Goal: Task Accomplishment & Management: Complete application form

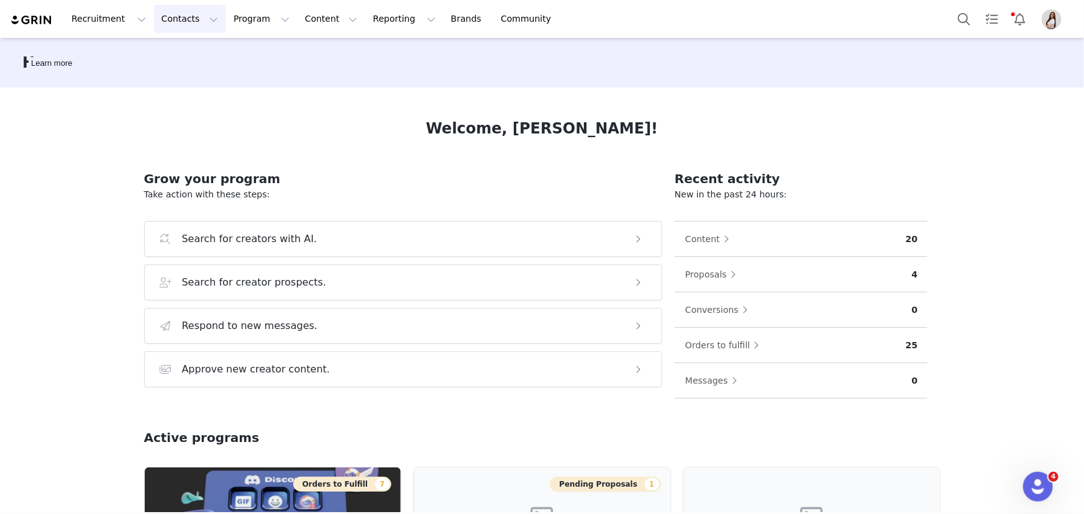
click at [181, 24] on button "Contacts Contacts" at bounding box center [189, 19] width 71 height 28
click at [186, 49] on div "Creators" at bounding box center [190, 54] width 83 height 13
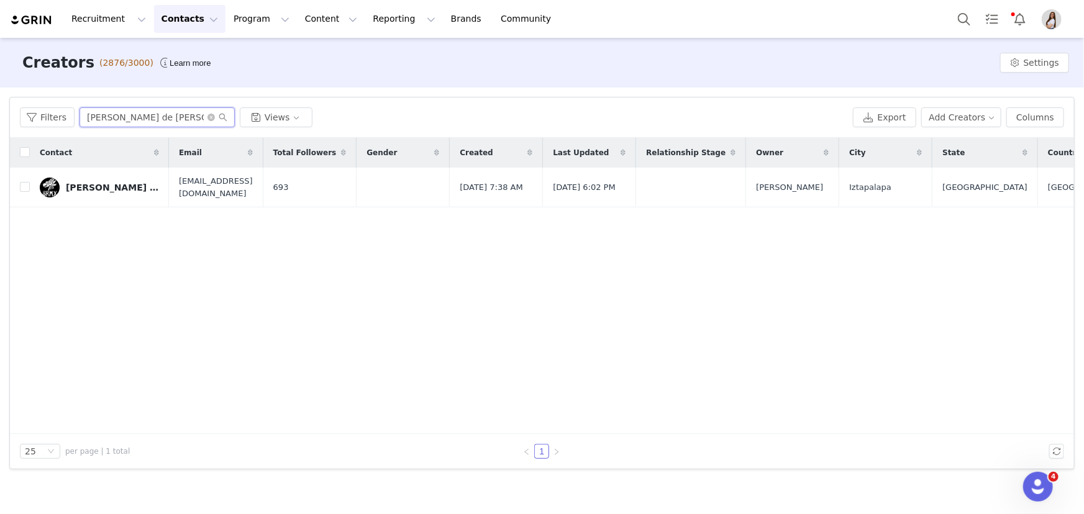
drag, startPoint x: 140, startPoint y: 121, endPoint x: 73, endPoint y: 112, distance: 67.0
click at [66, 116] on div "Filters [PERSON_NAME] de [PERSON_NAME] Views" at bounding box center [434, 117] width 828 height 20
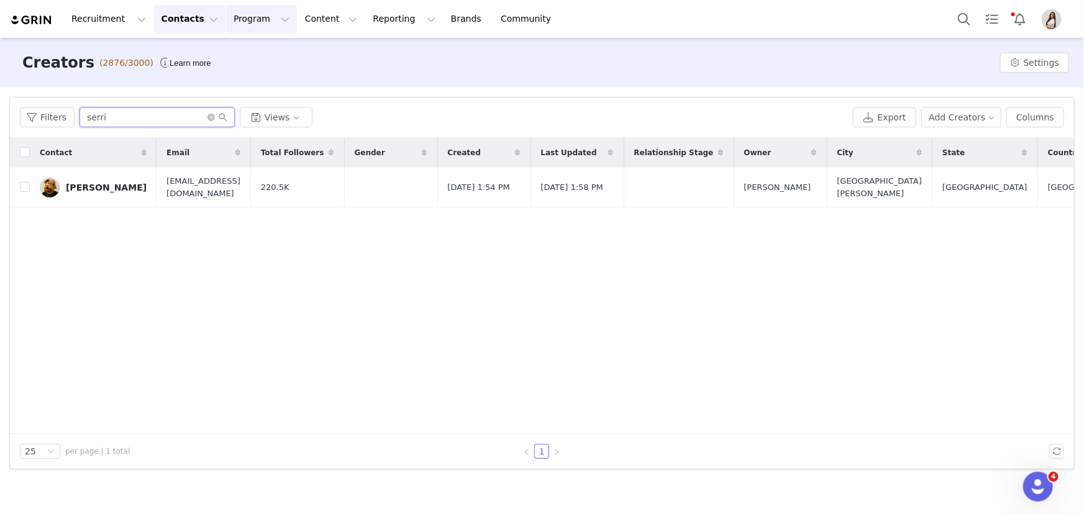
type input "serri"
click at [240, 19] on button "Program Program" at bounding box center [261, 19] width 71 height 28
click at [248, 53] on p "Activations" at bounding box center [240, 54] width 48 height 13
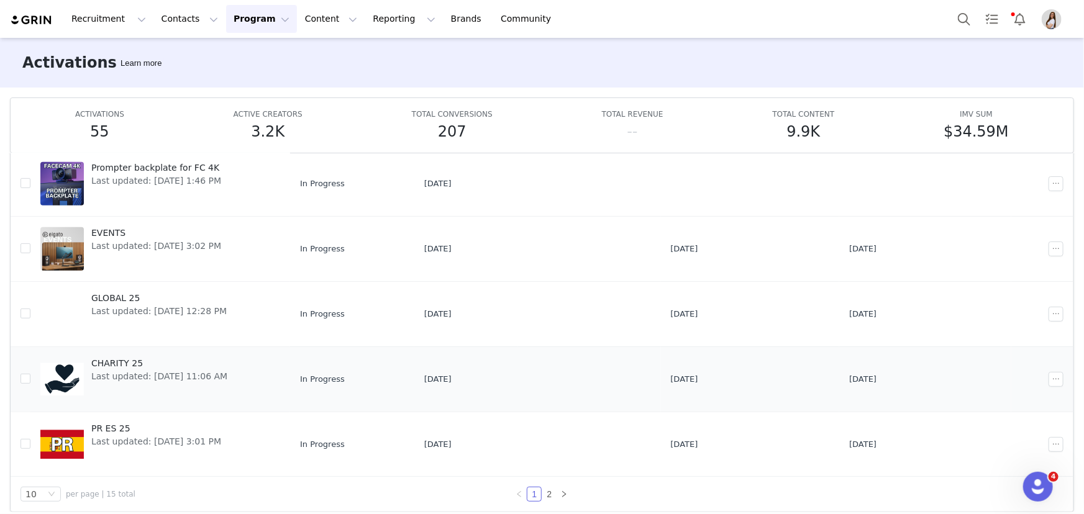
scroll to position [65, 0]
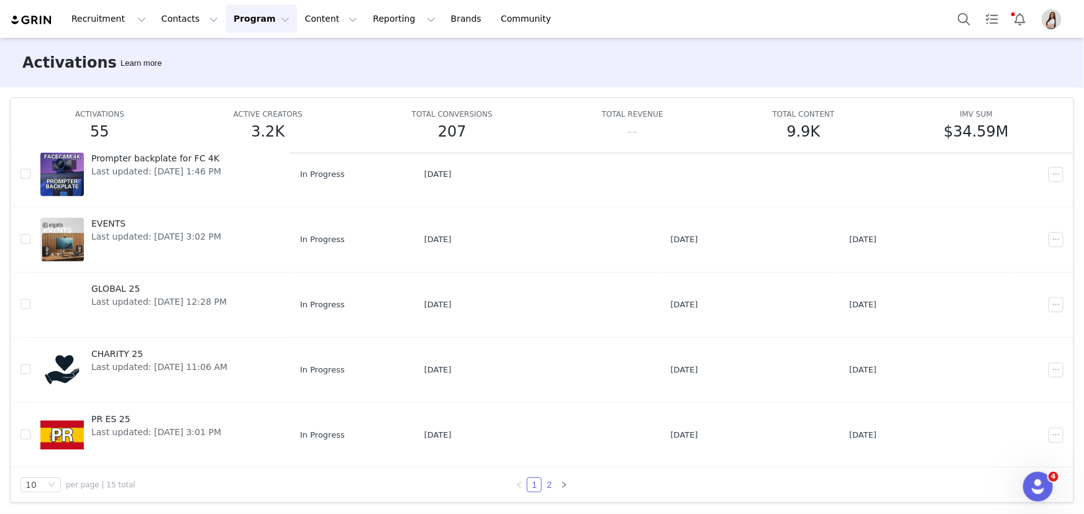
click at [549, 479] on link "2" at bounding box center [549, 485] width 14 height 14
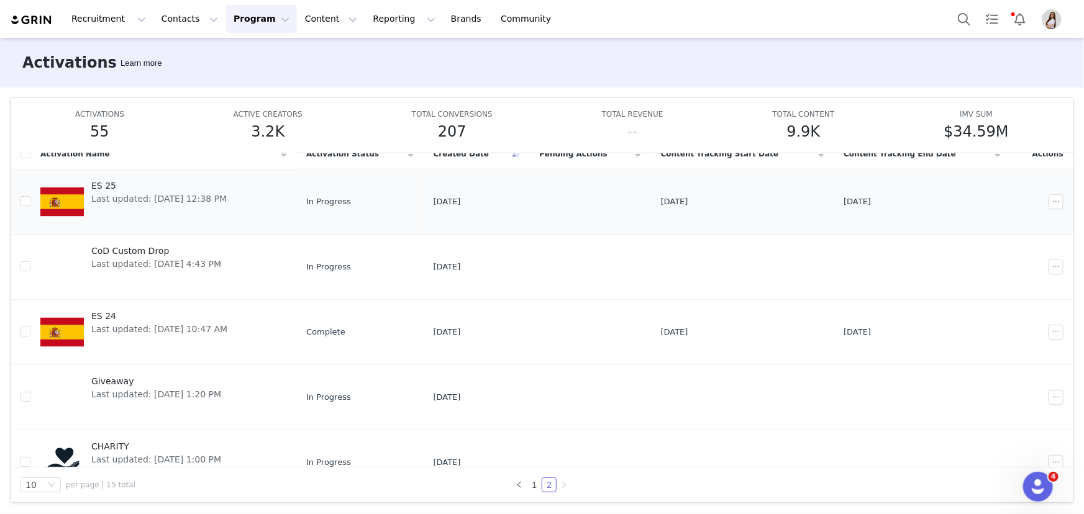
click at [104, 184] on span "ES 25" at bounding box center [158, 186] width 135 height 13
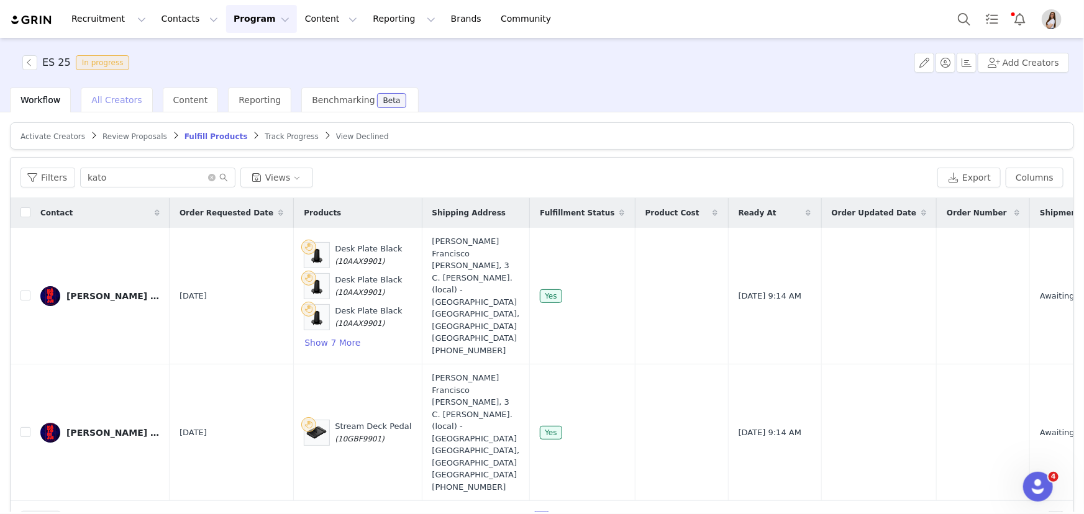
drag, startPoint x: 78, startPoint y: 119, endPoint x: 119, endPoint y: 106, distance: 42.8
drag, startPoint x: 119, startPoint y: 106, endPoint x: 99, endPoint y: 173, distance: 69.4
click at [99, 173] on input "kato" at bounding box center [157, 178] width 155 height 20
drag, startPoint x: 110, startPoint y: 173, endPoint x: 60, endPoint y: 173, distance: 49.7
click at [60, 173] on div "Filters kato Views" at bounding box center [476, 178] width 912 height 20
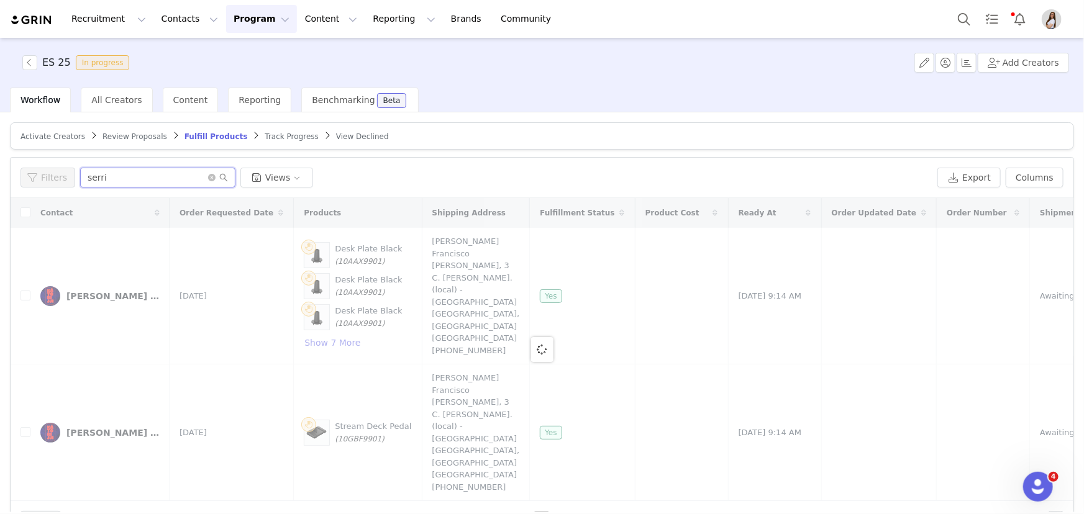
type input "serri"
click at [48, 134] on span "Activate Creators" at bounding box center [52, 136] width 65 height 9
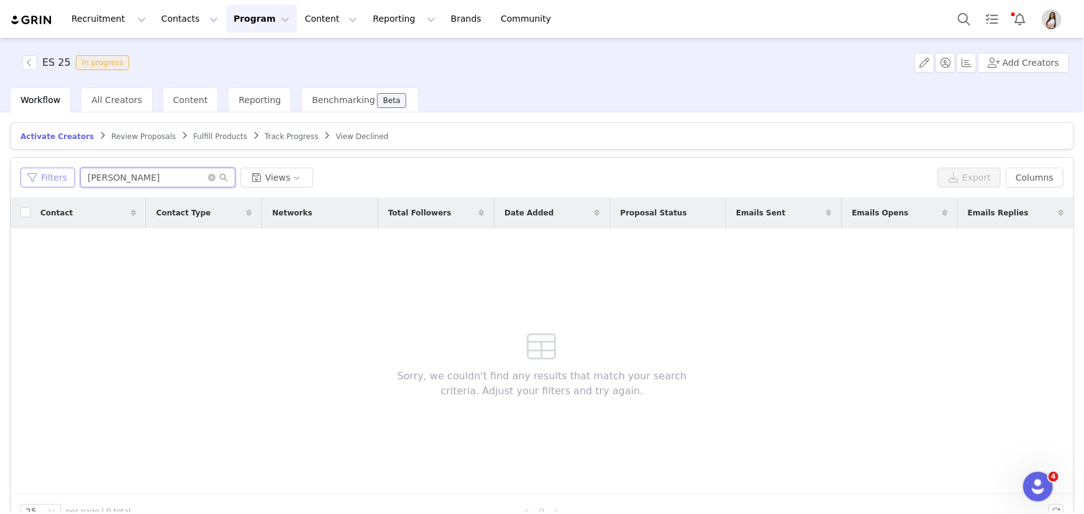
drag, startPoint x: 115, startPoint y: 181, endPoint x: 55, endPoint y: 180, distance: 59.7
click at [55, 180] on div "Filters jorge Views" at bounding box center [476, 178] width 912 height 20
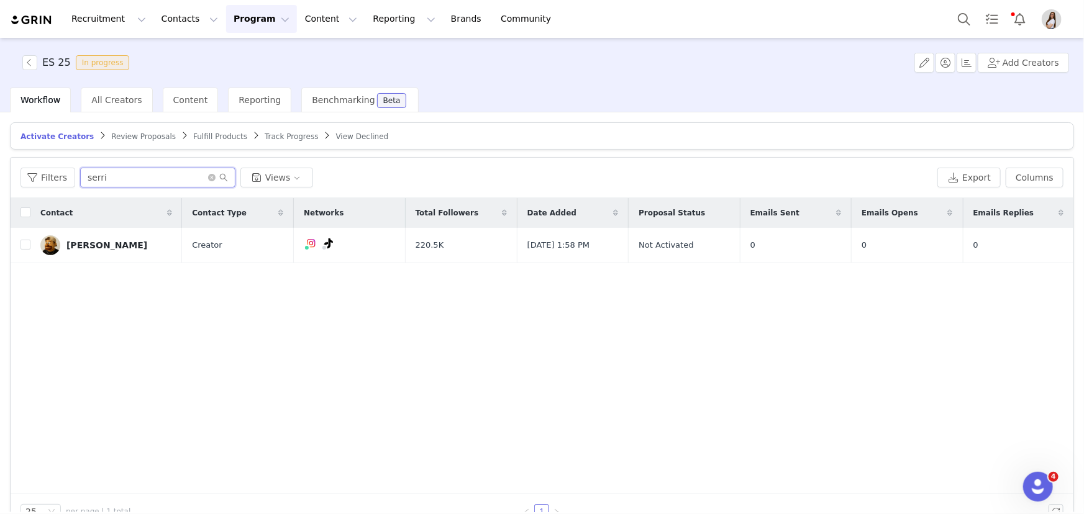
type input "serri"
click at [118, 246] on div "Alberto Serrano" at bounding box center [106, 245] width 81 height 10
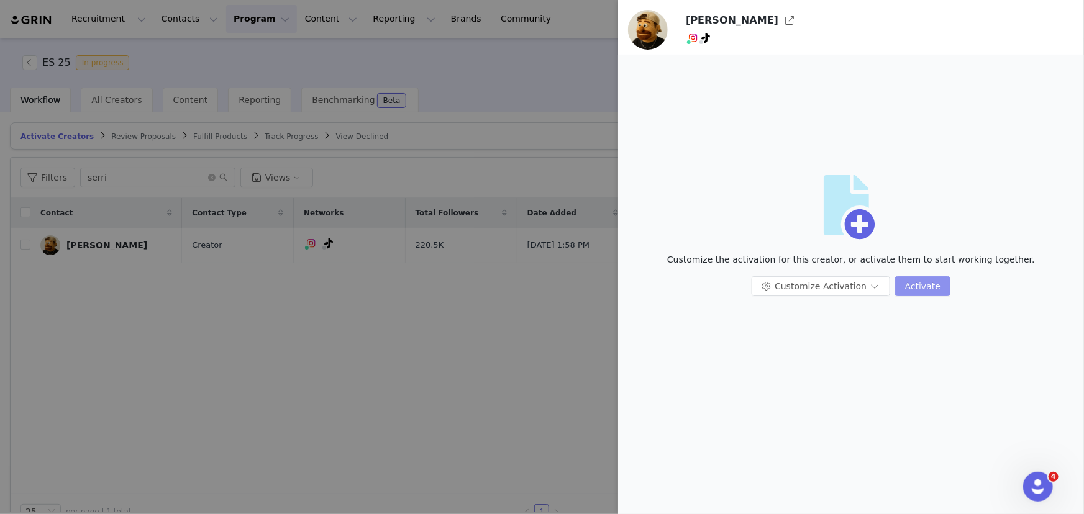
click at [917, 283] on button "Activate" at bounding box center [922, 286] width 55 height 20
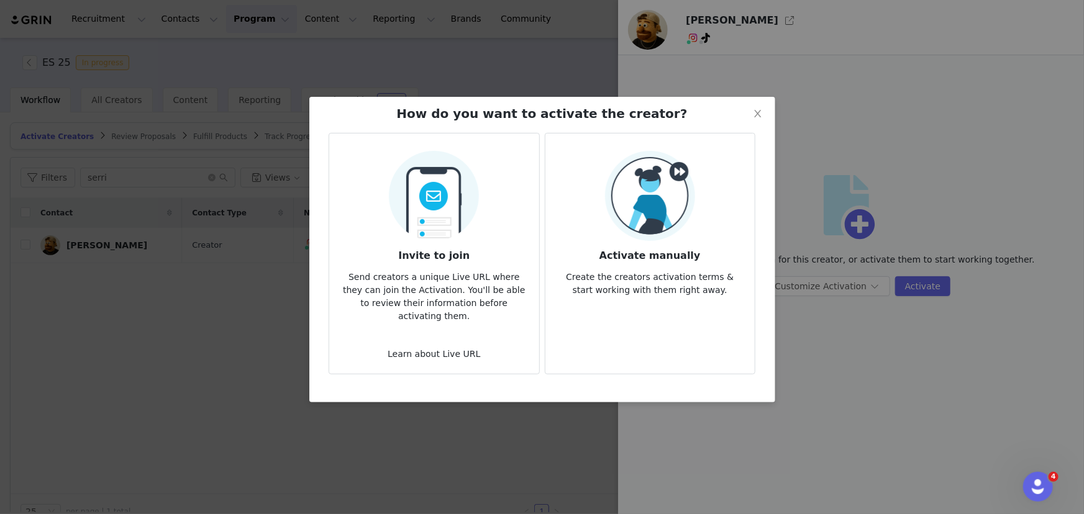
click at [649, 205] on img at bounding box center [650, 196] width 90 height 90
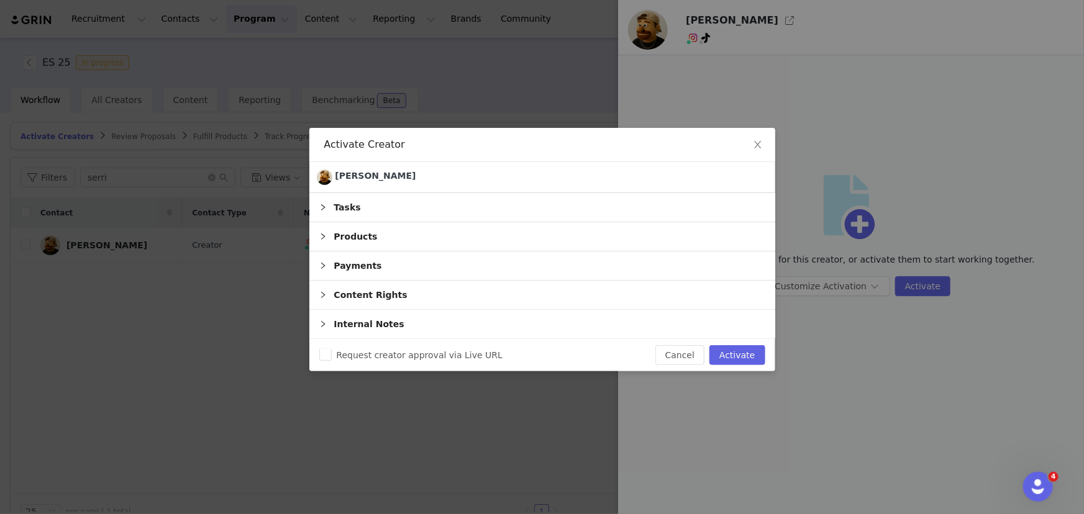
click at [366, 235] on div "Products" at bounding box center [542, 236] width 466 height 29
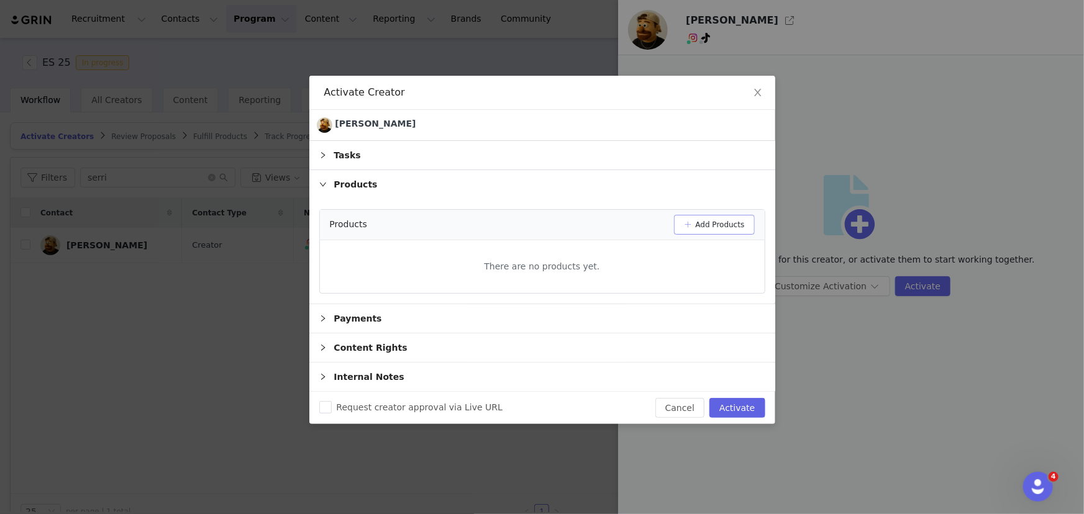
click at [721, 221] on button "Add Products" at bounding box center [714, 225] width 81 height 20
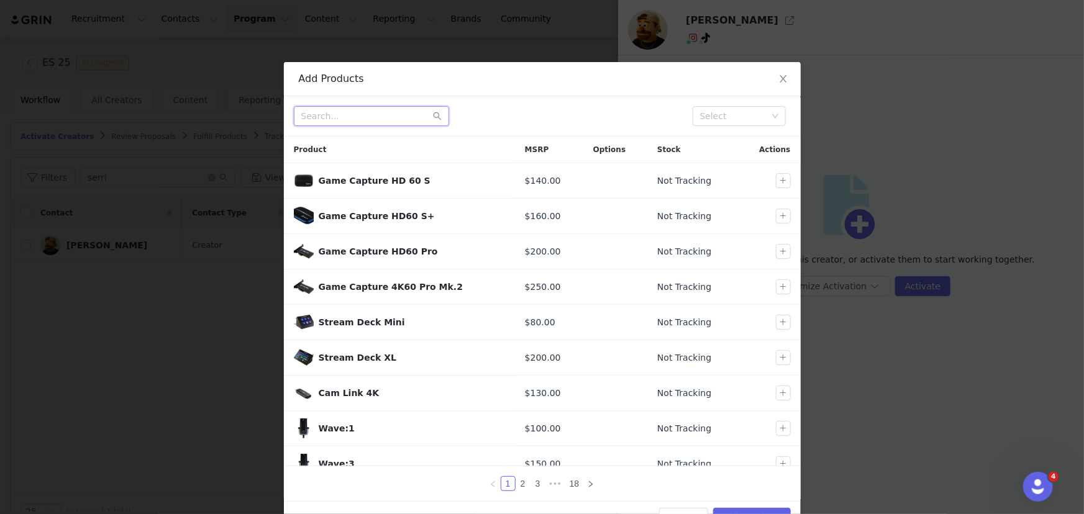
click at [386, 112] on input "text" at bounding box center [371, 116] width 155 height 20
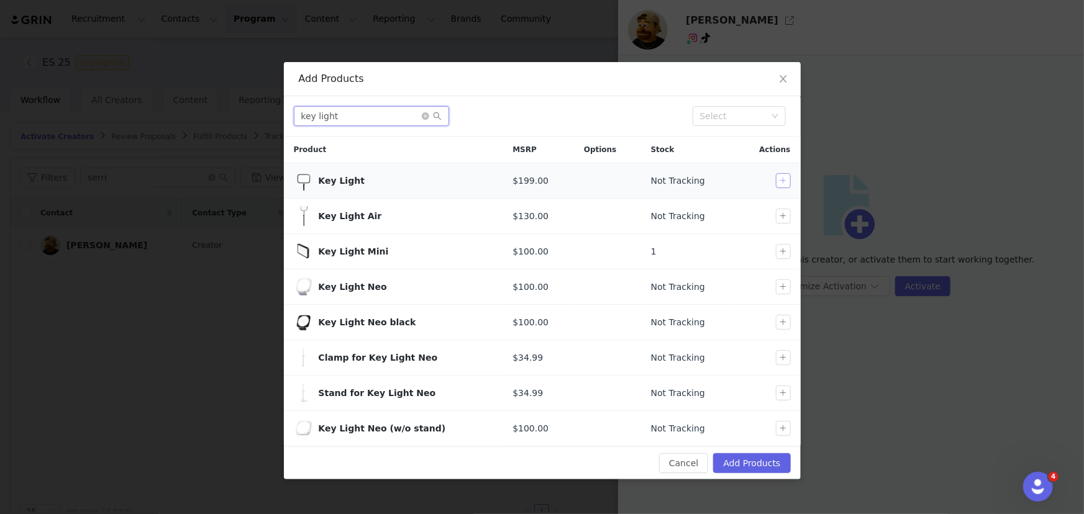
type input "key light"
click at [783, 186] on button "button" at bounding box center [783, 180] width 15 height 15
click at [758, 467] on button "Add Products" at bounding box center [751, 463] width 77 height 20
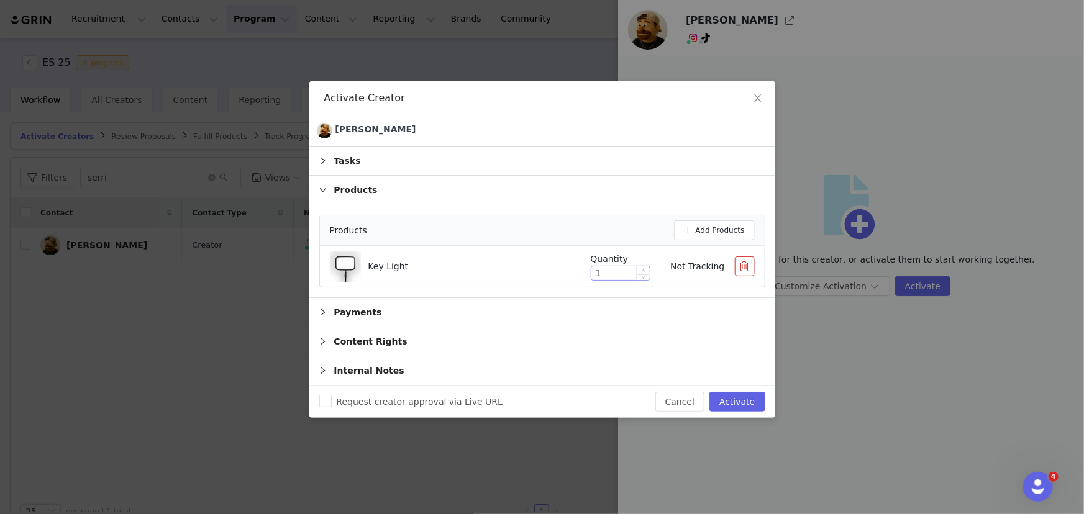
type input "2"
click at [643, 269] on icon "icon: up" at bounding box center [643, 271] width 4 height 4
click at [746, 399] on button "Activate" at bounding box center [736, 402] width 55 height 20
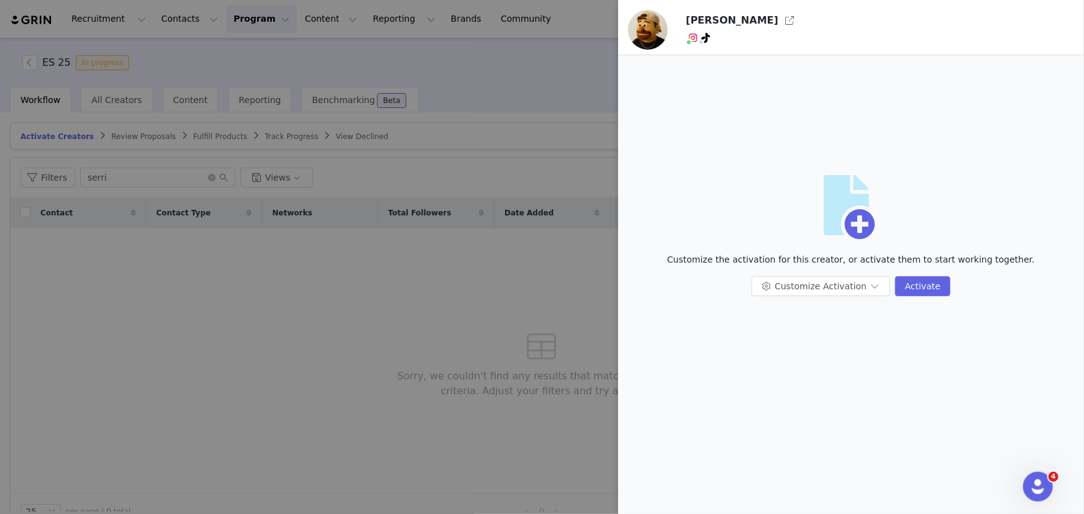
click at [494, 129] on div at bounding box center [542, 257] width 1084 height 514
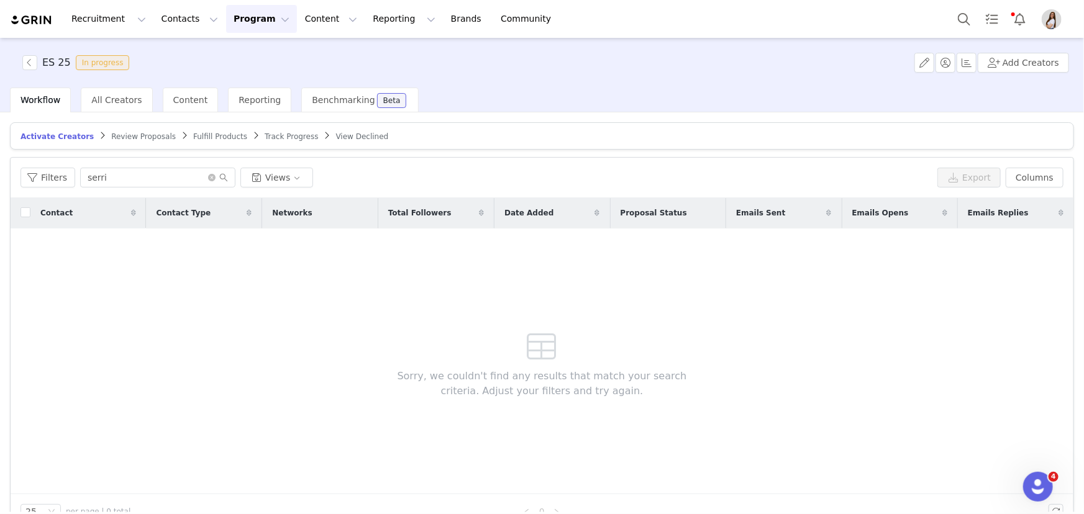
click at [198, 137] on span "Fulfill Products" at bounding box center [220, 136] width 54 height 9
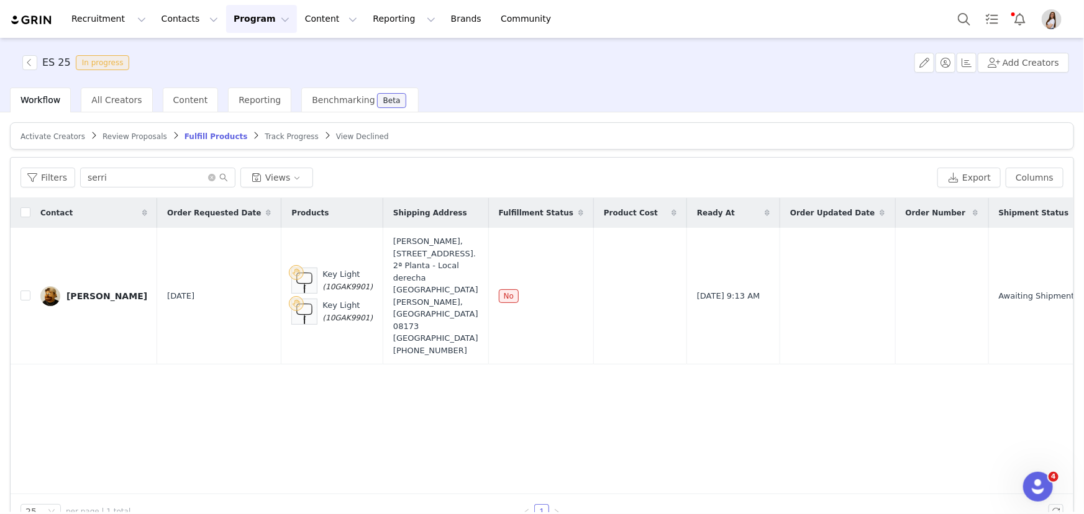
click at [44, 135] on span "Activate Creators" at bounding box center [52, 136] width 65 height 9
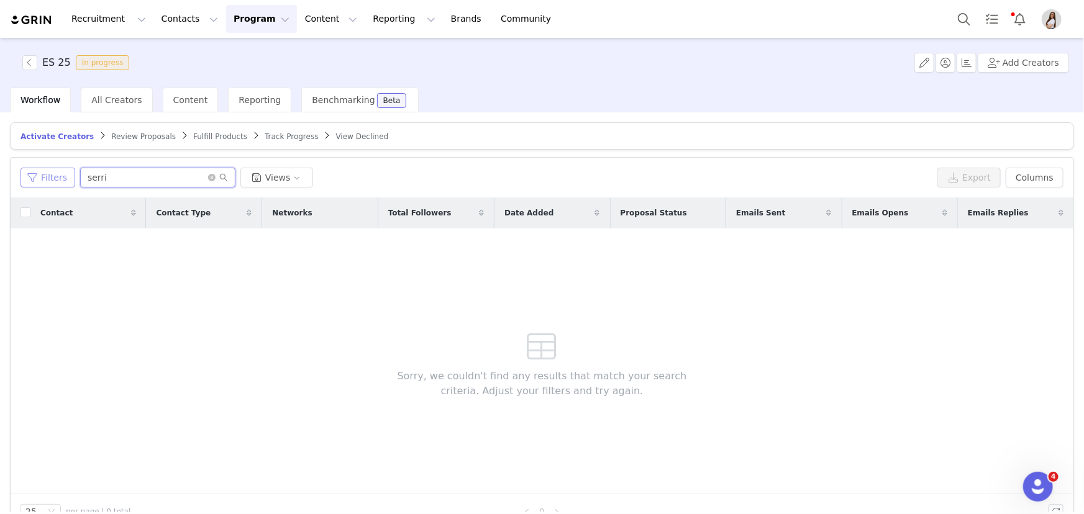
drag, startPoint x: 119, startPoint y: 171, endPoint x: 63, endPoint y: 170, distance: 56.5
click at [63, 170] on div "Filters serri Views" at bounding box center [476, 178] width 912 height 20
drag, startPoint x: 132, startPoint y: 177, endPoint x: 37, endPoint y: 181, distance: 95.8
click at [37, 181] on div "Filters berty Views" at bounding box center [476, 178] width 912 height 20
type input "konker"
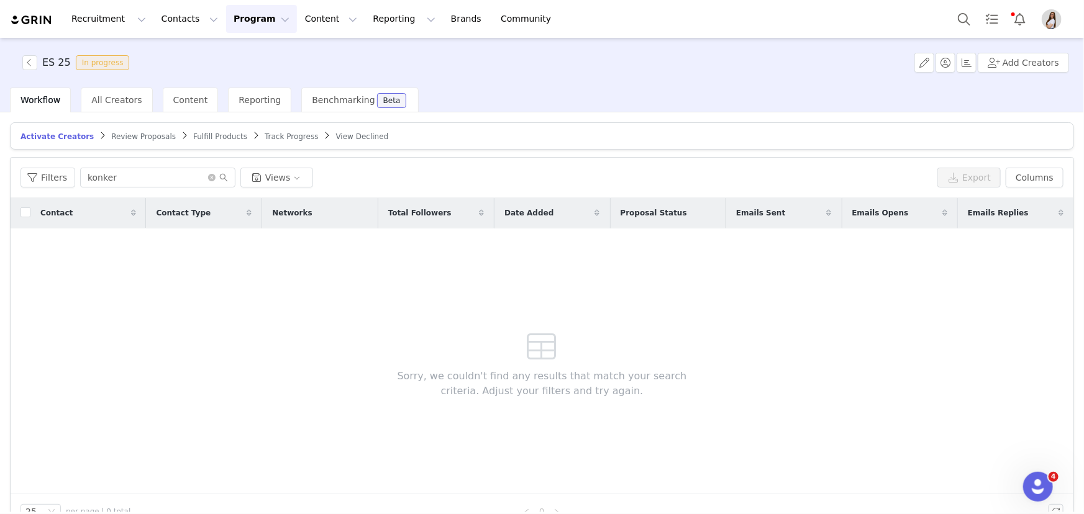
click at [193, 134] on span "Fulfill Products" at bounding box center [220, 136] width 54 height 9
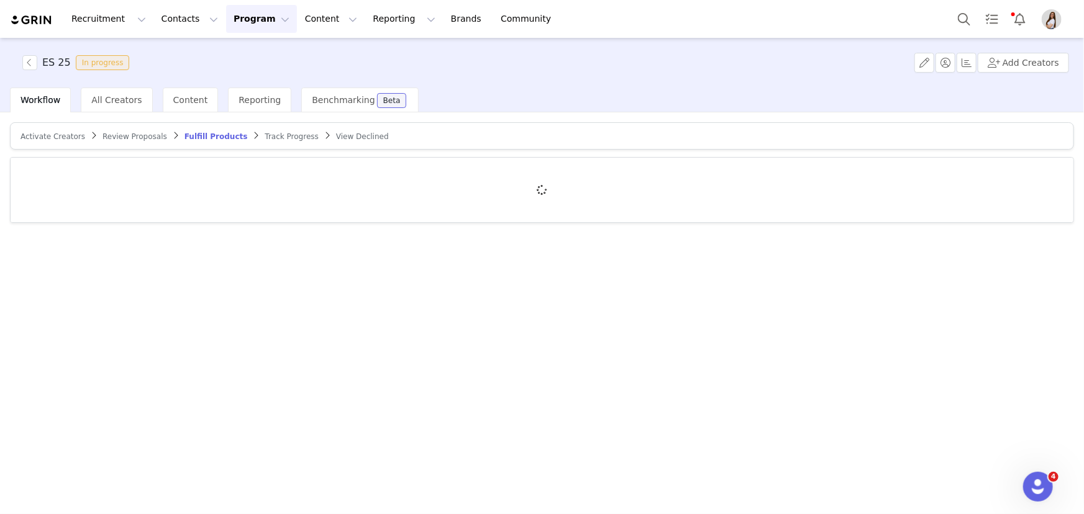
click at [129, 178] on div at bounding box center [542, 190] width 1063 height 65
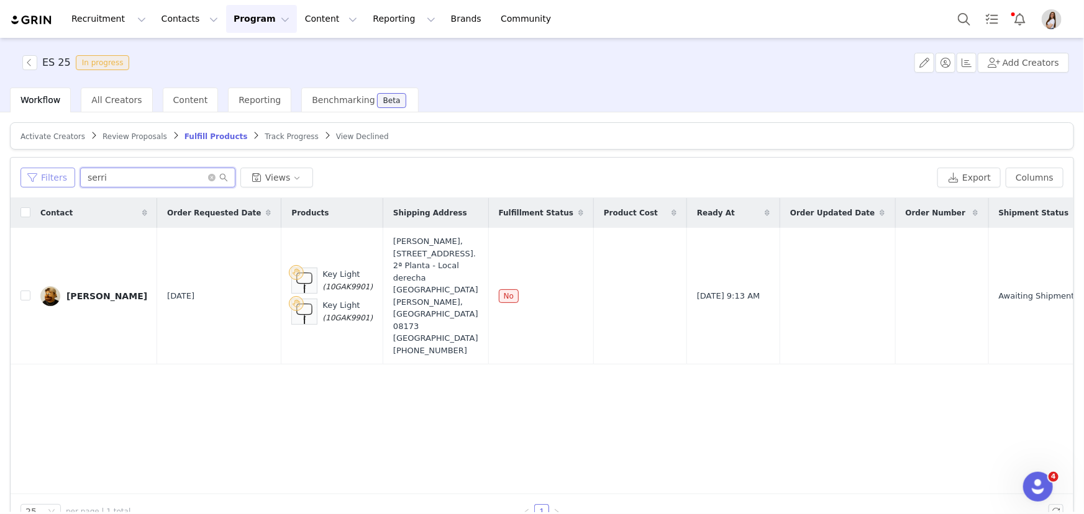
drag, startPoint x: 112, startPoint y: 175, endPoint x: 35, endPoint y: 178, distance: 76.5
click at [35, 178] on div "Filters serri Views" at bounding box center [476, 178] width 912 height 20
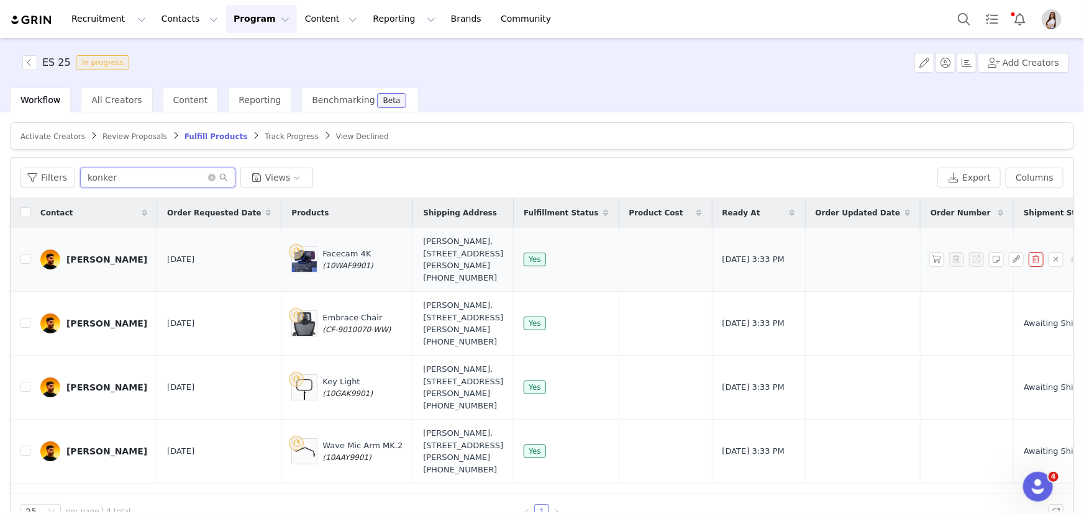
type input "konker"
click at [120, 265] on div "Amdherson Salazar" at bounding box center [106, 260] width 81 height 10
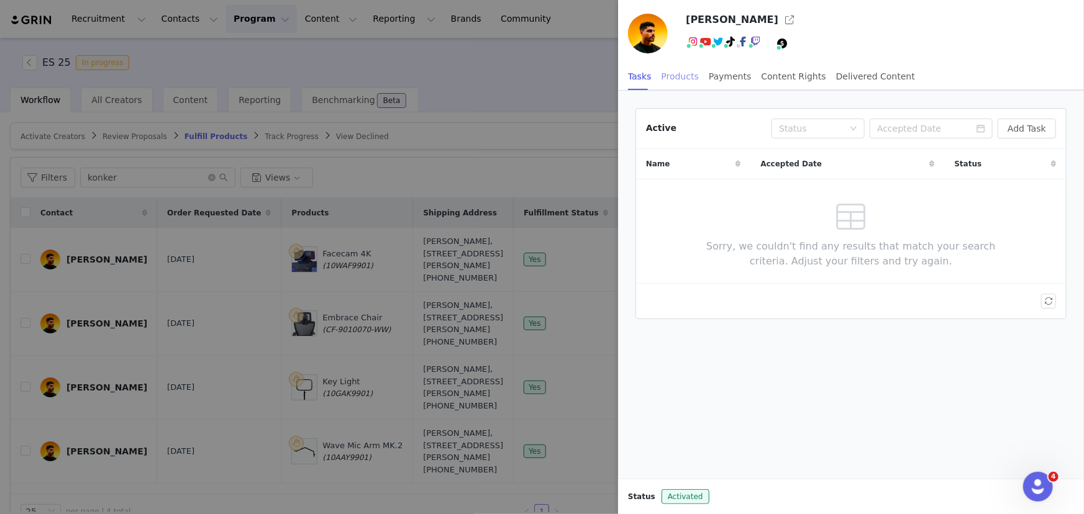
click at [688, 75] on div "Products" at bounding box center [680, 77] width 37 height 28
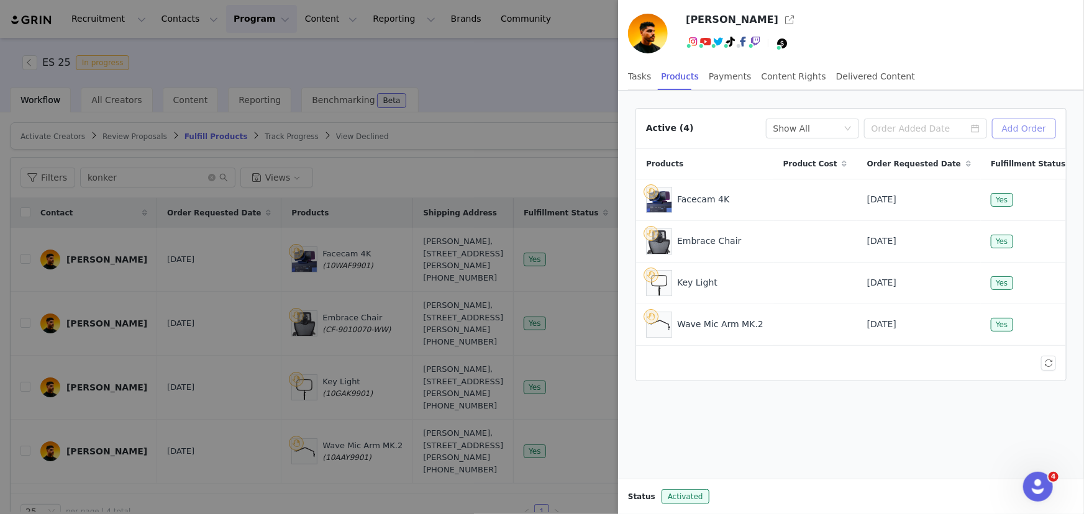
click at [1022, 132] on button "Add Order" at bounding box center [1024, 129] width 64 height 20
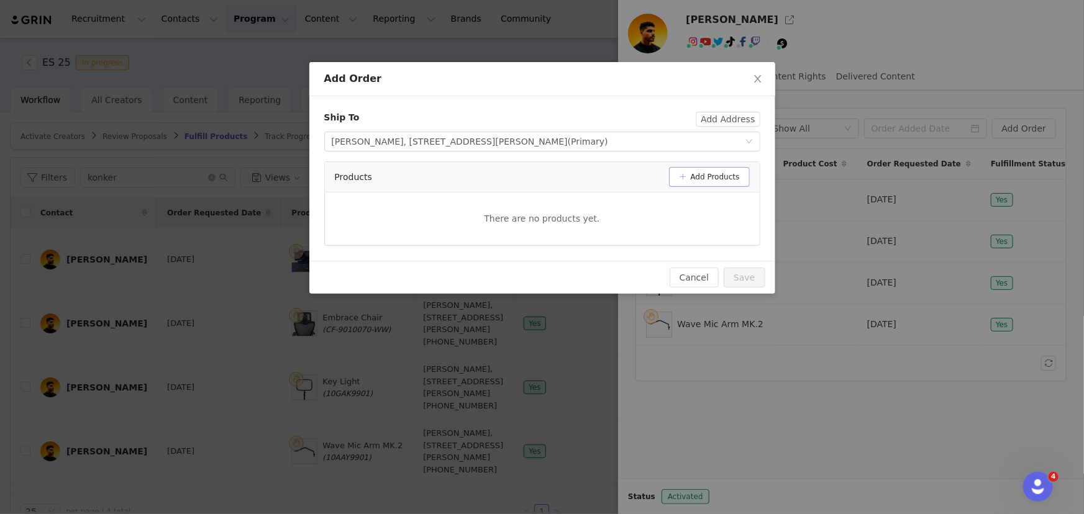
click at [719, 177] on button "Add Products" at bounding box center [709, 177] width 81 height 20
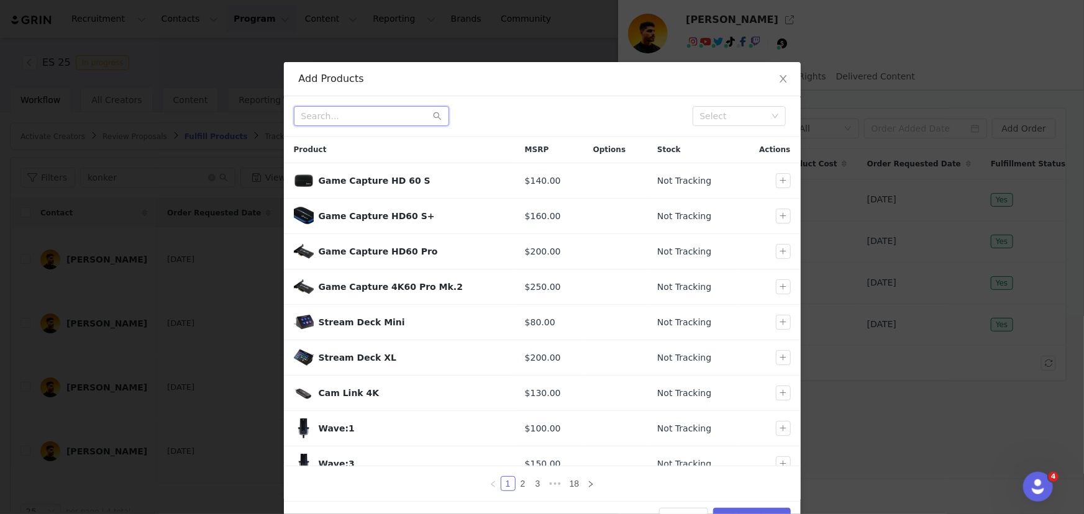
click at [415, 118] on input "text" at bounding box center [371, 116] width 155 height 20
type input "f"
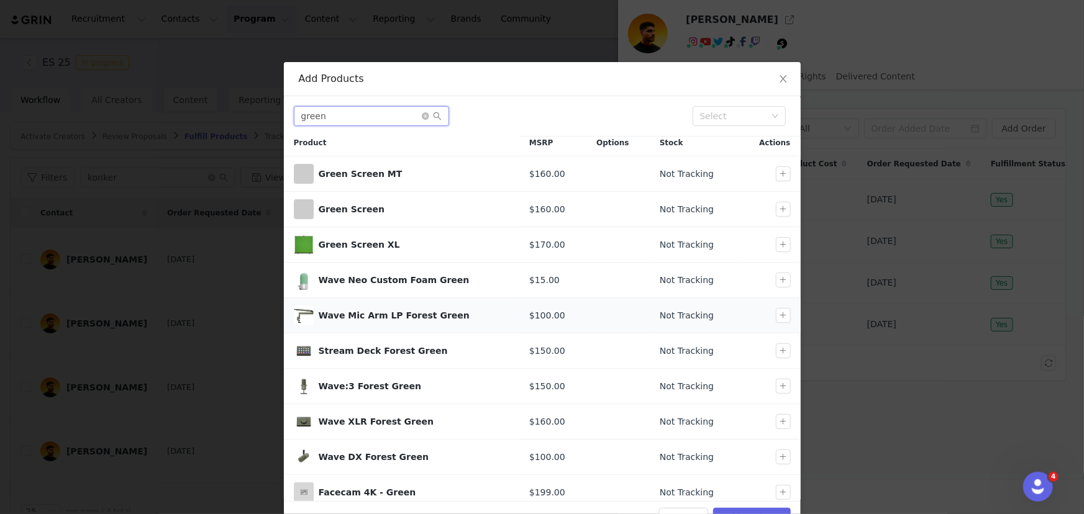
scroll to position [15, 0]
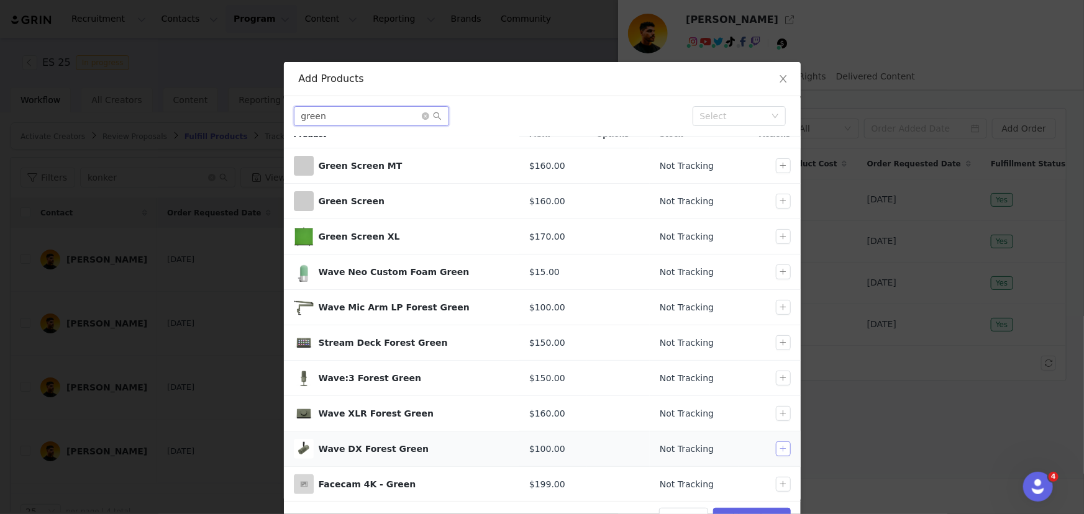
type input "green"
click at [776, 447] on button "button" at bounding box center [783, 449] width 15 height 15
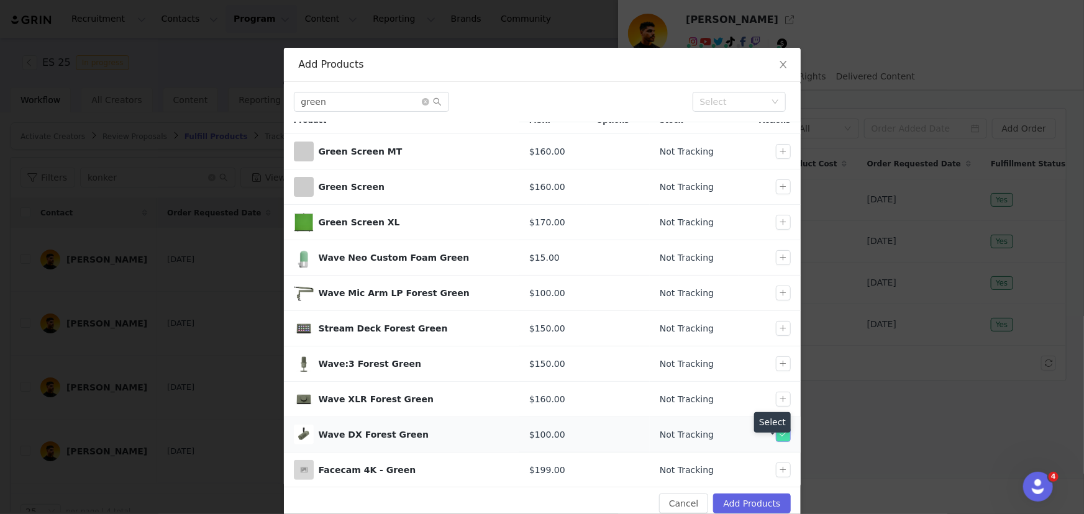
scroll to position [34, 0]
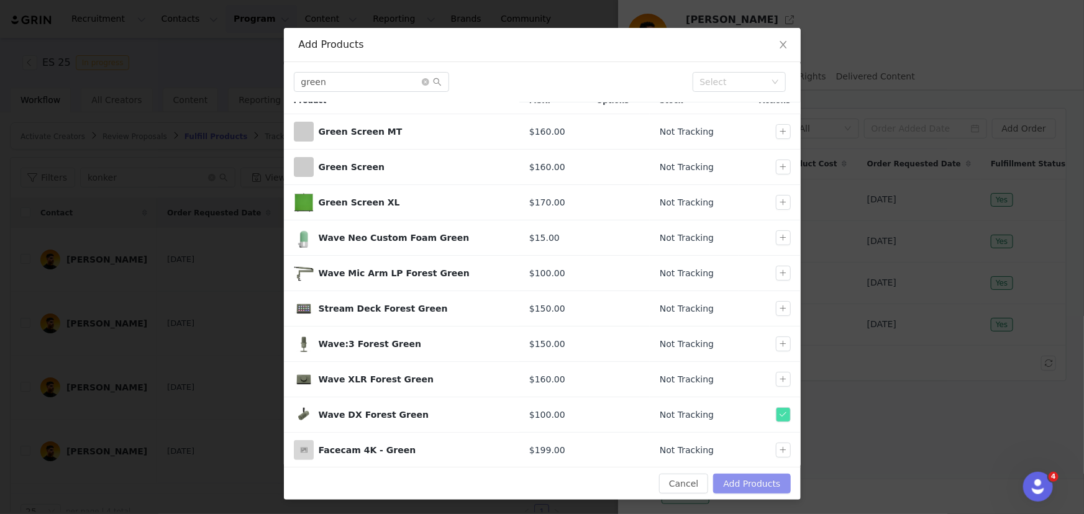
click at [766, 478] on button "Add Products" at bounding box center [751, 484] width 77 height 20
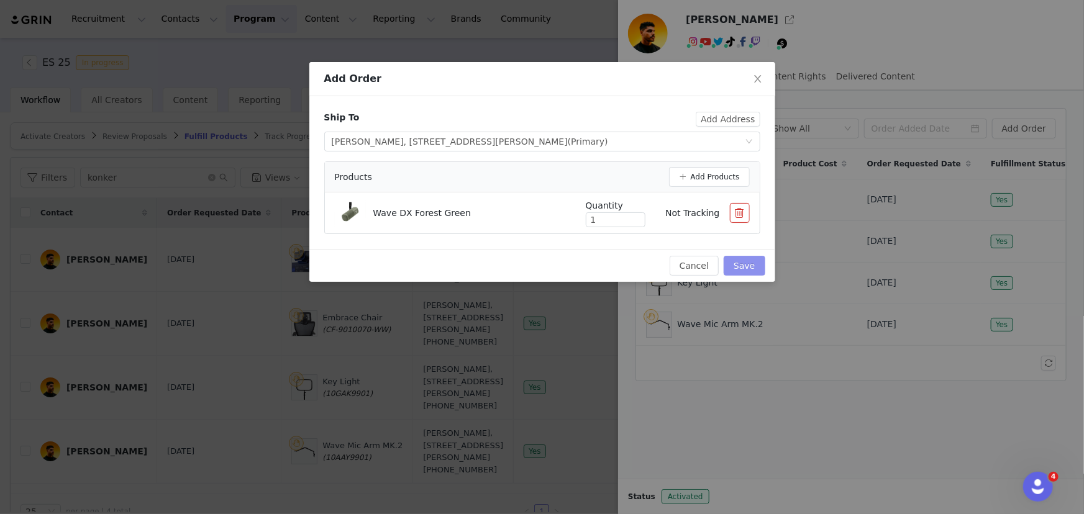
click at [735, 263] on button "Save" at bounding box center [744, 266] width 41 height 20
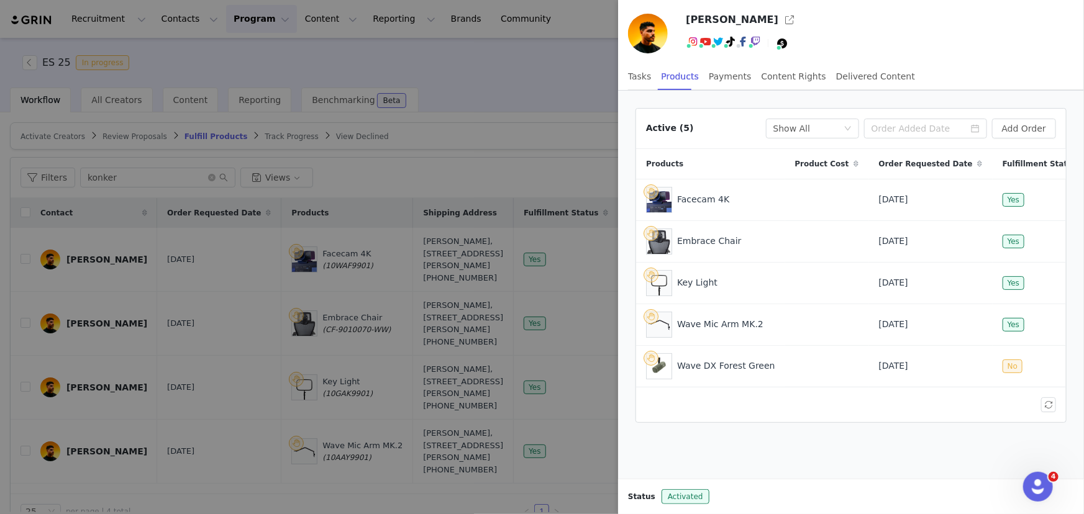
drag, startPoint x: 318, startPoint y: 144, endPoint x: 289, endPoint y: 152, distance: 30.1
click at [318, 144] on div at bounding box center [542, 257] width 1084 height 514
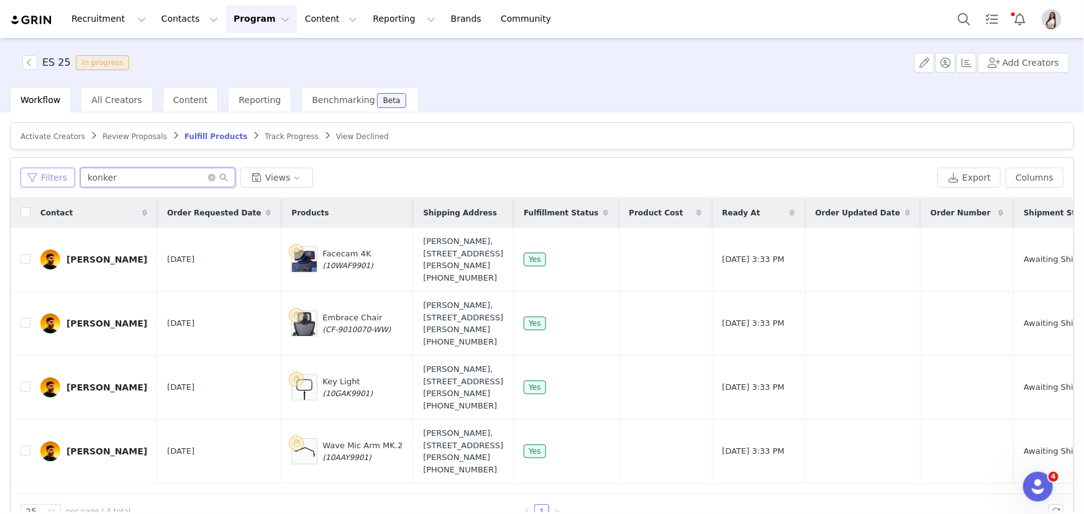
drag, startPoint x: 66, startPoint y: 180, endPoint x: 26, endPoint y: 181, distance: 39.8
click at [26, 181] on div "Filters konker Views" at bounding box center [476, 178] width 912 height 20
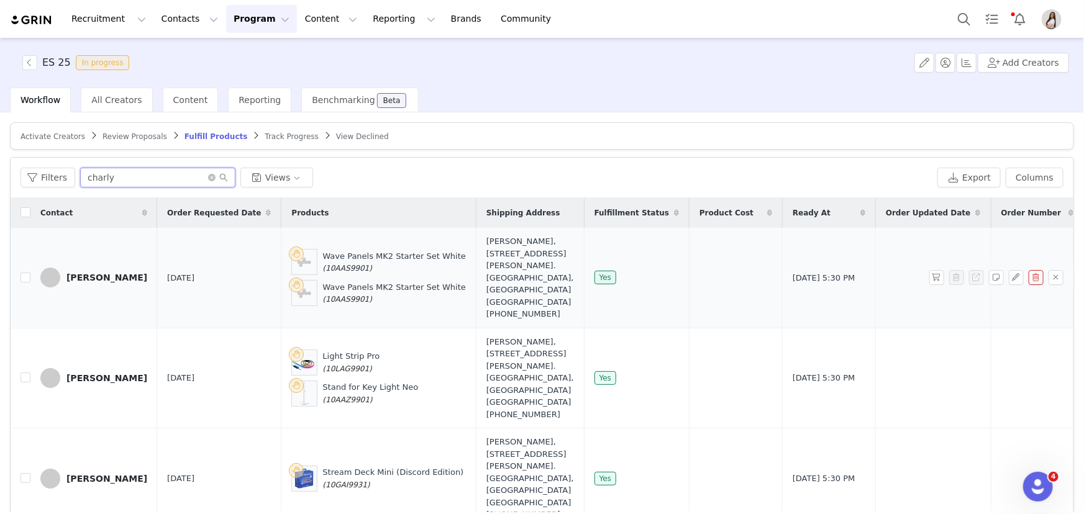
type input "charly"
click at [96, 273] on div "Charly Rodriguez" at bounding box center [106, 278] width 81 height 10
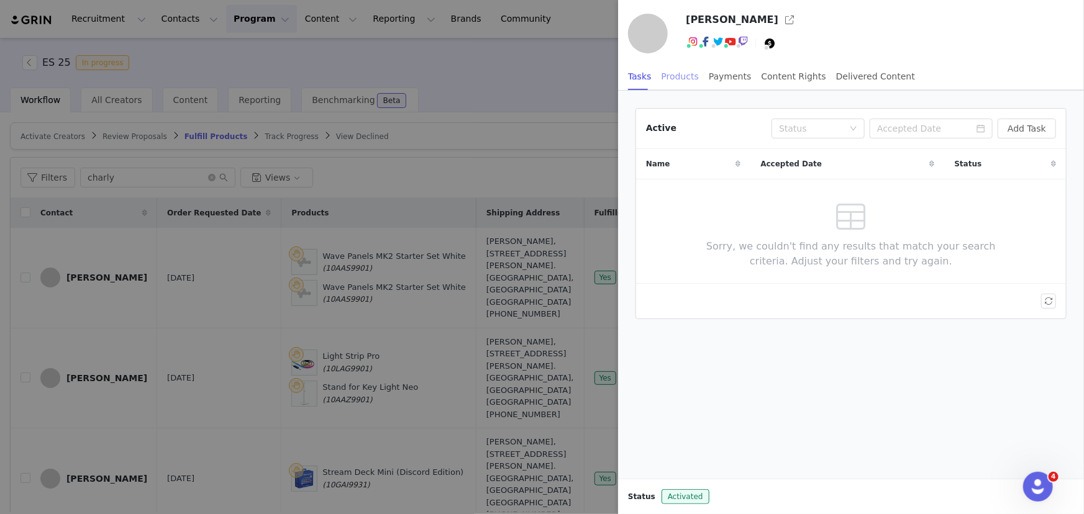
click at [672, 78] on div "Products" at bounding box center [680, 77] width 37 height 28
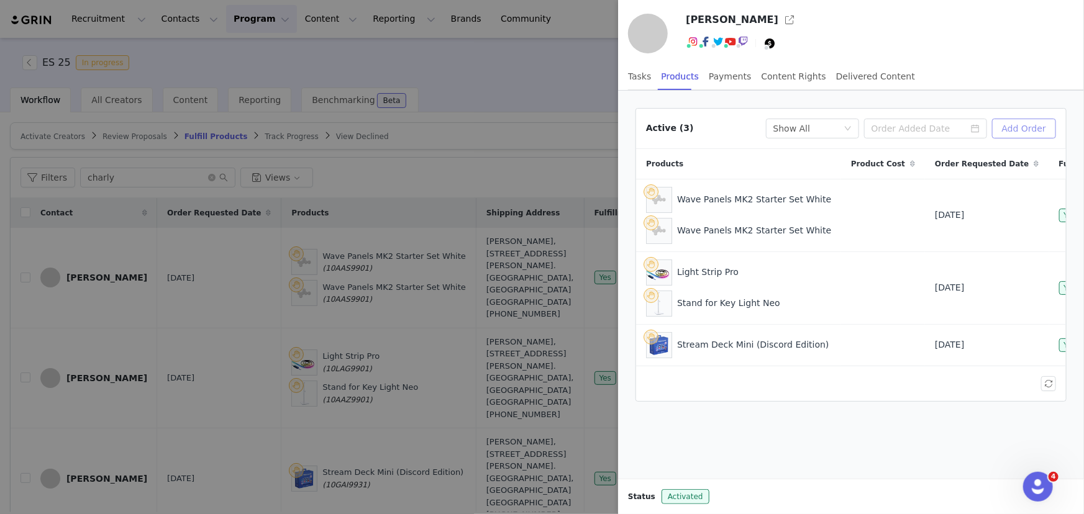
click at [1022, 124] on button "Add Order" at bounding box center [1024, 129] width 64 height 20
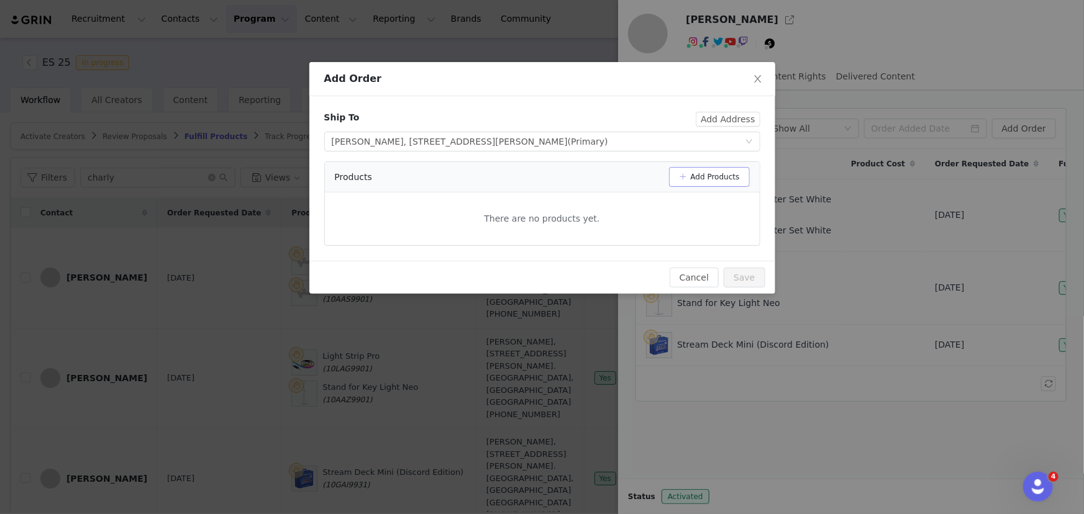
click at [725, 179] on button "Add Products" at bounding box center [709, 177] width 81 height 20
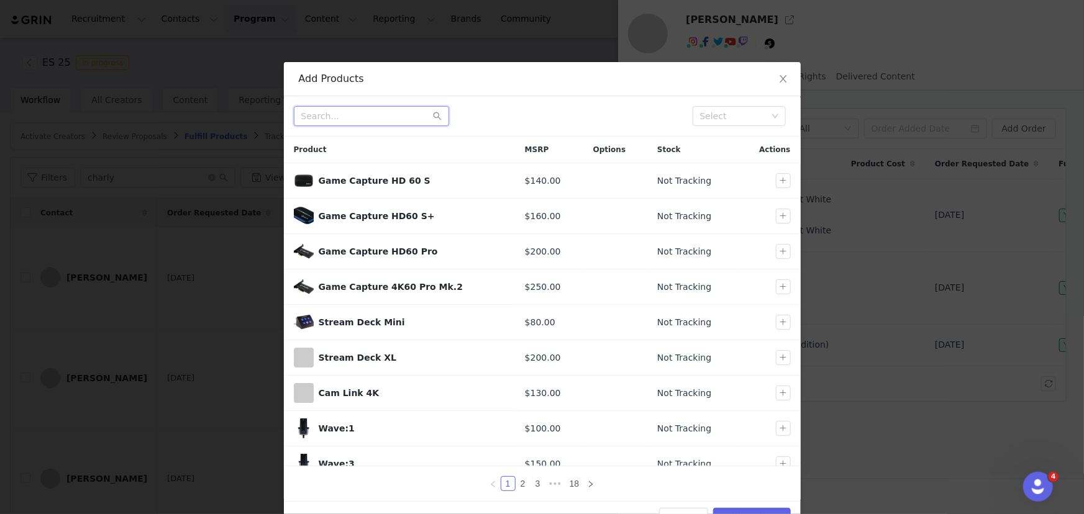
click at [415, 121] on input "text" at bounding box center [371, 116] width 155 height 20
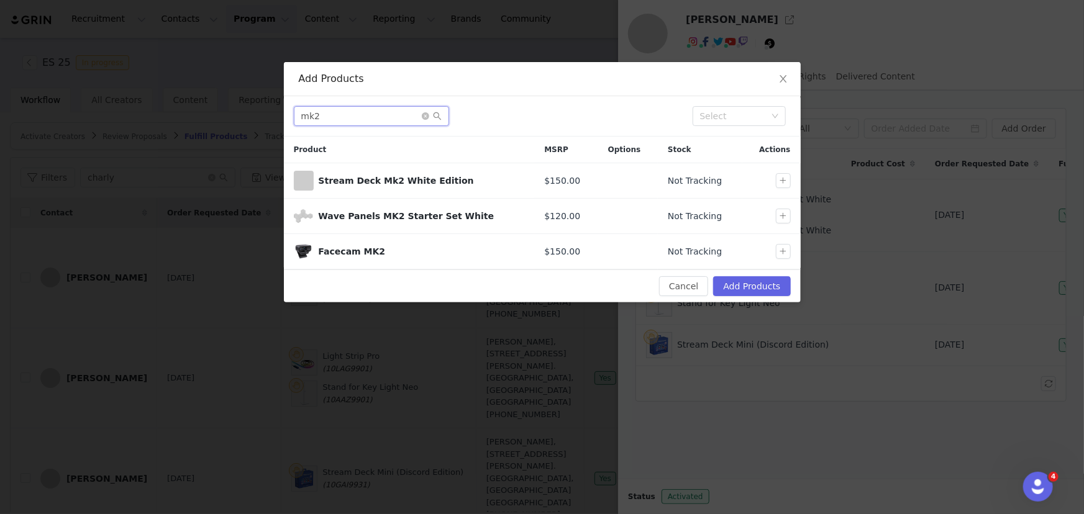
click at [345, 116] on input "mk2" at bounding box center [371, 116] width 155 height 20
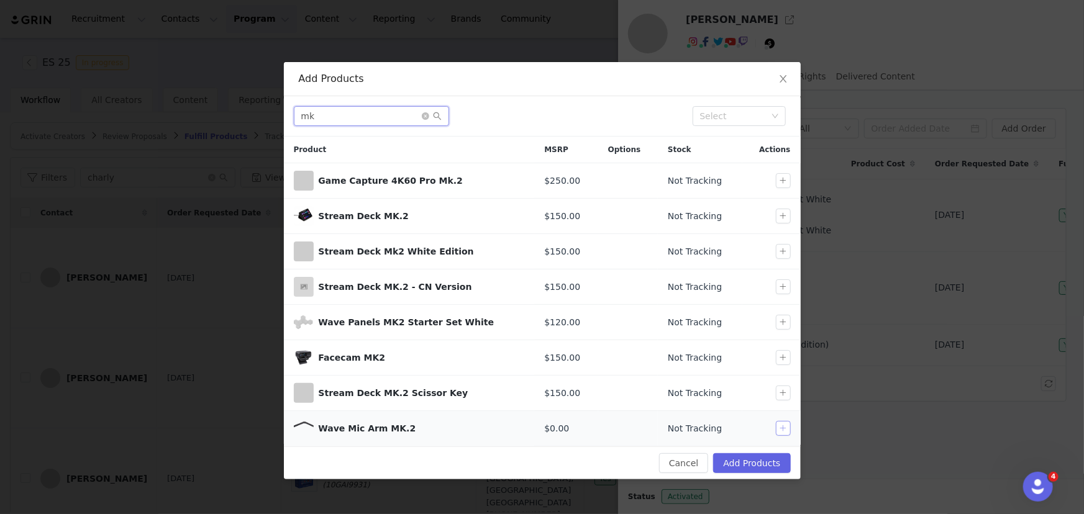
type input "mk"
click at [782, 429] on button "button" at bounding box center [783, 428] width 15 height 15
click at [770, 462] on button "Add Products" at bounding box center [751, 463] width 77 height 20
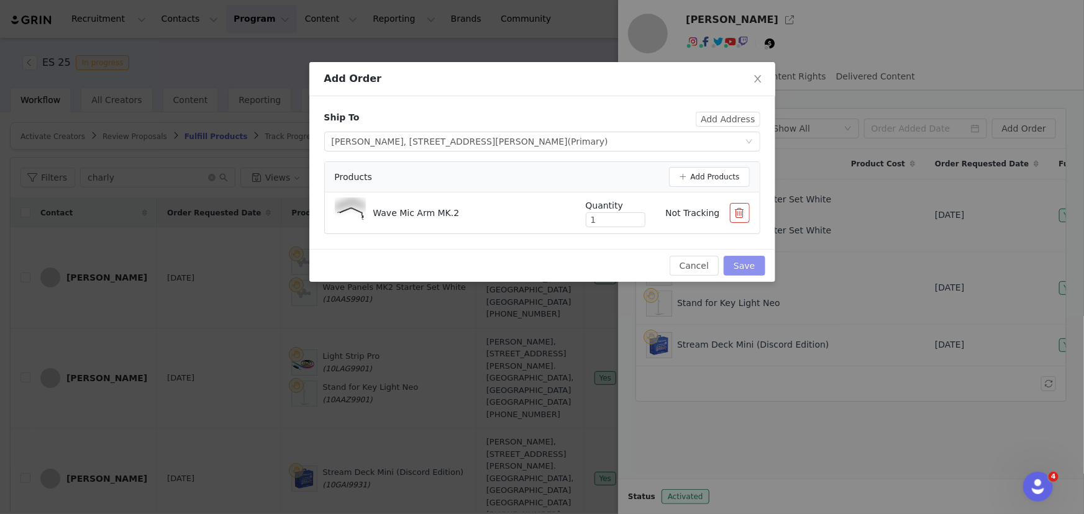
click at [739, 270] on button "Save" at bounding box center [744, 266] width 41 height 20
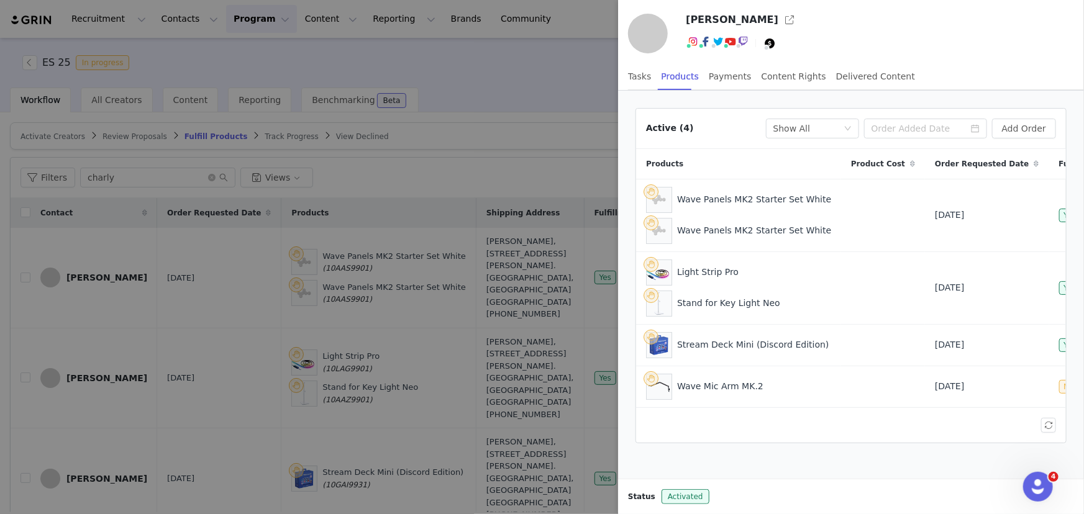
drag, startPoint x: 465, startPoint y: 71, endPoint x: 454, endPoint y: 70, distance: 10.6
click at [465, 71] on div at bounding box center [542, 257] width 1084 height 514
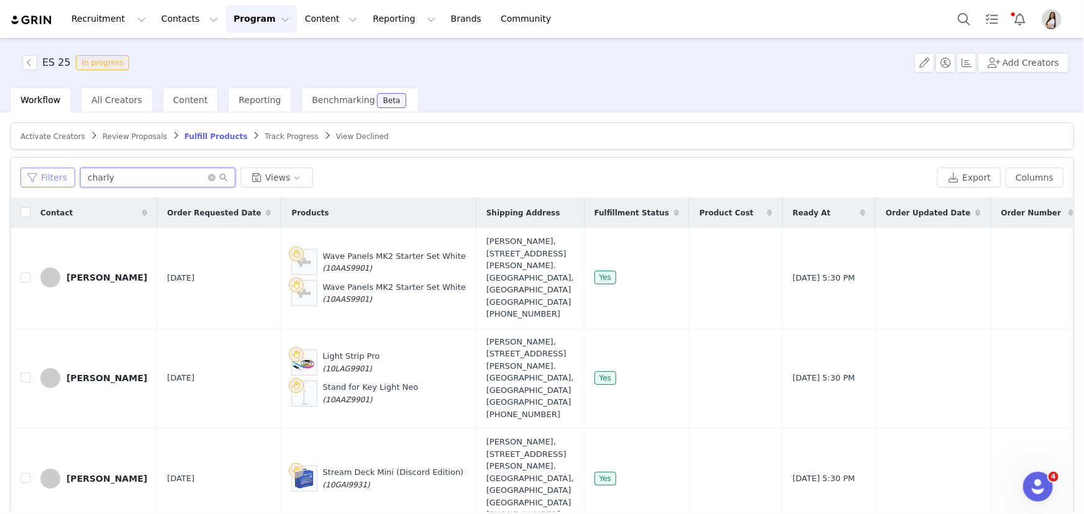
drag, startPoint x: 113, startPoint y: 173, endPoint x: 55, endPoint y: 176, distance: 58.5
click at [55, 176] on div "Filters charly Views" at bounding box center [476, 178] width 912 height 20
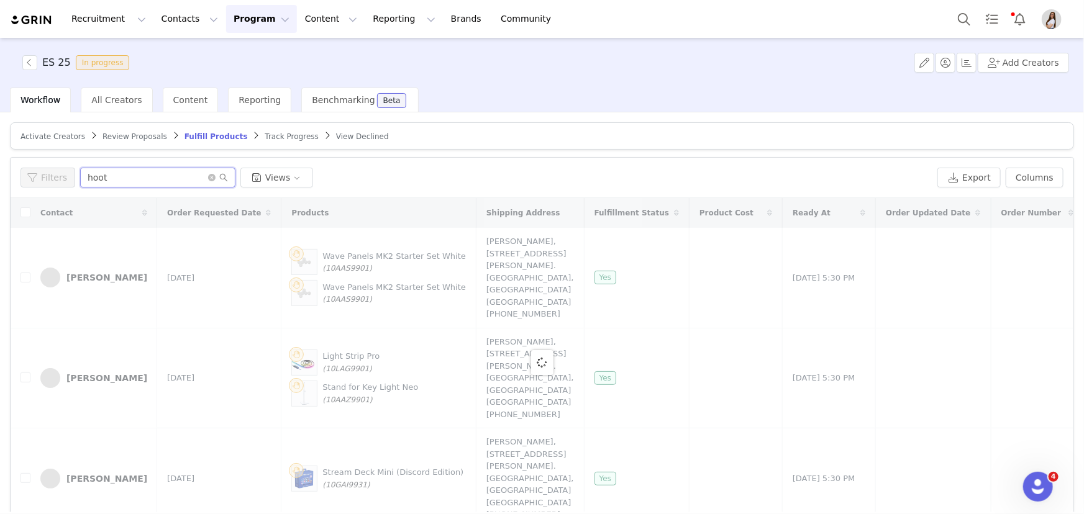
type input "hoot"
click at [46, 138] on span "Activate Creators" at bounding box center [52, 136] width 65 height 9
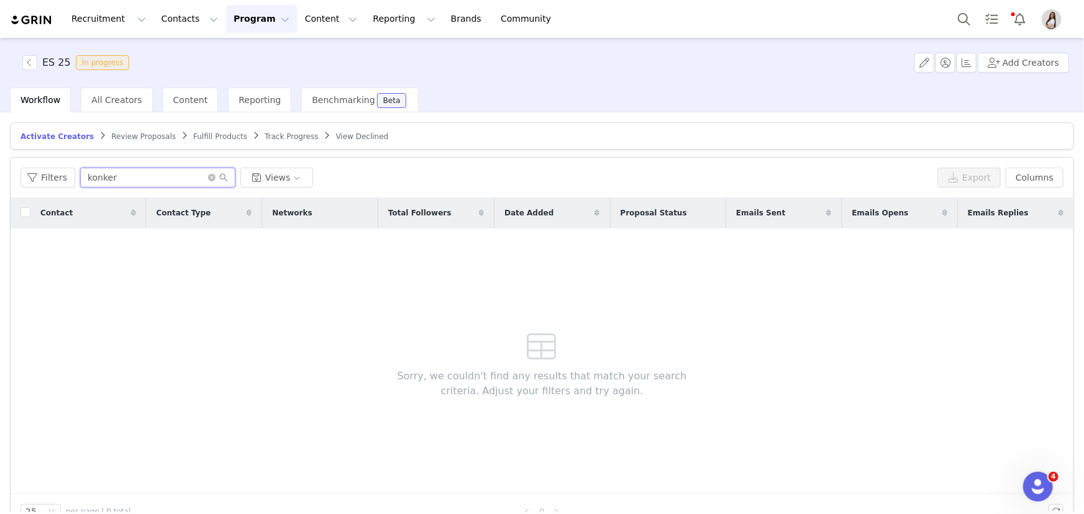
drag, startPoint x: 115, startPoint y: 180, endPoint x: 17, endPoint y: 177, distance: 97.6
click at [17, 180] on div "Filters konker Views Export Columns" at bounding box center [542, 178] width 1063 height 40
type input "hoot"
drag, startPoint x: 161, startPoint y: 180, endPoint x: 62, endPoint y: 189, distance: 99.9
click at [62, 189] on div "Filters hoot Views Export Columns" at bounding box center [542, 178] width 1063 height 40
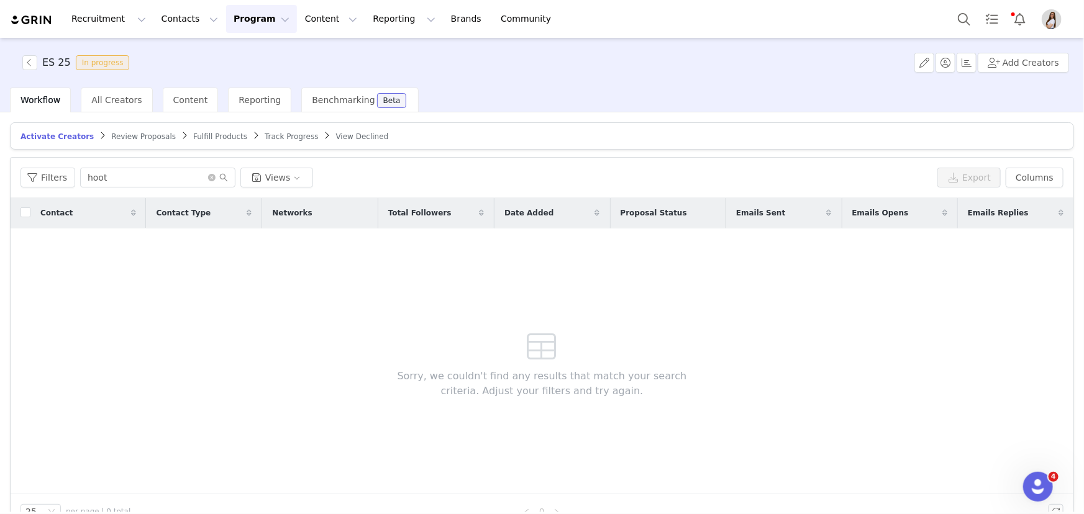
click at [180, 141] on article "Activate Creators Review Proposals Fulfill Products Track Progress View Declined" at bounding box center [542, 135] width 1064 height 27
click at [193, 140] on link "Fulfill Products" at bounding box center [220, 136] width 54 height 9
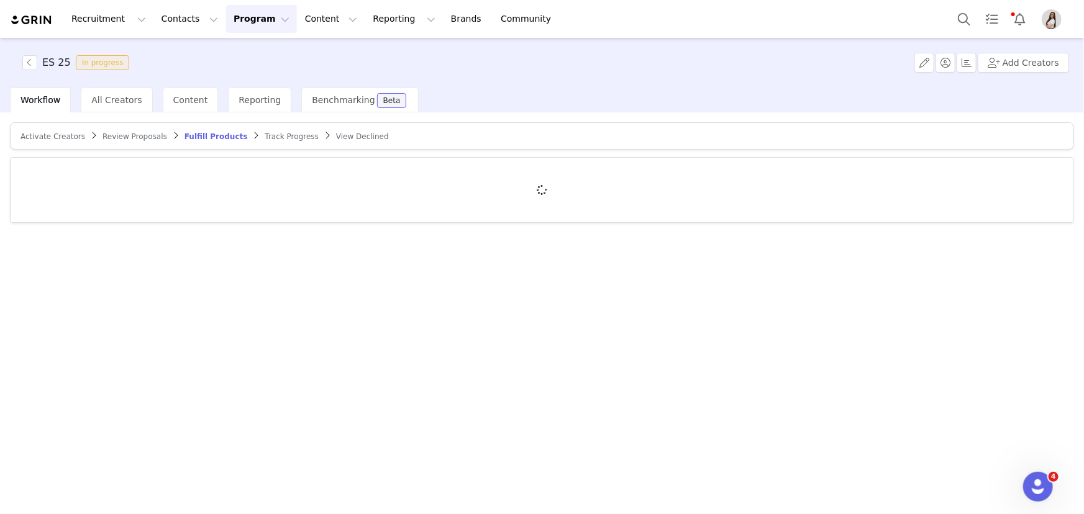
click at [116, 171] on div at bounding box center [542, 190] width 1063 height 65
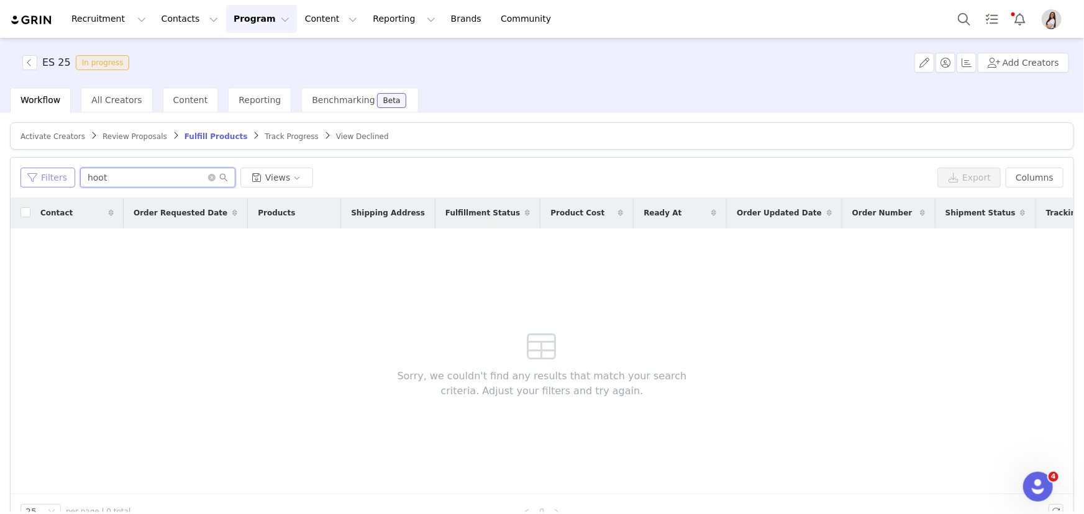
drag, startPoint x: 78, startPoint y: 181, endPoint x: 66, endPoint y: 184, distance: 12.4
click at [66, 184] on div "Filters hoot Views" at bounding box center [476, 178] width 912 height 20
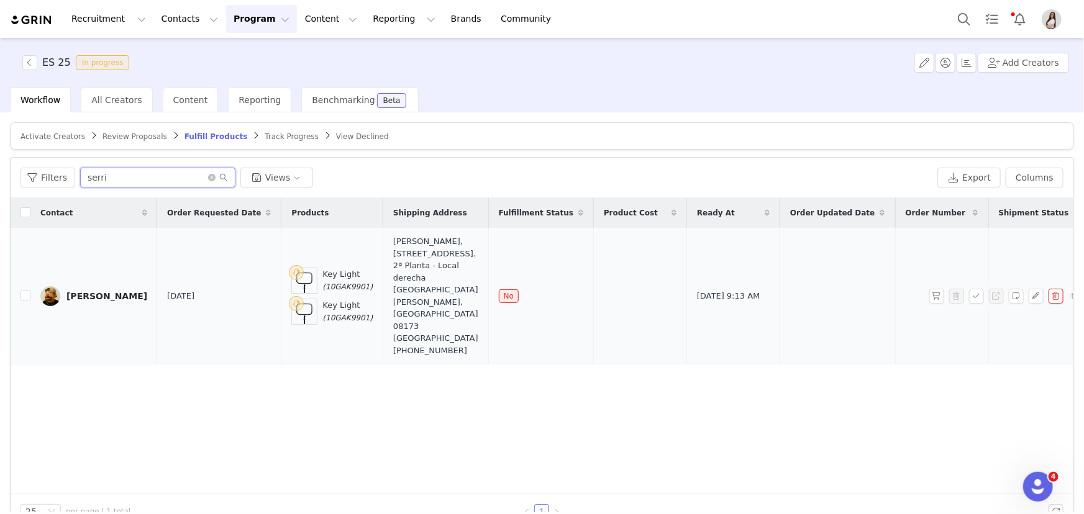
type input "serri"
click at [1048, 289] on button "button" at bounding box center [1055, 296] width 15 height 15
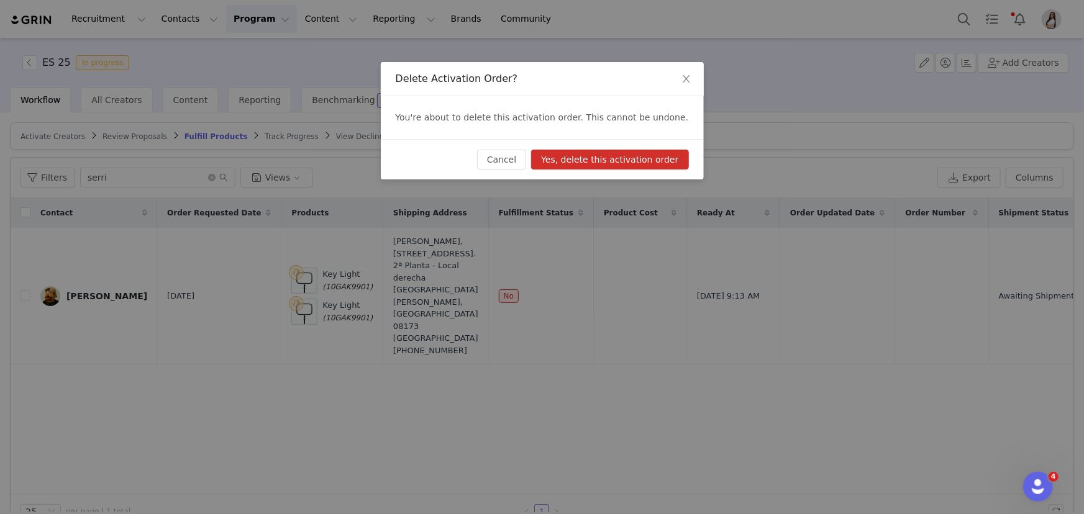
click at [645, 158] on button "Yes, delete this activation order" at bounding box center [609, 160] width 157 height 20
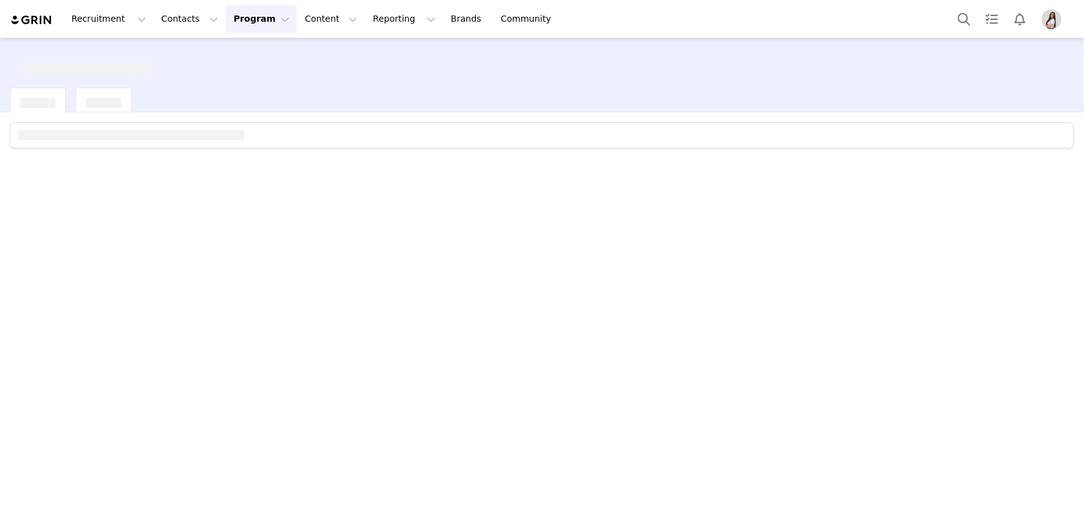
drag, startPoint x: 0, startPoint y: 0, endPoint x: 233, endPoint y: 12, distance: 233.2
click at [233, 12] on button "Program Program" at bounding box center [261, 19] width 71 height 28
click at [238, 57] on p "Activations" at bounding box center [240, 54] width 48 height 13
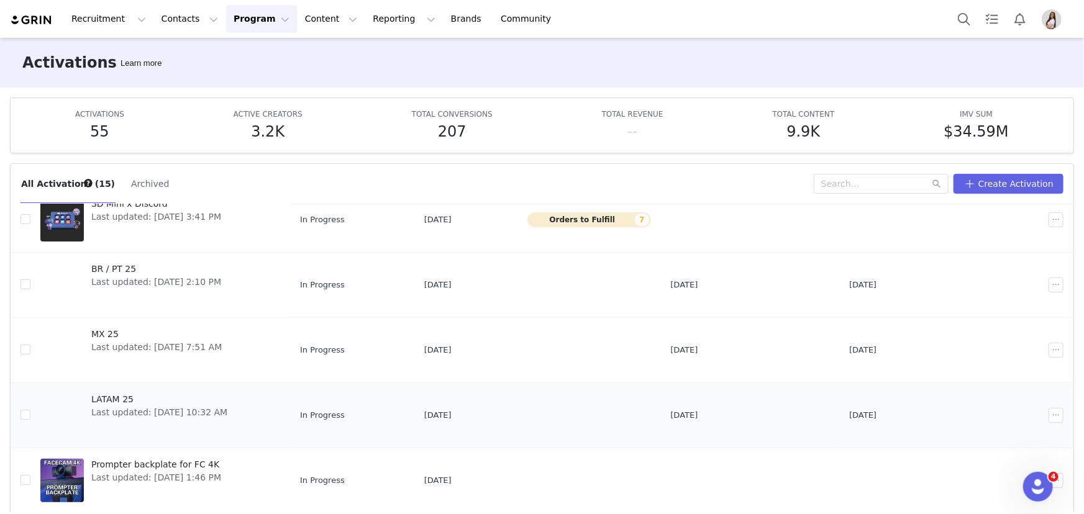
click at [123, 393] on span "LATAM 25" at bounding box center [159, 399] width 136 height 13
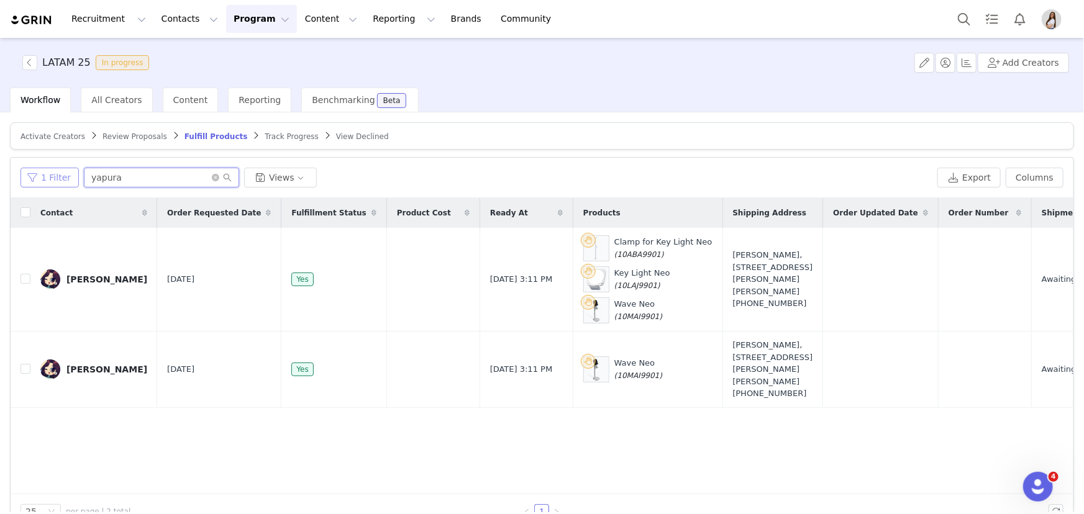
drag, startPoint x: 125, startPoint y: 173, endPoint x: 73, endPoint y: 181, distance: 53.4
click at [73, 181] on div "1 Filter yapura Views" at bounding box center [476, 178] width 912 height 20
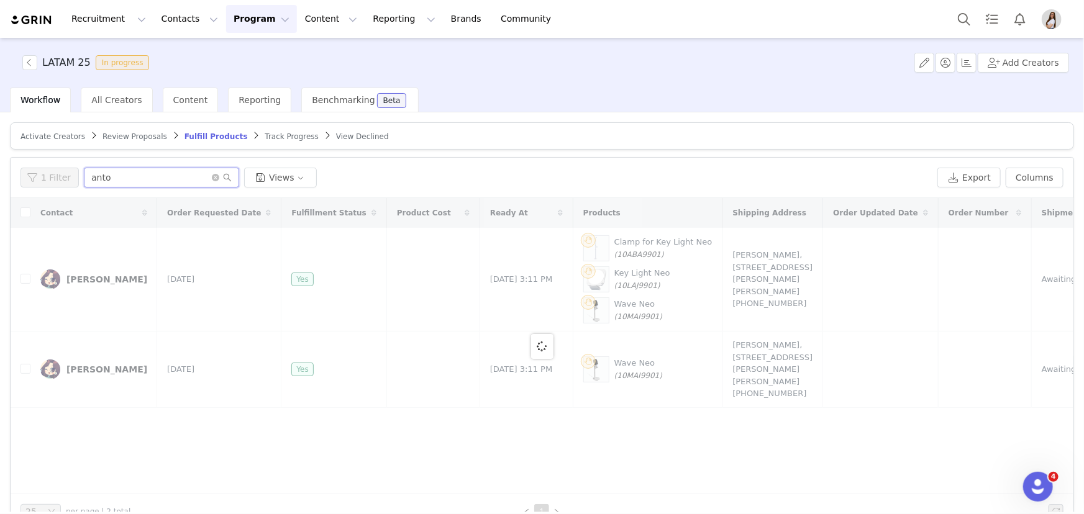
type input "anto"
click at [56, 132] on span "Activate Creators" at bounding box center [52, 136] width 65 height 9
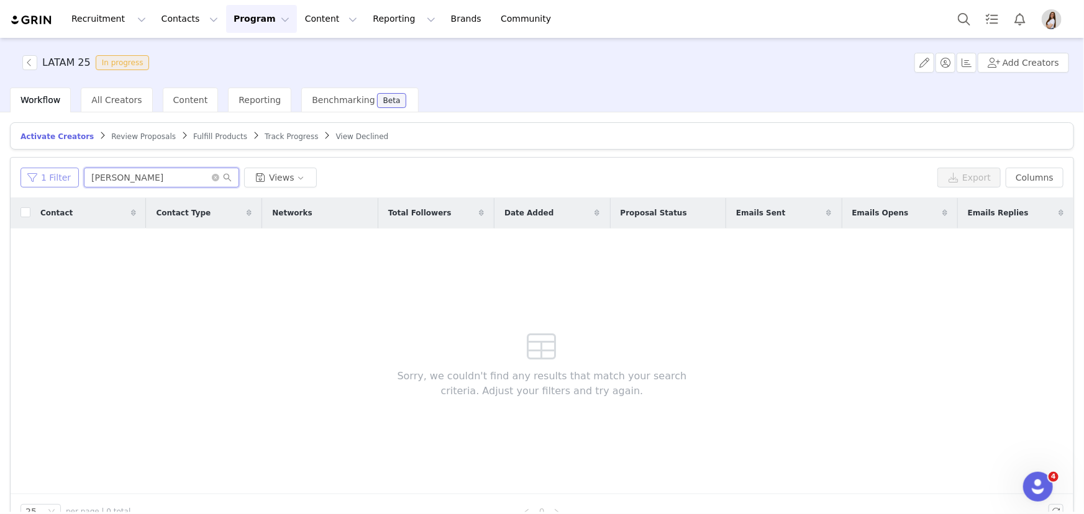
drag, startPoint x: 112, startPoint y: 174, endPoint x: 63, endPoint y: 178, distance: 48.6
click at [63, 178] on div "1 Filter martin Views" at bounding box center [476, 178] width 912 height 20
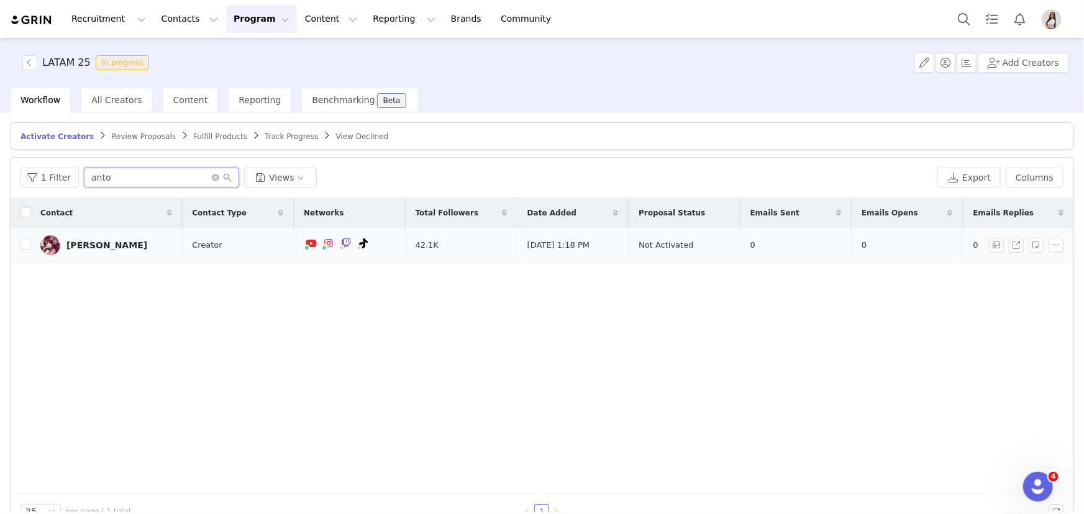
type input "anto"
click at [106, 245] on div "Antonella Reggio" at bounding box center [106, 245] width 81 height 10
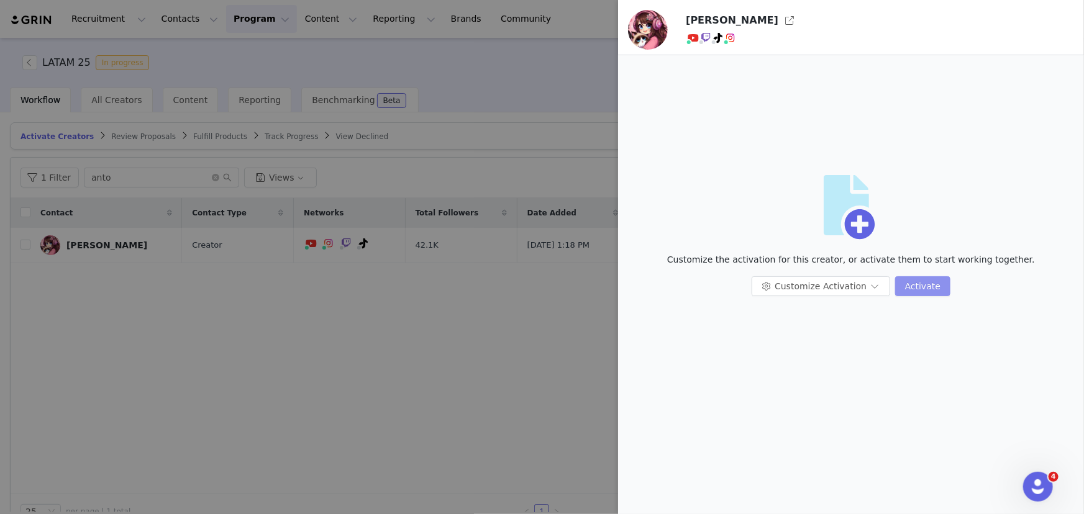
click at [921, 295] on button "Activate" at bounding box center [922, 286] width 55 height 20
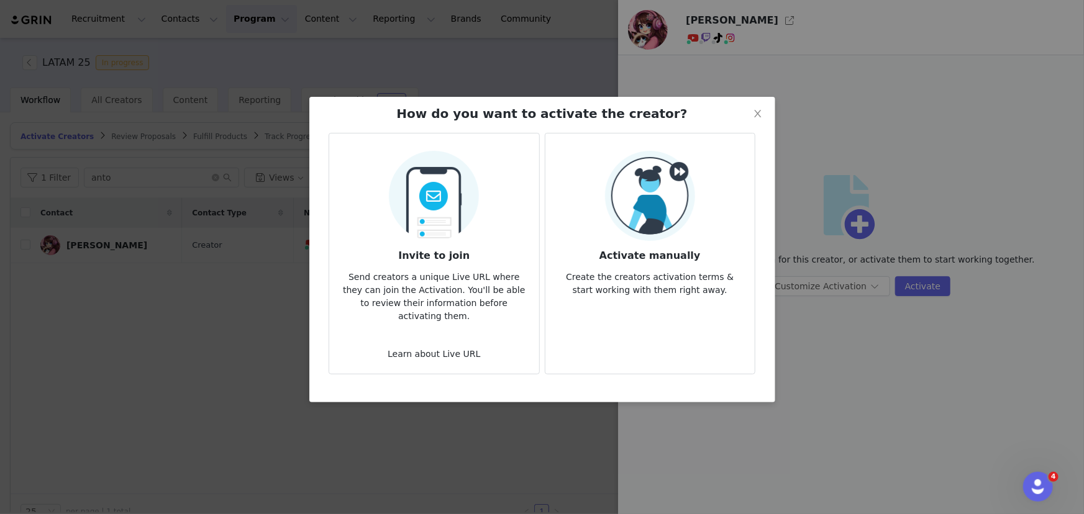
click at [685, 175] on img at bounding box center [650, 196] width 90 height 90
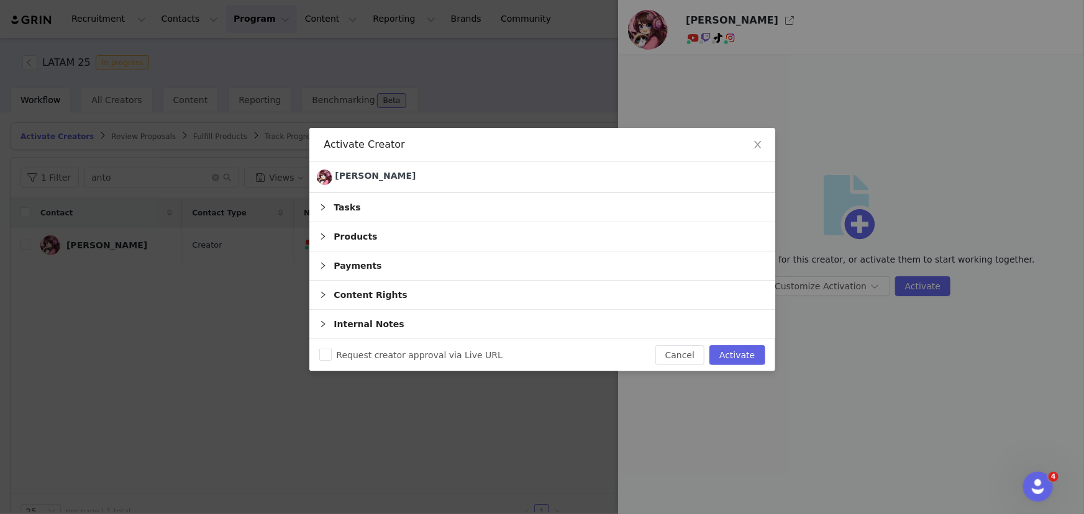
click at [356, 232] on div "Products" at bounding box center [542, 236] width 466 height 29
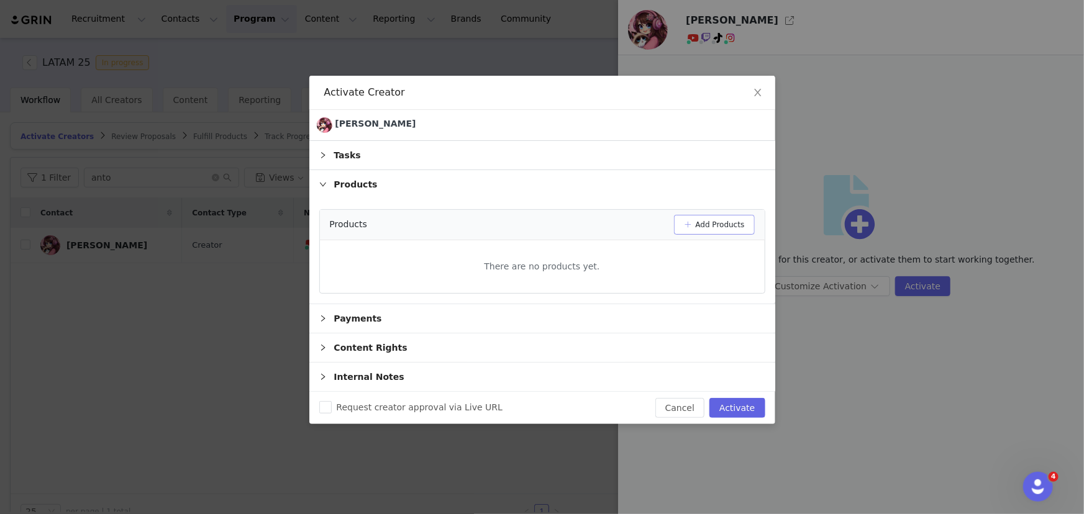
click at [722, 222] on button "Add Products" at bounding box center [714, 225] width 81 height 20
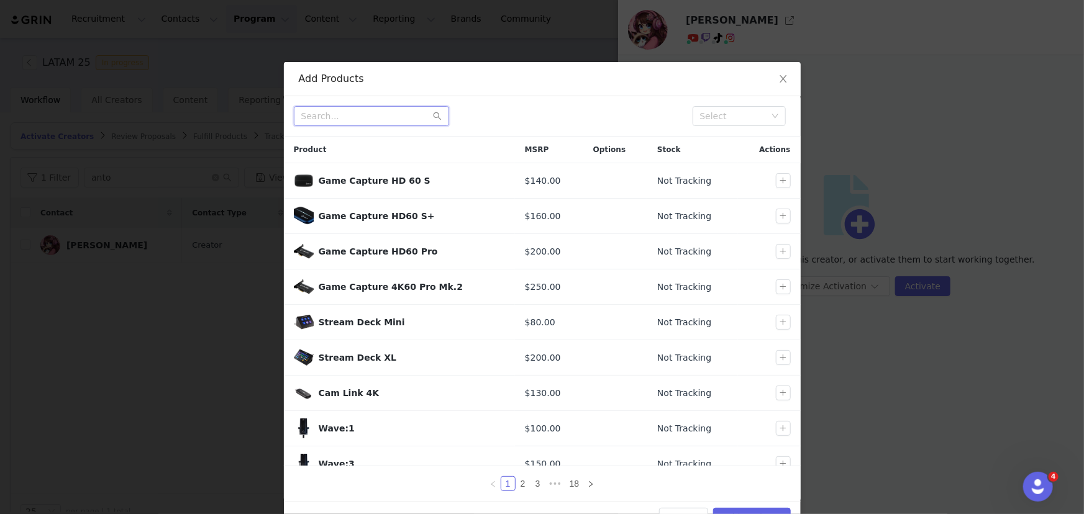
click at [378, 122] on input "text" at bounding box center [371, 116] width 155 height 20
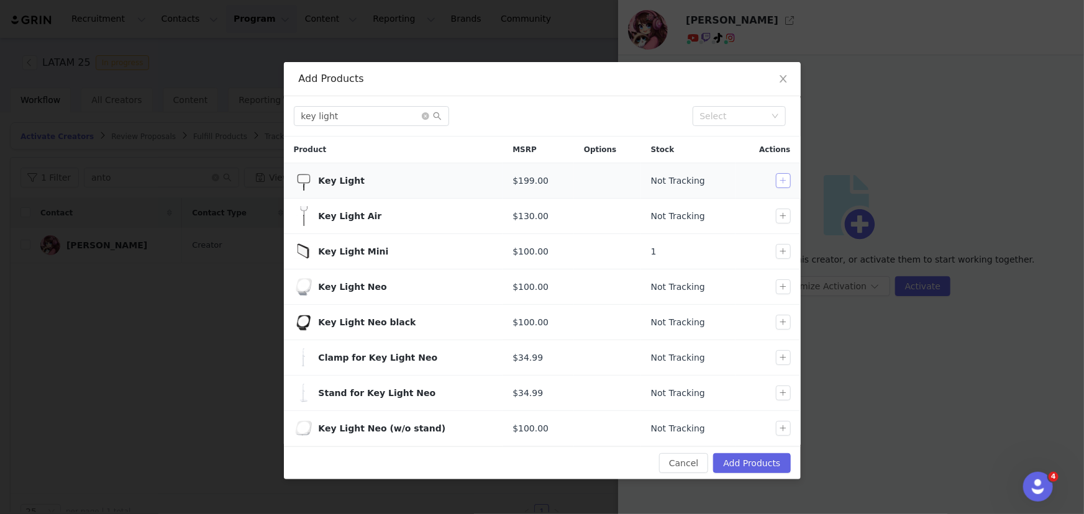
click at [780, 179] on button "button" at bounding box center [783, 180] width 15 height 15
drag, startPoint x: 389, startPoint y: 116, endPoint x: 288, endPoint y: 120, distance: 101.3
click at [288, 120] on div "key light Select" at bounding box center [542, 116] width 517 height 40
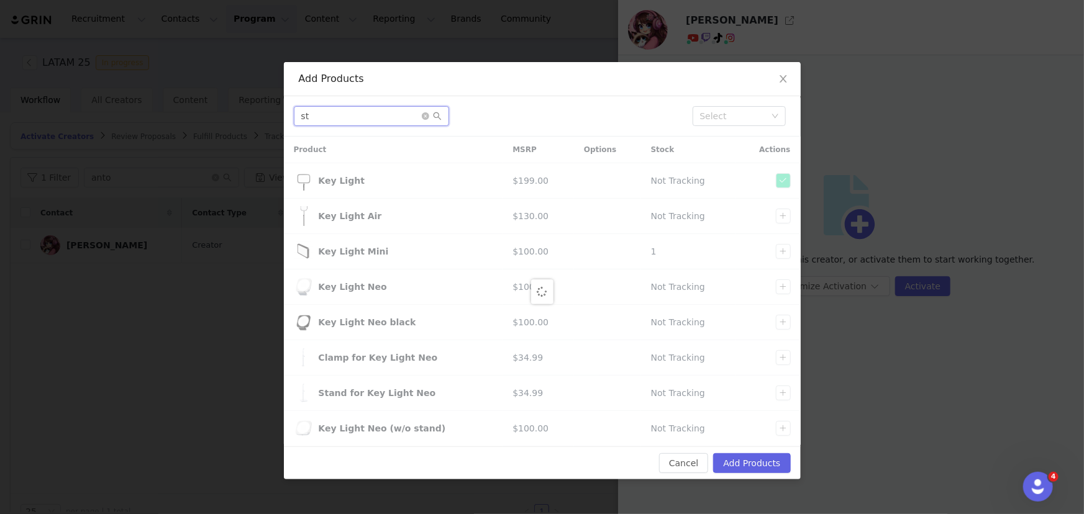
type input "s"
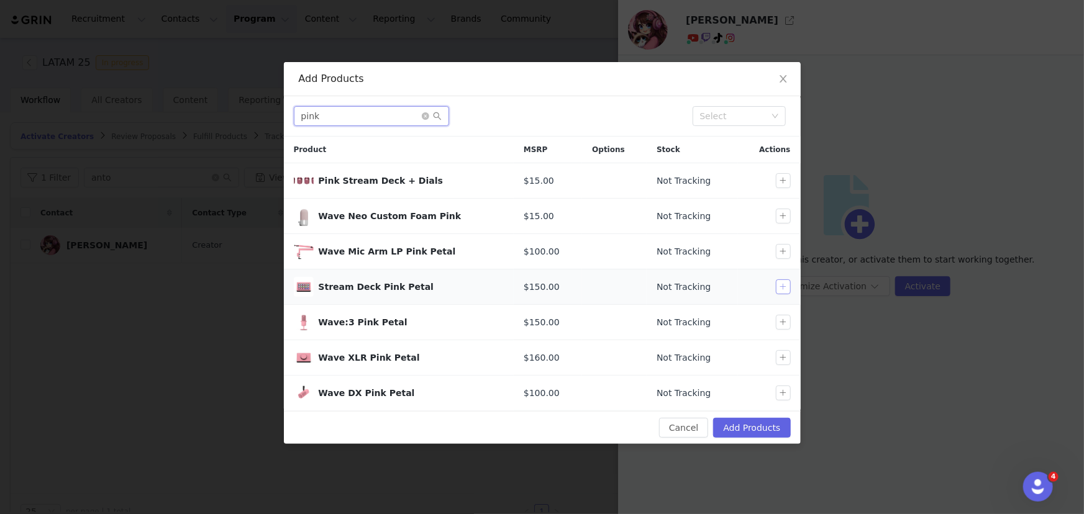
type input "pink"
click at [780, 286] on button "button" at bounding box center [783, 287] width 15 height 15
click at [759, 429] on button "Add Products" at bounding box center [751, 428] width 77 height 20
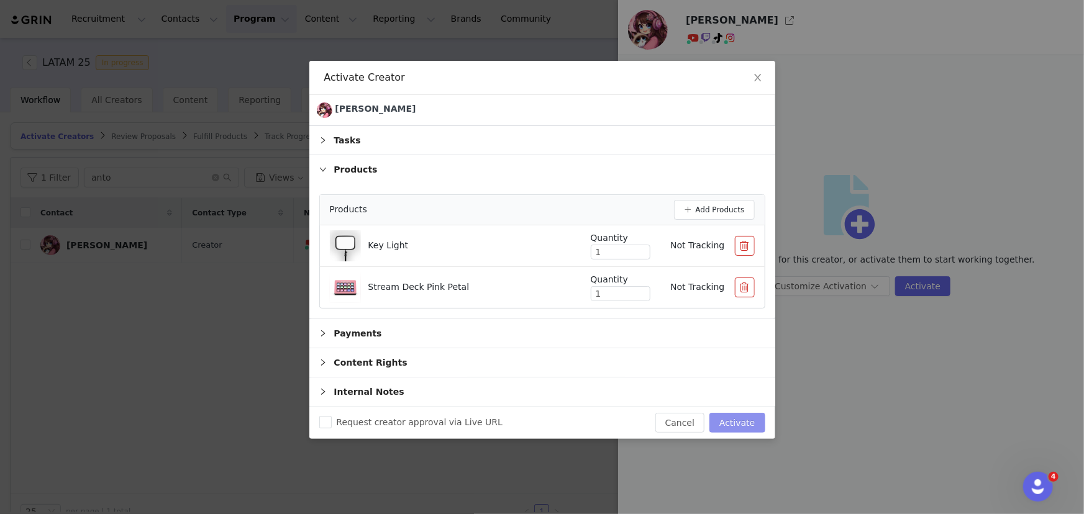
click at [759, 429] on button "Activate" at bounding box center [736, 423] width 55 height 20
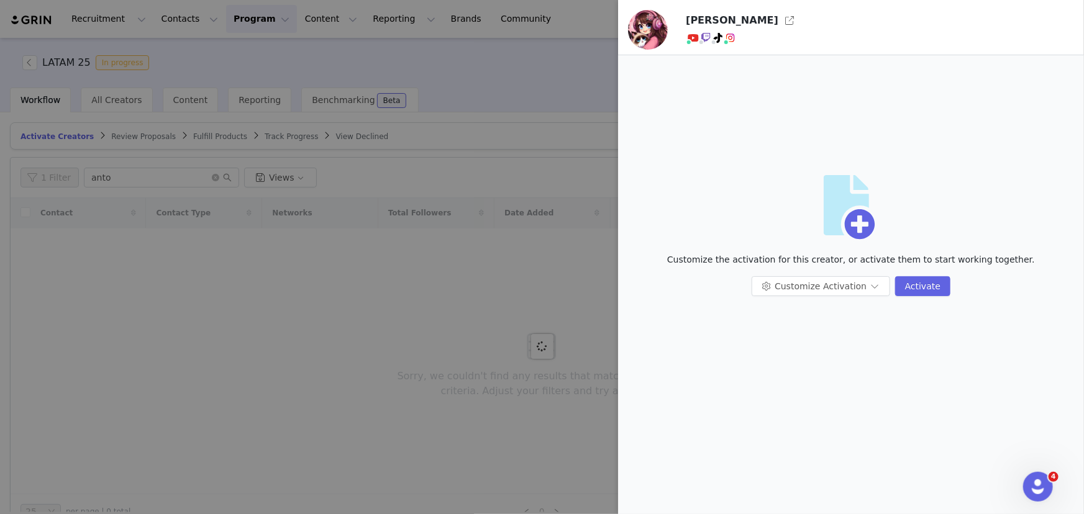
click at [401, 276] on div at bounding box center [542, 257] width 1084 height 514
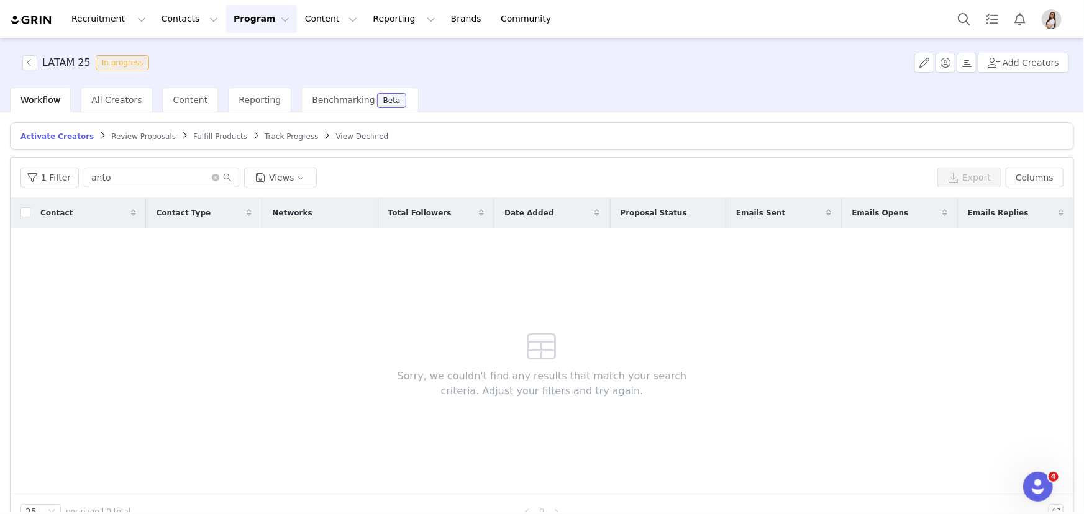
click at [193, 136] on span "Fulfill Products" at bounding box center [220, 136] width 54 height 9
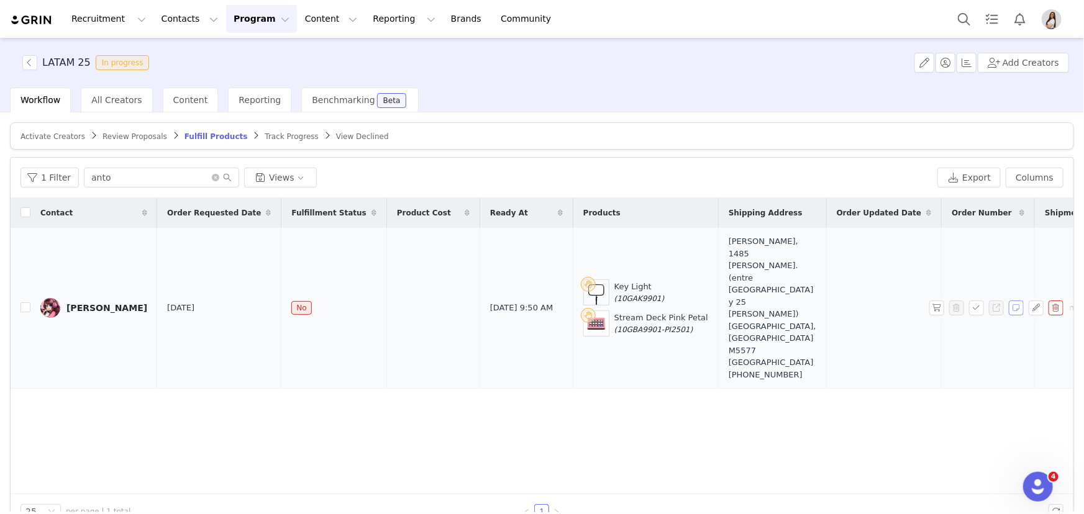
click at [1010, 301] on button "button" at bounding box center [1016, 308] width 15 height 15
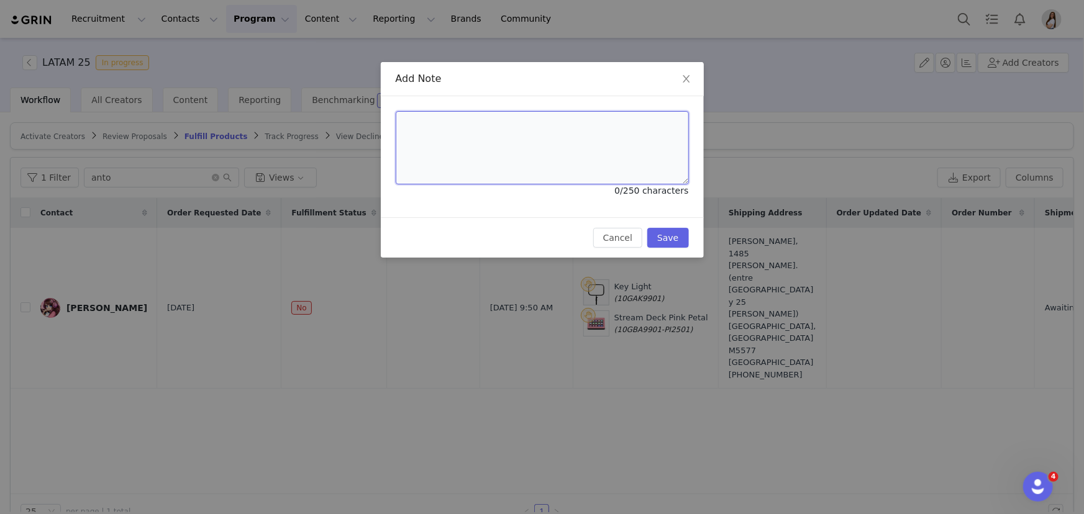
click at [478, 143] on textarea at bounding box center [542, 147] width 293 height 73
paste textarea "23-39021639-4"
click at [409, 125] on textarea "PLease, add her CUIT number: 23-39021639-4" at bounding box center [542, 147] width 293 height 73
click at [527, 125] on textarea "Please, add her CUIT number: 23-39021639-4" at bounding box center [542, 147] width 293 height 73
drag, startPoint x: 630, startPoint y: 125, endPoint x: 390, endPoint y: 124, distance: 240.4
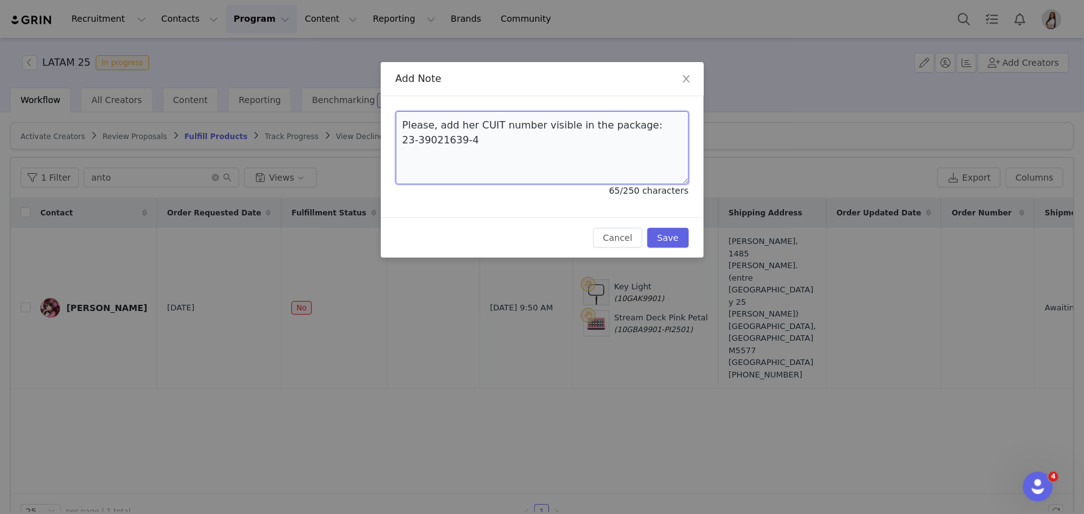
click at [390, 124] on div "Please, add her CUIT number visible in the package: 23-39021639-4 65/250 charac…" at bounding box center [542, 156] width 323 height 121
click at [615, 133] on textarea "Please, add her CUIT number visible in the package: 23-39021639-4" at bounding box center [542, 147] width 293 height 73
drag, startPoint x: 632, startPoint y: 124, endPoint x: 388, endPoint y: 124, distance: 244.7
click at [388, 124] on div "Please, add her CUIT number visible in the package: 23-39021639-4 65/250 charac…" at bounding box center [542, 156] width 323 height 121
paste textarea "make sure her CUIT number is visible on the package"
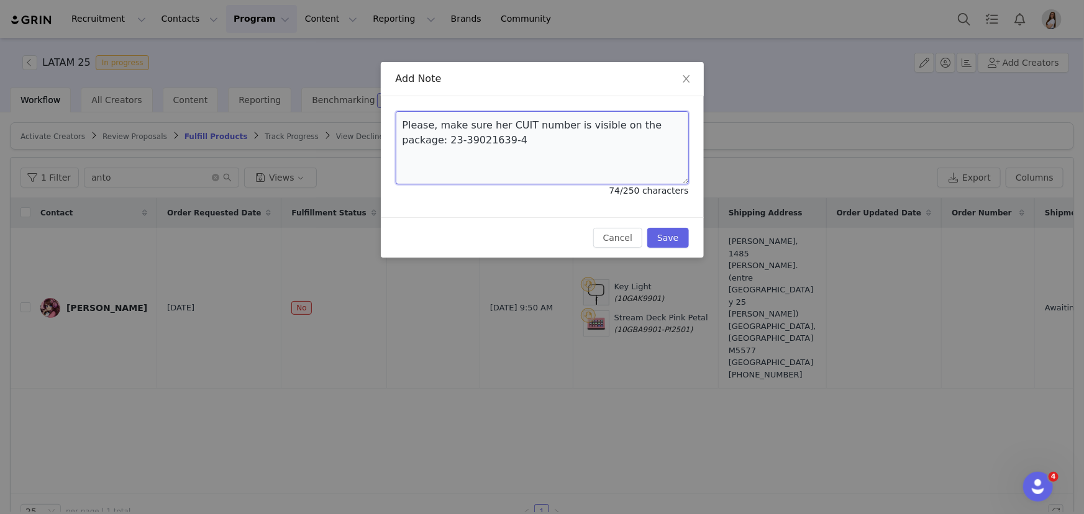
click at [503, 140] on textarea "Please, make sure her CUIT number is visible on the package: 23-39021639-4" at bounding box center [542, 147] width 293 height 73
drag, startPoint x: 482, startPoint y: 140, endPoint x: 365, endPoint y: 126, distance: 118.3
click at [365, 126] on div "Add Note Please, make sure her CUIT number is visible on the package: 23-390216…" at bounding box center [542, 257] width 1084 height 514
type textarea "Please, make sure her CUIT number is visible on the package: 23-39021639-4. Tha…"
click at [675, 240] on button "Save" at bounding box center [667, 238] width 41 height 20
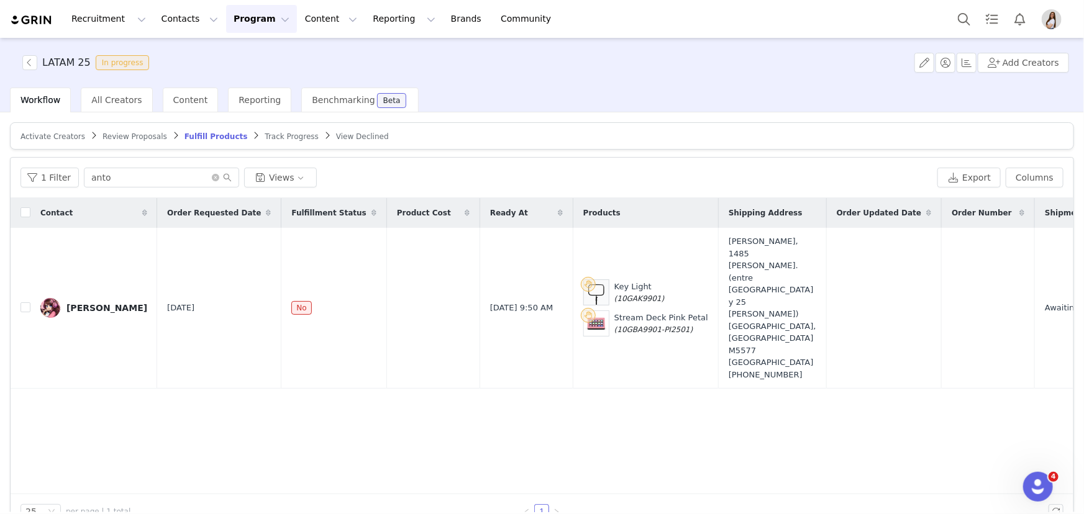
click at [64, 348] on div "Contact Order Requested Date Fulfillment Status Product Cost Ready At Products …" at bounding box center [542, 346] width 1063 height 296
click at [246, 19] on button "Program Program" at bounding box center [261, 19] width 71 height 28
click at [248, 60] on p "Activations" at bounding box center [240, 54] width 48 height 13
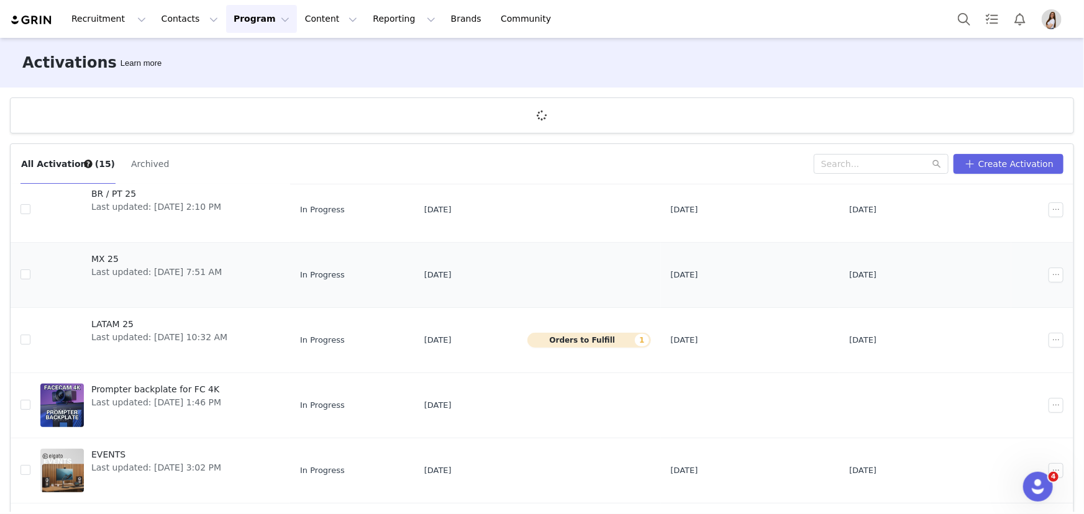
scroll to position [169, 0]
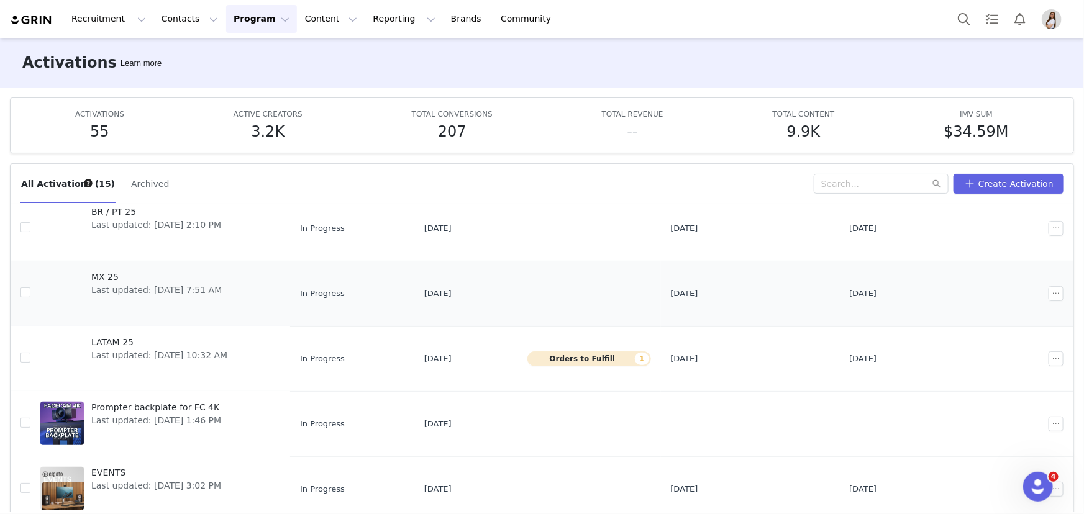
click at [99, 258] on td "BR / PT 25 Last updated: Aug 4, 2025 2:10 PM" at bounding box center [160, 228] width 260 height 65
click at [96, 278] on span "MX 25" at bounding box center [156, 277] width 130 height 13
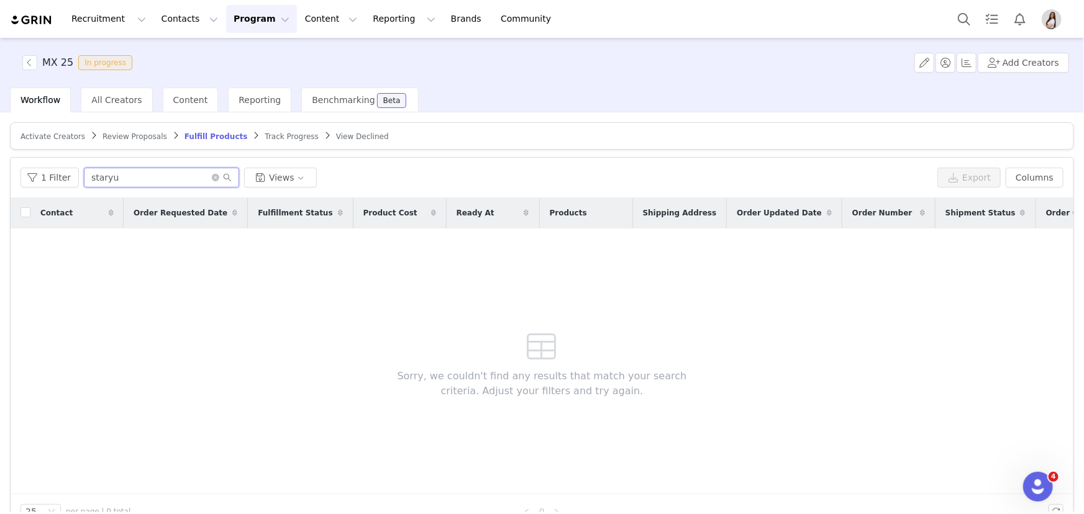
click at [118, 178] on input "staryu" at bounding box center [161, 178] width 155 height 20
click at [57, 134] on span "Activate Creators" at bounding box center [52, 136] width 65 height 9
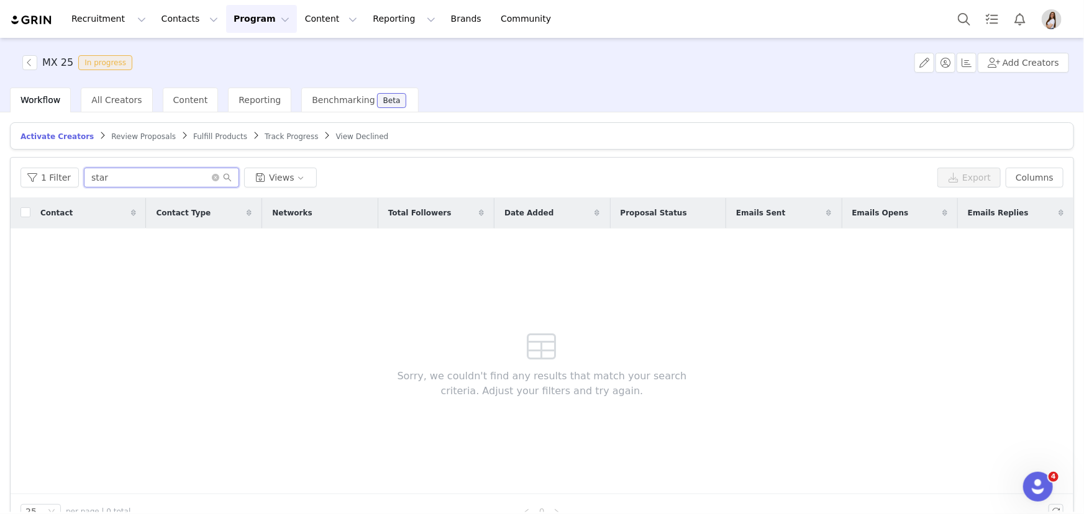
click at [118, 182] on input "star" at bounding box center [161, 178] width 155 height 20
drag, startPoint x: 101, startPoint y: 177, endPoint x: 68, endPoint y: 181, distance: 33.1
click at [68, 181] on div "1 Filter star Views" at bounding box center [476, 178] width 912 height 20
type input "elizabeth"
click at [107, 103] on span "All Creators" at bounding box center [116, 100] width 50 height 10
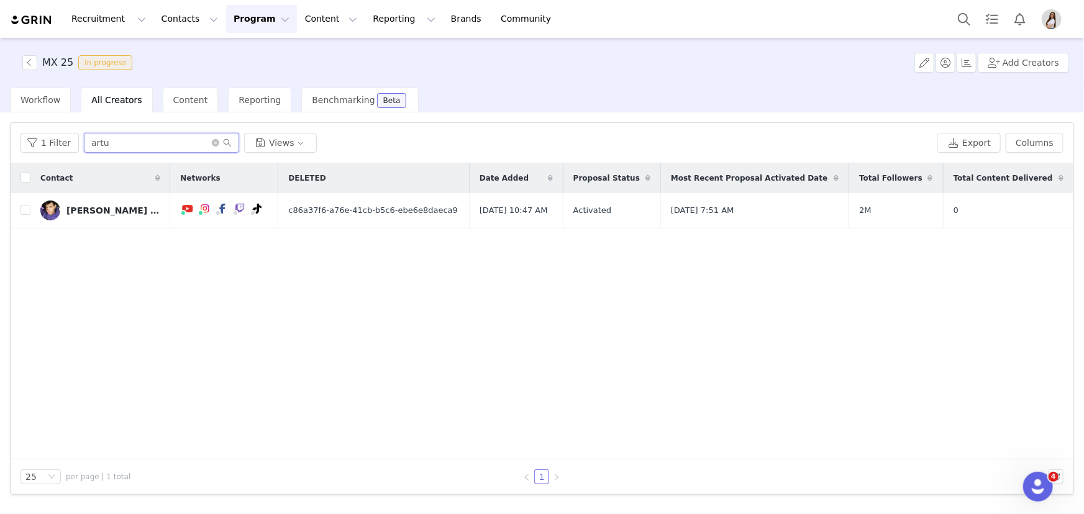
drag, startPoint x: 112, startPoint y: 136, endPoint x: 76, endPoint y: 144, distance: 36.9
click at [76, 144] on div "1 Filter artu Views" at bounding box center [476, 143] width 912 height 20
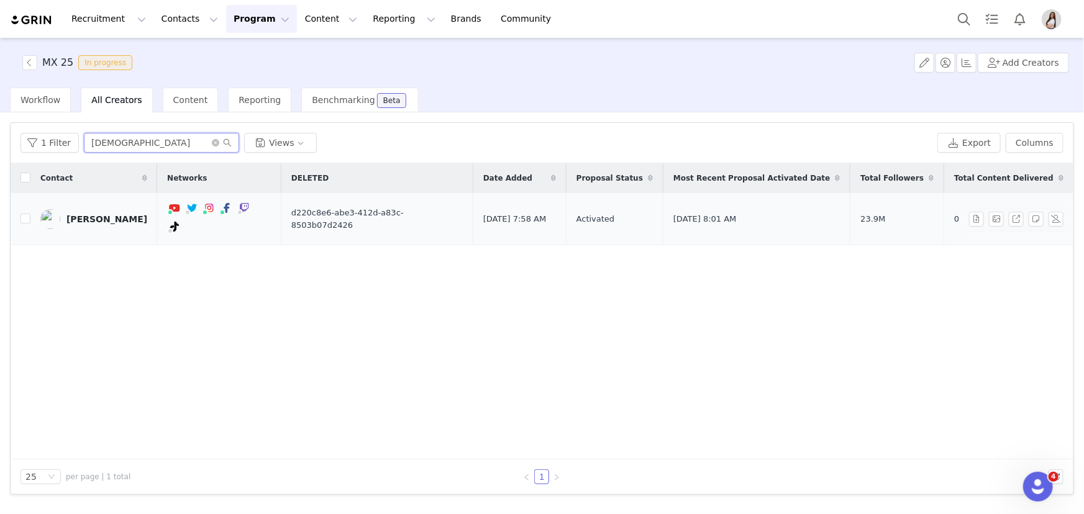
type input "elizabe"
click at [124, 214] on div "Elizabeth Erigolla" at bounding box center [106, 219] width 81 height 10
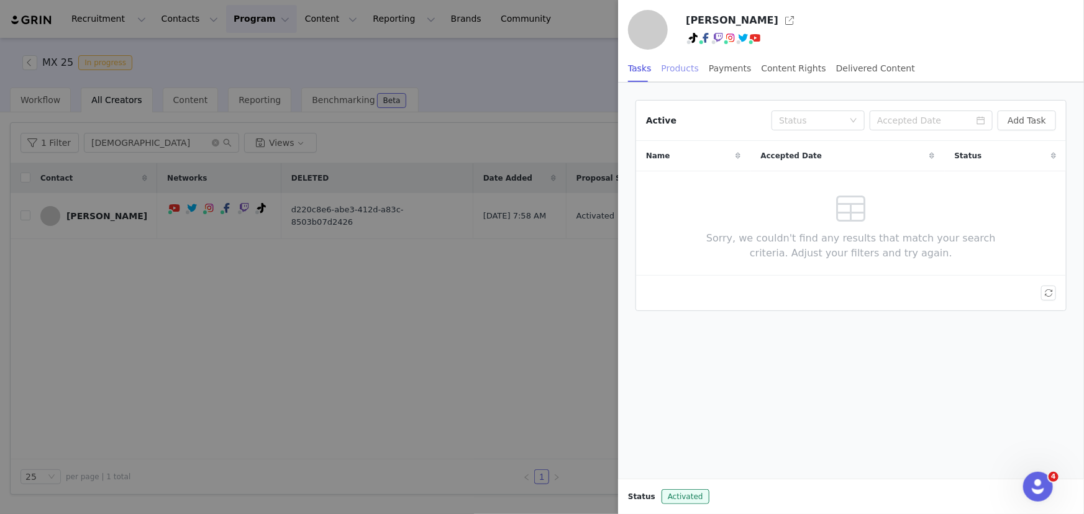
click at [687, 66] on div "Products" at bounding box center [680, 69] width 37 height 28
click at [1011, 124] on button "Add Order" at bounding box center [1024, 121] width 64 height 20
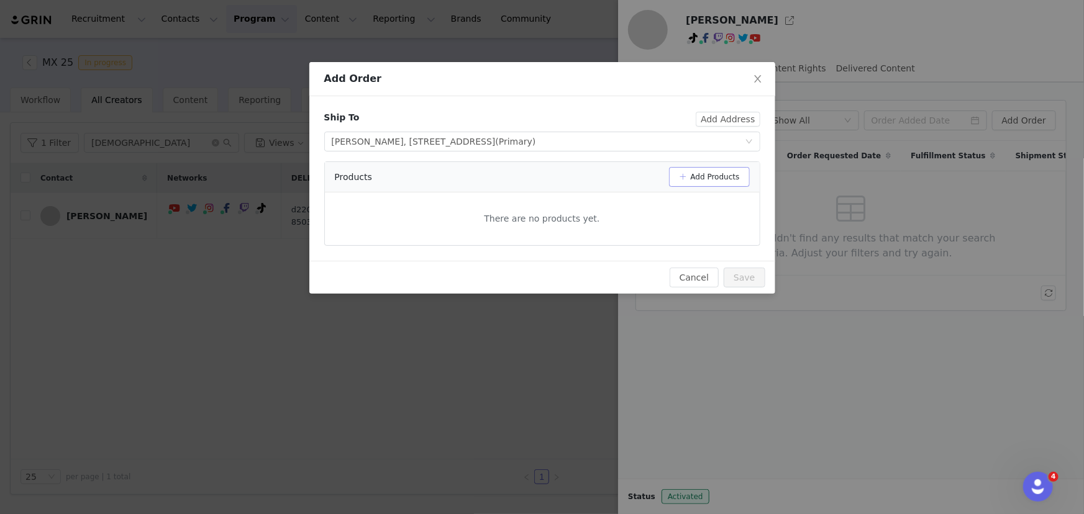
click at [728, 174] on button "Add Products" at bounding box center [709, 177] width 81 height 20
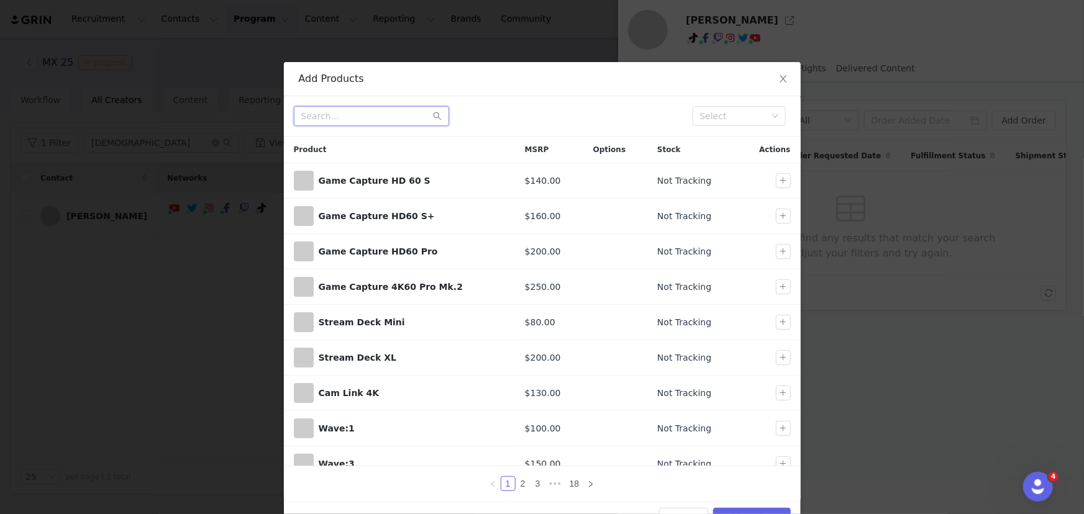
click at [378, 117] on input "text" at bounding box center [371, 116] width 155 height 20
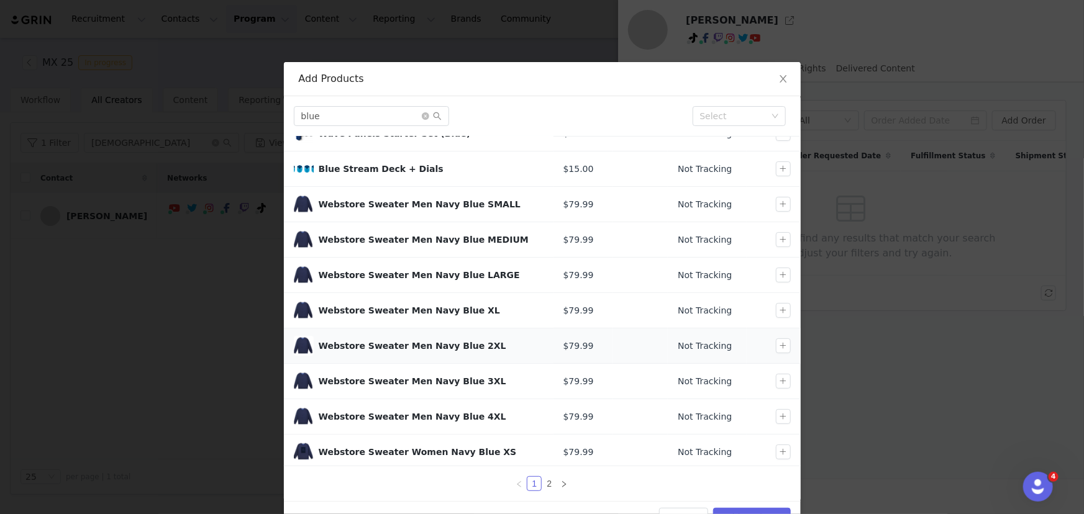
scroll to position [50, 0]
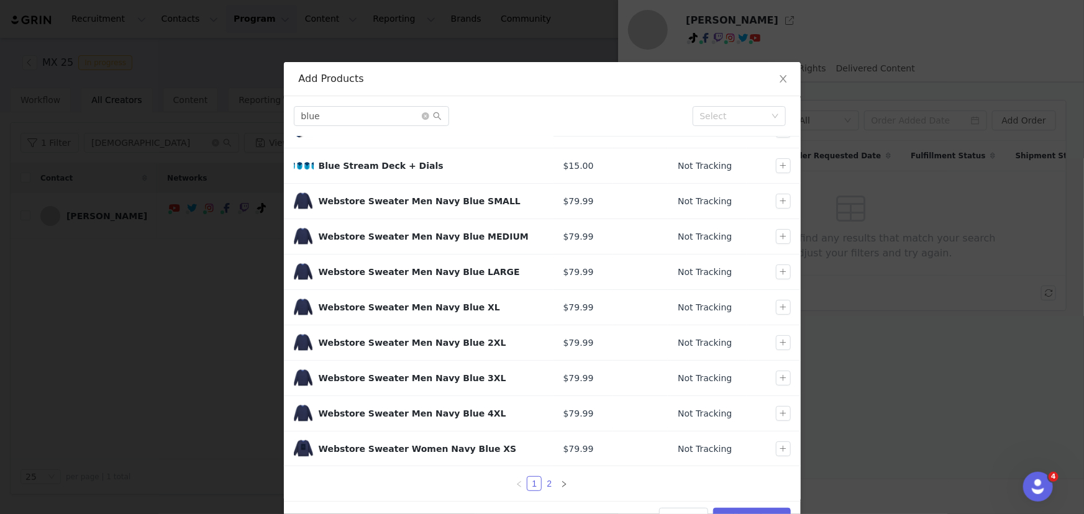
click at [543, 478] on link "2" at bounding box center [549, 484] width 14 height 14
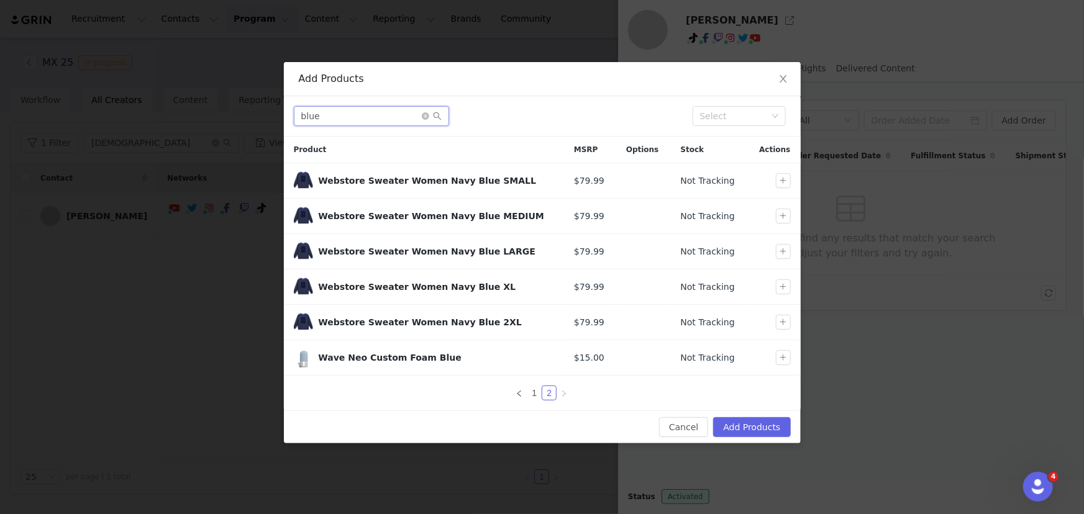
drag, startPoint x: 325, startPoint y: 111, endPoint x: 294, endPoint y: 117, distance: 31.7
click at [294, 117] on input "blue" at bounding box center [371, 116] width 155 height 20
type input "glaciar"
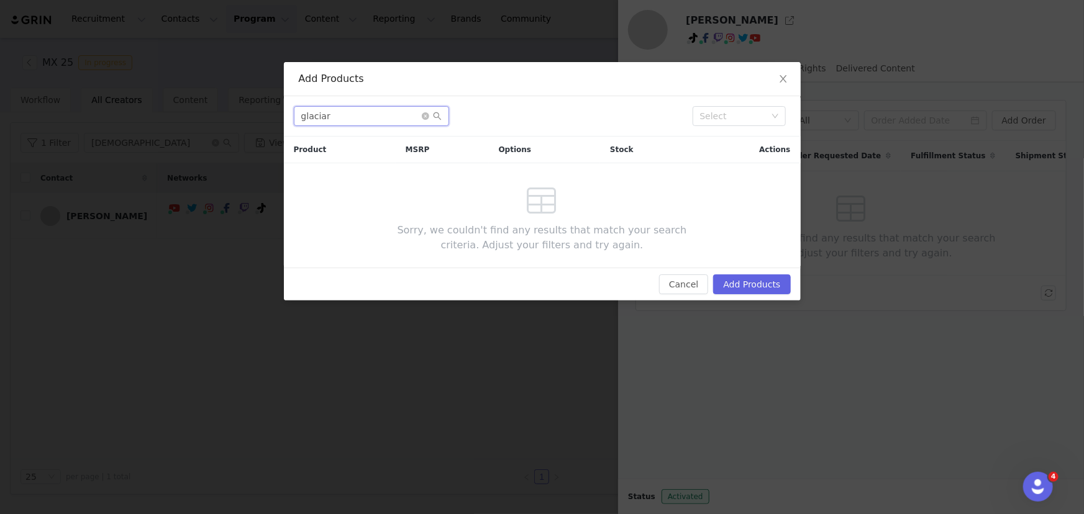
drag, startPoint x: 342, startPoint y: 117, endPoint x: 248, endPoint y: 116, distance: 93.8
click at [248, 116] on div "Add Products glaciar Select Product MSRP Options Stock Actions Sorry, we couldn…" at bounding box center [542, 257] width 1084 height 514
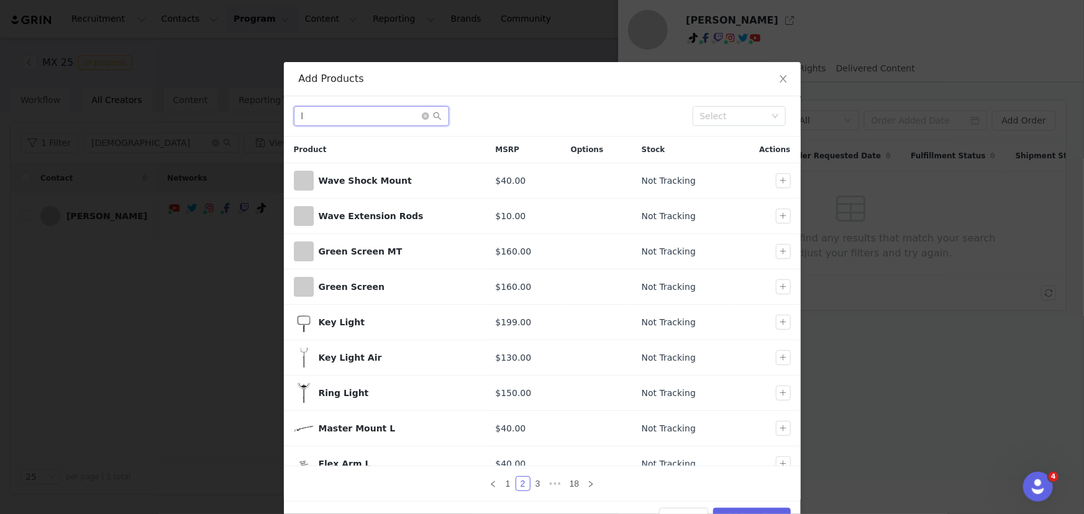
type input "lp"
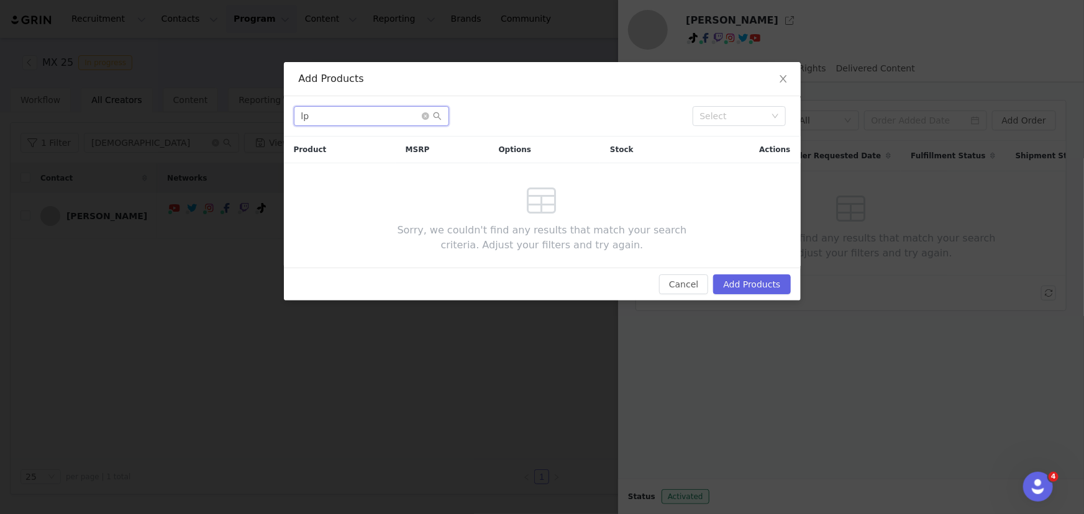
drag, startPoint x: 355, startPoint y: 117, endPoint x: 298, endPoint y: 118, distance: 57.8
click at [298, 118] on input "lp" at bounding box center [371, 116] width 155 height 20
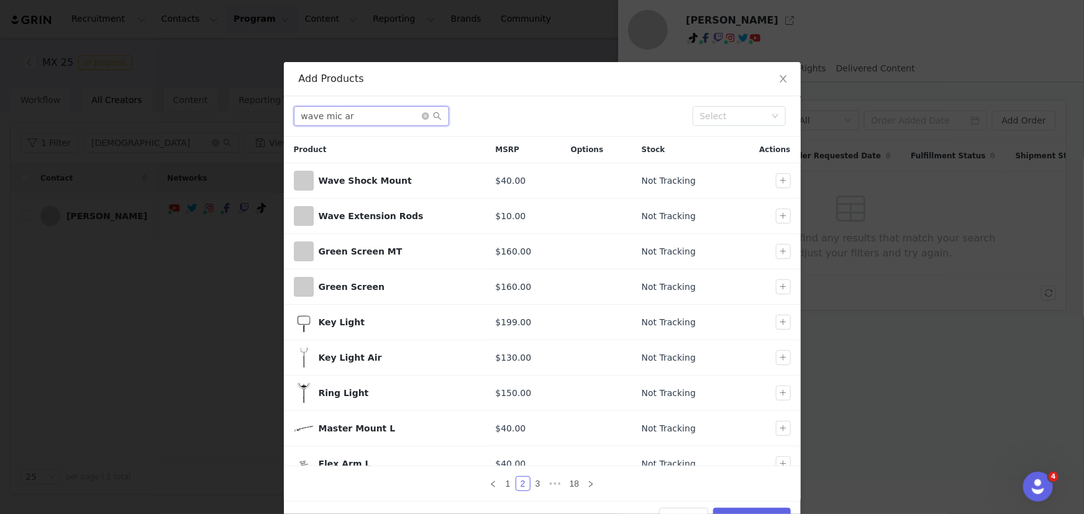
type input "wave mic arm"
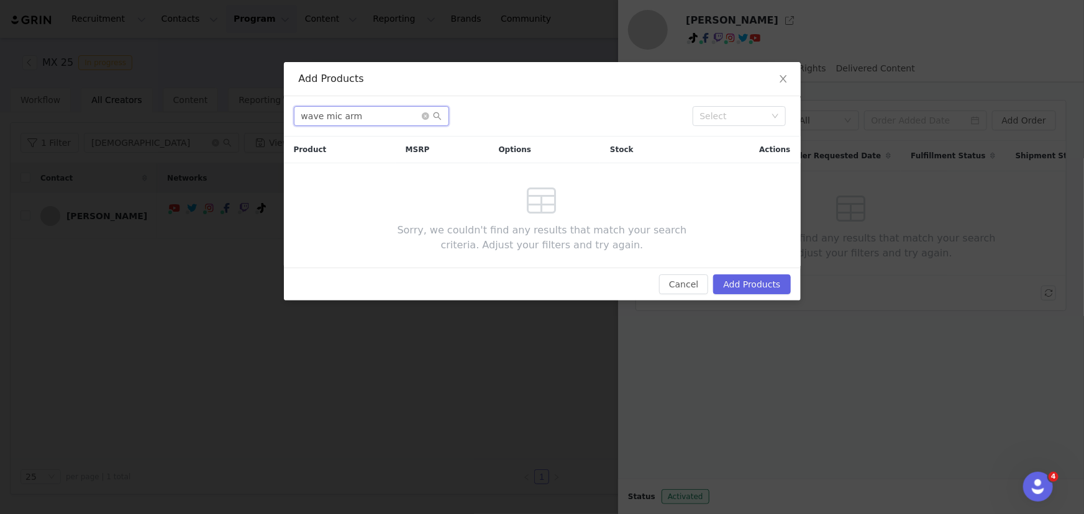
drag, startPoint x: 376, startPoint y: 115, endPoint x: 274, endPoint y: 122, distance: 102.1
click at [274, 122] on div "Add Products wave mic arm Select Product MSRP Options Stock Actions Sorry, we c…" at bounding box center [542, 257] width 1084 height 514
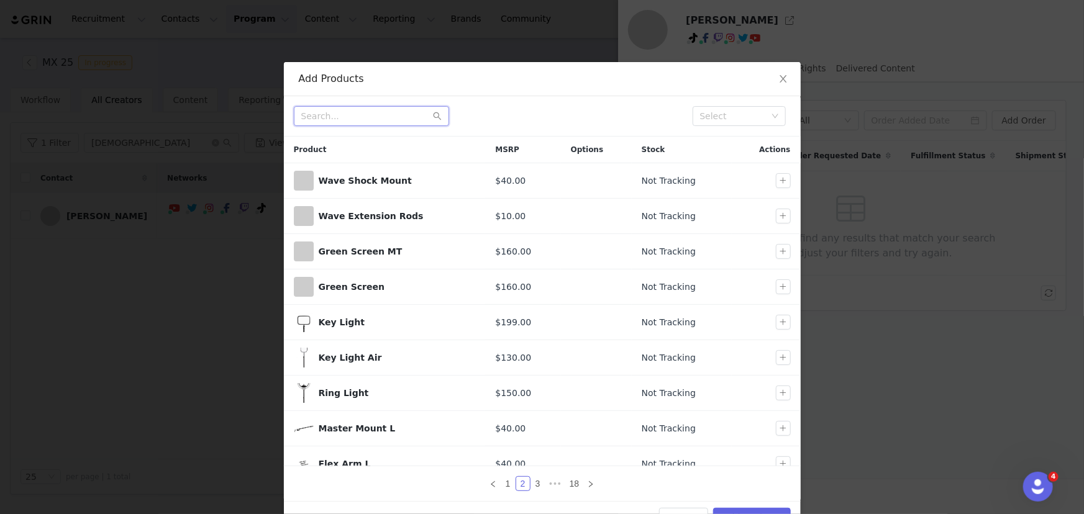
click at [329, 117] on input "text" at bounding box center [371, 116] width 155 height 20
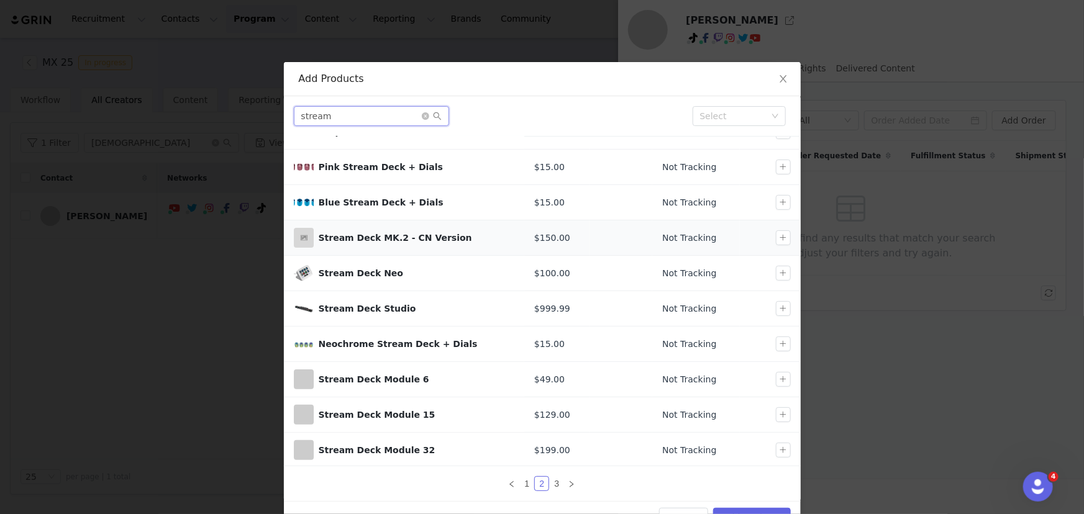
scroll to position [50, 0]
click at [552, 483] on link "3" at bounding box center [557, 484] width 14 height 14
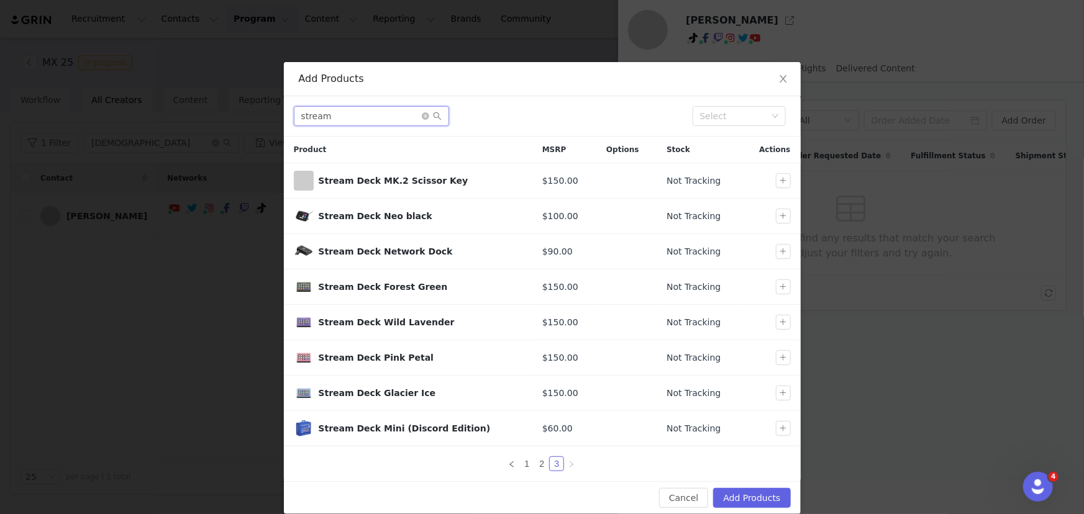
drag, startPoint x: 327, startPoint y: 117, endPoint x: 283, endPoint y: 119, distance: 43.5
click at [284, 119] on div "stream Select" at bounding box center [542, 116] width 517 height 40
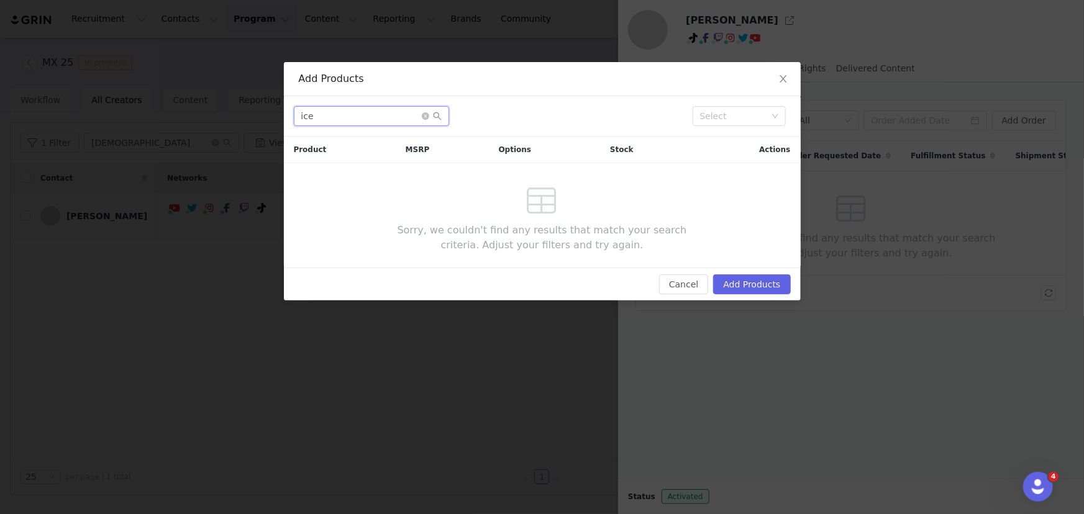
drag, startPoint x: 314, startPoint y: 115, endPoint x: 291, endPoint y: 115, distance: 22.4
click at [291, 115] on div "ice Select" at bounding box center [542, 116] width 517 height 40
drag, startPoint x: 326, startPoint y: 111, endPoint x: 293, endPoint y: 120, distance: 34.2
click at [294, 120] on input "glacier" at bounding box center [371, 116] width 155 height 20
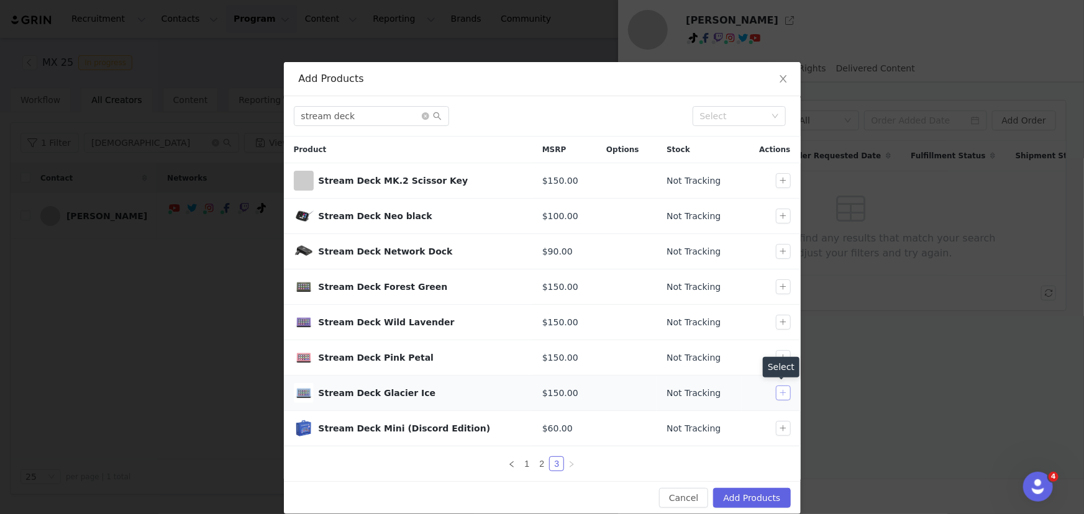
click at [776, 393] on button "button" at bounding box center [783, 393] width 15 height 15
drag, startPoint x: 348, startPoint y: 117, endPoint x: 290, endPoint y: 114, distance: 58.5
click at [294, 114] on input "stream deck" at bounding box center [371, 116] width 155 height 20
click at [779, 393] on button "button" at bounding box center [783, 393] width 15 height 15
click at [315, 122] on input "stream deck" at bounding box center [371, 116] width 155 height 20
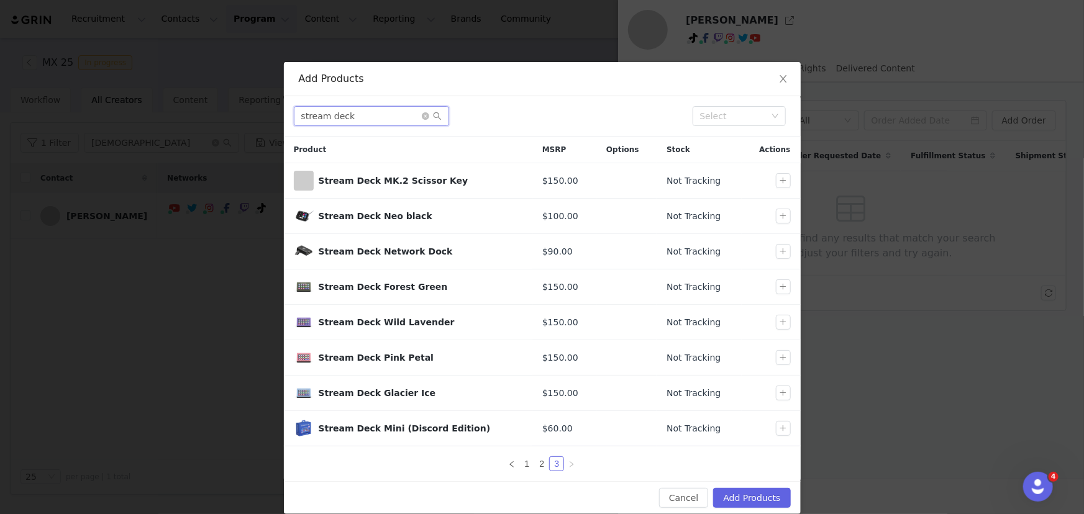
drag, startPoint x: 334, startPoint y: 117, endPoint x: 292, endPoint y: 121, distance: 41.8
click at [294, 121] on input "stream deck" at bounding box center [371, 116] width 155 height 20
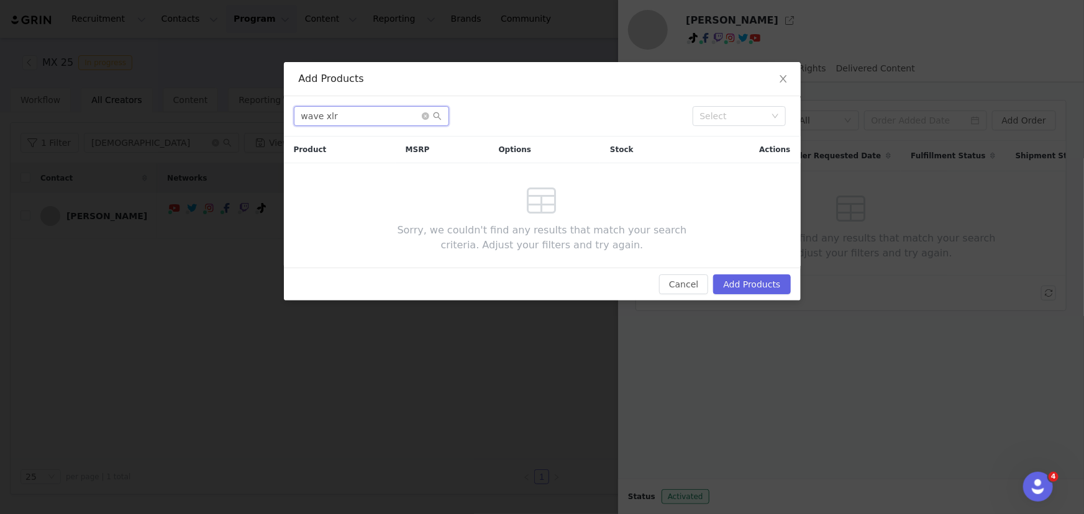
click at [342, 118] on input "wave xlr" at bounding box center [371, 116] width 155 height 20
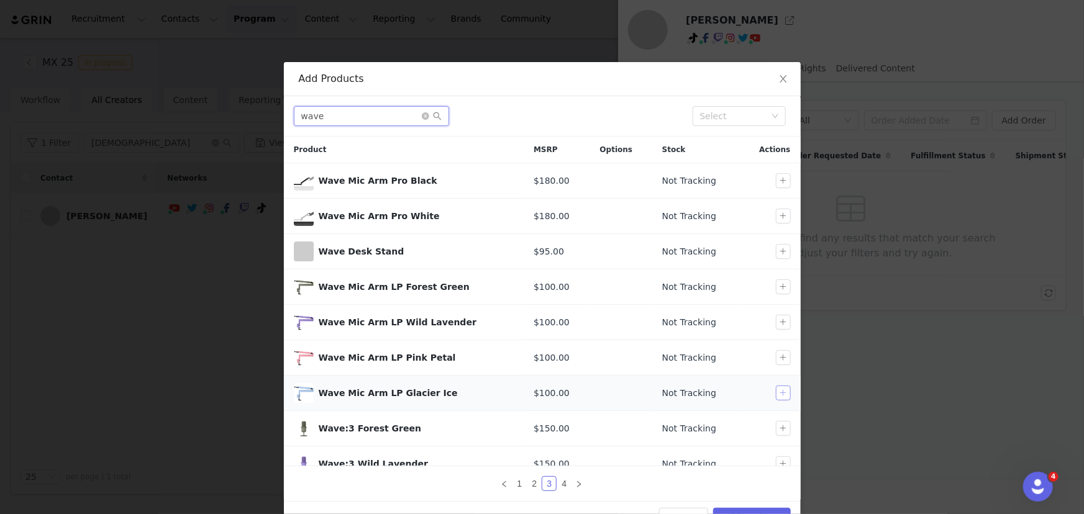
type input "wave"
click at [776, 391] on button "button" at bounding box center [783, 393] width 15 height 15
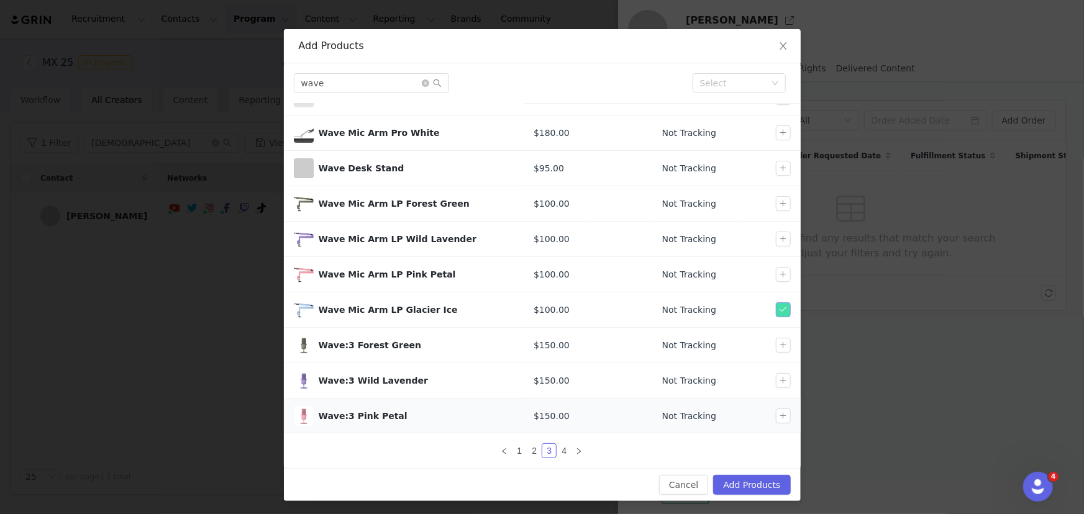
scroll to position [34, 0]
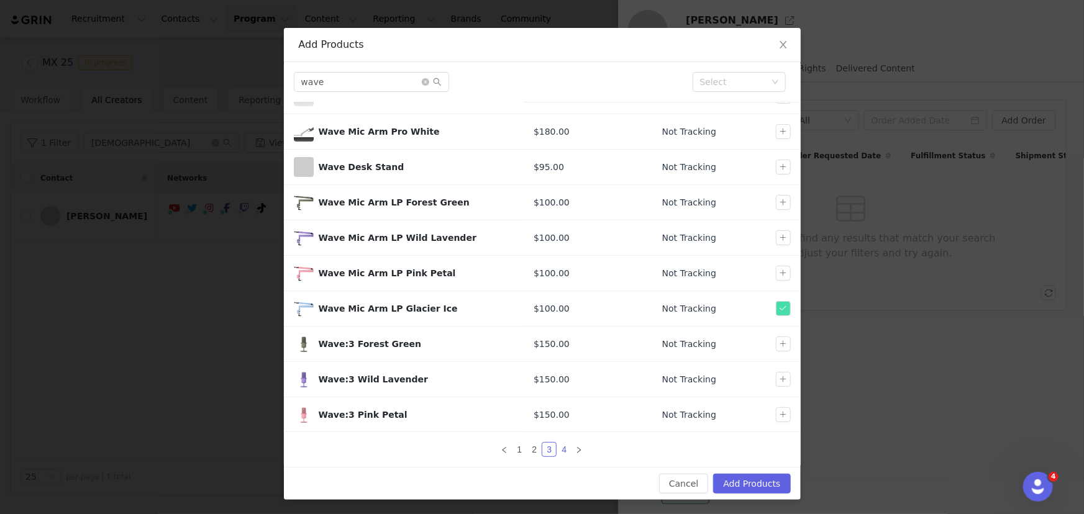
click at [558, 449] on link "4" at bounding box center [564, 450] width 14 height 14
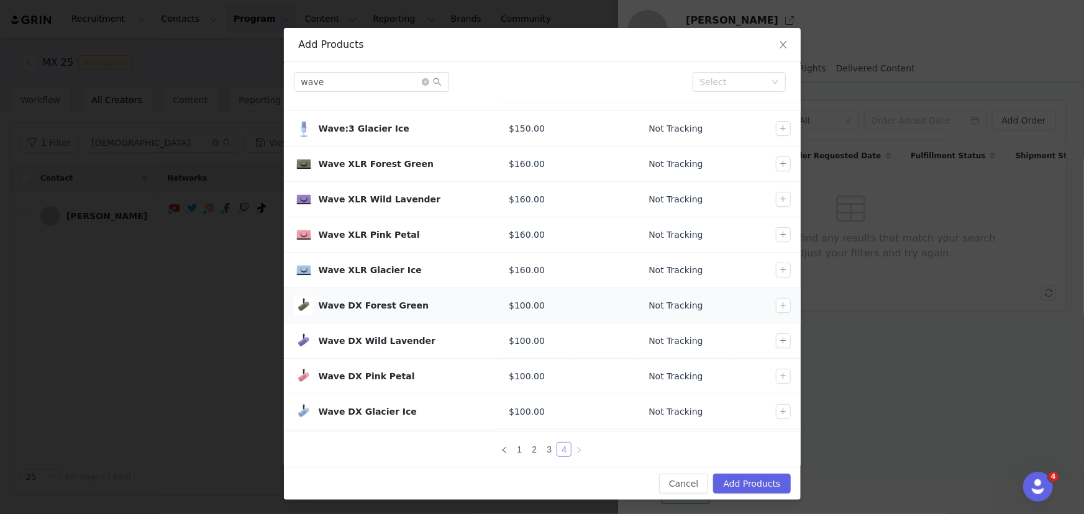
scroll to position [50, 0]
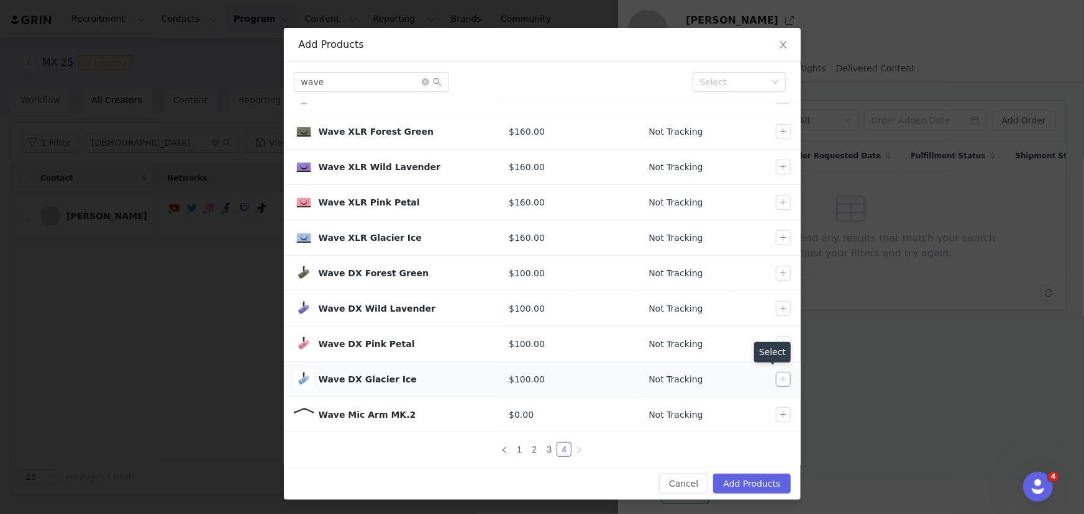
click at [776, 378] on button "button" at bounding box center [783, 379] width 15 height 15
click at [776, 242] on button "button" at bounding box center [783, 237] width 15 height 15
click at [756, 486] on button "Add Products" at bounding box center [751, 484] width 77 height 20
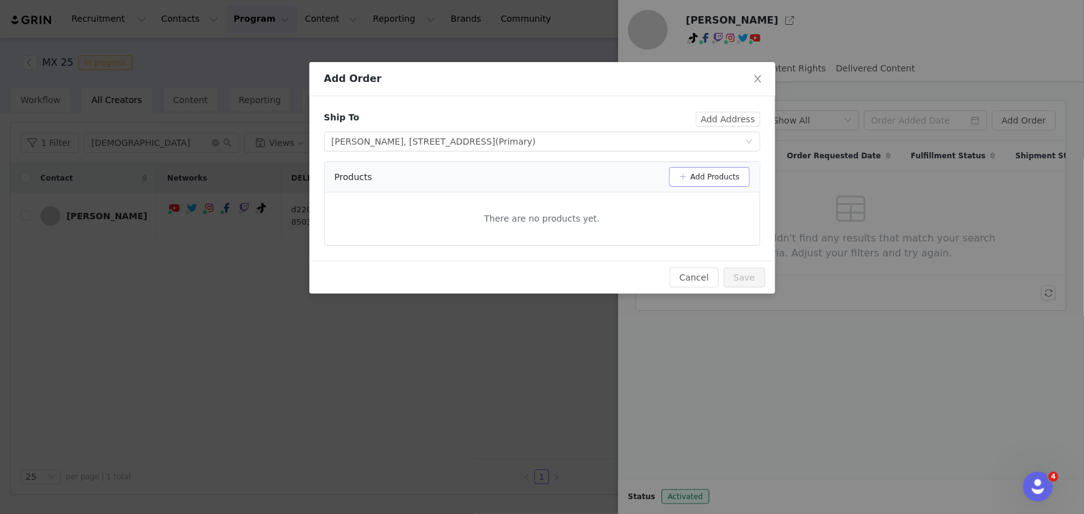
scroll to position [0, 0]
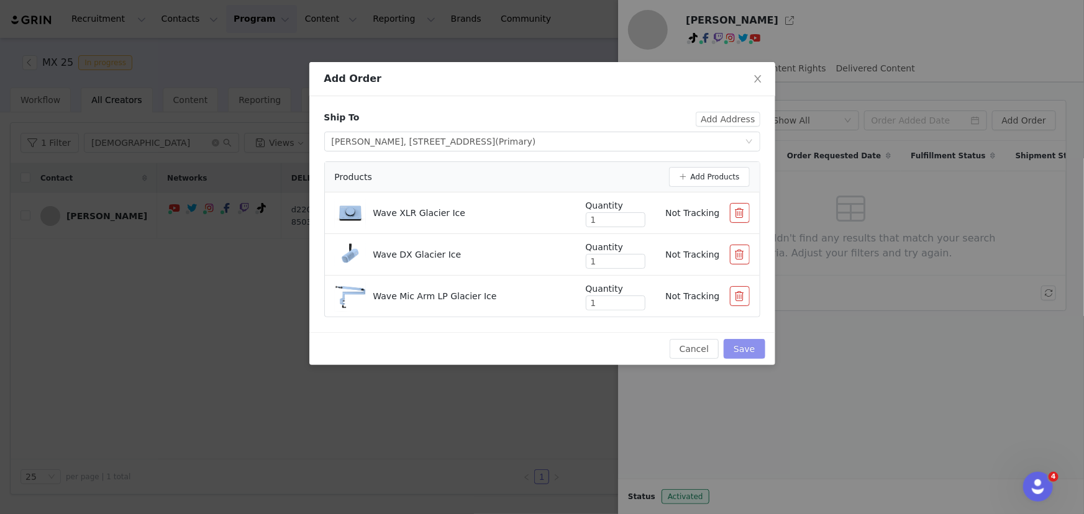
click at [735, 349] on button "Save" at bounding box center [744, 349] width 41 height 20
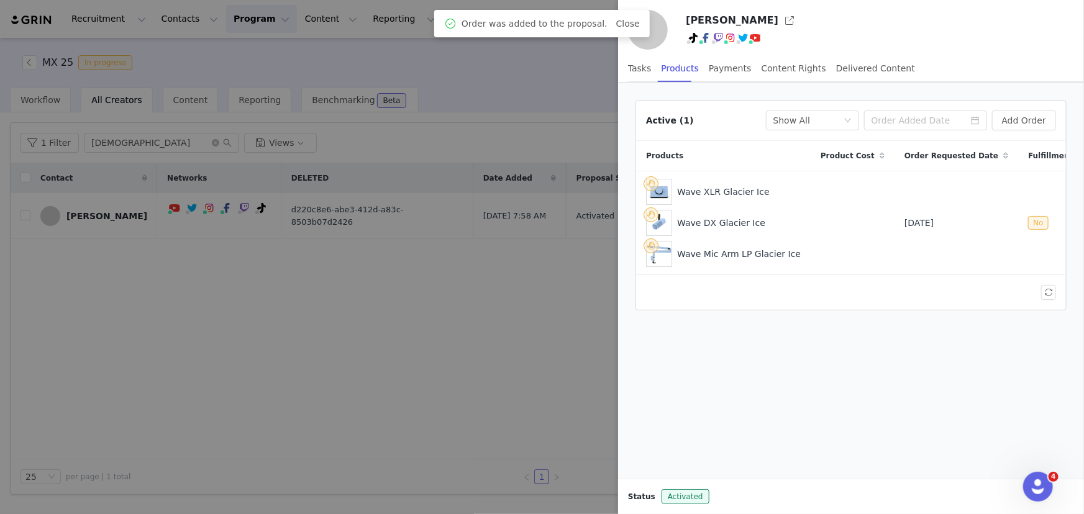
click at [400, 331] on div at bounding box center [542, 257] width 1084 height 514
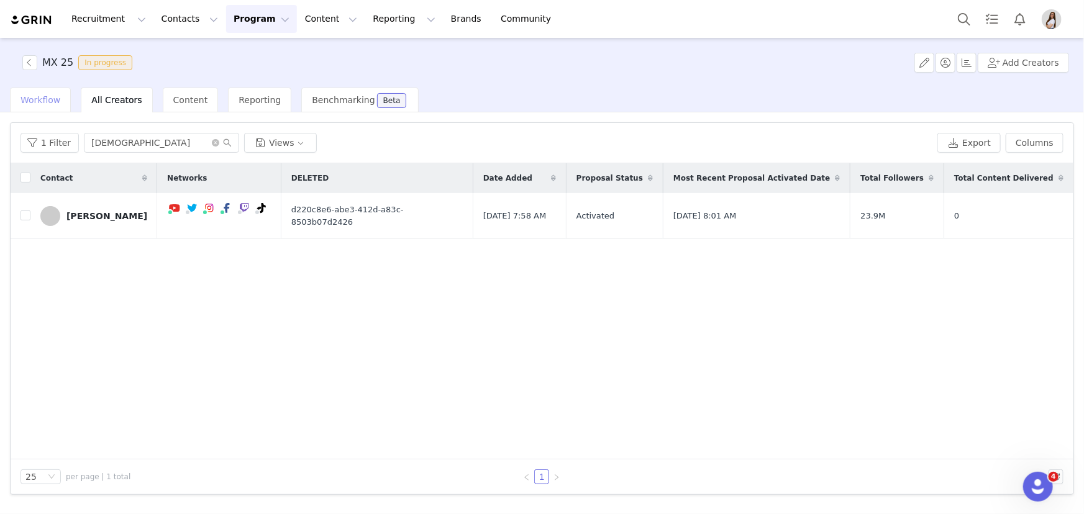
click at [46, 95] on span "Workflow" at bounding box center [40, 100] width 40 height 10
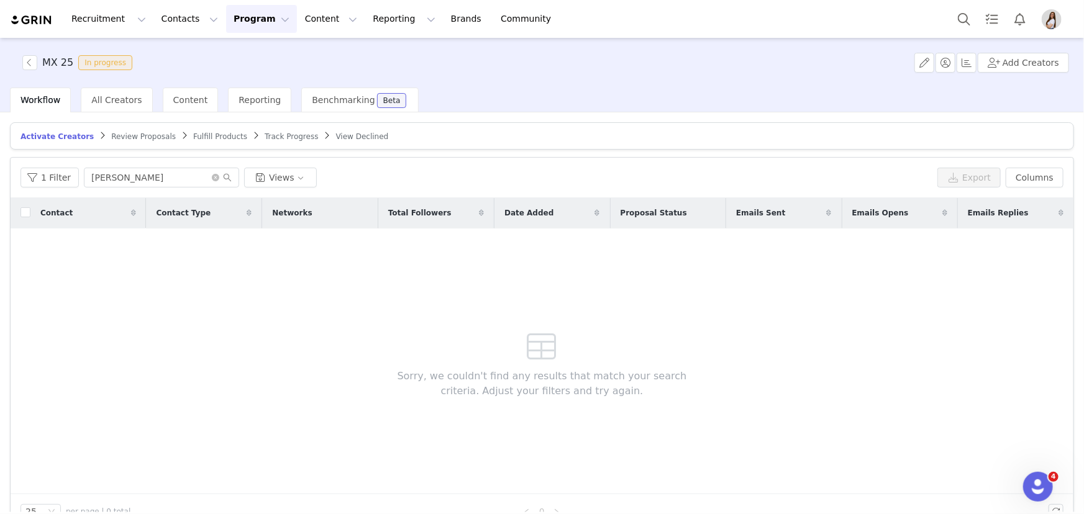
click at [193, 134] on span "Fulfill Products" at bounding box center [220, 136] width 54 height 9
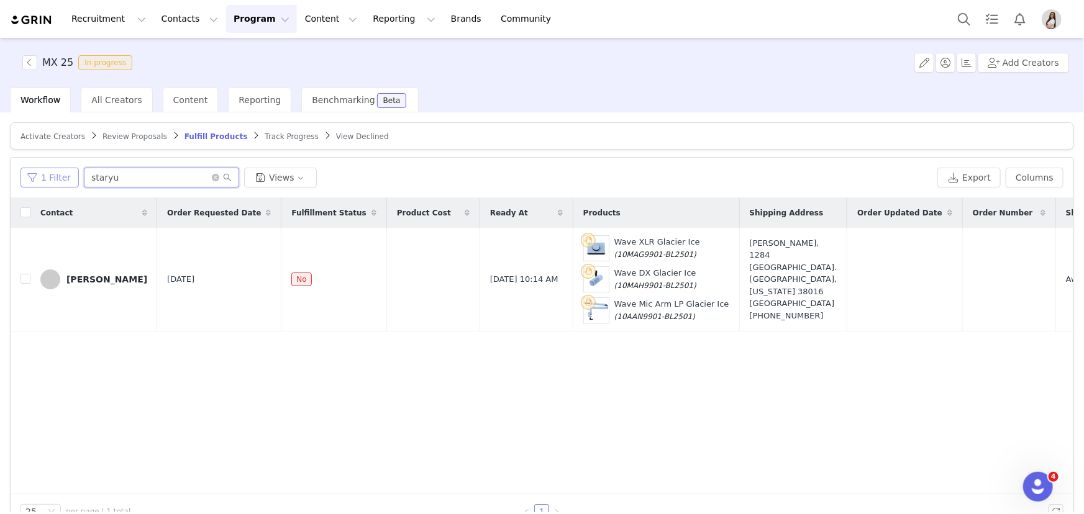
drag, startPoint x: 139, startPoint y: 173, endPoint x: 74, endPoint y: 179, distance: 64.9
click at [74, 179] on div "1 Filter staryu Views" at bounding box center [476, 178] width 912 height 20
drag, startPoint x: 56, startPoint y: 131, endPoint x: 70, endPoint y: 139, distance: 16.4
click at [56, 132] on span "Activate Creators" at bounding box center [52, 136] width 65 height 9
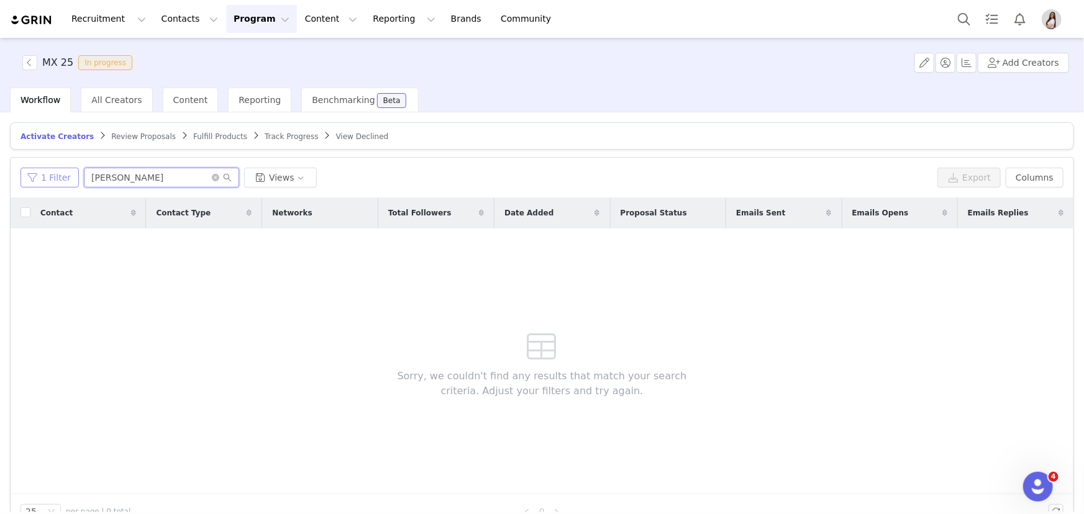
drag, startPoint x: 128, startPoint y: 177, endPoint x: 63, endPoint y: 176, distance: 64.6
click at [63, 176] on div "1 Filter elizabeth Views" at bounding box center [476, 178] width 912 height 20
type input "la lars"
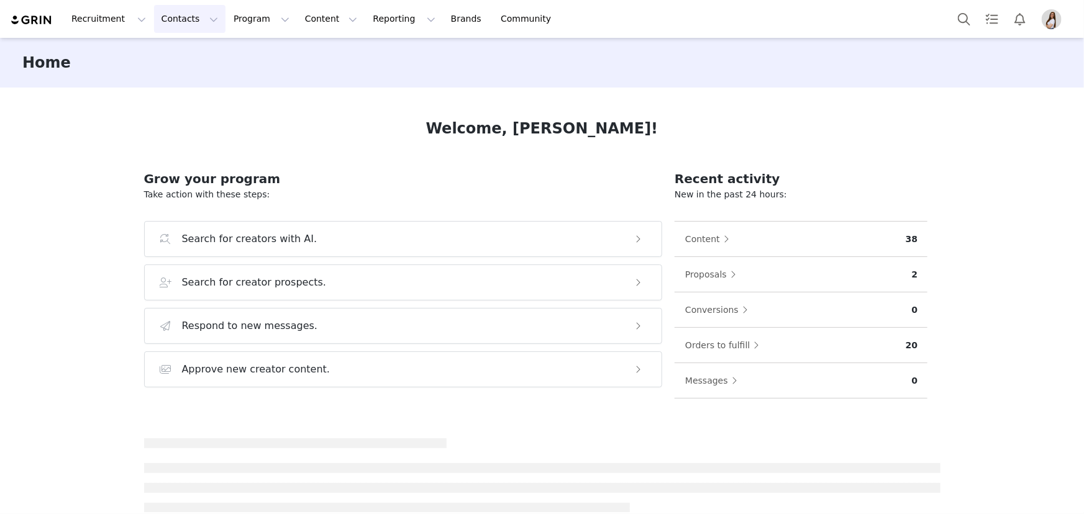
click at [154, 25] on button "Contacts Contacts" at bounding box center [189, 19] width 71 height 28
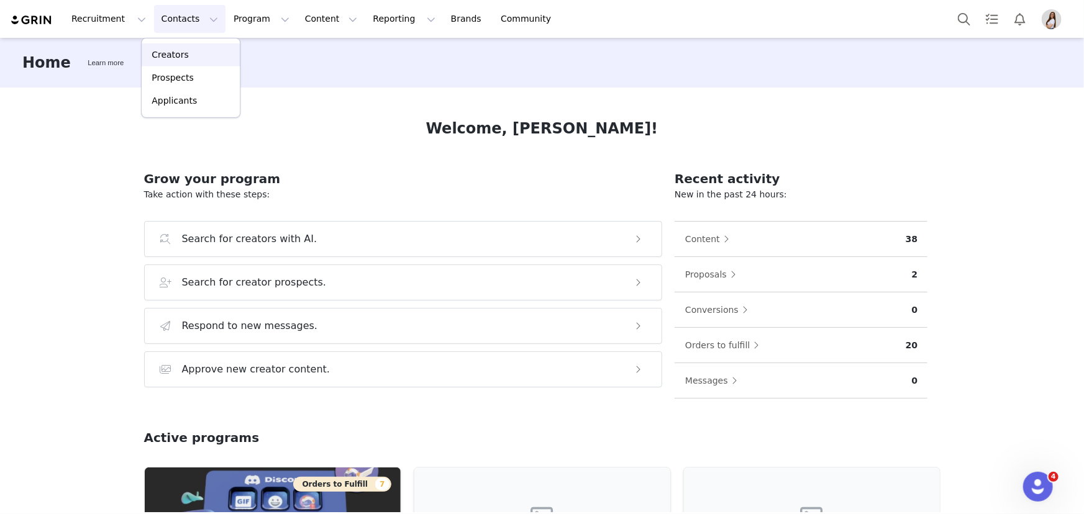
click at [168, 56] on p "Creators" at bounding box center [170, 54] width 37 height 13
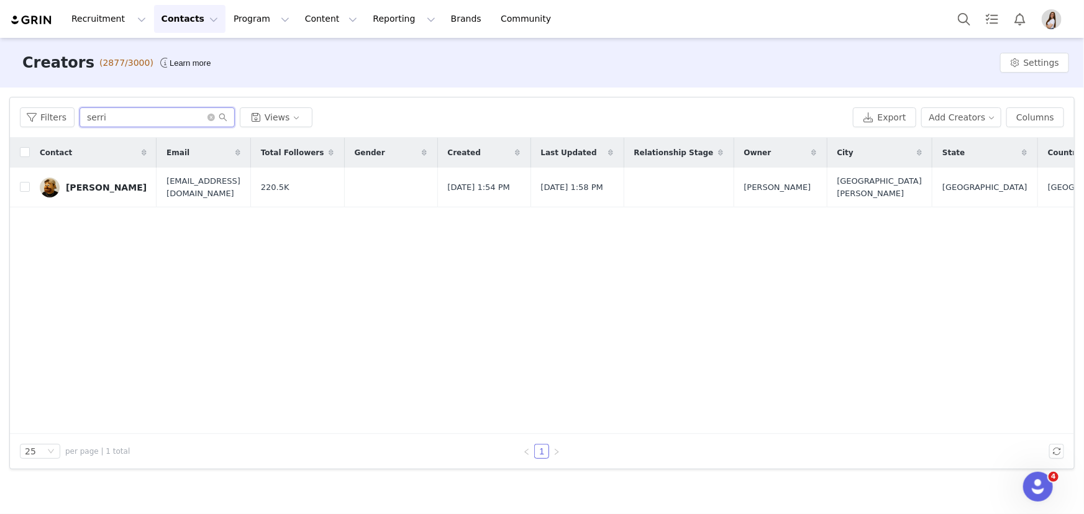
drag, startPoint x: 140, startPoint y: 112, endPoint x: 76, endPoint y: 109, distance: 64.1
click at [80, 109] on input "serri" at bounding box center [157, 117] width 155 height 20
type input "staryuu"
click at [92, 180] on link "Elizabeth Erigolla" at bounding box center [93, 188] width 107 height 20
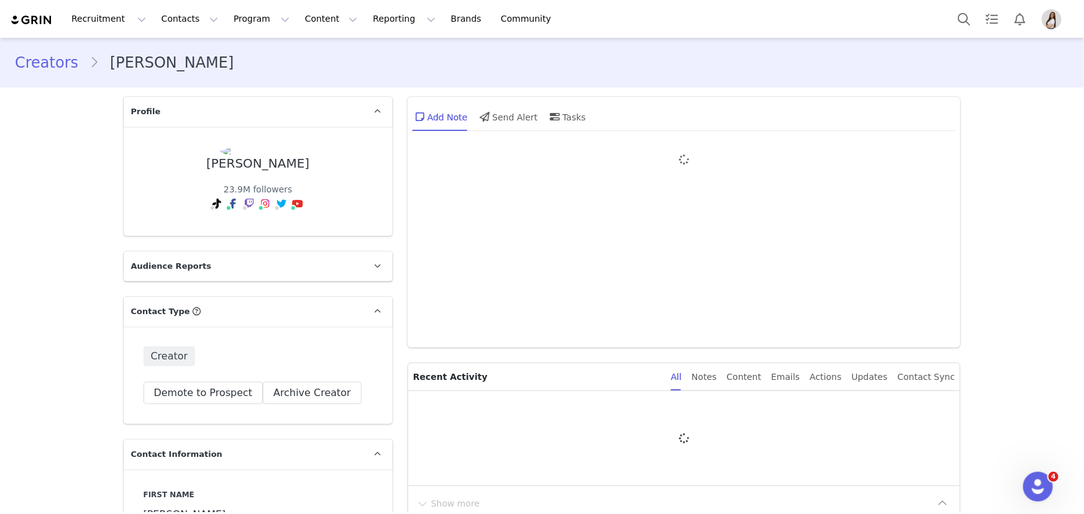
type input "+1 (United States)"
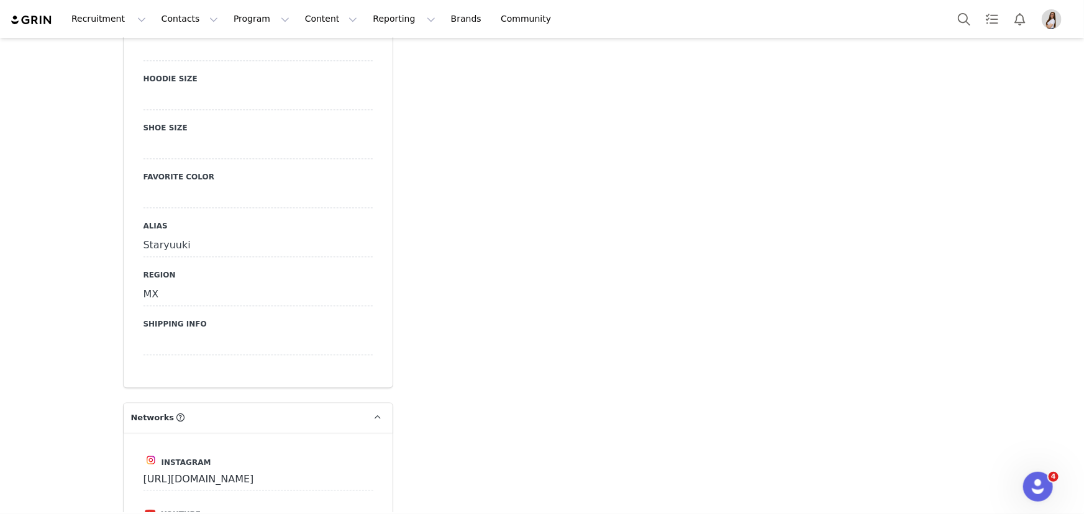
scroll to position [1468, 0]
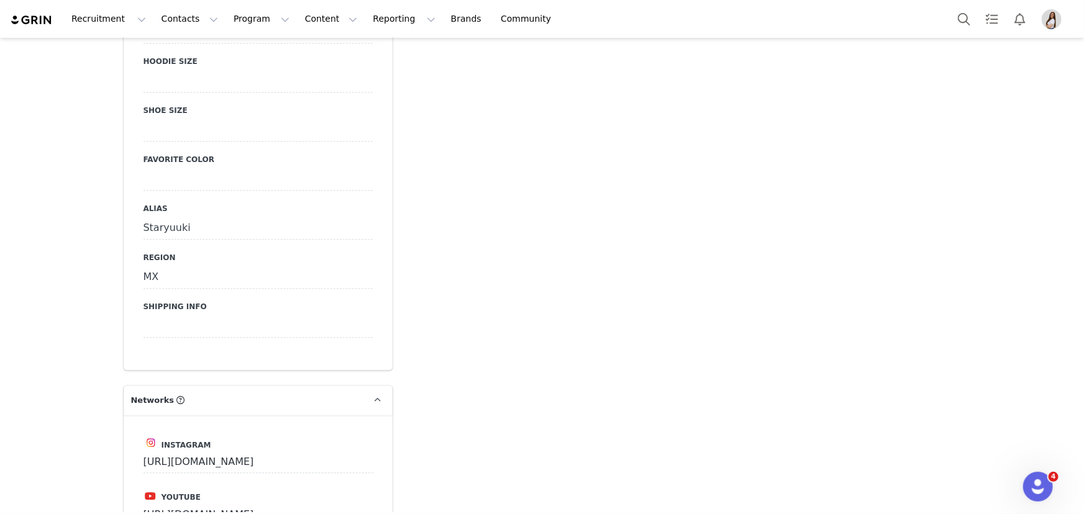
click at [184, 316] on div at bounding box center [257, 327] width 229 height 22
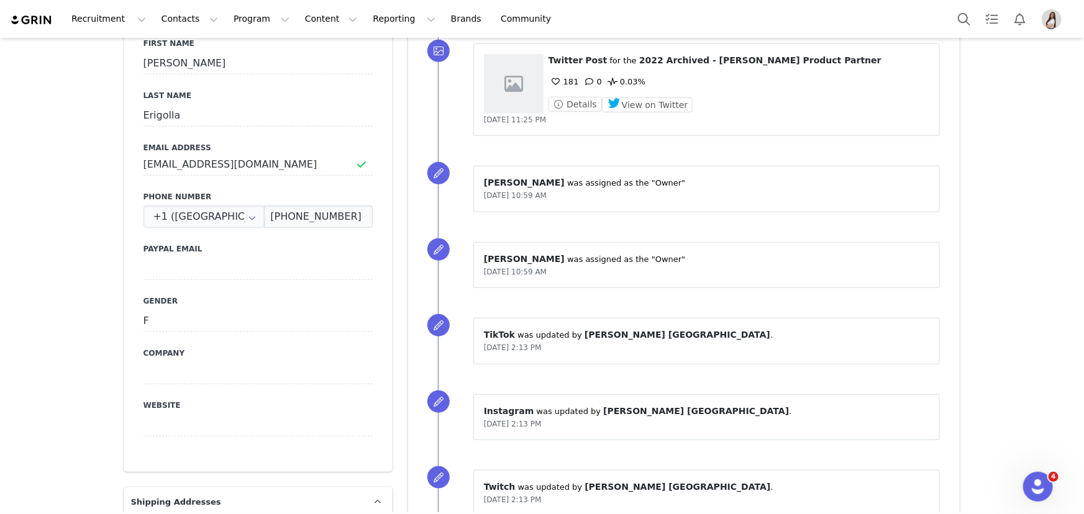
scroll to position [0, 0]
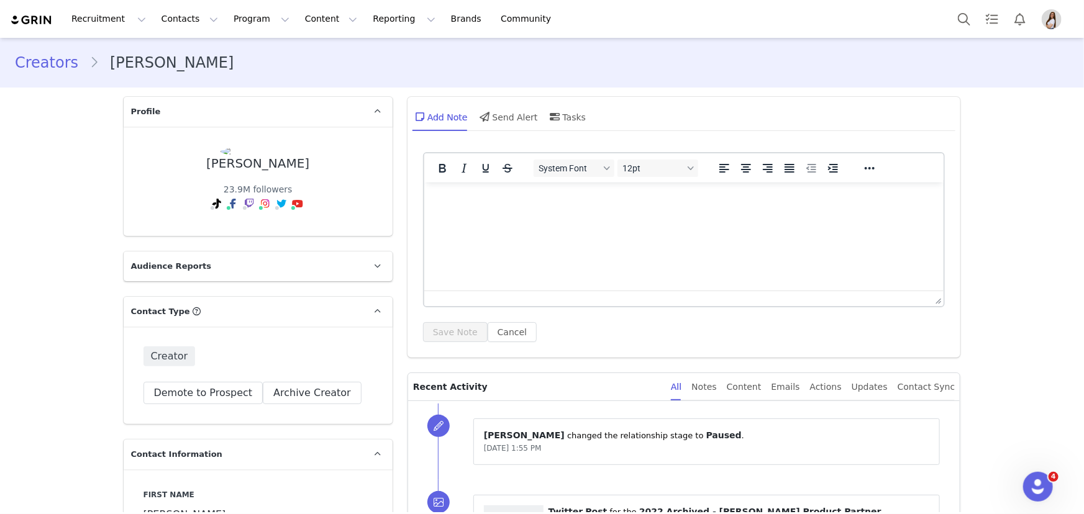
drag, startPoint x: 50, startPoint y: 63, endPoint x: 224, endPoint y: 0, distance: 184.9
click at [50, 62] on link "Creators" at bounding box center [52, 63] width 75 height 22
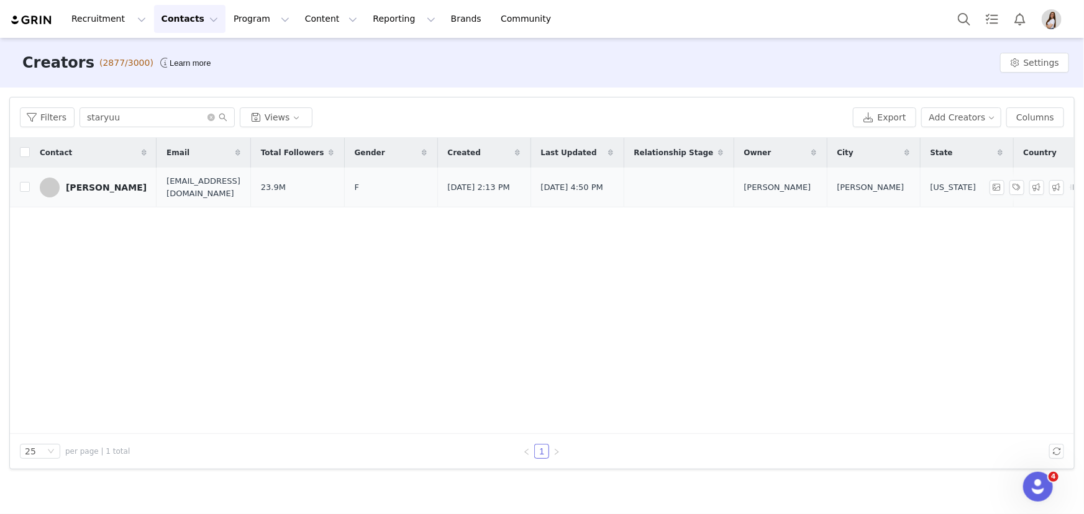
click at [99, 183] on div "[PERSON_NAME]" at bounding box center [106, 188] width 81 height 10
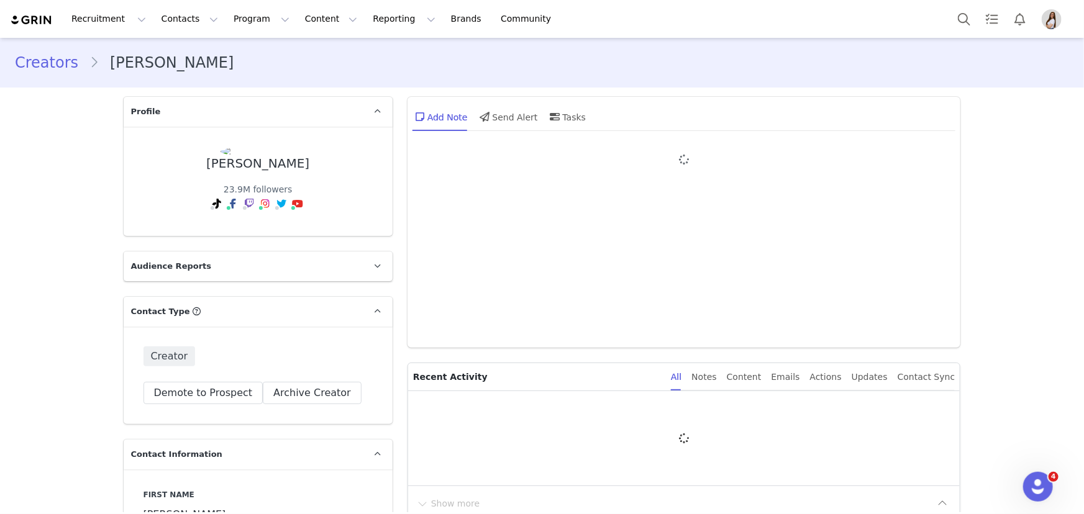
type input "+1 (United States)"
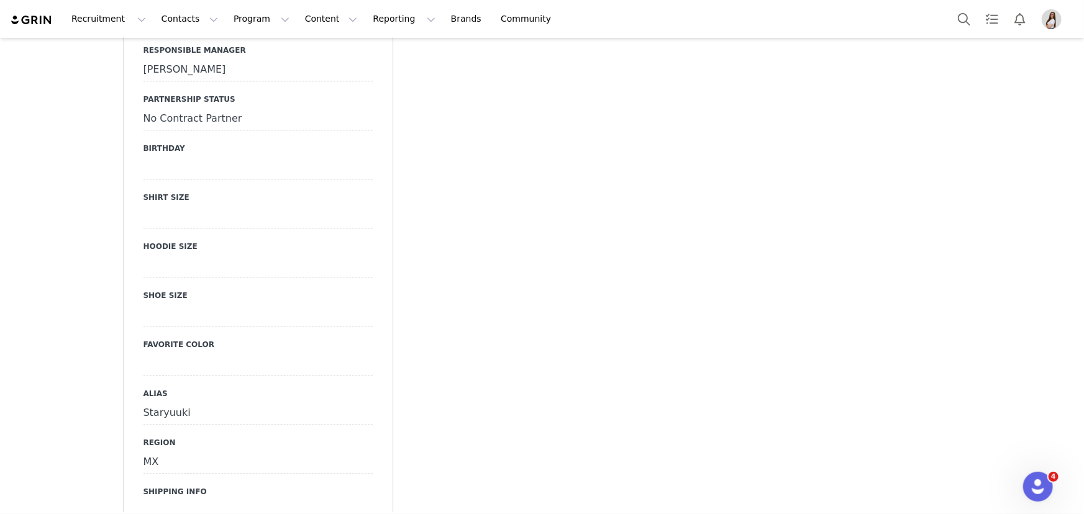
scroll to position [1298, 0]
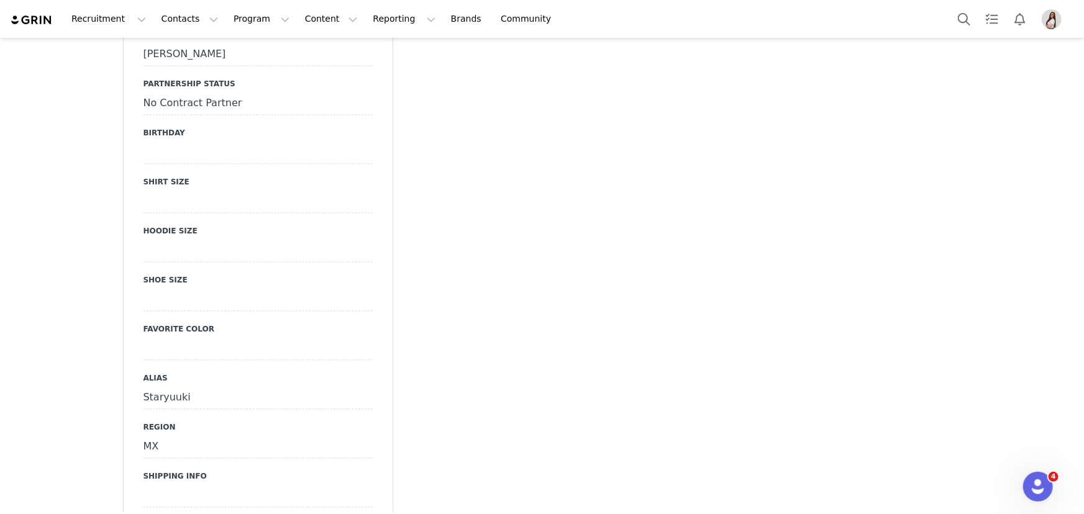
click at [188, 387] on div "Staryuuki" at bounding box center [257, 398] width 229 height 22
click at [161, 416] on button "Save" at bounding box center [160, 424] width 34 height 17
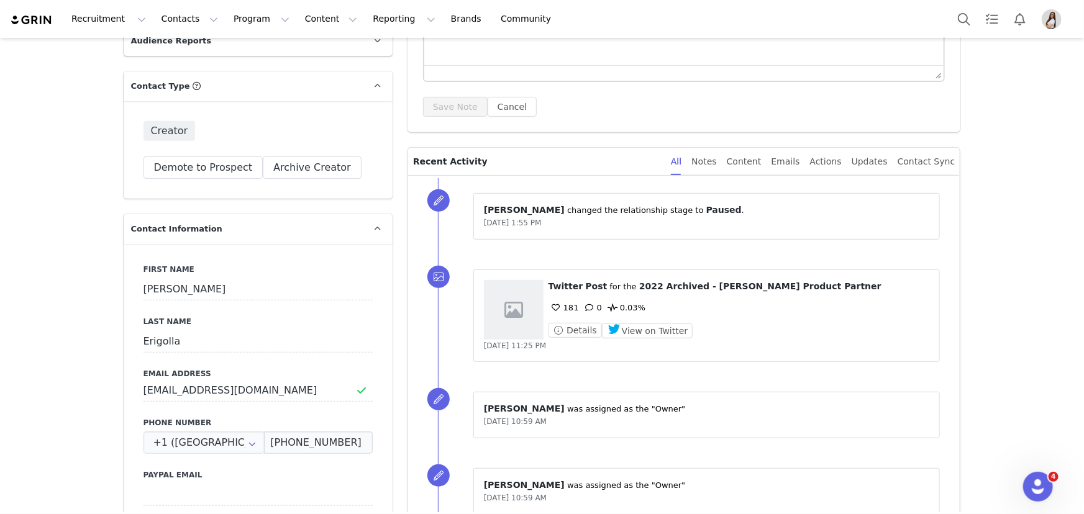
scroll to position [0, 0]
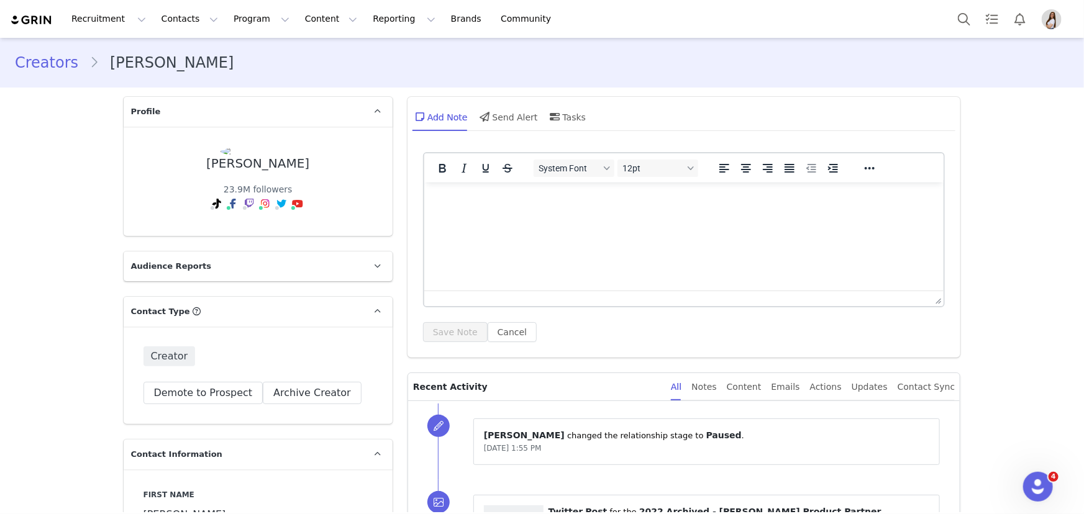
click at [38, 65] on link "Creators" at bounding box center [52, 63] width 75 height 22
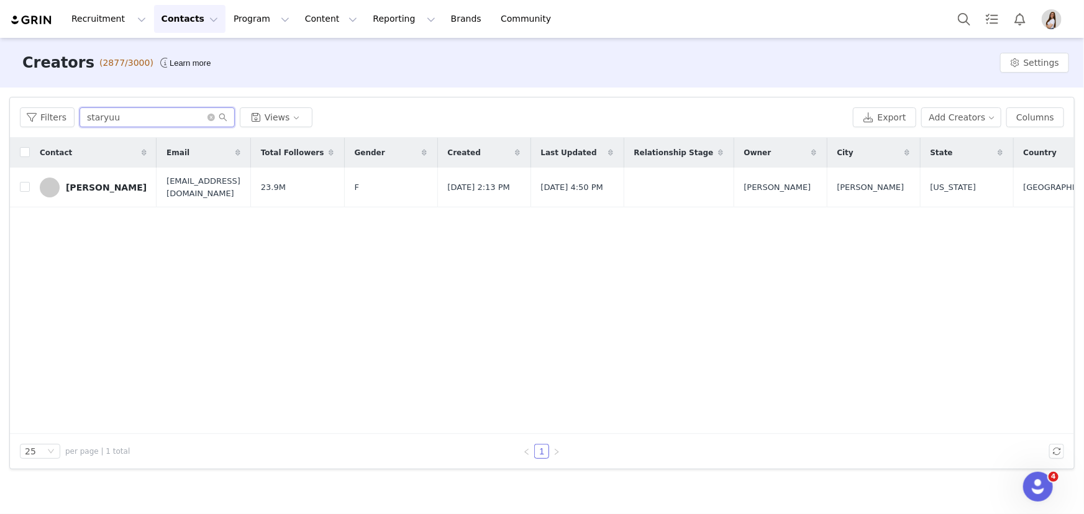
drag, startPoint x: 94, startPoint y: 116, endPoint x: 0, endPoint y: 119, distance: 93.9
click at [0, 119] on div "Filters Filter Logic And Or Archived Select Owner Select Contact Tag Select Rel…" at bounding box center [542, 283] width 1084 height 391
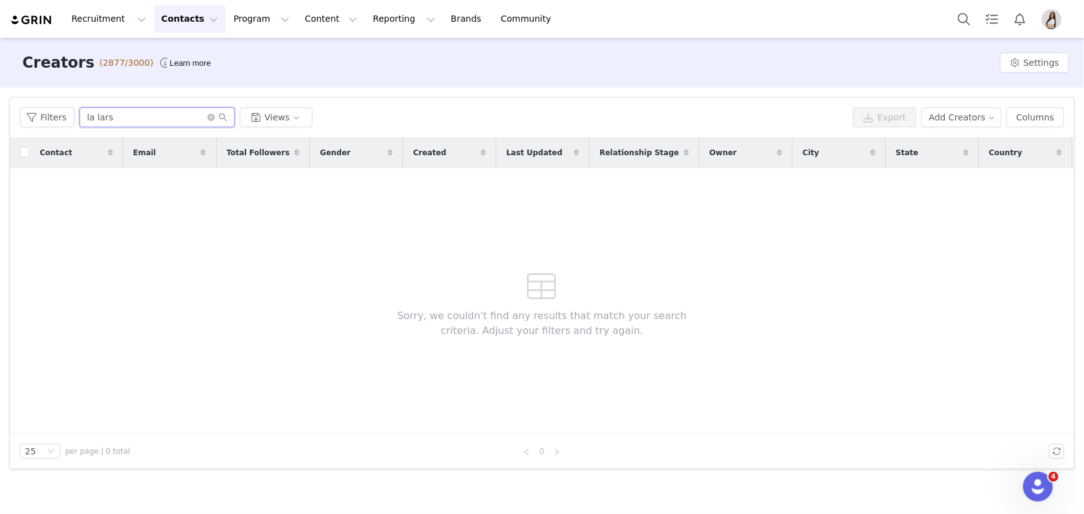
type input "la lars"
click at [985, 118] on button "Add Creators" at bounding box center [961, 117] width 81 height 20
click at [947, 144] on span "Add a Creator" at bounding box center [968, 142] width 60 height 14
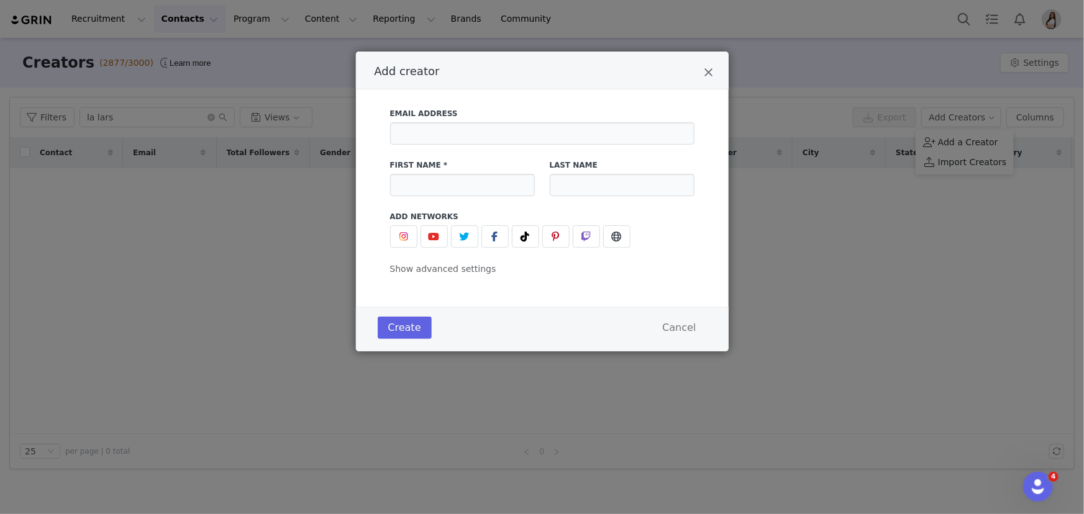
click at [457, 121] on div "Email Address" at bounding box center [542, 126] width 304 height 37
click at [459, 130] on input "Add creator" at bounding box center [542, 133] width 304 height 22
paste input "contact.laars@gmail.com"
type input "contact.laars@gmail.com"
click at [510, 189] on input "Add creator" at bounding box center [462, 185] width 145 height 22
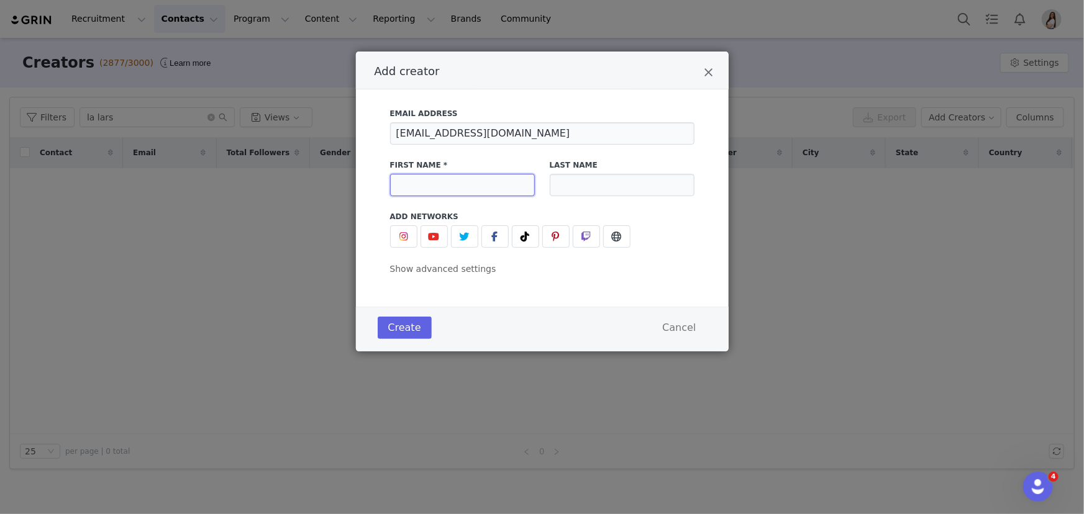
paste input "Larissa"
type input "Larissa"
click at [666, 188] on input "Add creator" at bounding box center [622, 185] width 145 height 22
paste input "Ancer"
type input "Ancer"
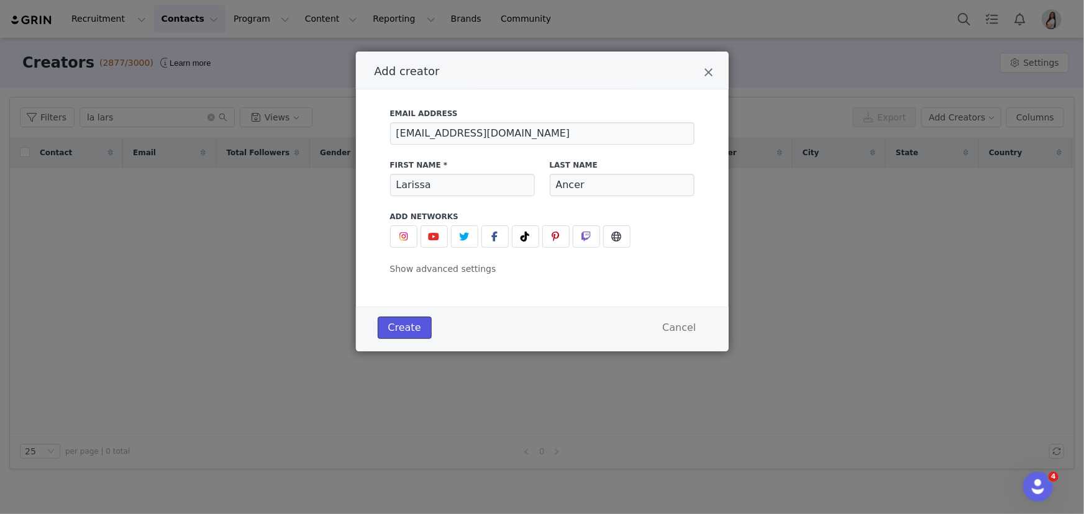
click at [401, 324] on button "Create" at bounding box center [405, 328] width 54 height 22
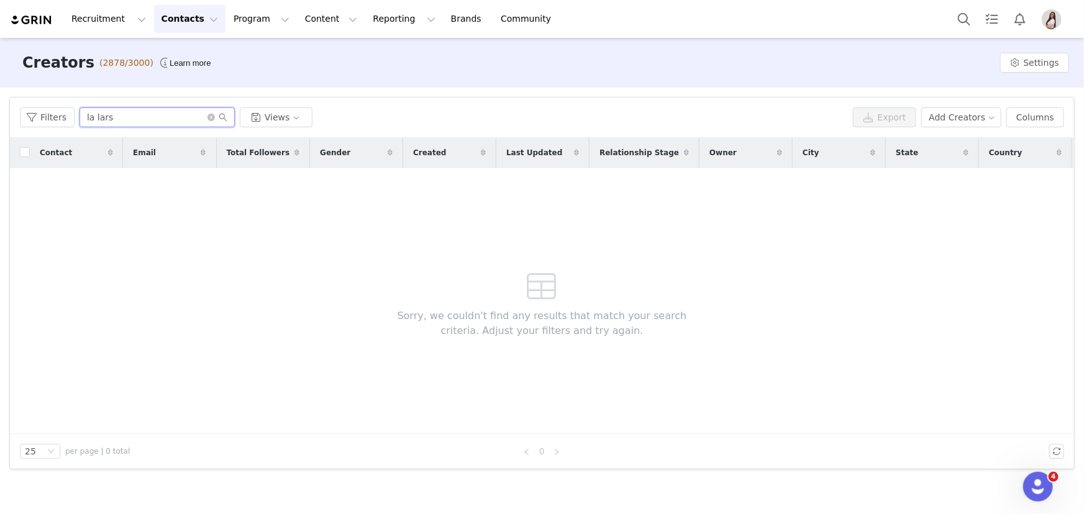
click at [106, 120] on input "la lars" at bounding box center [157, 117] width 155 height 20
drag, startPoint x: 130, startPoint y: 117, endPoint x: 21, endPoint y: 115, distance: 109.3
click at [21, 115] on div "Filters la lars Views" at bounding box center [434, 117] width 828 height 20
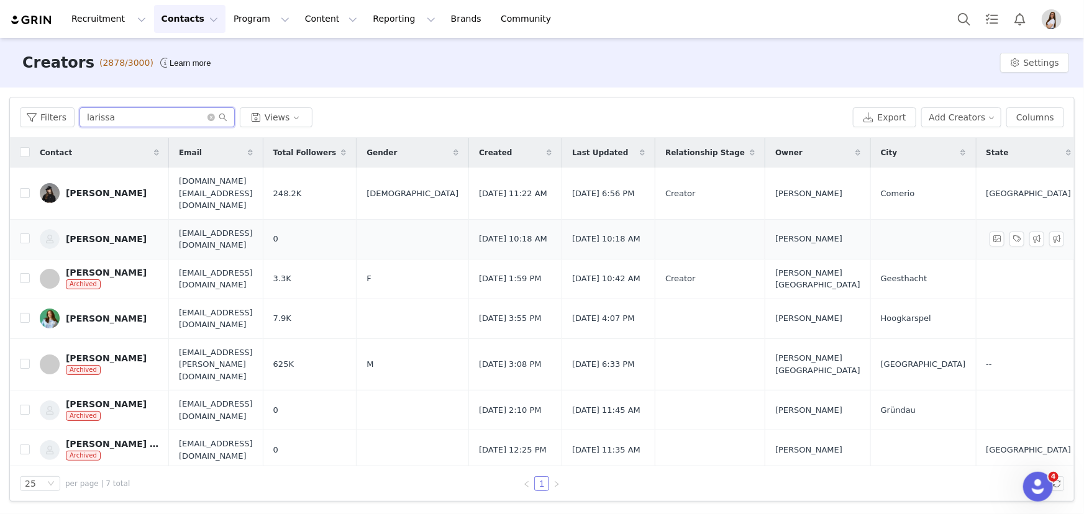
type input "larissa"
click at [100, 234] on link "Larissa Ancer" at bounding box center [99, 239] width 119 height 20
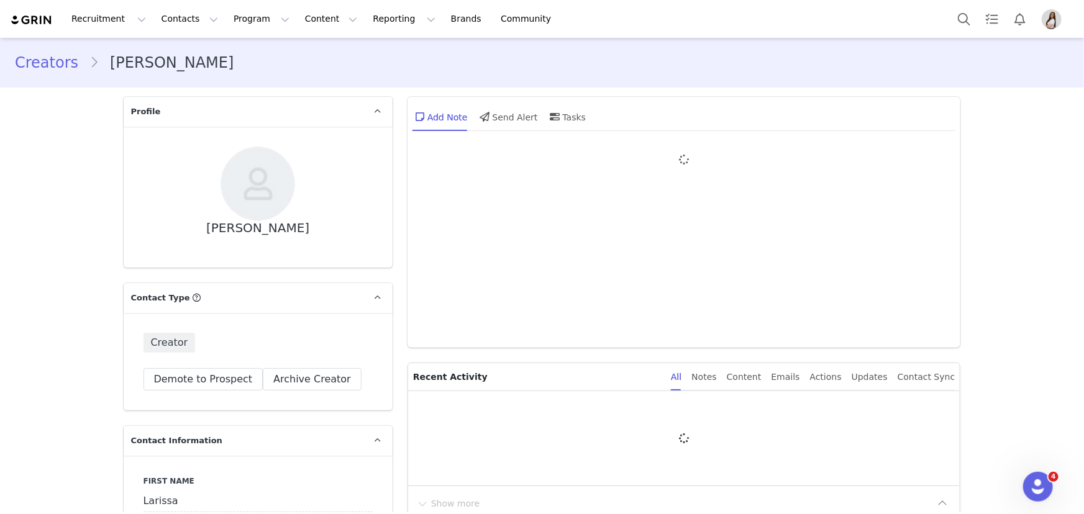
type input "+1 (United States)"
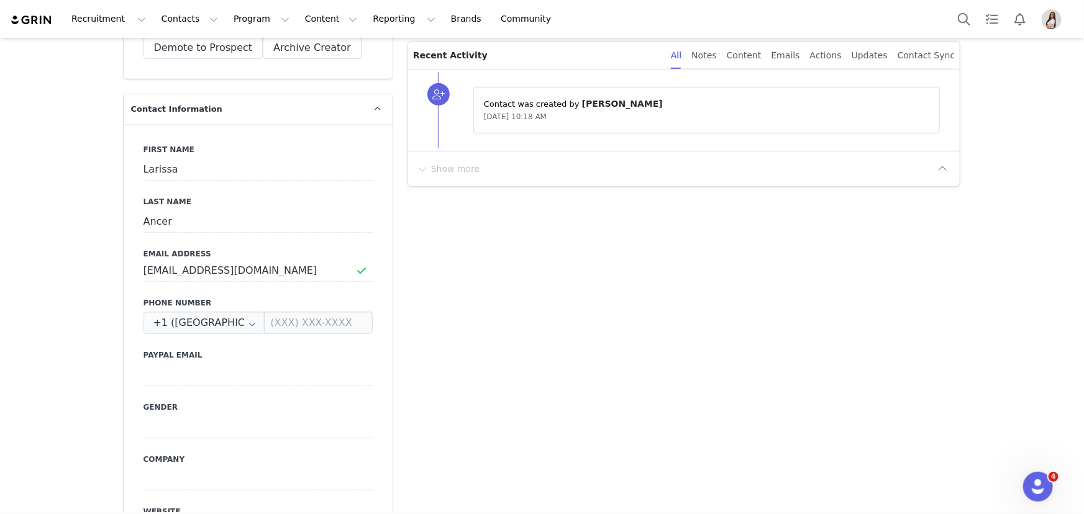
scroll to position [339, 0]
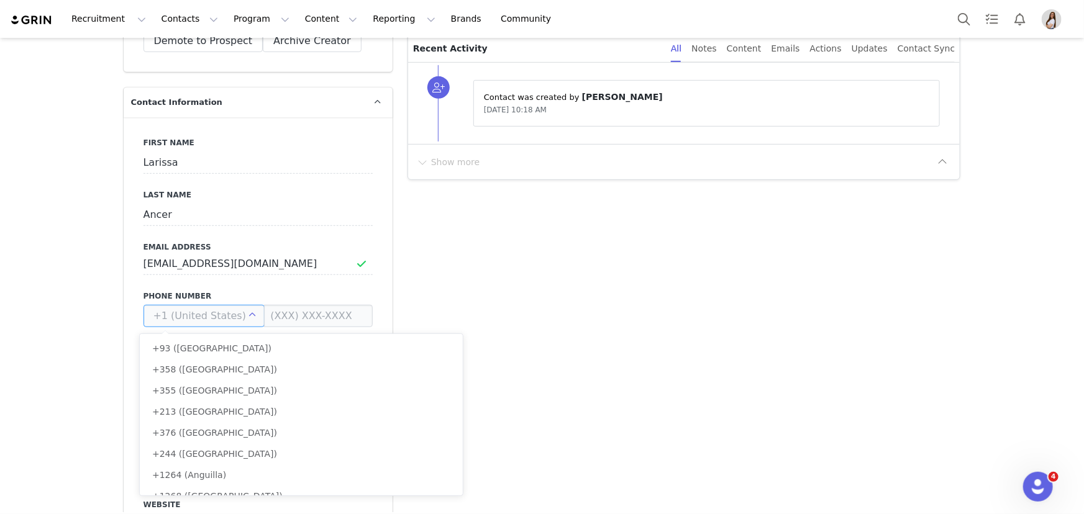
click at [190, 322] on input "text" at bounding box center [204, 316] width 122 height 22
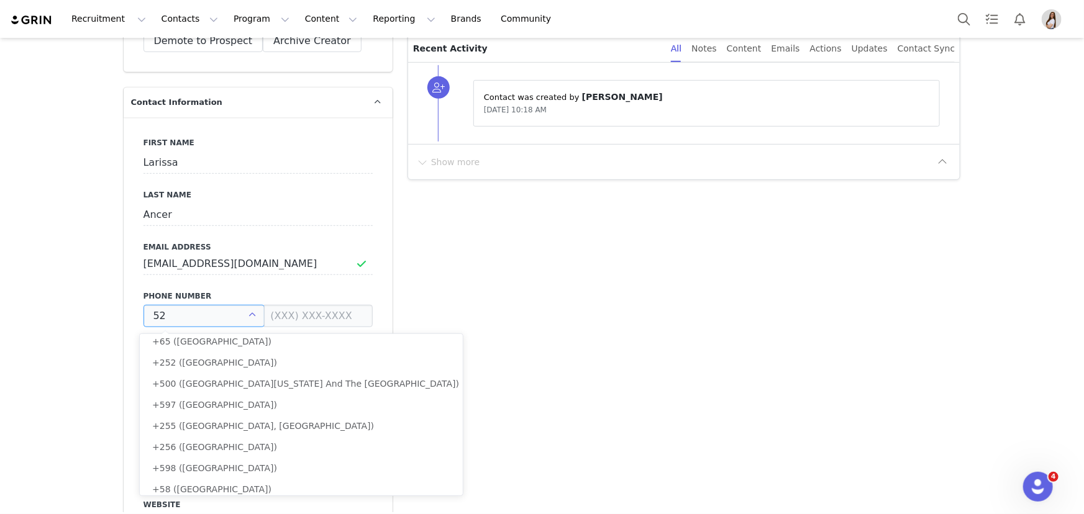
scroll to position [0, 0]
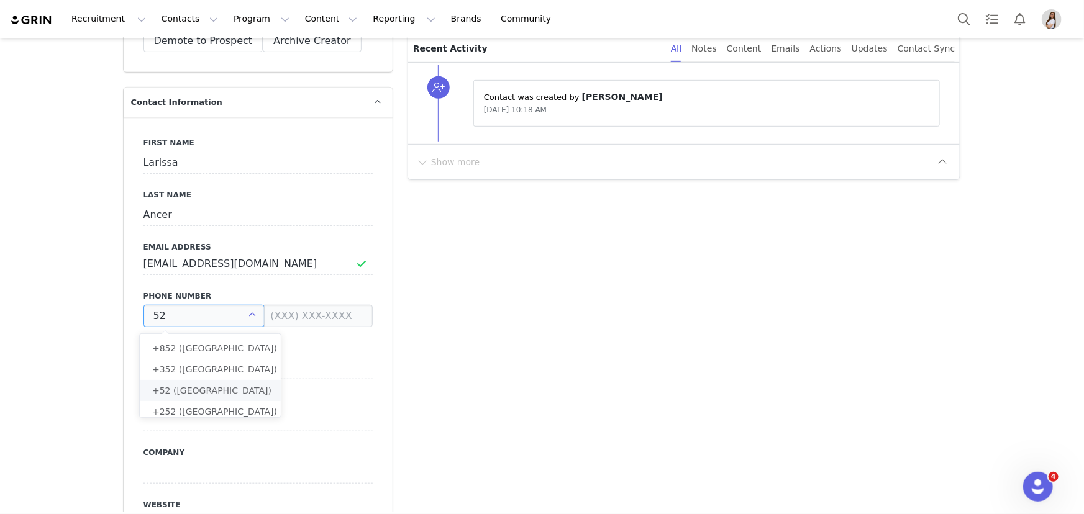
click at [172, 398] on li "+52 (Mexico)" at bounding box center [215, 390] width 150 height 21
type input "+52 (Mexico)"
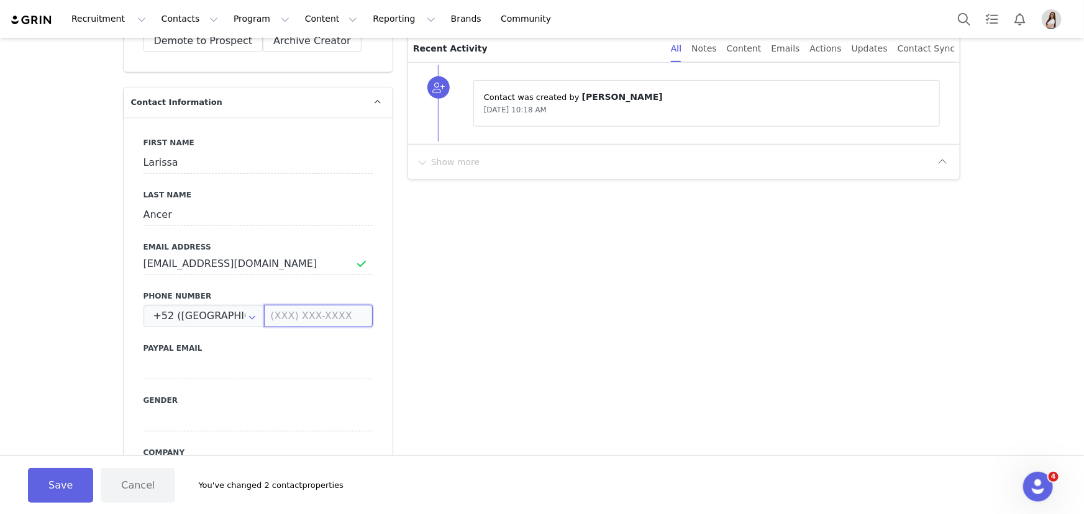
click at [293, 320] on input at bounding box center [318, 316] width 108 height 22
paste input "8117430498"
type input "81 1743 0498"
click at [63, 476] on button "Save" at bounding box center [60, 485] width 65 height 35
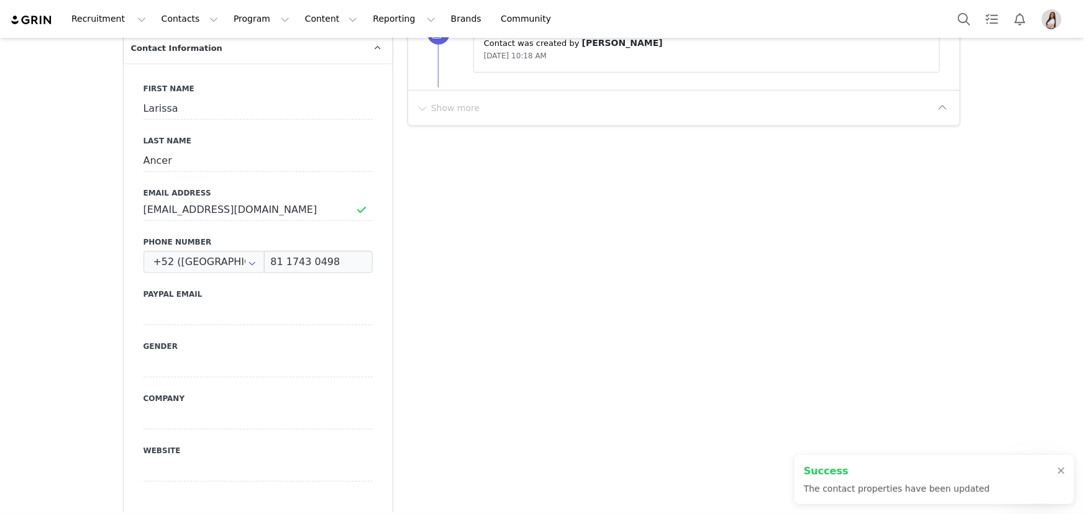
scroll to position [677, 0]
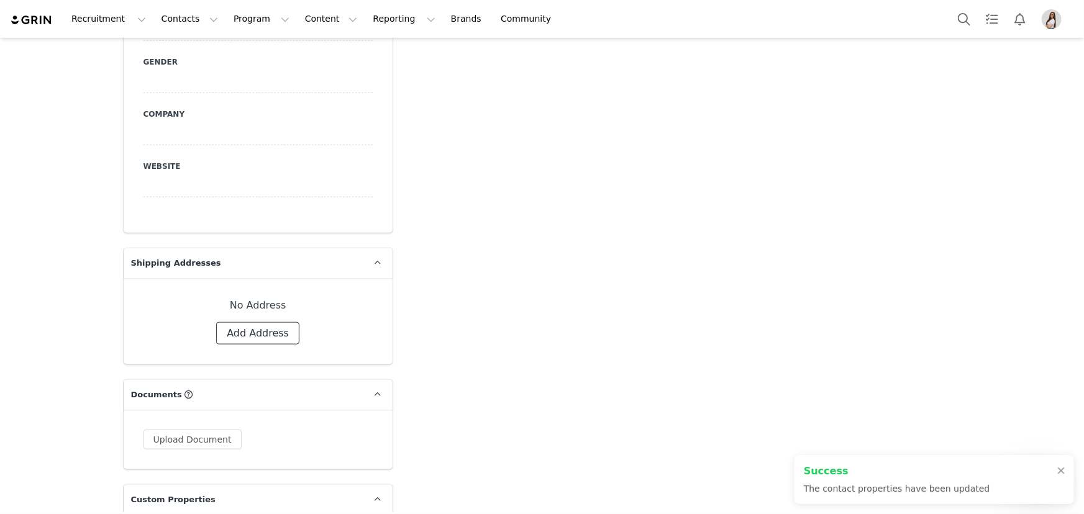
click at [238, 329] on button "Add Address" at bounding box center [257, 333] width 83 height 22
select select
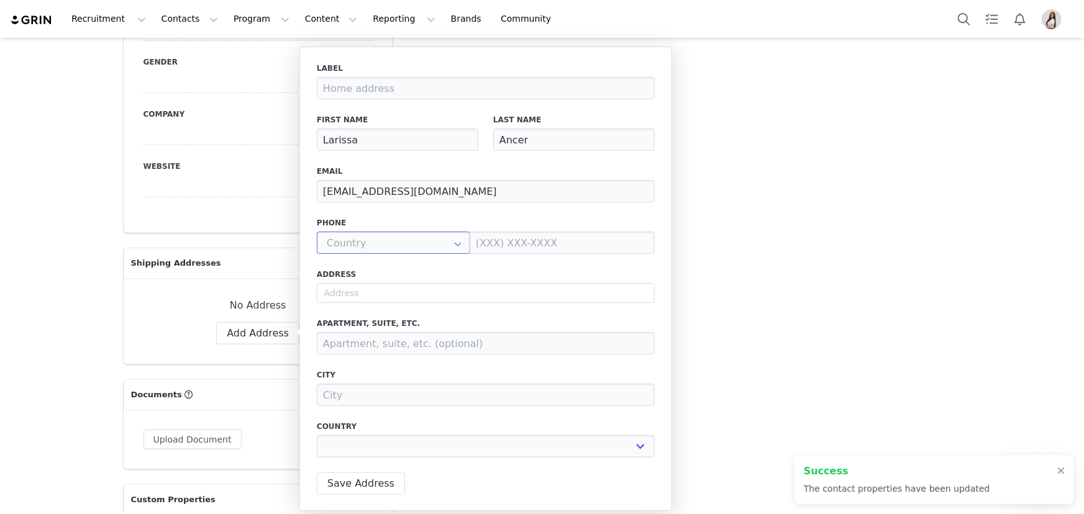
click at [394, 242] on input "text" at bounding box center [393, 243] width 153 height 22
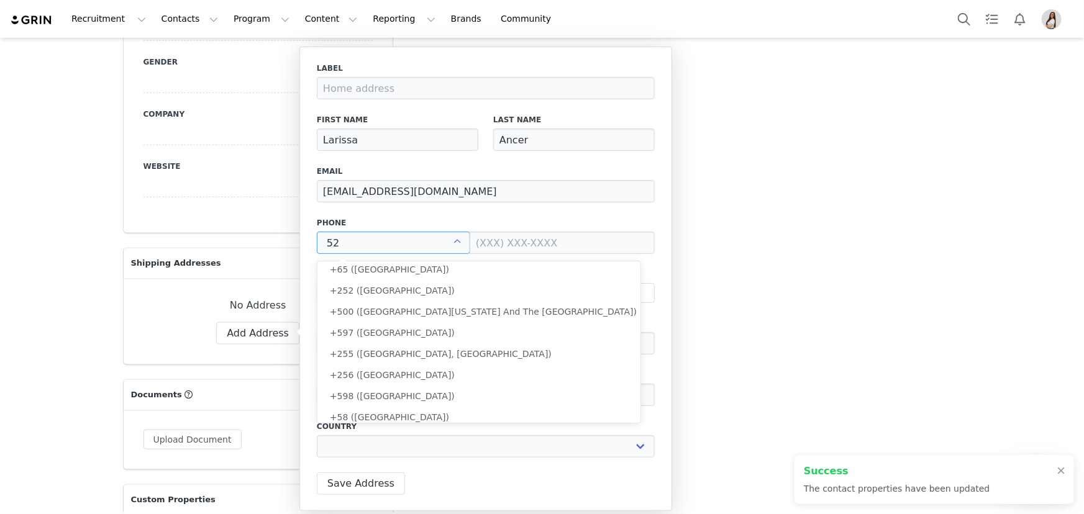
scroll to position [0, 0]
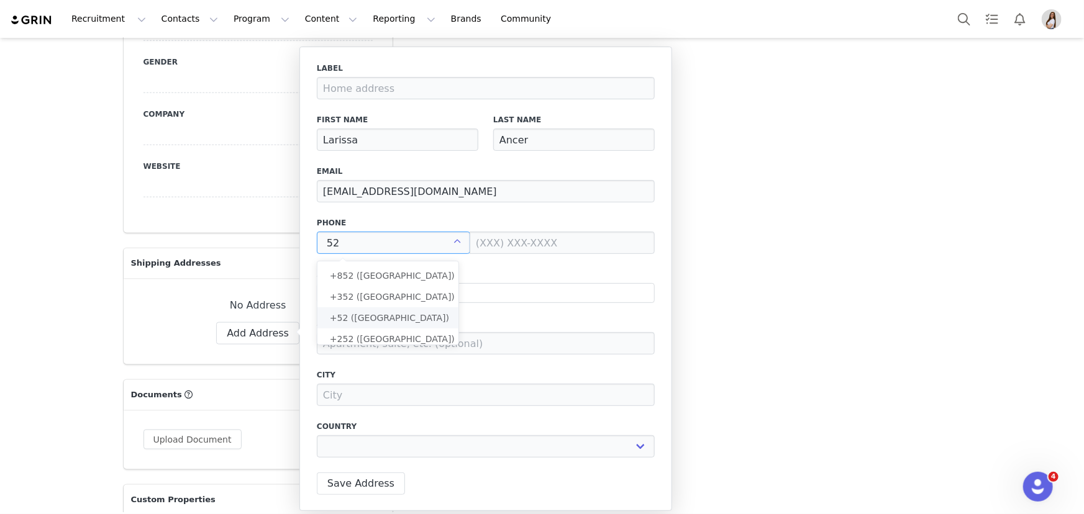
click at [374, 323] on span "+52 (Mexico)" at bounding box center [389, 318] width 119 height 10
type input "+52 (Mexico)"
select select
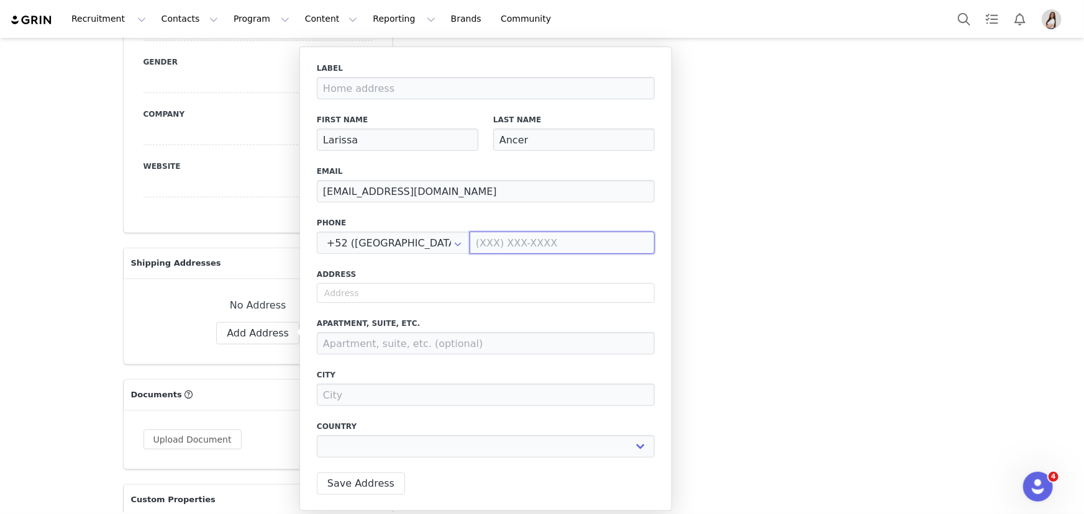
click at [488, 247] on input at bounding box center [562, 243] width 185 height 22
paste input "8117430498"
type input "81 1743 0498"
select select
type input "81 1743 0498"
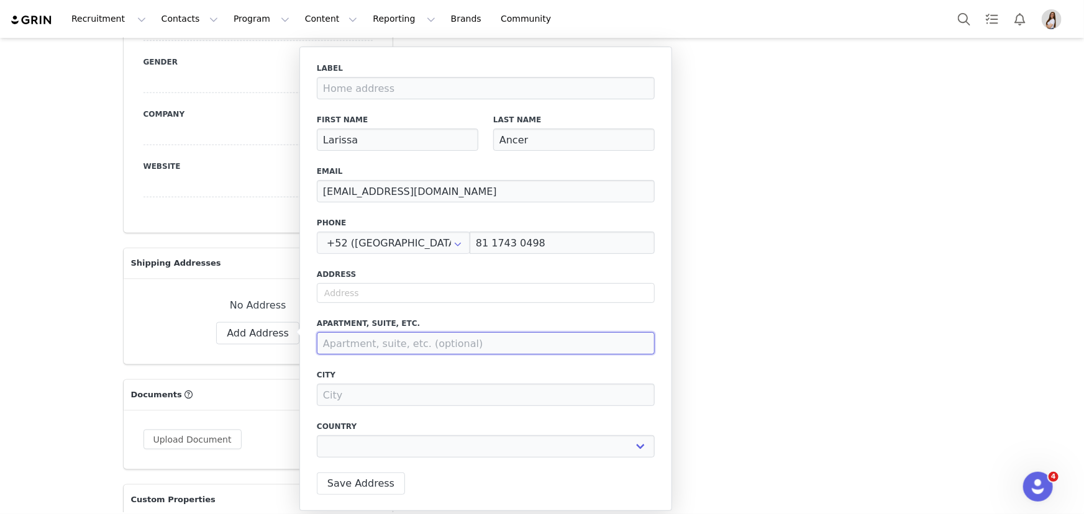
click at [525, 338] on input at bounding box center [486, 343] width 338 height 22
paste input "Santa Irene 1328"
type input "Santa Irene 1328"
select select
type input "Santa Irene 1328"
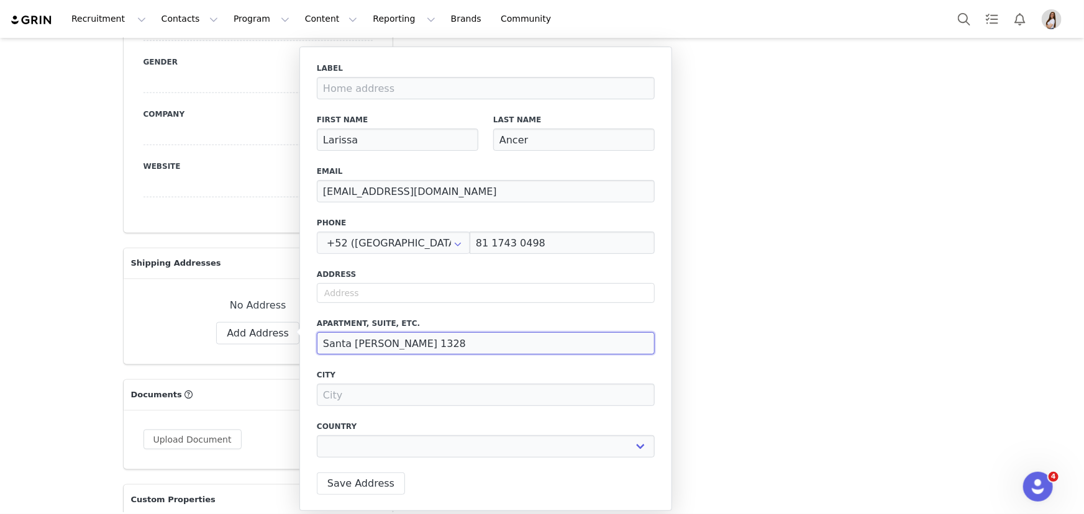
select select
type input "Santa Irene 1328 c"
select select
type input "Santa Irene 1328 cu"
select select
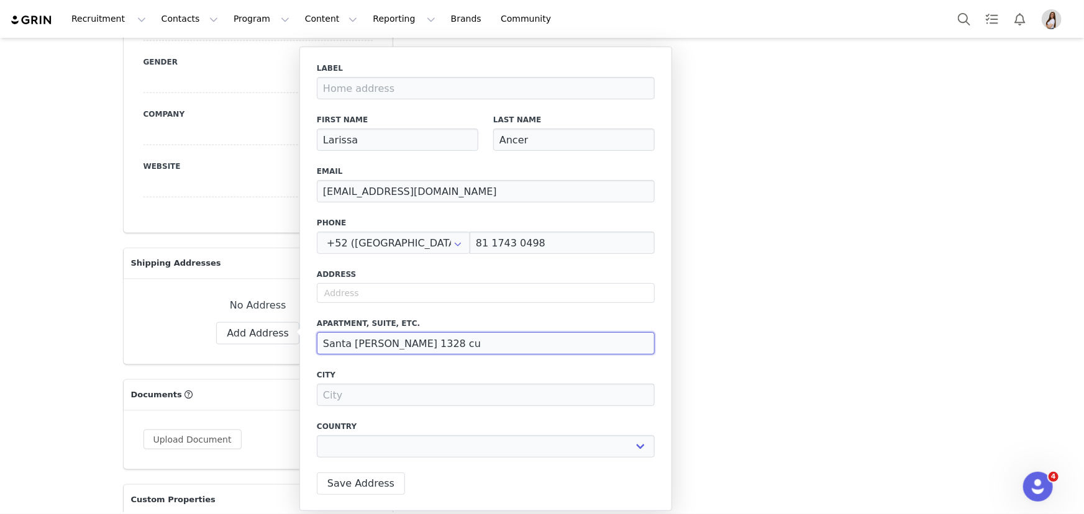
type input "Santa Irene 1328 cub"
select select
type input "Santa Irene 1328 cubr"
select select
type input "Santa Irene 1328 cubre"
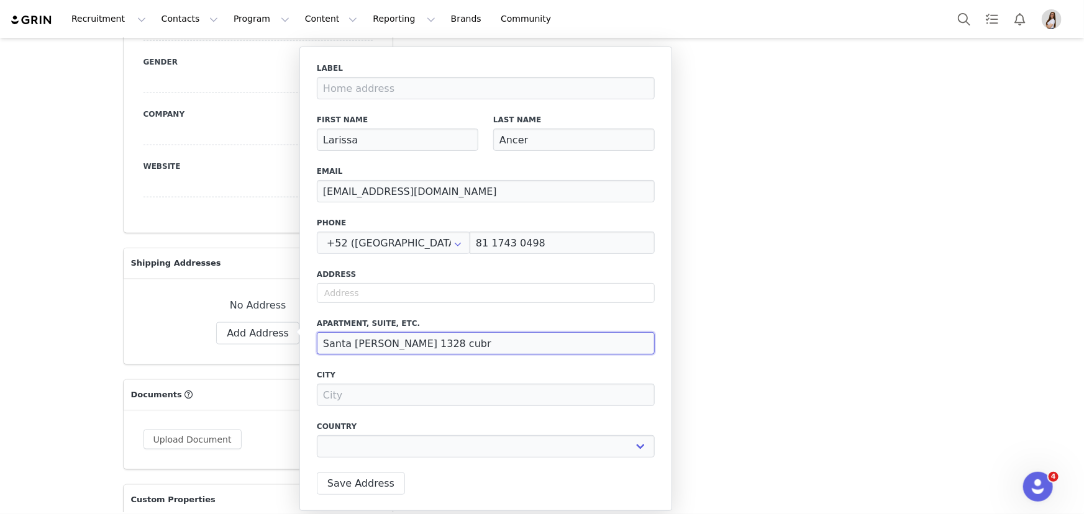
select select
type input "Santa Irene 1328 cubres"
select select
type input "Santa Irene 1328 cubre"
select select
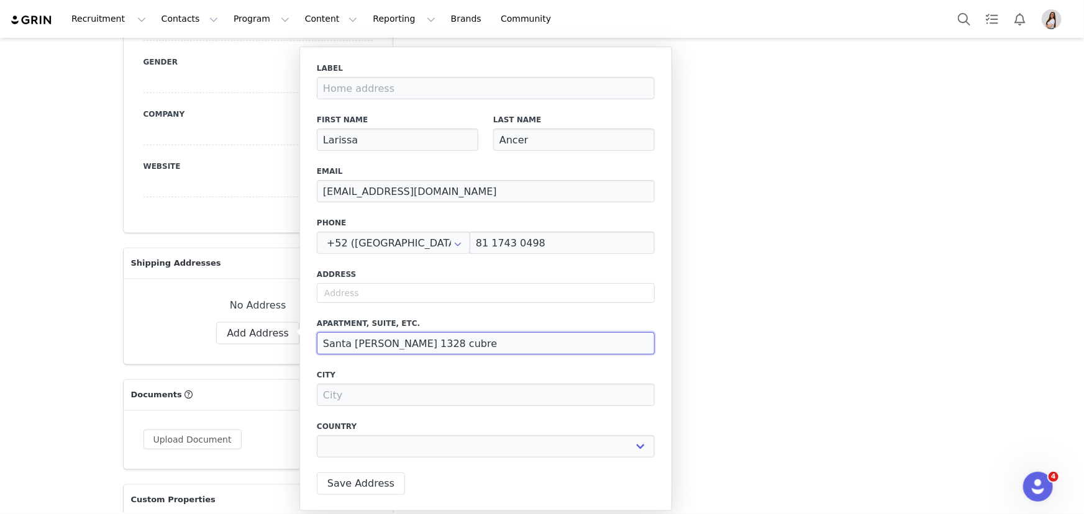
type input "Santa Irene 1328 cubr"
select select
type input "Santa Irene 1328 cub"
select select
type input "Santa Irene 1328 cu"
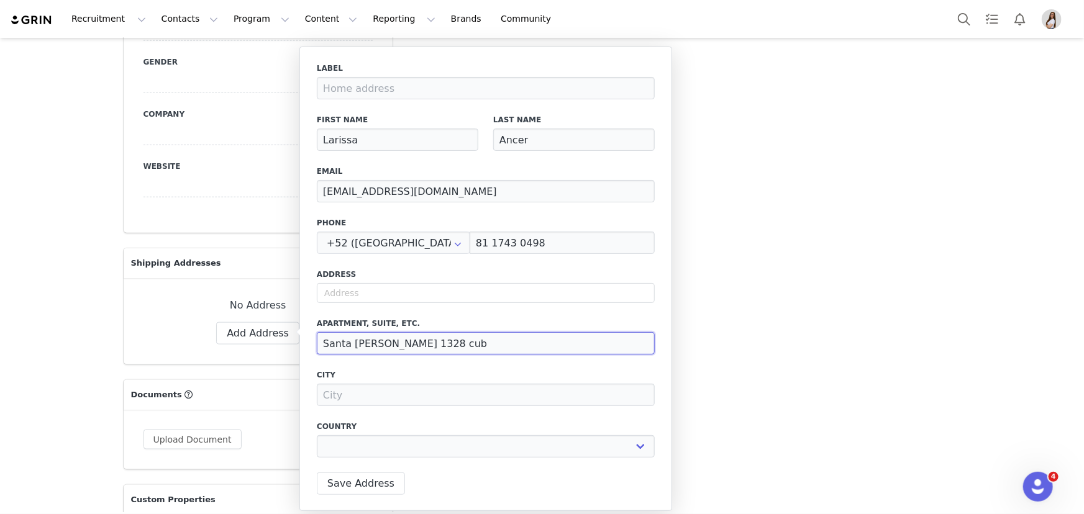
select select
type input "Santa Irene 1328 cum"
select select
type input "Santa Irene 1328 cumb"
select select
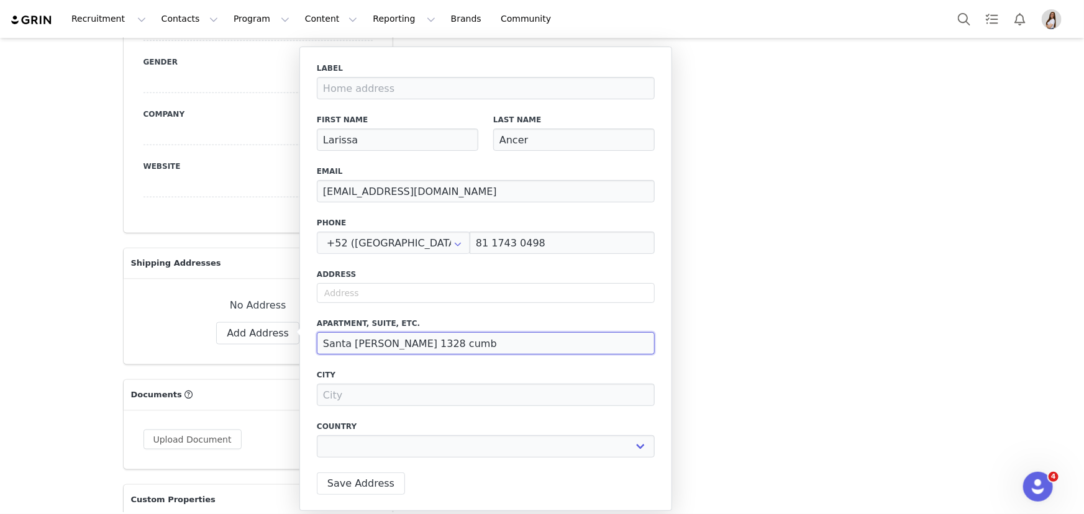
type input "Santa Irene 1328 cumbr"
select select
type input "Santa Irene 1328 cumbre"
select select
type input "Santa Irene 1328 cumbres"
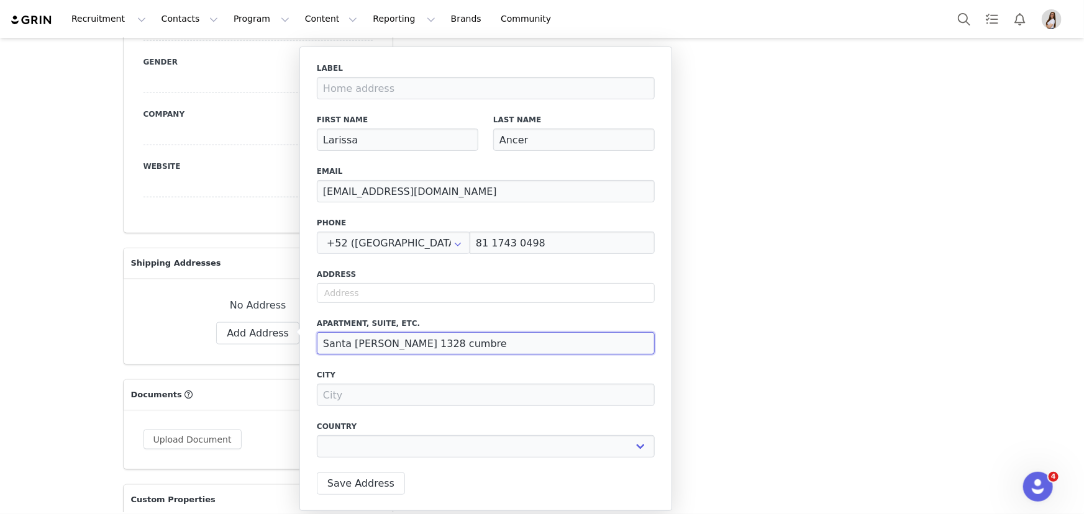
select select
type input "Santa Irene 1328 cumbres"
select select
type input "Santa Irene 1328 cumbres s"
select select
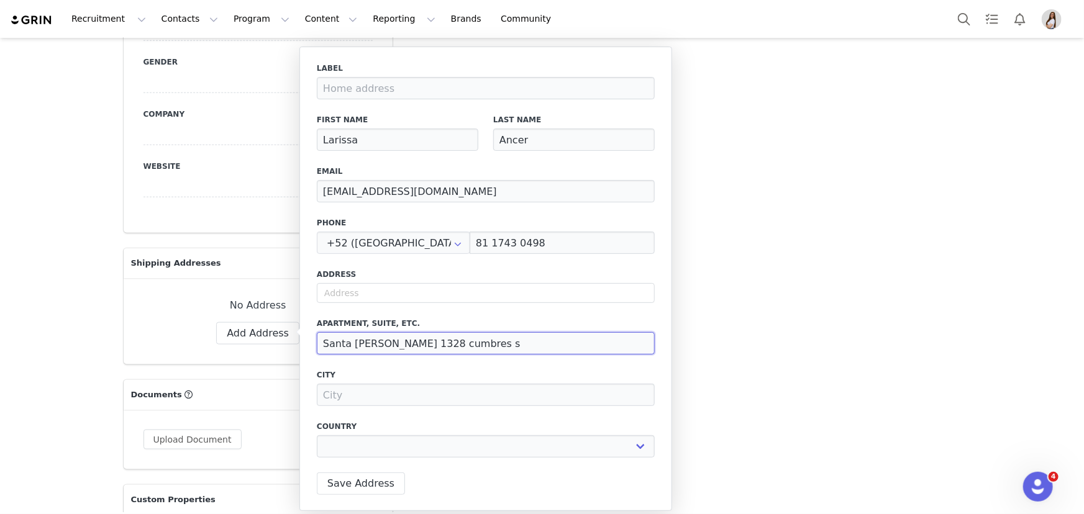
type input "Santa Irene 1328 cumbres sa"
select select
type input "Santa Irene 1328 cumbres san"
select select
type input "Santa Irene 1328 cumbres san"
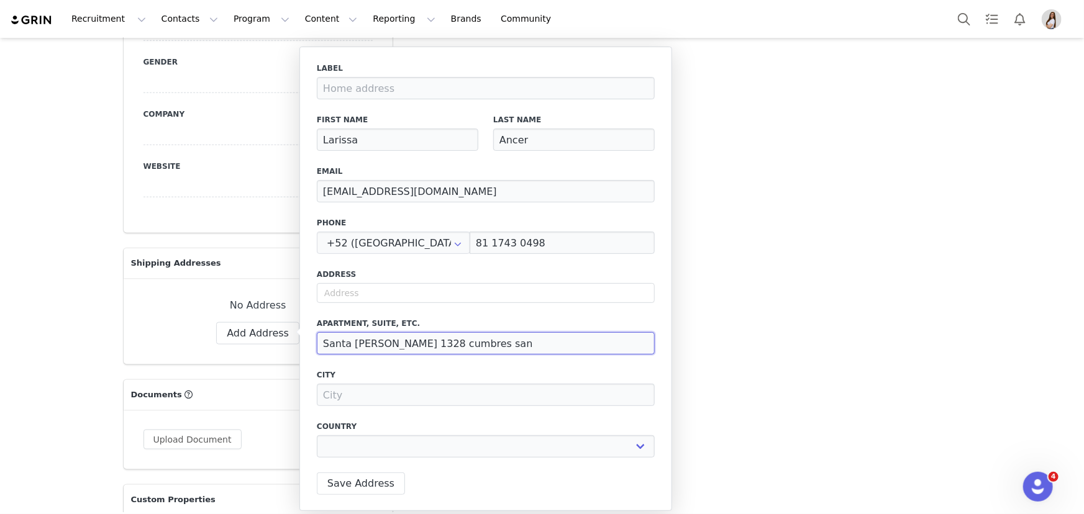
select select
type input "Santa Irene 1328 cumbres san p"
select select
type input "Santa Irene 1328 cumbres san pa"
select select
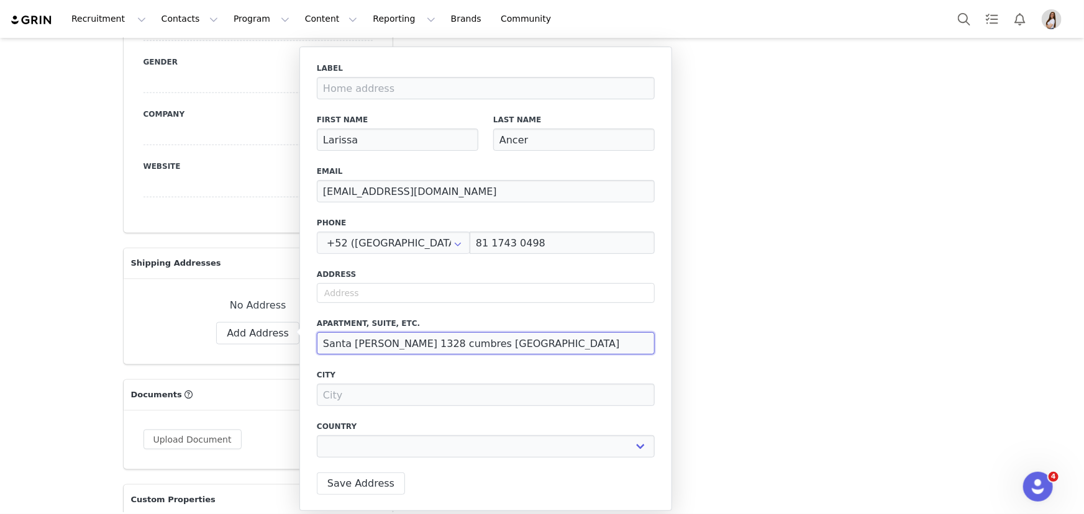
type input "Santa Irene 1328 cumbres san pat"
select select
type input "Santa Irene 1328 cumbres san patr"
select select
type input "Santa Irene 1328 cumbres san patri"
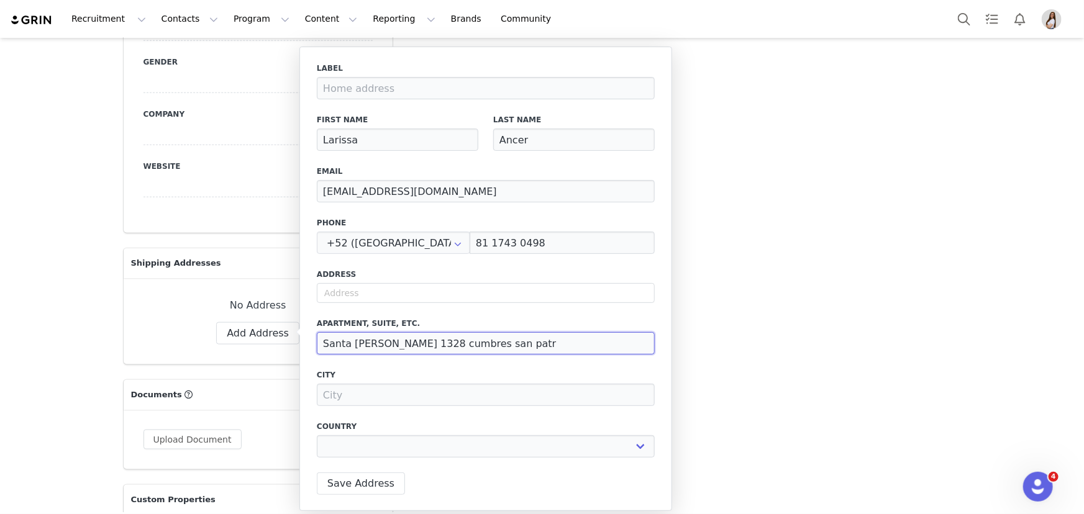
select select
type input "Santa Irene 1328 cumbres san patric"
select select
type input "Santa Irene 1328 cumbres san patrici"
select select
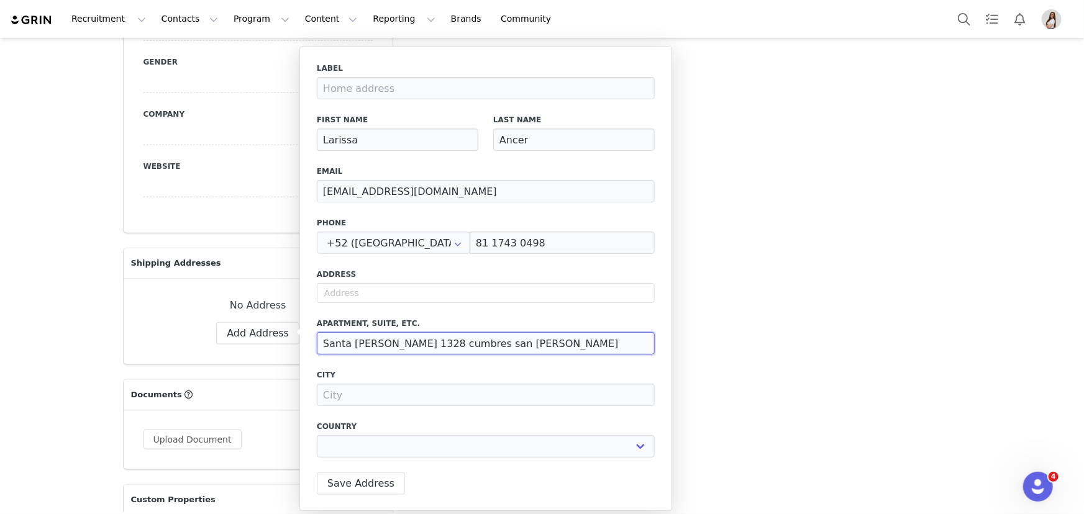
type input "Santa Irene 1328 cumbres san patricio"
select select
click at [398, 345] on input "Santa Irene 1328 cumbres san patricio" at bounding box center [486, 343] width 338 height 22
drag, startPoint x: 395, startPoint y: 343, endPoint x: 375, endPoint y: 345, distance: 20.5
click at [375, 345] on input "Santa Irene 1328 cumbres san patricio" at bounding box center [486, 343] width 338 height 22
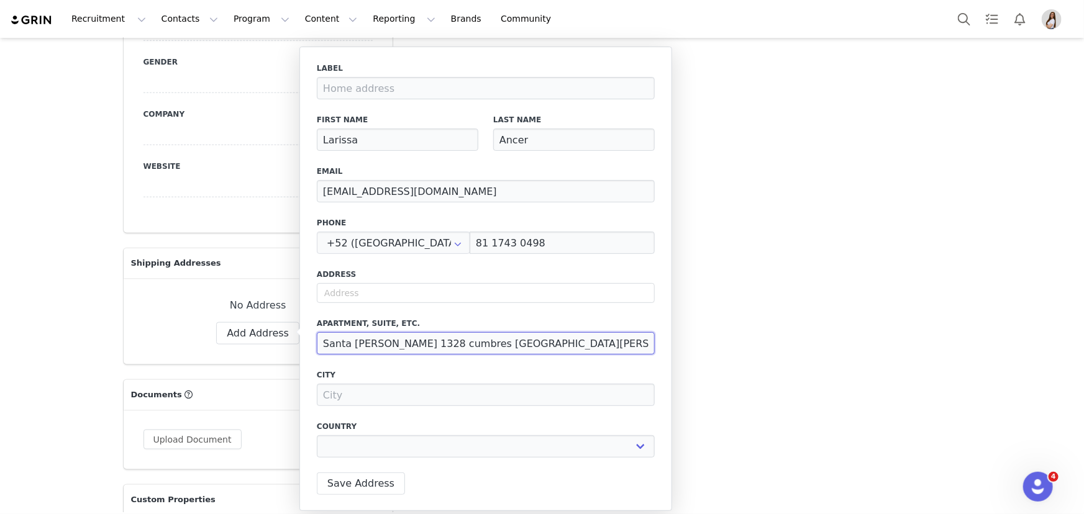
type input "Santa Irene cumbres san patricio"
select select
type input "Santa Irene cumbres san patricio"
select select
type input "Santa Irene, cumbres san patricio"
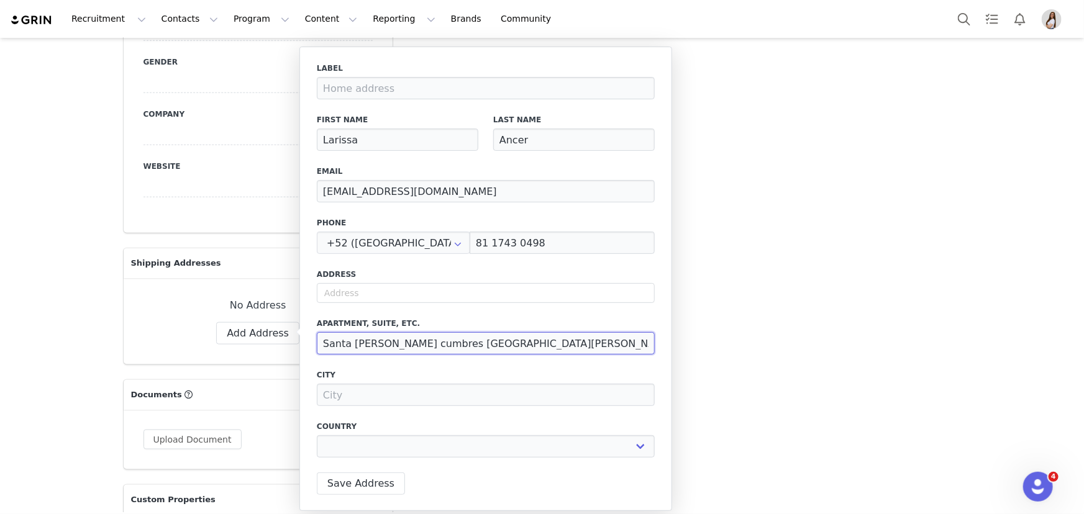
select select
type input "Santa Irene, cumbres san patricio"
select select
type input "Santa Irene, 1 cumbres san patricio"
select select
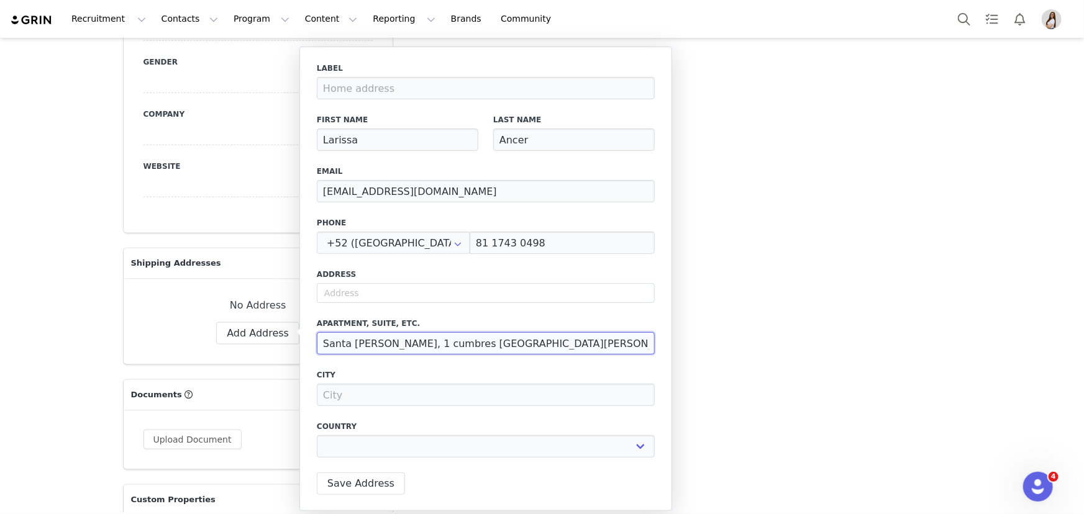
type input "Santa Irene, 13 cumbres san patricio"
select select
type input "Santa Irene, 132 cumbres san patricio"
select select
type input "Santa Irene, 1328 cumbres san patricio"
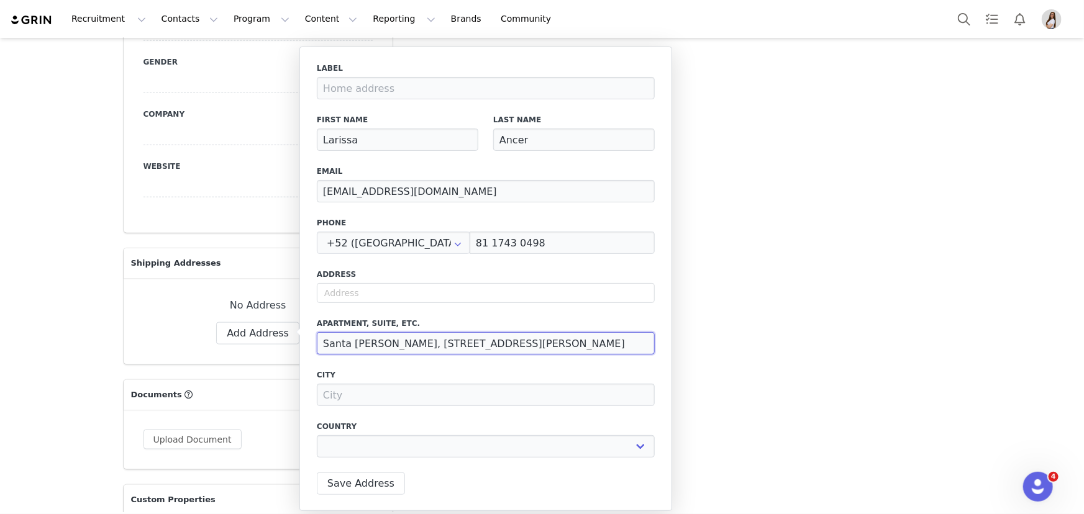
select select
type input "Santa Irene, 1328 cumbres san patricio"
click at [427, 398] on input at bounding box center [486, 395] width 338 height 22
paste input "Cumbres San Patricio, Sector Santa Ángela"
type input "Cumbres San Patricio, Sector Santa Ángela"
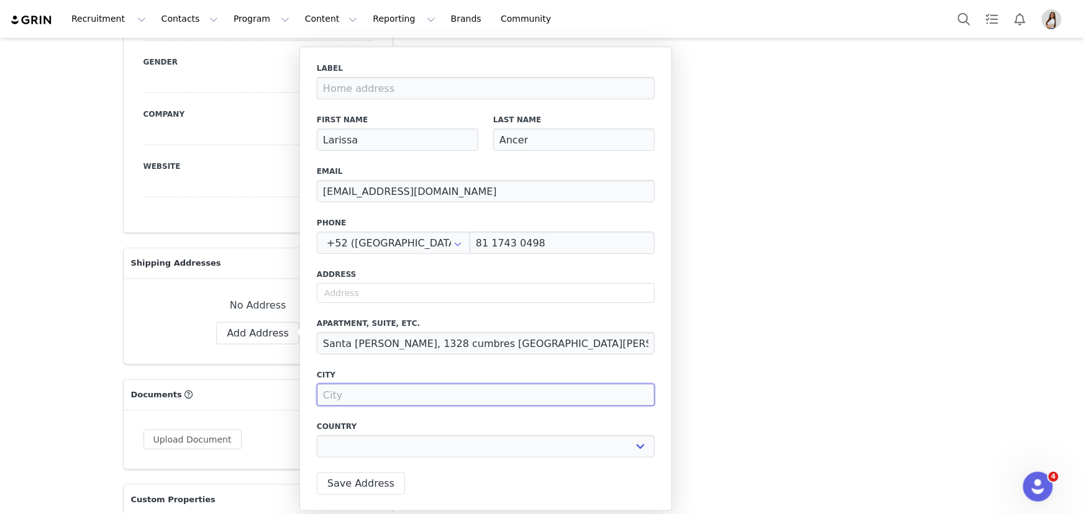
select select
type input "Cumbres San Patricio, Sector Santa Ángela"
drag, startPoint x: 511, startPoint y: 340, endPoint x: 398, endPoint y: 347, distance: 113.3
click at [398, 347] on input "Santa Irene, 1328 cumbres san patricio" at bounding box center [486, 343] width 338 height 22
type input "Santa Irene, 1328"
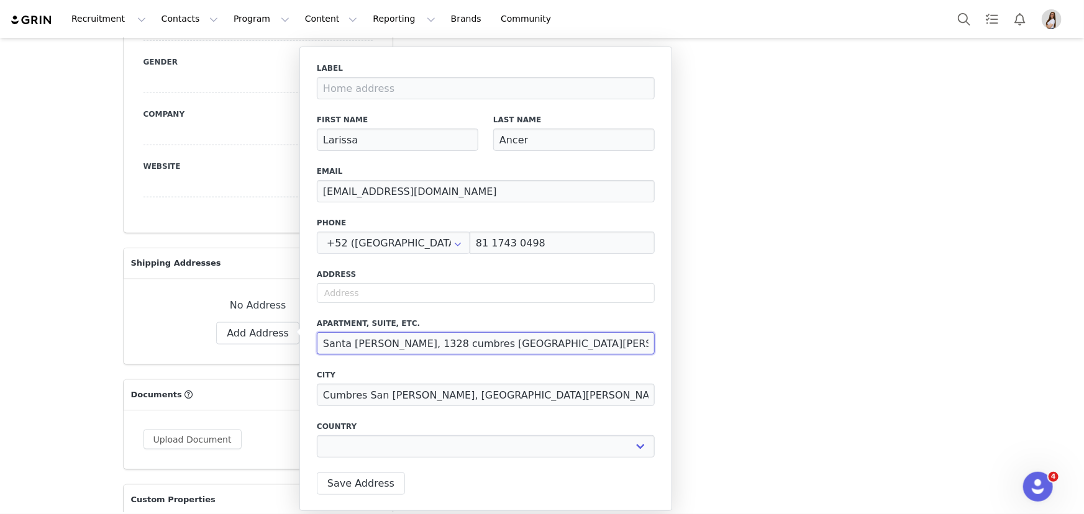
select select
type input "Santa Irene, 1328"
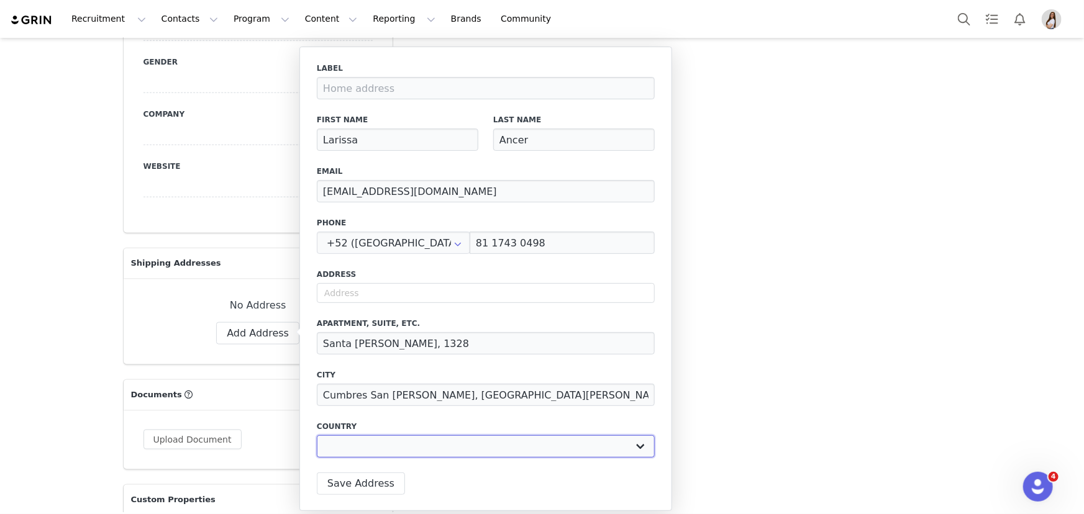
click at [398, 439] on select "Afghanistan Aland Islands Albania Algeria Andorra Angola Anguilla Antigua And B…" at bounding box center [486, 446] width 338 height 22
select select "[object Object]"
click at [317, 435] on select "Afghanistan Aland Islands Albania Algeria Andorra Angola Anguilla Antigua And B…" at bounding box center [486, 446] width 338 height 22
click at [479, 442] on select "Aguascalientes Baja California Baja California Sur Campeche Chiapas Chihuahua C…" at bounding box center [485, 446] width 102 height 22
select select "[object Object]"
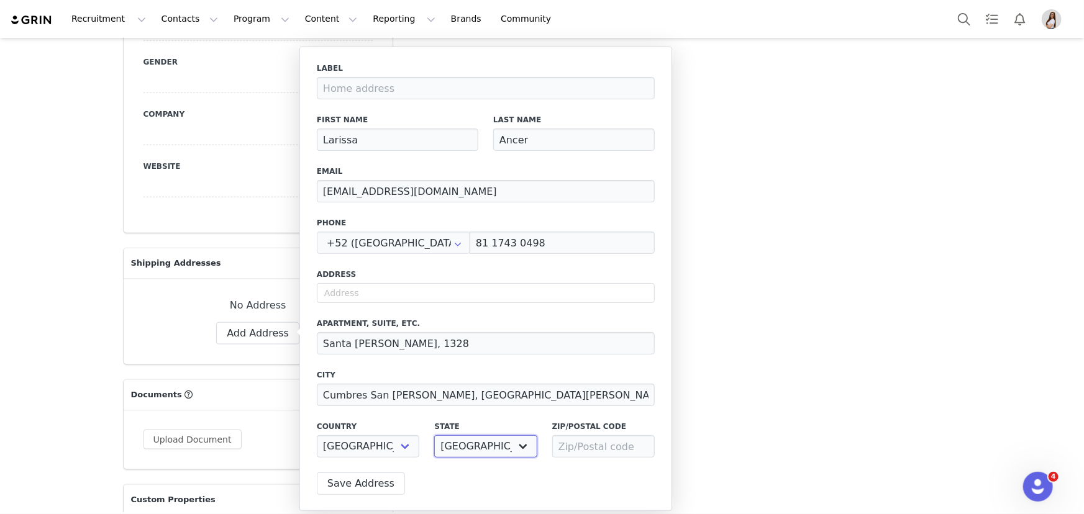
click at [434, 435] on select "Aguascalientes Baja California Baja California Sur Campeche Chiapas Chihuahua C…" at bounding box center [485, 446] width 102 height 22
click at [597, 447] on input at bounding box center [603, 446] width 102 height 22
paste input "66035"
type input "66035"
drag, startPoint x: 411, startPoint y: 336, endPoint x: 311, endPoint y: 347, distance: 99.9
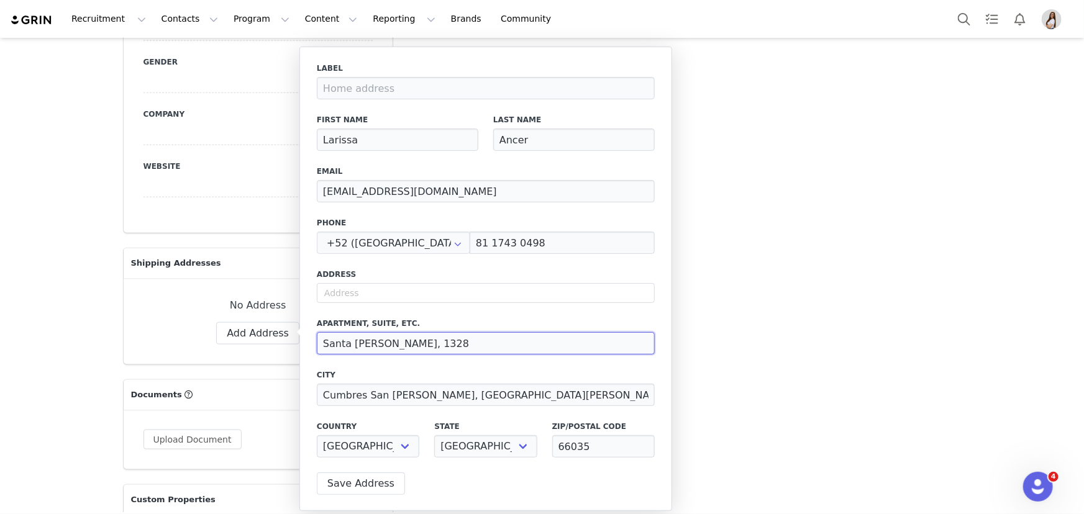
click at [311, 347] on div "Label First Name Larissa Last Name Ancer Email contact.laars@gmail.com Phone +5…" at bounding box center [485, 279] width 373 height 465
click at [345, 293] on input "text" at bounding box center [486, 293] width 338 height 20
paste input "Santa Irene, 1328"
type input "Santa Irene, 1328"
select select
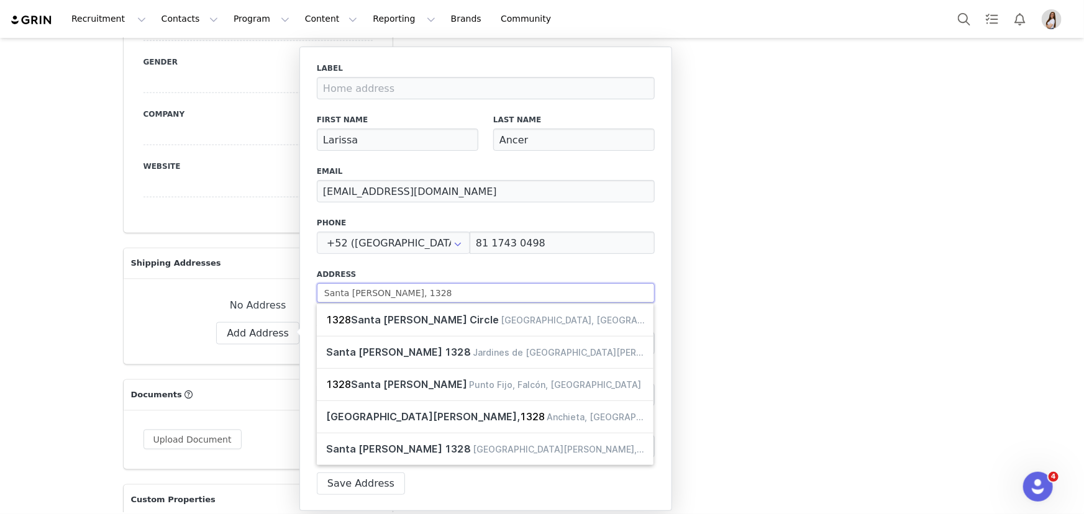
type input "Santa Irene, 1328"
select select
type input "Santa Irene, 1328 c"
select select
type input "Santa Irene, 1328 cu"
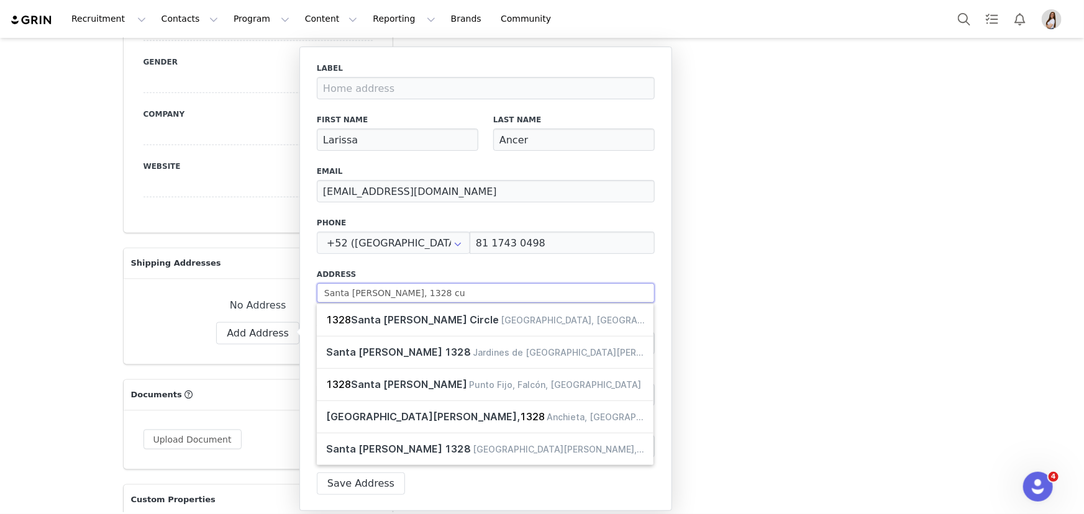
select select
type input "Santa Irene, 1328 cum"
select select
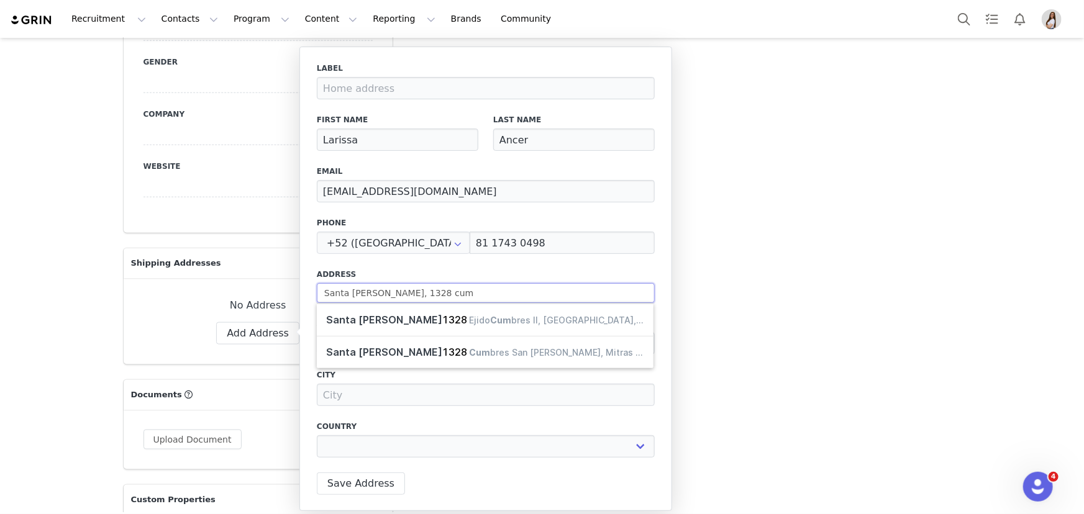
type input "Santa Irene, 1328 cumb"
select select
type input "Santa Irene, 1328 cumbr"
select select
type input "Santa Irene, 1328 cumbre"
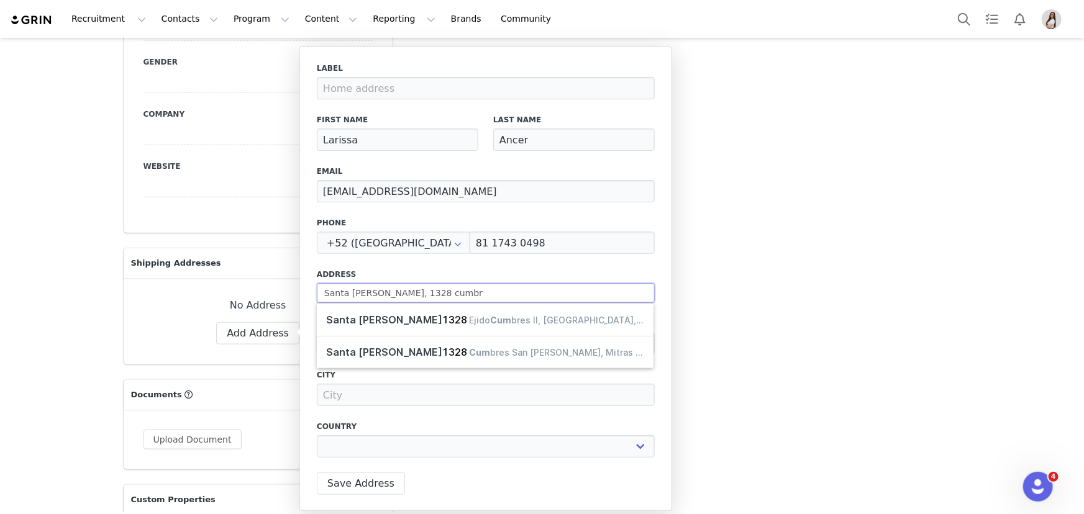
select select
type input "Santa Irene, 1328 cumbres"
select select
type input "Sta. Irene"
type input "Mitras Poniente"
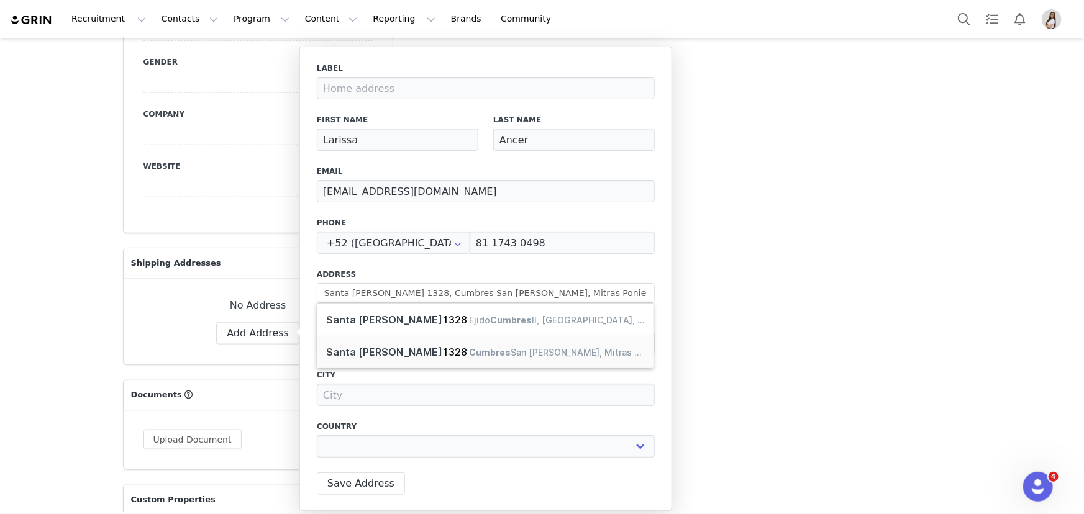
select select "[object Object]"
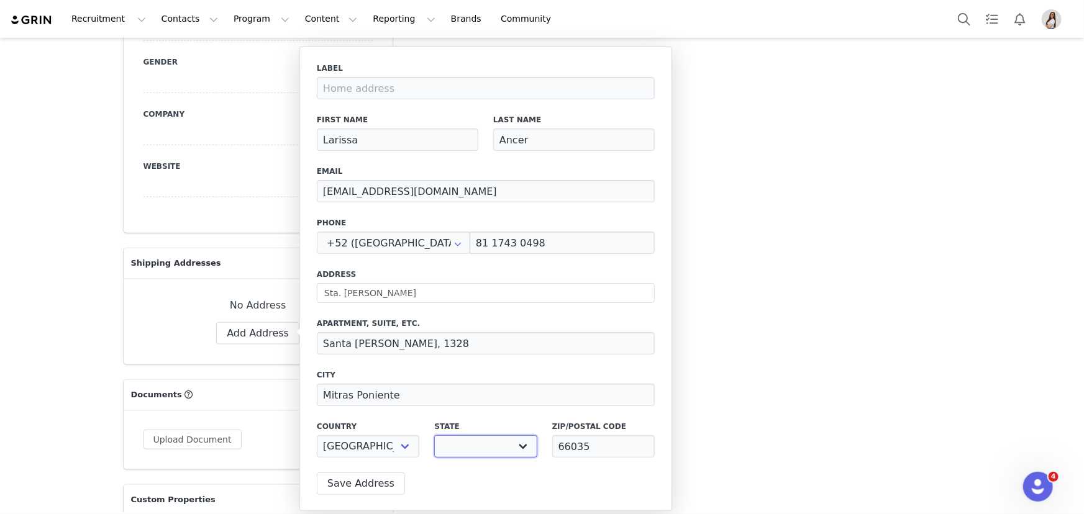
click at [488, 436] on select "Aguascalientes Baja California Baja California Sur Campeche Chiapas Chihuahua C…" at bounding box center [485, 446] width 102 height 22
select select "[object Object]"
click at [434, 435] on select "Aguascalientes Baja California Baja California Sur Campeche Chiapas Chihuahua C…" at bounding box center [485, 446] width 102 height 22
click at [375, 293] on input "Sta. Irene" at bounding box center [486, 293] width 338 height 20
click at [394, 271] on label "Address" at bounding box center [486, 274] width 338 height 11
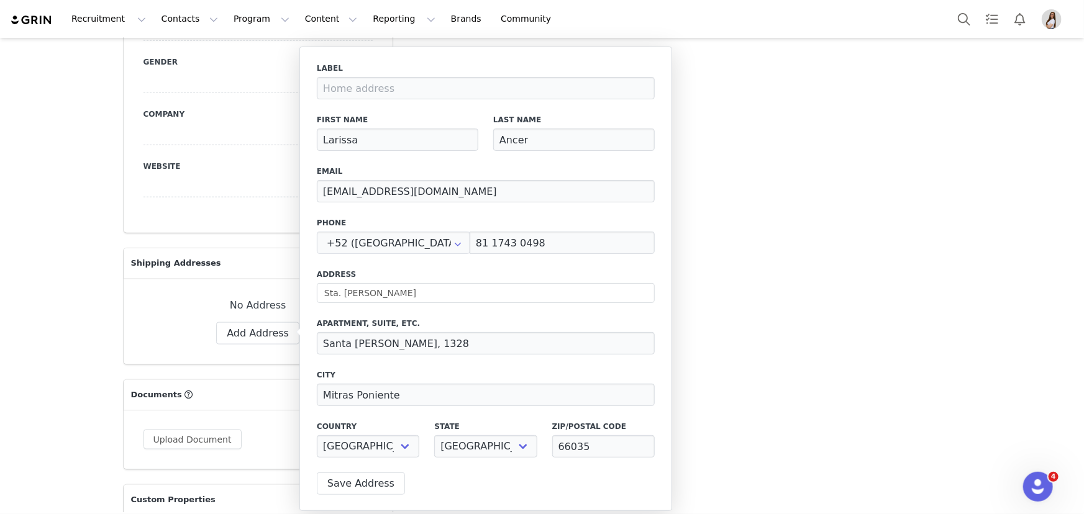
select select
click at [384, 293] on input "Sta. Irene" at bounding box center [486, 293] width 338 height 20
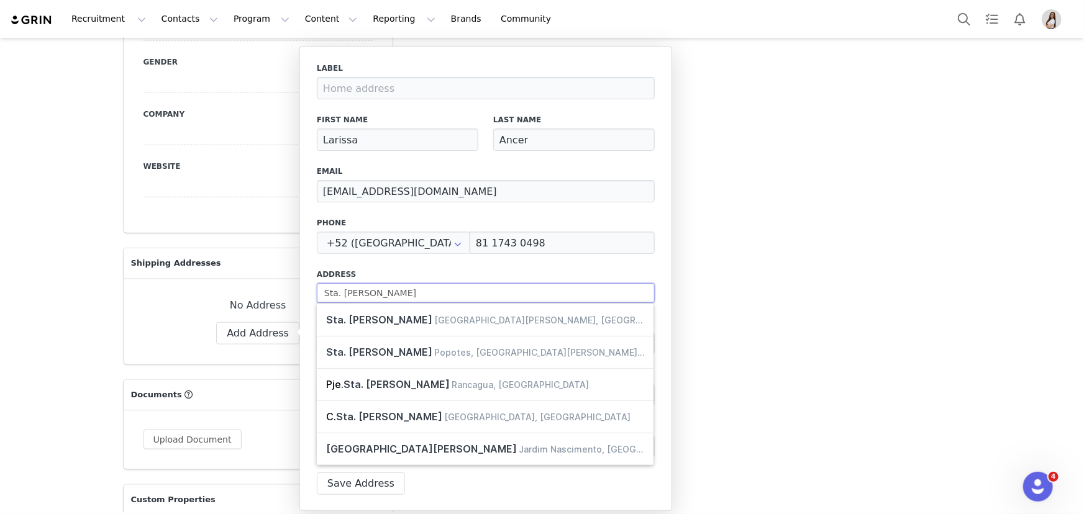
type input "Sta. Irene"
select select
type input "Sta. Irene 1"
select select
type input "Sta. Irene 13"
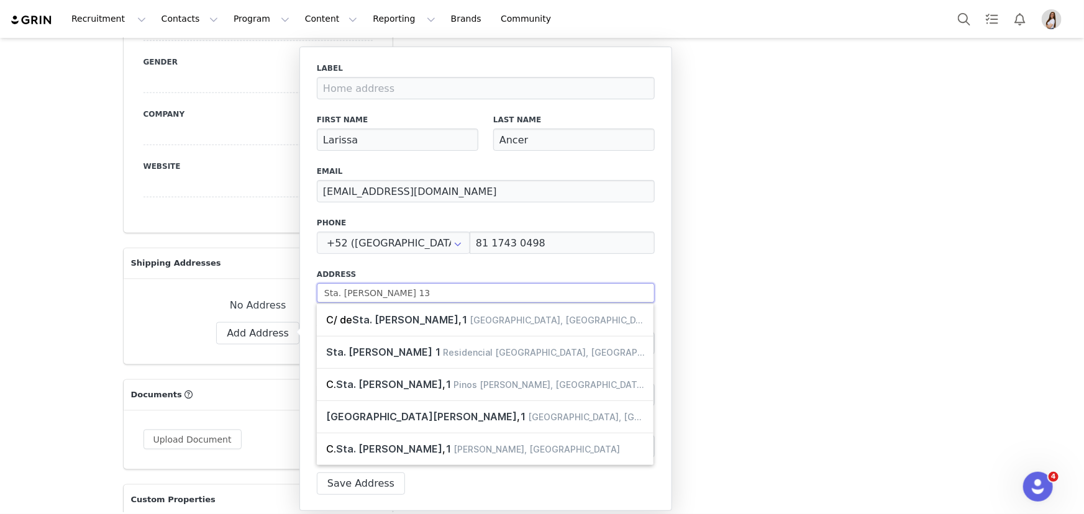
select select
type input "Sta. Irene 132"
select select
type input "Sta. Irene 1328"
select select
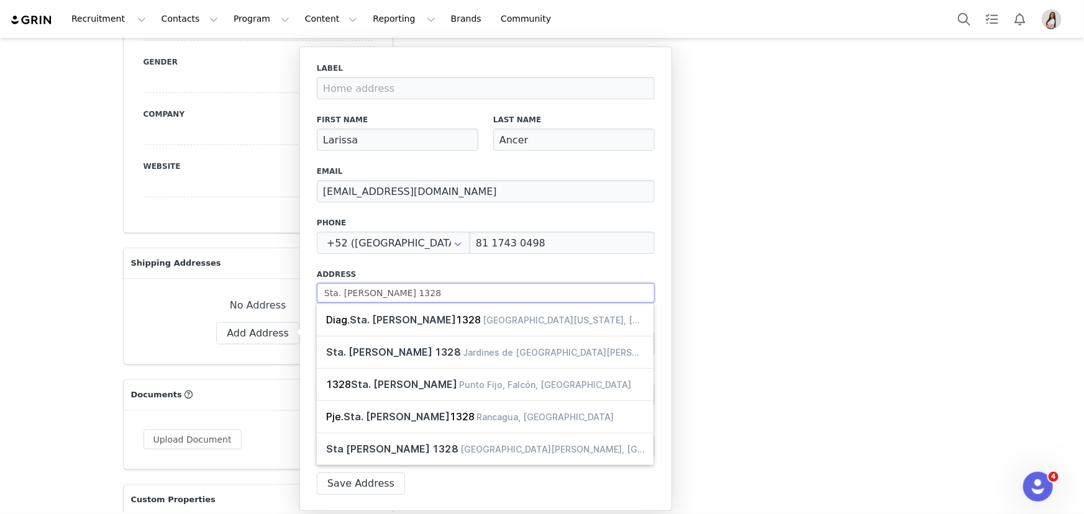
type input "Sta. Irene 1328"
select select
type input "Sta. Irene 1328 c"
select select
type input "Sta. Irene 1328 cu"
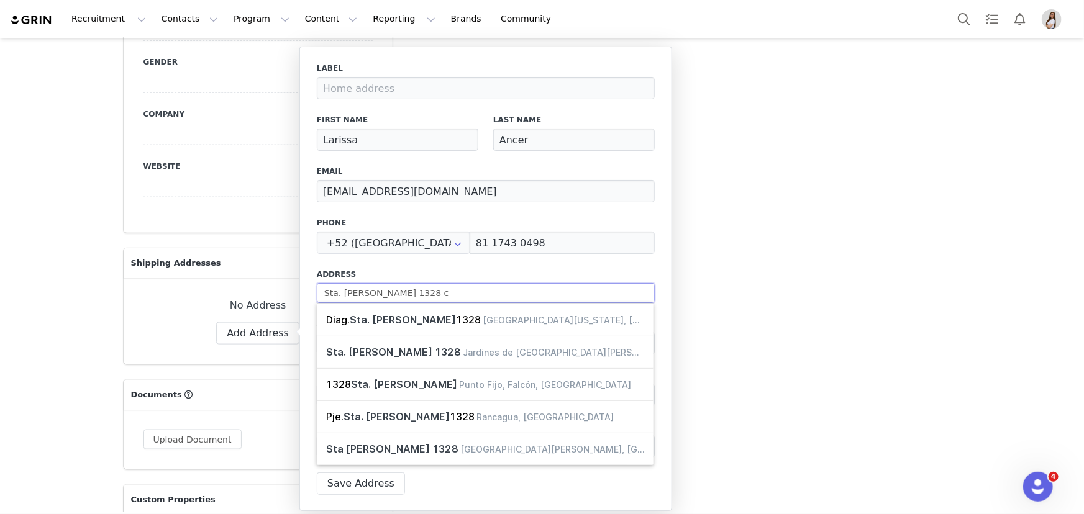
select select
type input "Sta. Irene 1328 cum"
select select
type input "Sta. Irene 1328 cumb"
select select
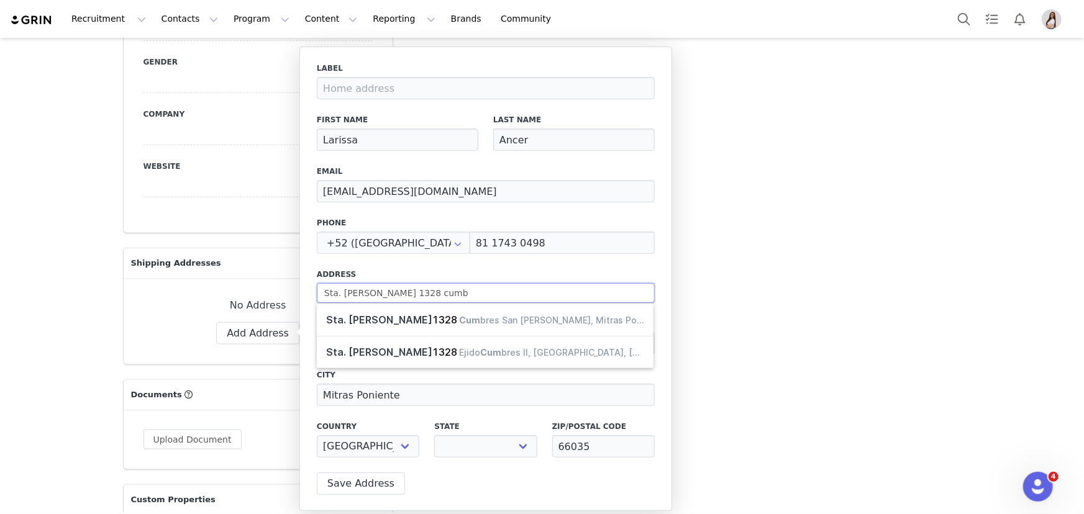
type input "Sta. Irene 1328 cumbr"
select select
type input "Sta. Irene 1328 cumbre"
select select
type input "Sta. Irene 1328 cumbres"
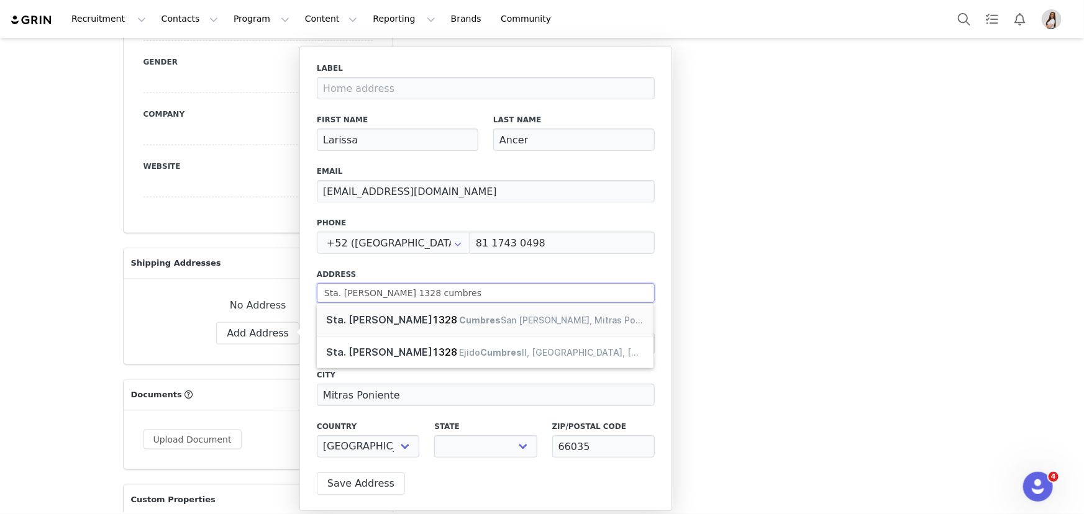
select select
type input "Sta. Irene"
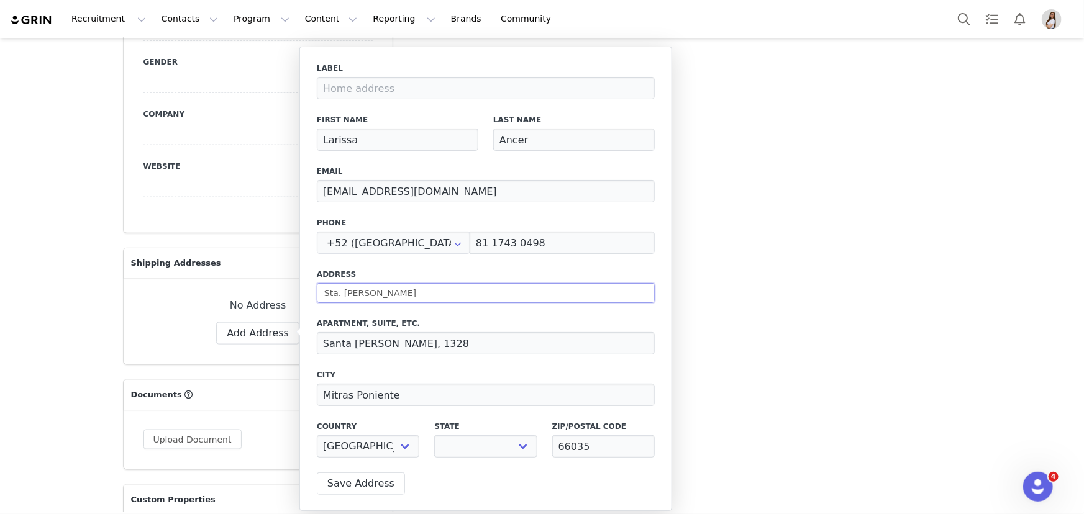
click at [365, 295] on input "Sta. Irene" at bounding box center [486, 293] width 338 height 20
click at [378, 270] on label "Address" at bounding box center [486, 274] width 338 height 11
select select
click at [416, 347] on input "Santa Irene, 1328" at bounding box center [486, 343] width 338 height 22
type input "Santa Irene, 1328"
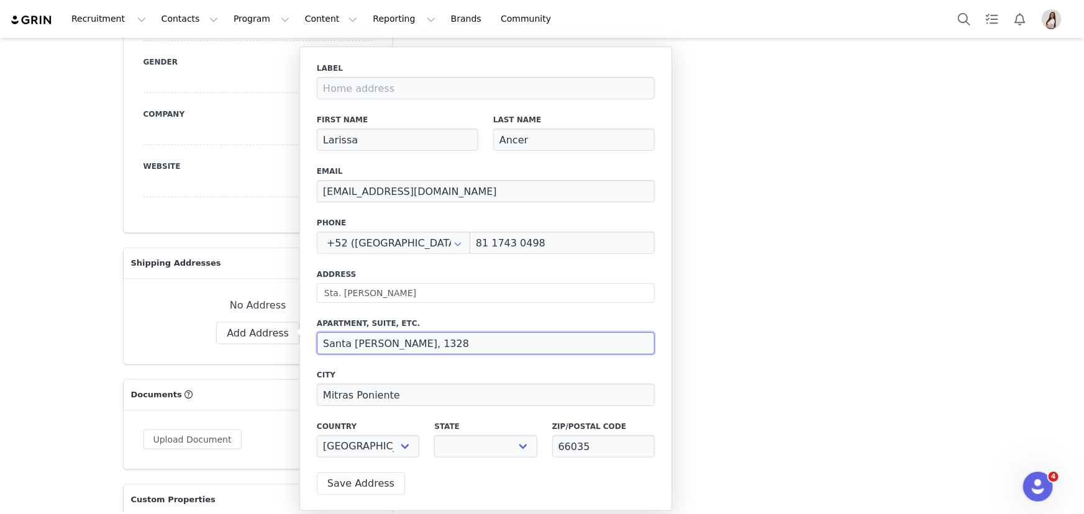
select select
paste input "Cumbres San Patricio, Sector Santa Ángela"
type input "Santa Irene, 1328 Cumbres San Patricio, Sector Santa Ángela"
select select
drag, startPoint x: 401, startPoint y: 342, endPoint x: 316, endPoint y: 349, distance: 85.4
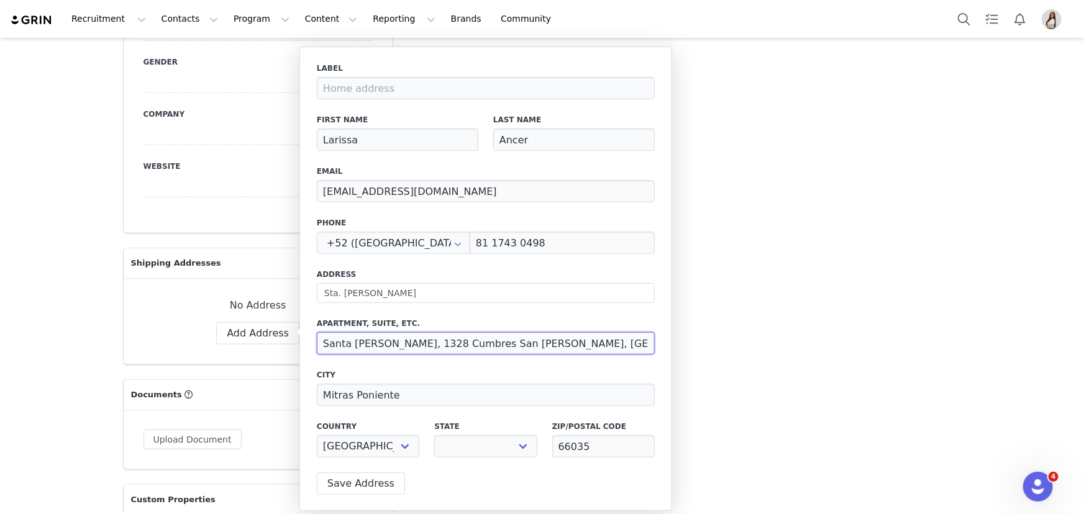
click at [317, 349] on input "Santa Irene, 1328 Cumbres San Patricio, Sector Santa Ángela" at bounding box center [486, 343] width 338 height 22
type input "Santa Irene, 1328 Cumbres San Patricio, Sector Santa Ángela"
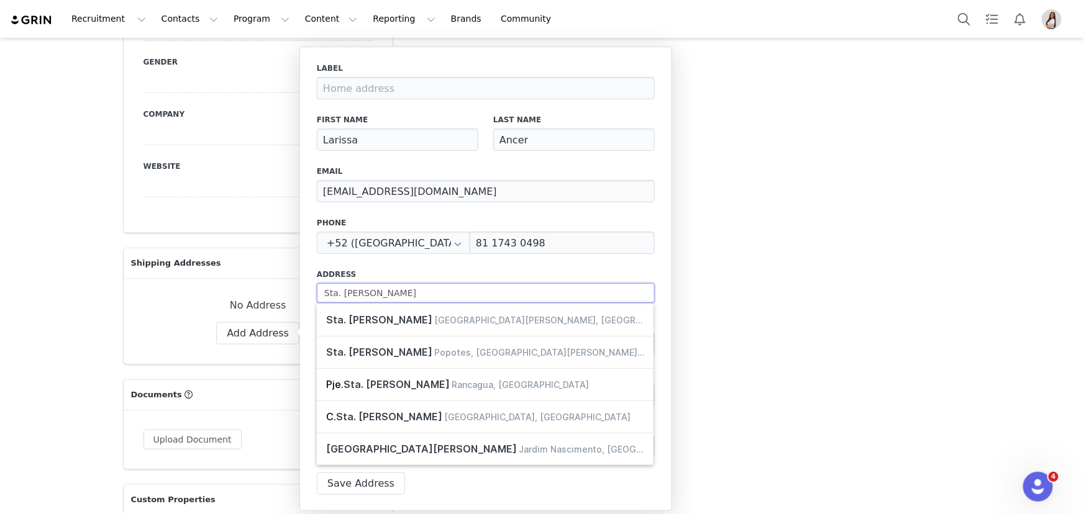
click at [371, 294] on input "Sta. Irene" at bounding box center [486, 293] width 338 height 20
type input "Sta. Iren"
select select
type input "Sta. Ire"
select select
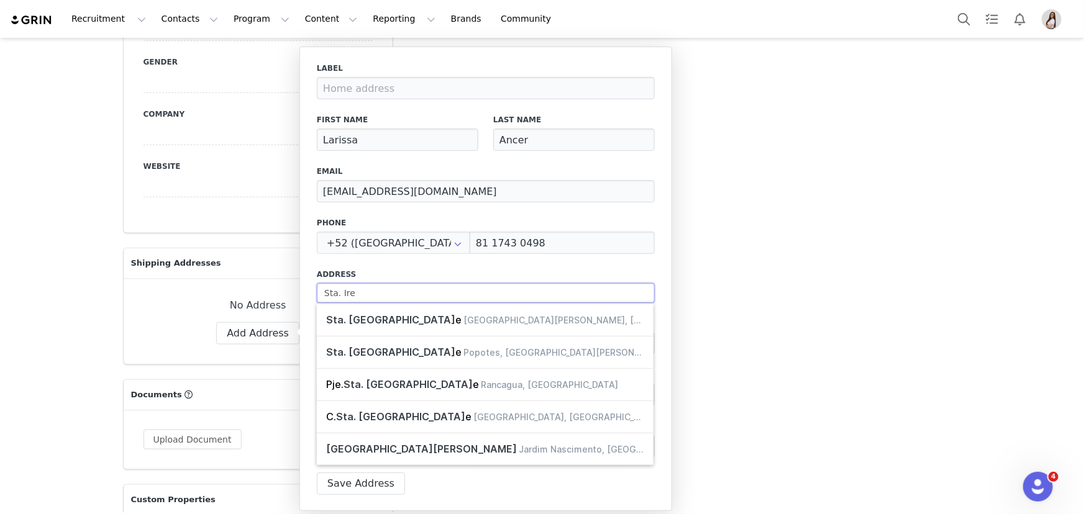
type input "Sta. Ir"
select select
type input "Sta. I"
select select
type input "Sta."
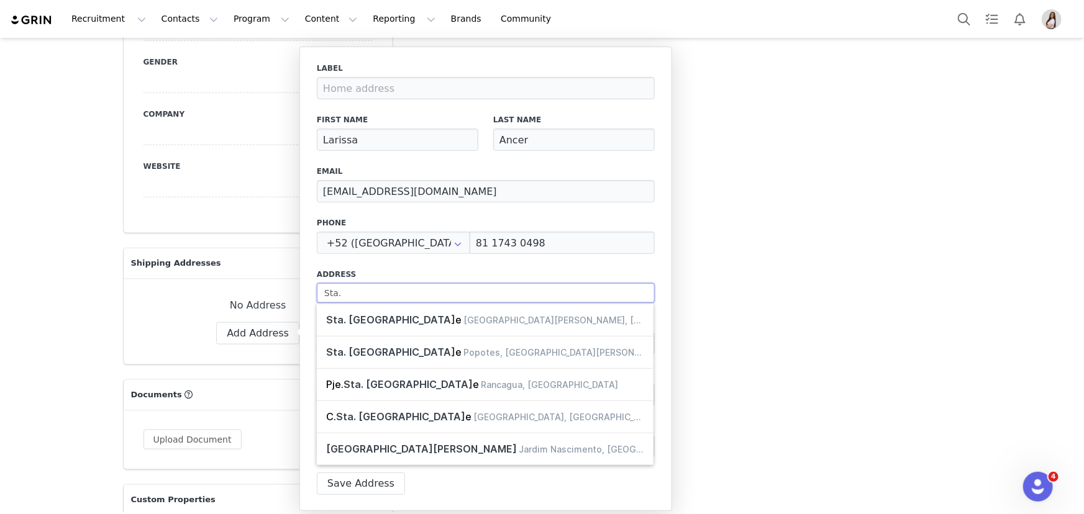
select select
type input "Sta"
select select
type input "St"
select select
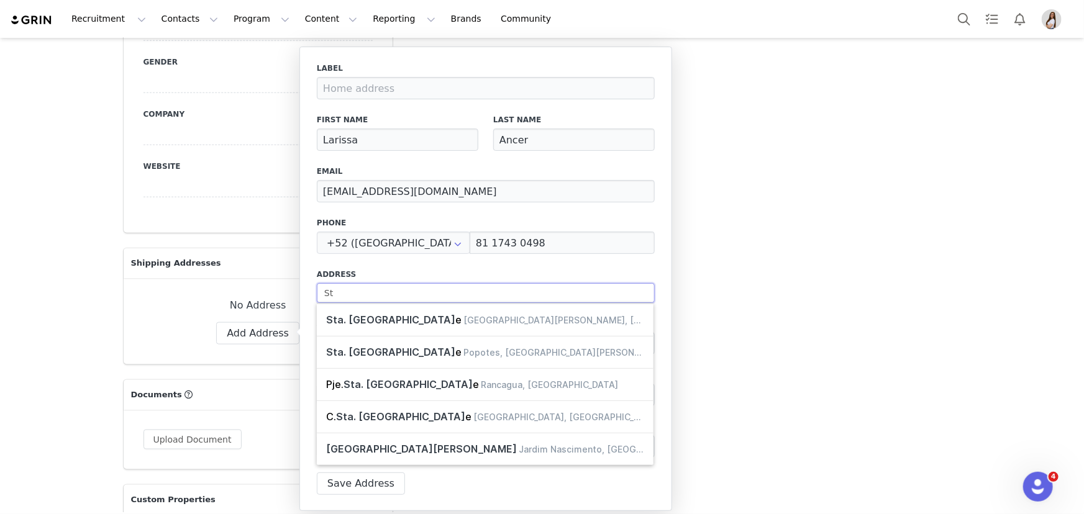
type input "S"
select select
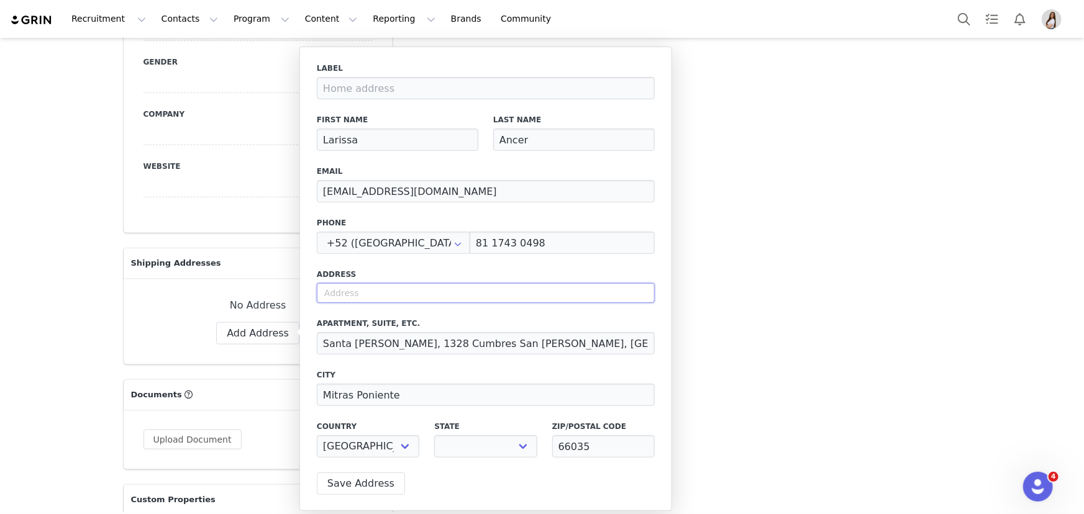
select select
paste input "Santa Irene, 1328"
type input "Santa Irene, 1328"
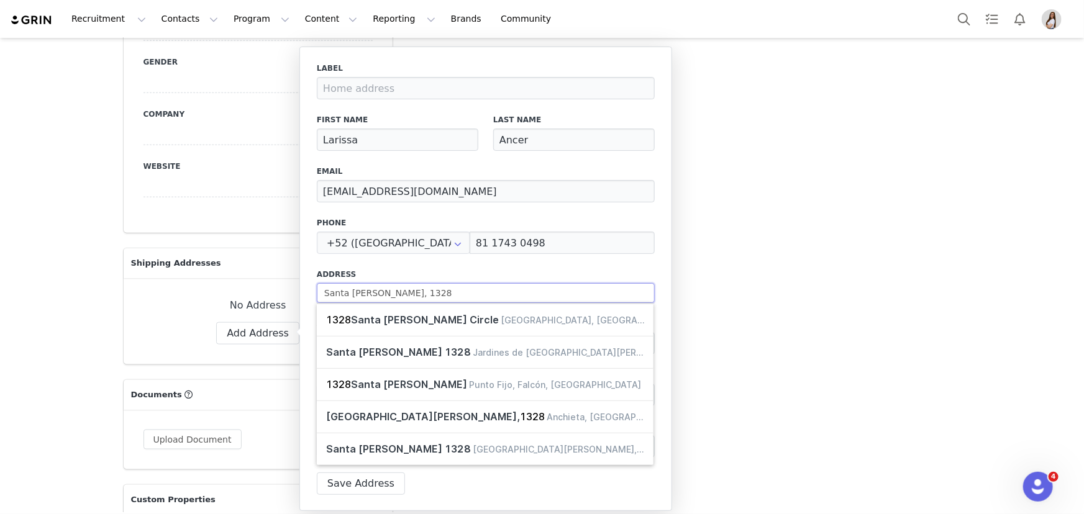
select select
type input "Santa Irene, 1328"
click at [418, 266] on div "Label First Name Larissa Last Name Ancer Email contact.laars@gmail.com Phone +5…" at bounding box center [486, 264] width 338 height 403
click at [407, 292] on input "Santa Irene, 1328" at bounding box center [486, 293] width 338 height 20
click at [422, 270] on label "Address" at bounding box center [486, 274] width 338 height 11
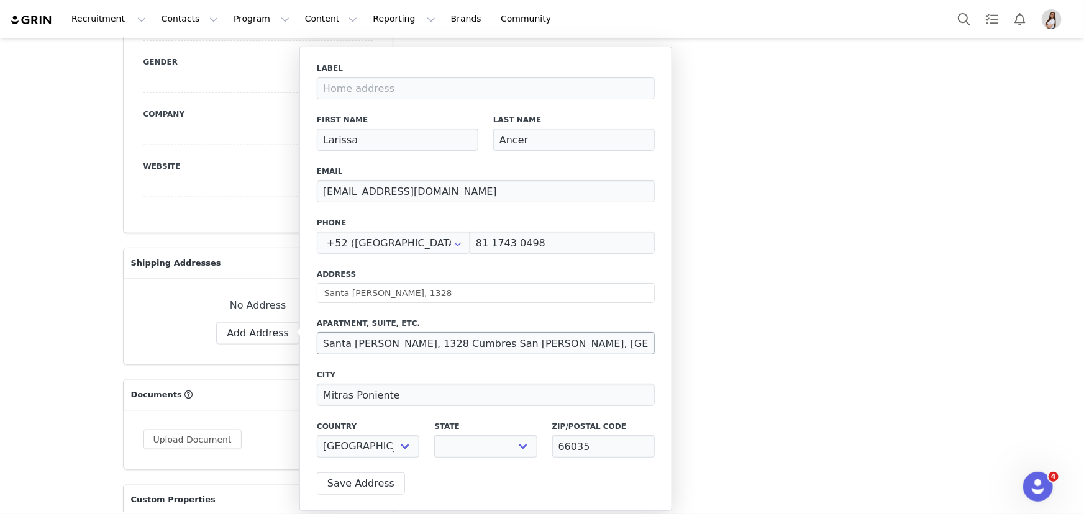
select select
drag, startPoint x: 401, startPoint y: 341, endPoint x: 316, endPoint y: 348, distance: 85.4
click at [316, 348] on div "Label First Name Larissa Last Name Ancer Email contact.laars@gmail.com Phone +5…" at bounding box center [485, 279] width 373 height 465
type input "Cumbres San Patricio, Sector Santa Ángela"
select select
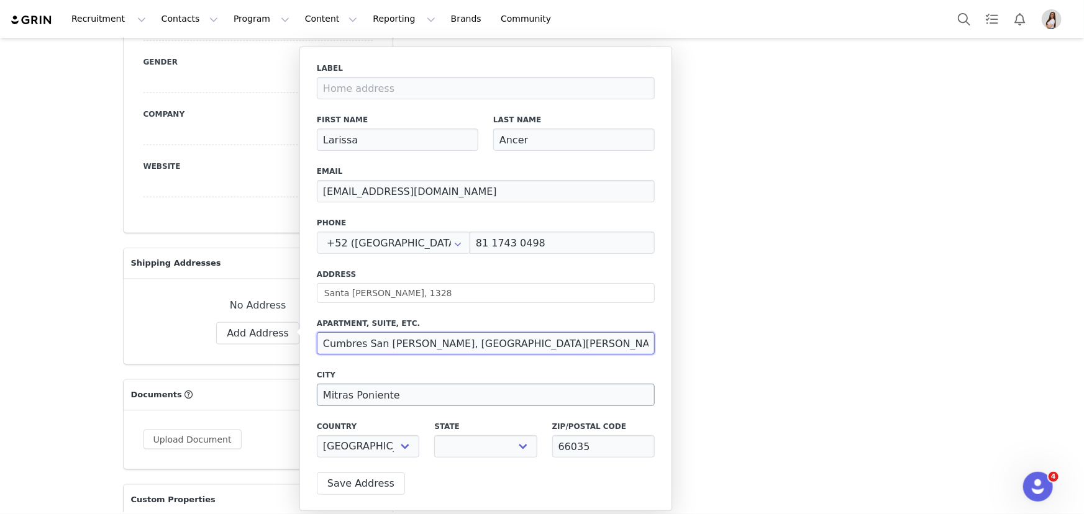
type input "Cumbres San Patricio, Sector Santa Ángela"
drag, startPoint x: 401, startPoint y: 393, endPoint x: 315, endPoint y: 401, distance: 86.7
click at [315, 401] on div "Label First Name Larissa Last Name Ancer Email contact.laars@gmail.com Phone +5…" at bounding box center [485, 279] width 373 height 465
select select
click at [485, 396] on input at bounding box center [486, 395] width 338 height 22
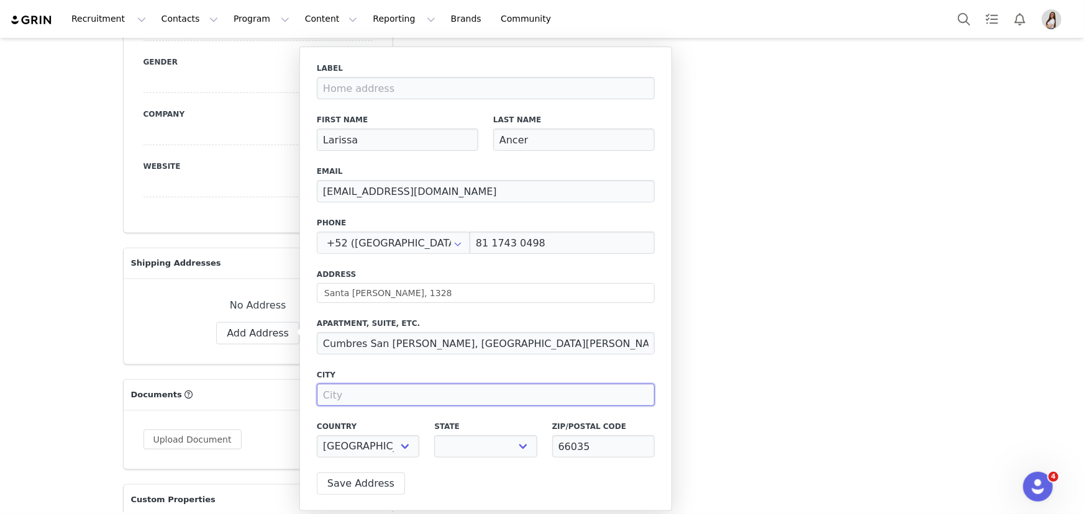
paste input "García"
type input "García"
select select
type input "García"
click at [491, 440] on select "Aguascalientes Baja California Baja California Sur Campeche Chiapas Chihuahua C…" at bounding box center [485, 446] width 102 height 22
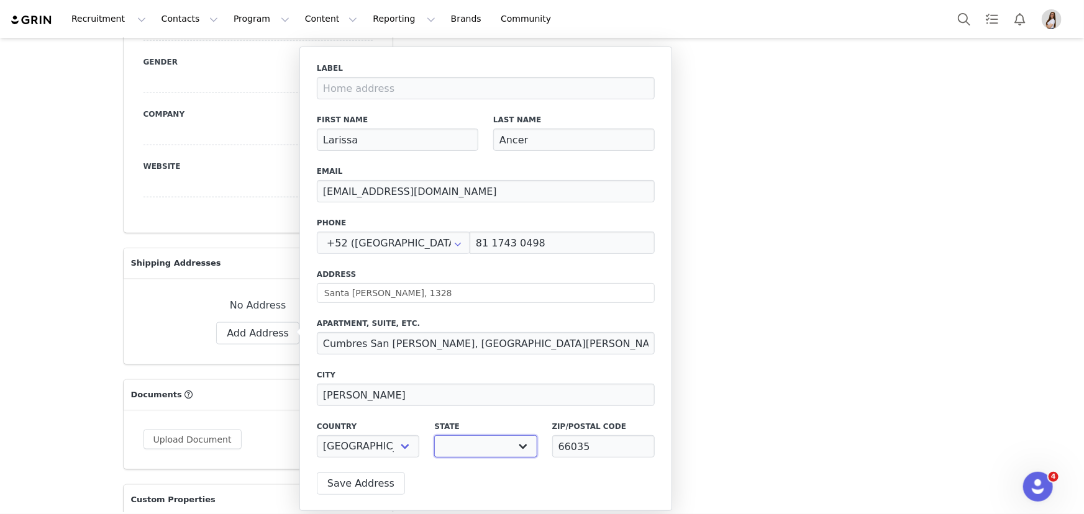
select select "[object Object]"
click at [434, 435] on select "Aguascalientes Baja California Baja California Sur Campeche Chiapas Chihuahua C…" at bounding box center [485, 446] width 102 height 22
click at [352, 483] on button "Save Address" at bounding box center [361, 484] width 88 height 22
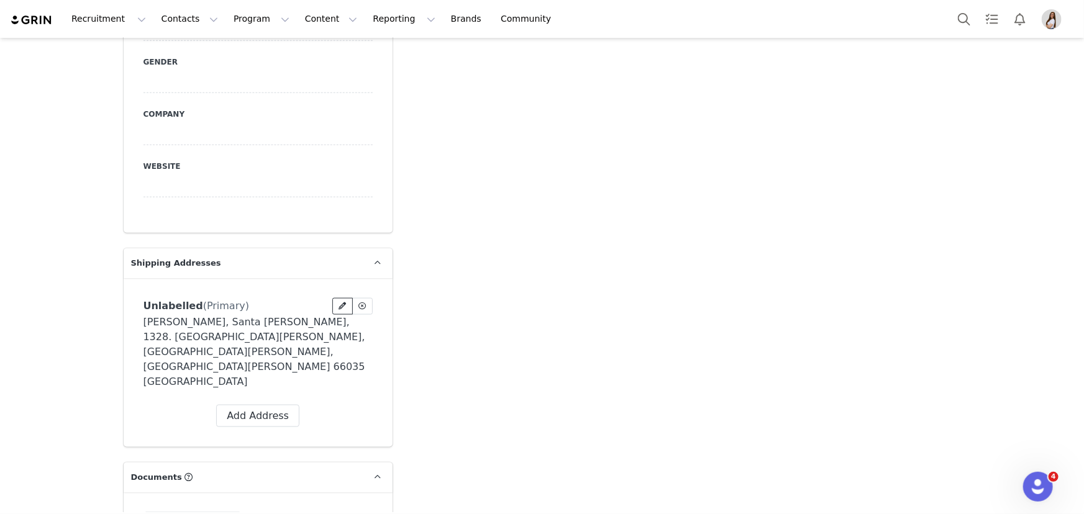
click at [337, 301] on span at bounding box center [342, 306] width 11 height 11
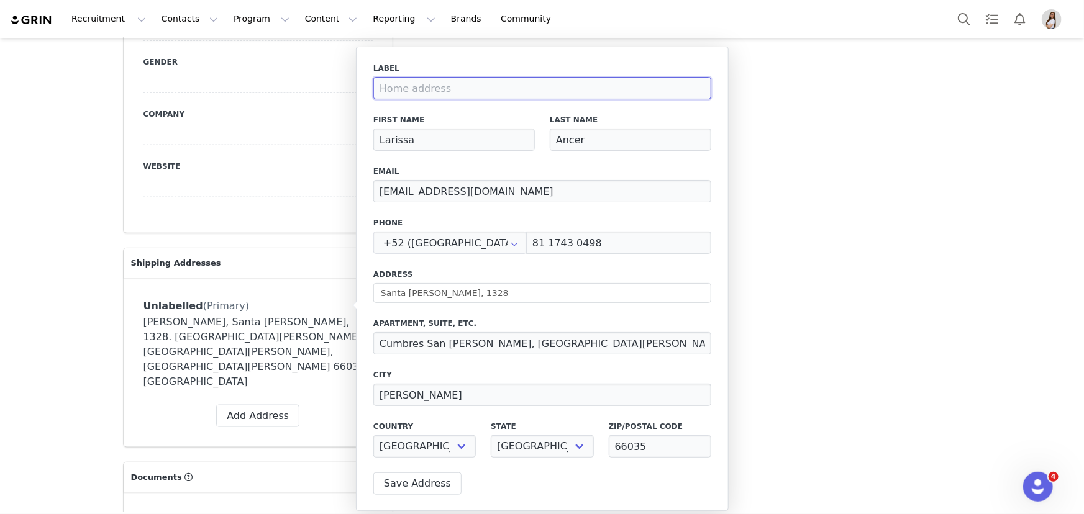
click at [438, 89] on input at bounding box center [542, 88] width 338 height 22
type input "Home"
drag, startPoint x: 415, startPoint y: 398, endPoint x: 380, endPoint y: 399, distance: 34.8
click at [380, 399] on input "García" at bounding box center [542, 395] width 338 height 22
drag, startPoint x: 573, startPoint y: 341, endPoint x: 366, endPoint y: 343, distance: 206.9
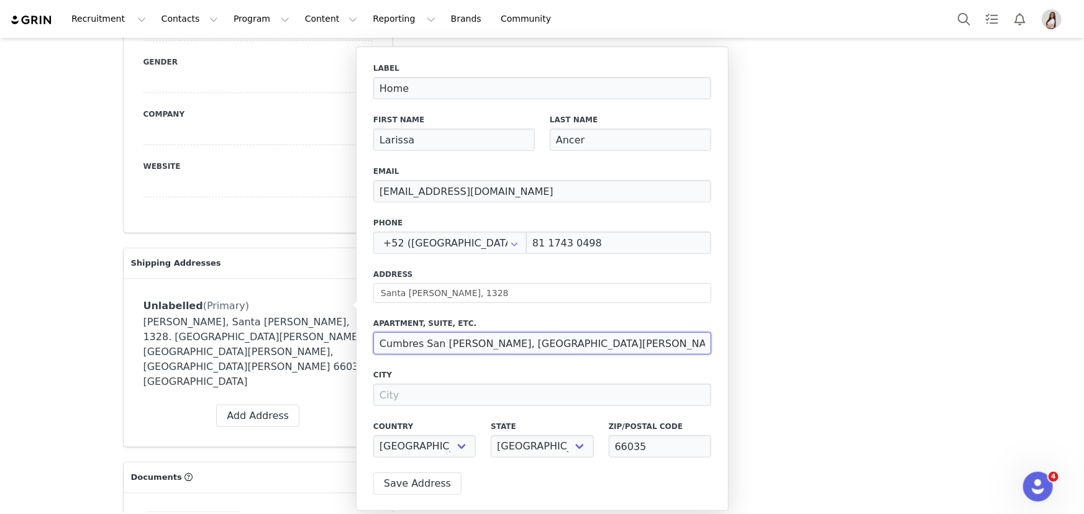
click at [366, 343] on div "Label Home First Name Larissa Last Name Ancer Email contact.laars@gmail.com Pho…" at bounding box center [542, 279] width 373 height 465
click at [458, 390] on input at bounding box center [542, 395] width 338 height 22
type input "García"
click at [379, 349] on input "Cumbres San Patricio, Sector Santa Ángela" at bounding box center [542, 343] width 338 height 22
click at [571, 344] on input "(Cumbres San Patricio, Sector Santa Ángela" at bounding box center [542, 343] width 338 height 22
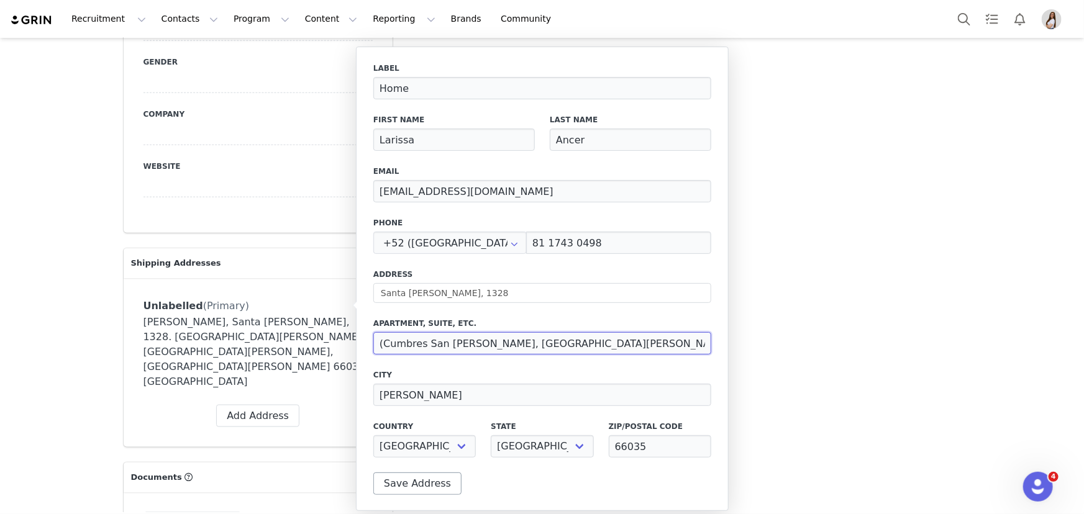
type input "(Cumbres San Patricio, Sector Santa Ángela)"
click at [411, 485] on button "Save Address" at bounding box center [417, 484] width 88 height 22
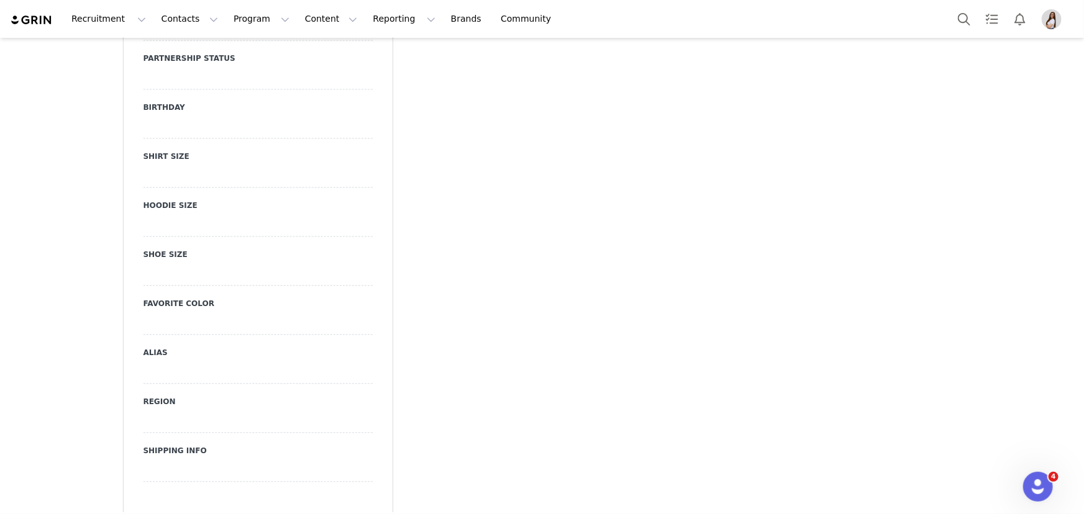
scroll to position [1355, 0]
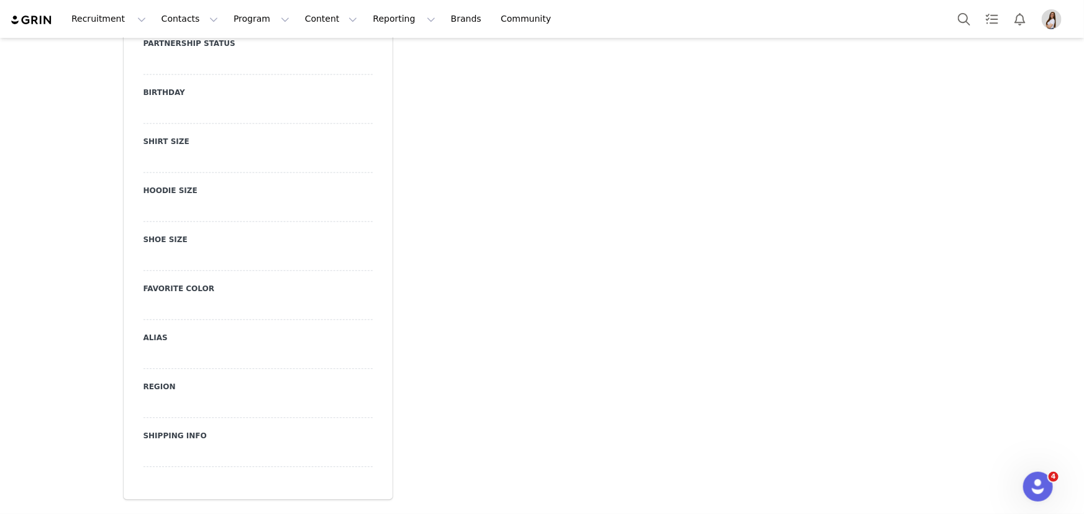
click at [161, 347] on div at bounding box center [257, 358] width 229 height 22
click at [154, 347] on input at bounding box center [257, 358] width 229 height 22
type input "La Lars"
click at [150, 375] on button "Save" at bounding box center [160, 383] width 34 height 17
click at [161, 398] on div "Other URL Responsible Manager Partnership Status Birthday Shirt Size Hoodie Siz…" at bounding box center [257, 203] width 229 height 527
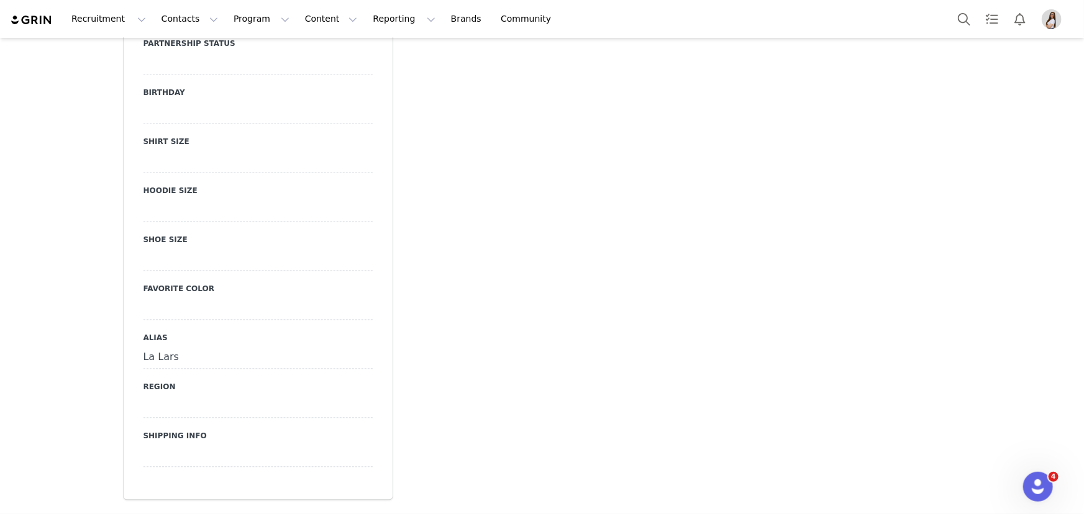
click at [159, 396] on div at bounding box center [257, 407] width 229 height 22
click at [159, 396] on select "N/A AD AE AF AG AI AL AM AO AQ AR AS AT AU AW AX AZ BA BB BD BE BF BG BH BI BJ …" at bounding box center [257, 407] width 229 height 22
select select "MX"
click at [143, 396] on select "N/A AD AE AF AG AI AL AM AO AQ AR AS AT AU AW AX AZ BA BB BD BE BF BG BH BI BJ …" at bounding box center [257, 407] width 229 height 22
click at [153, 424] on button "Save" at bounding box center [160, 432] width 34 height 17
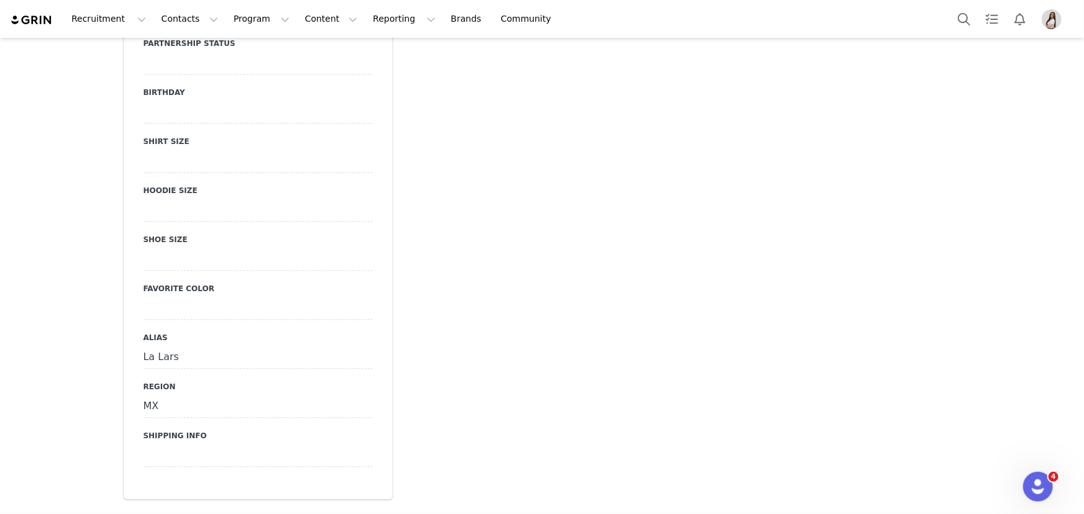
click at [214, 445] on div at bounding box center [257, 456] width 229 height 22
click at [205, 445] on textarea at bounding box center [257, 466] width 229 height 43
type textarea "RFC:"
click at [150, 494] on button "Save" at bounding box center [160, 502] width 34 height 17
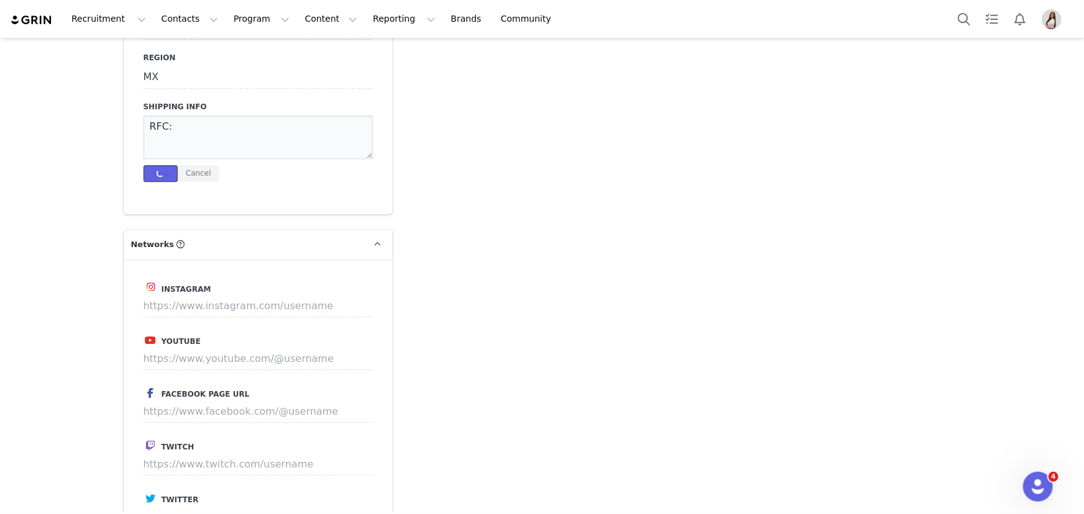
scroll to position [1694, 0]
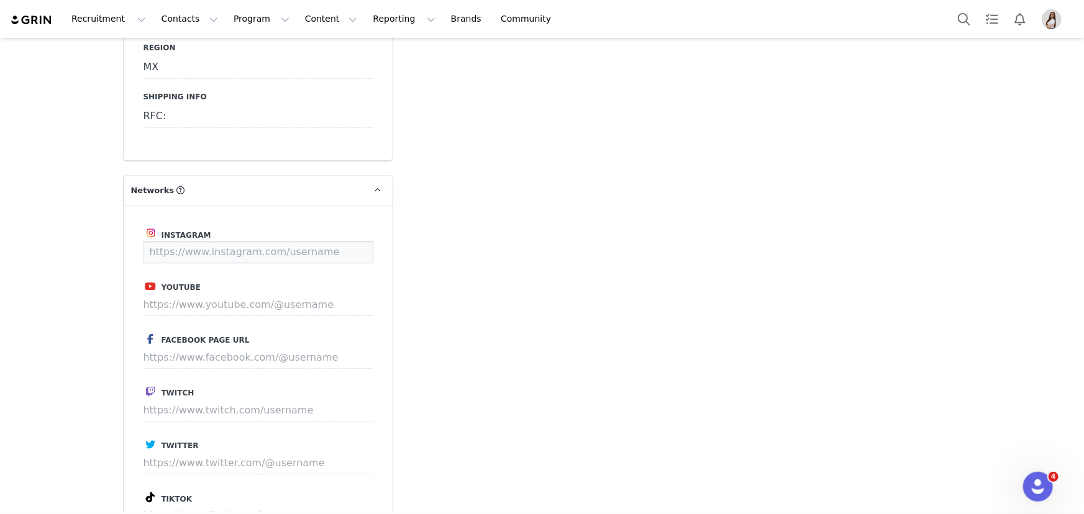
click at [251, 241] on input at bounding box center [258, 252] width 230 height 22
click at [277, 294] on input at bounding box center [258, 305] width 230 height 22
paste input "https://www.youtube.com/@Laars2468"
click at [353, 294] on button "Save" at bounding box center [349, 305] width 45 height 22
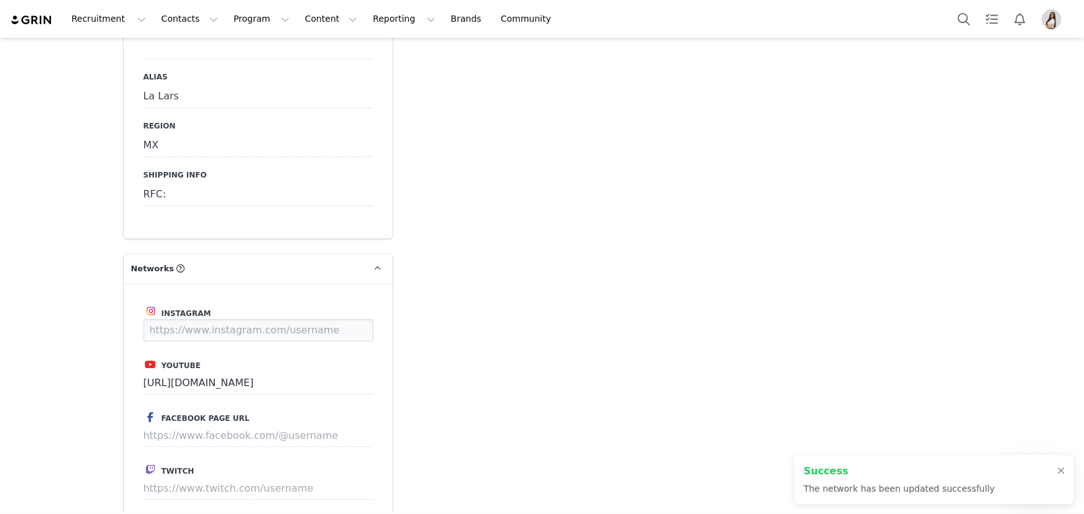
scroll to position [1771, 0]
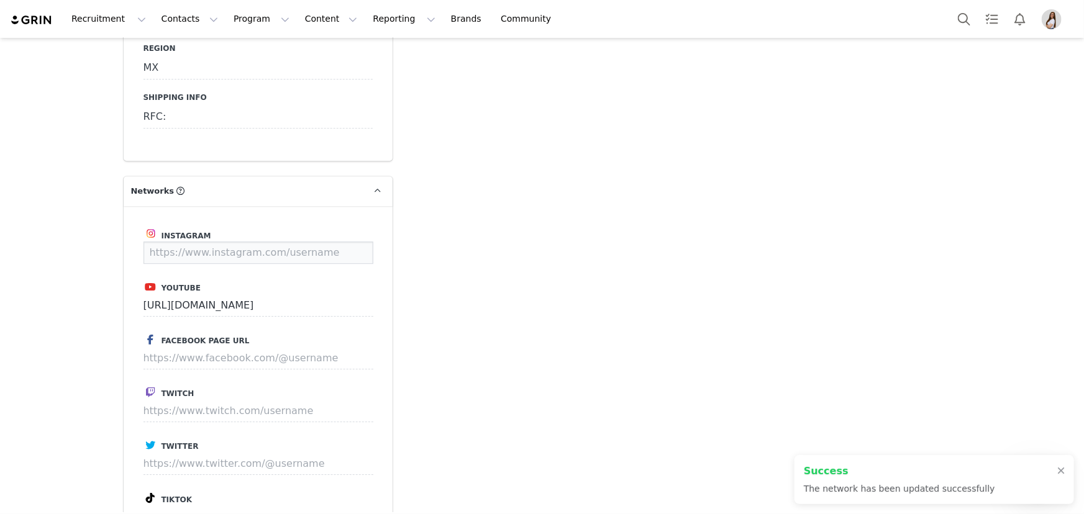
click at [239, 242] on input at bounding box center [258, 253] width 230 height 22
paste input "https://www.instagram.com/laars2468/"
click at [337, 242] on button "Save" at bounding box center [349, 253] width 45 height 22
click at [219, 400] on input at bounding box center [258, 411] width 230 height 22
paste input "https://www.twitch.tv/larissa2468"
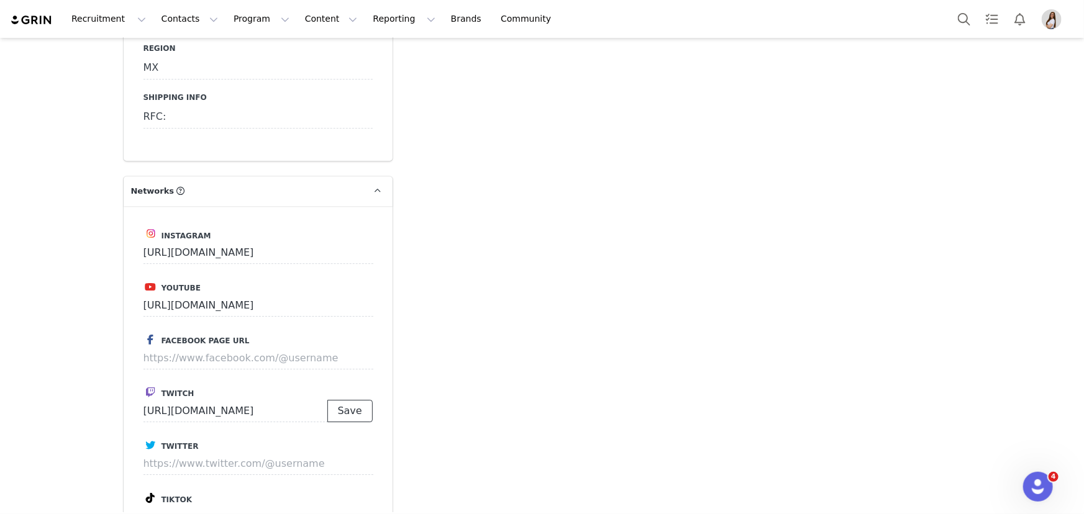
click at [339, 400] on button "Save" at bounding box center [349, 411] width 45 height 22
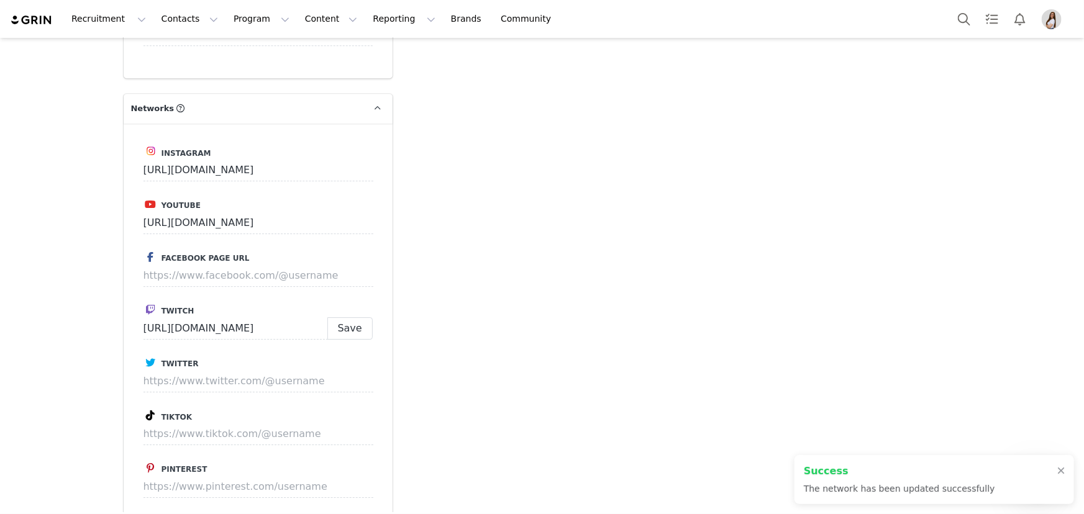
scroll to position [1885, 0]
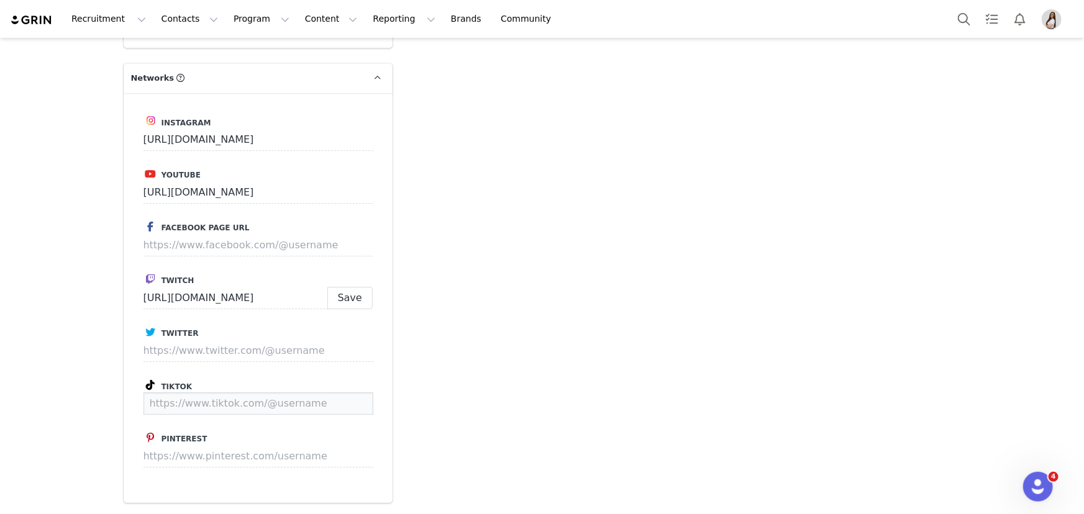
click at [189, 393] on input at bounding box center [258, 404] width 230 height 22
paste input "https://www.tiktok.com/@laars2468"
click at [344, 393] on button "Save" at bounding box center [349, 404] width 45 height 22
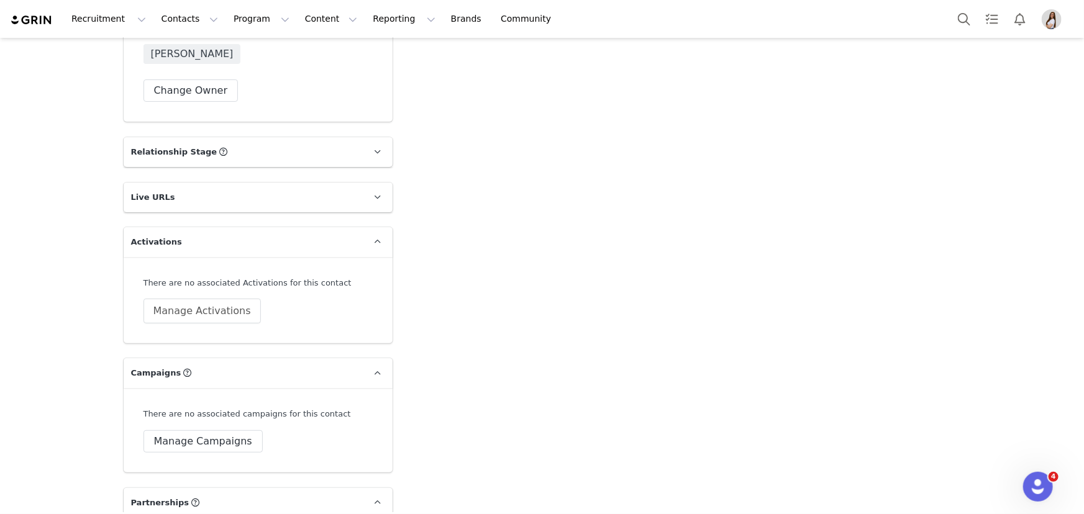
scroll to position [2506, 0]
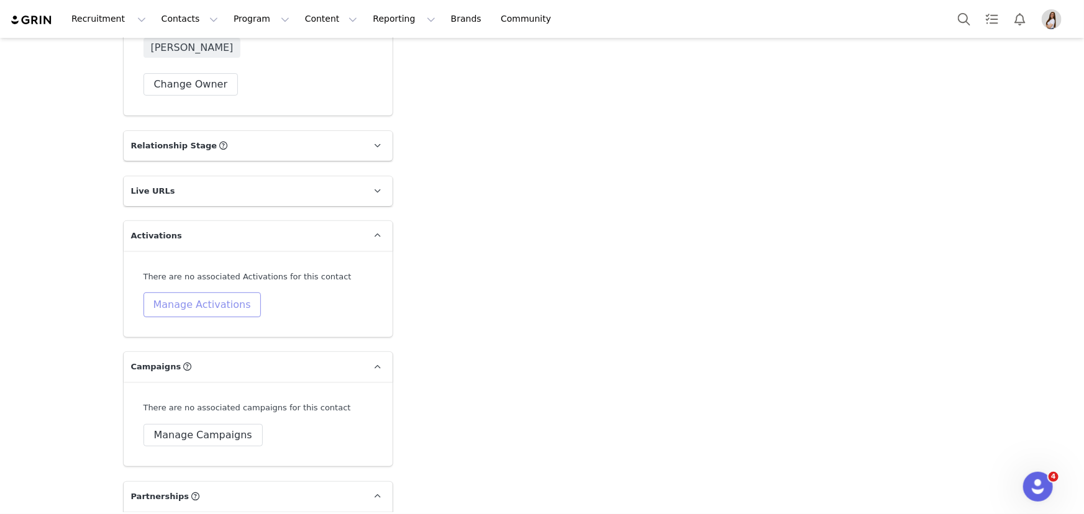
click at [191, 293] on button "Manage Activations" at bounding box center [201, 305] width 117 height 25
click at [141, 320] on div "Select Activation" at bounding box center [139, 321] width 73 height 19
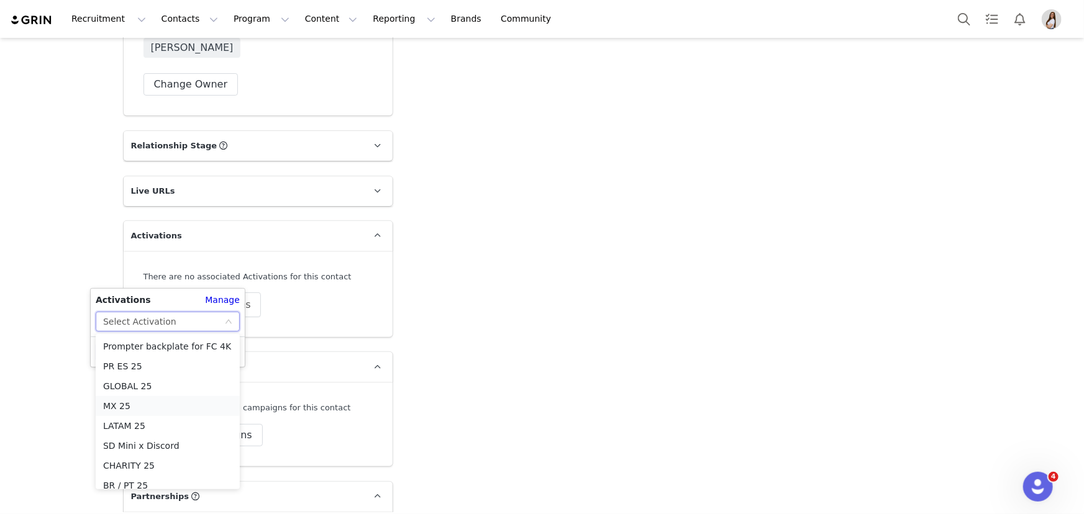
click at [118, 408] on li "MX 25" at bounding box center [168, 406] width 144 height 20
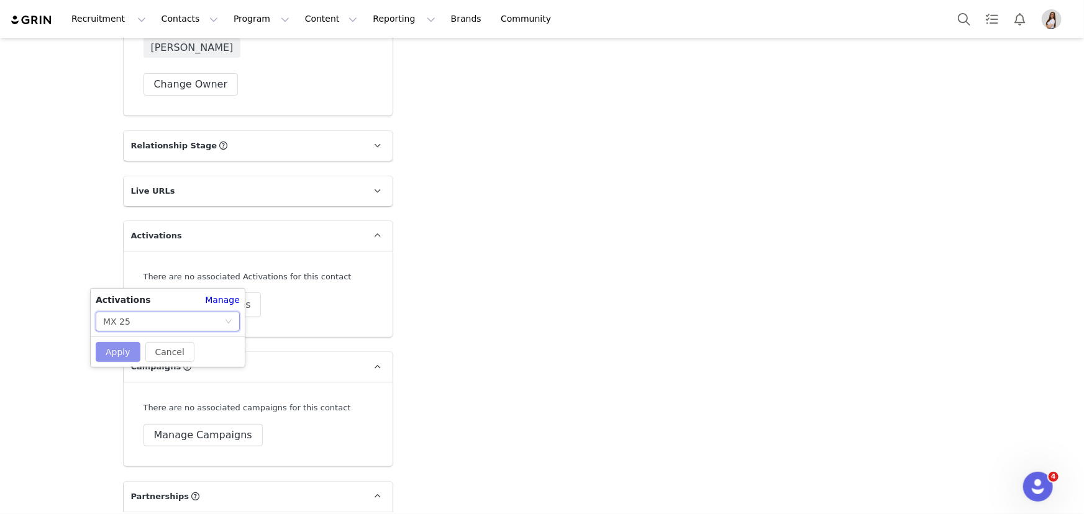
click at [122, 351] on button "Apply" at bounding box center [118, 352] width 45 height 20
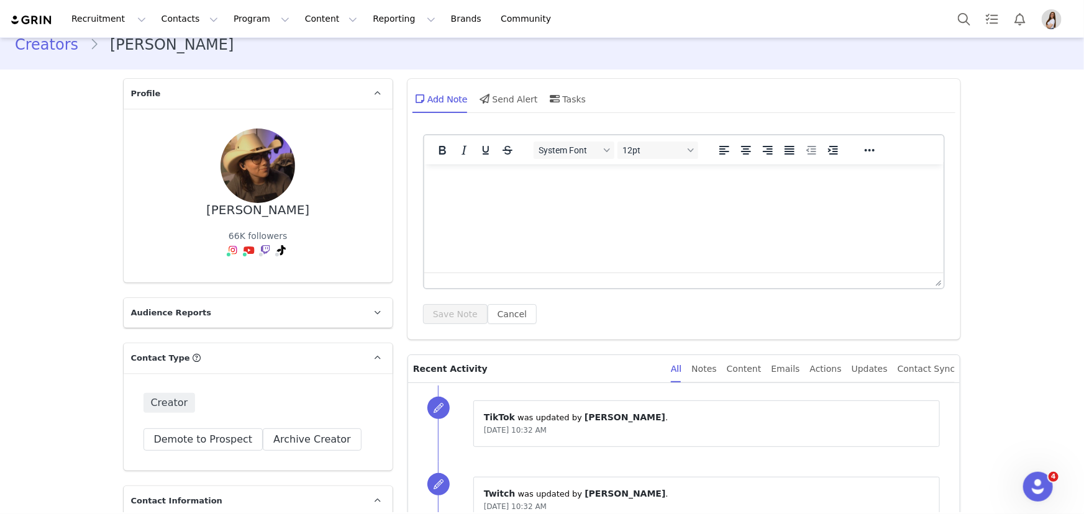
scroll to position [0, 0]
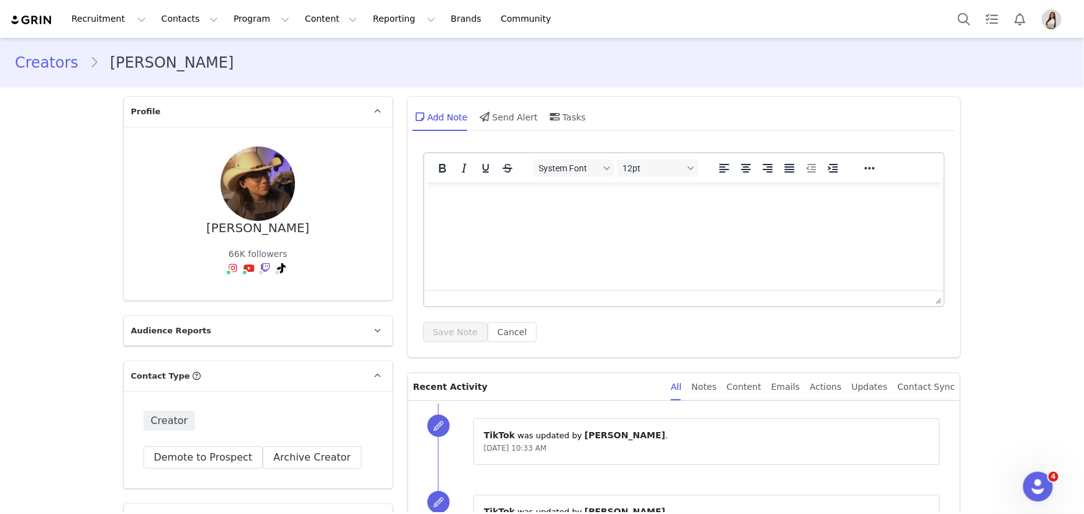
click at [62, 58] on link "Creators" at bounding box center [52, 63] width 75 height 22
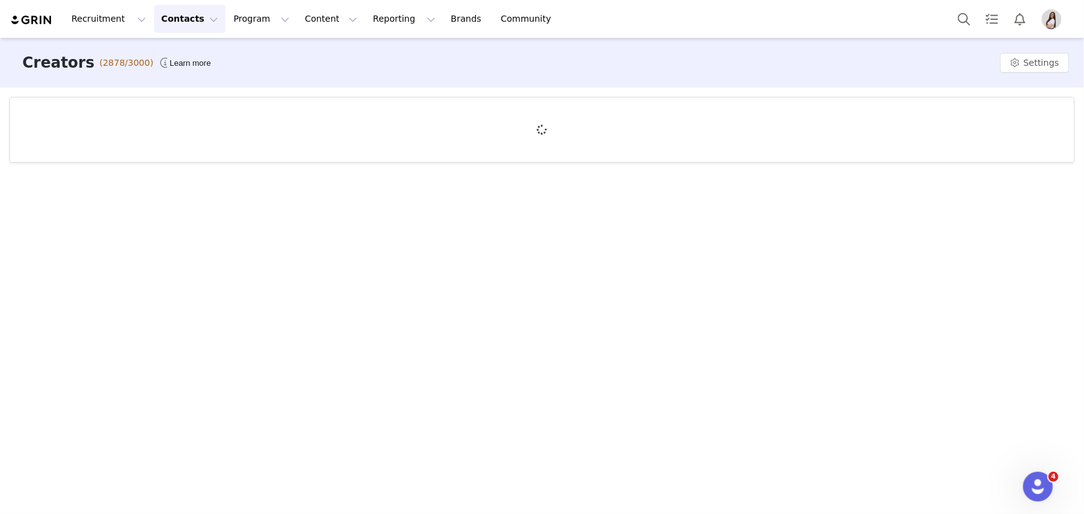
click at [918, 294] on div "Creators (2878/3000) Learn more Settings" at bounding box center [542, 275] width 1084 height 475
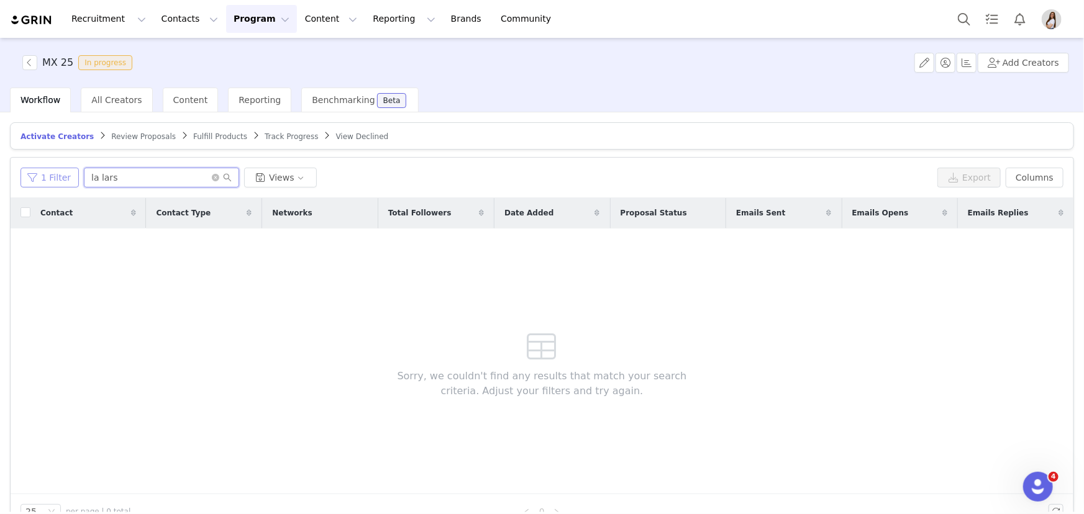
drag, startPoint x: 120, startPoint y: 178, endPoint x: 60, endPoint y: 184, distance: 60.0
click at [60, 184] on div "1 Filter la lars Views" at bounding box center [476, 178] width 912 height 20
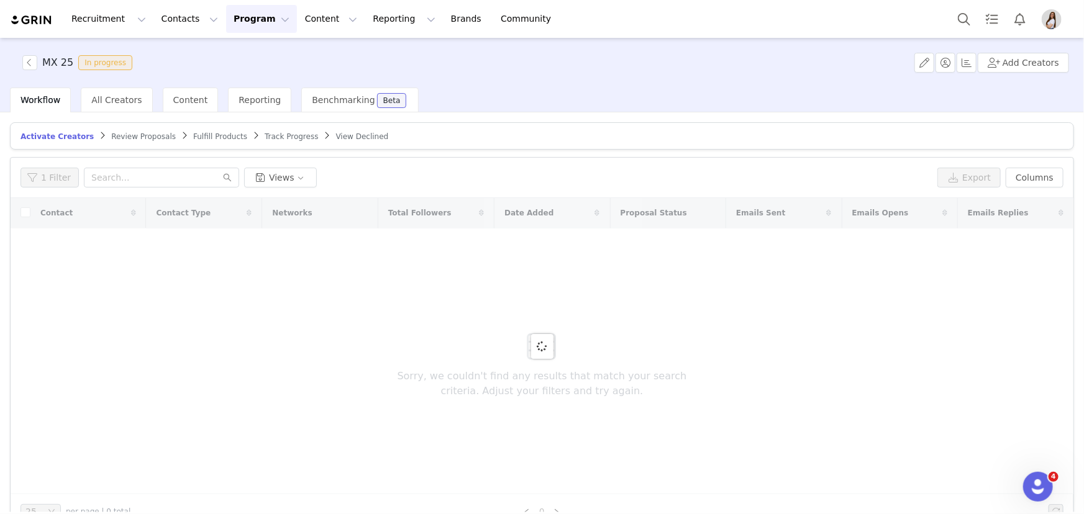
click at [193, 134] on span "Fulfill Products" at bounding box center [220, 136] width 54 height 9
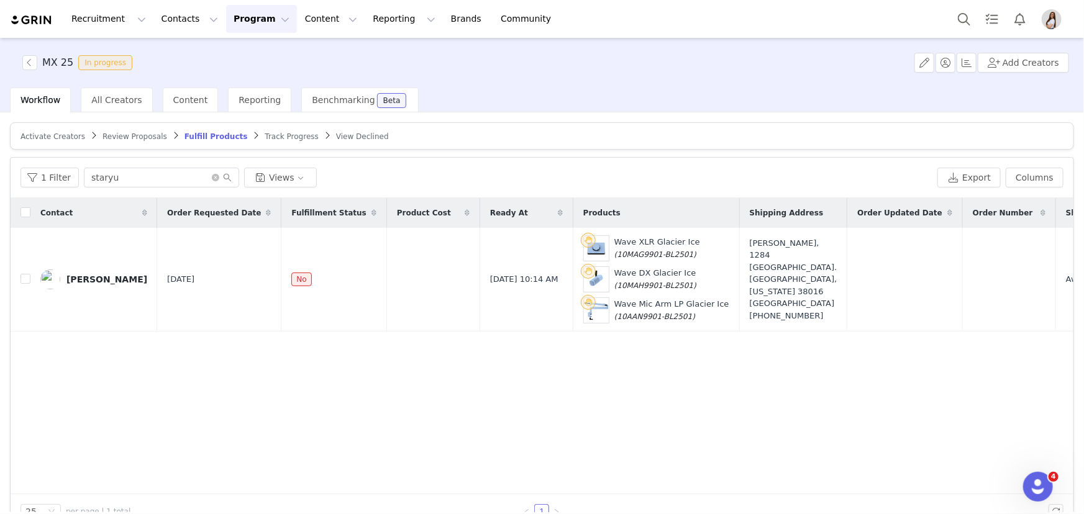
click at [114, 174] on input "staryu" at bounding box center [161, 178] width 155 height 20
drag, startPoint x: 121, startPoint y: 181, endPoint x: 75, endPoint y: 183, distance: 46.6
click at [75, 183] on div "1 Filter staryu Views" at bounding box center [476, 178] width 912 height 20
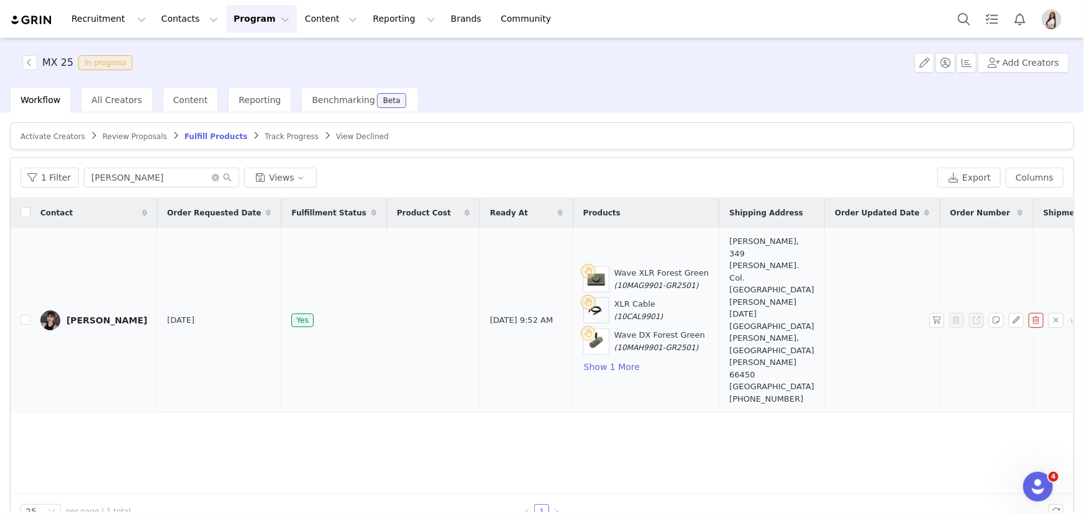
type input "[PERSON_NAME]"
click at [128, 316] on div "[PERSON_NAME]" at bounding box center [106, 321] width 81 height 10
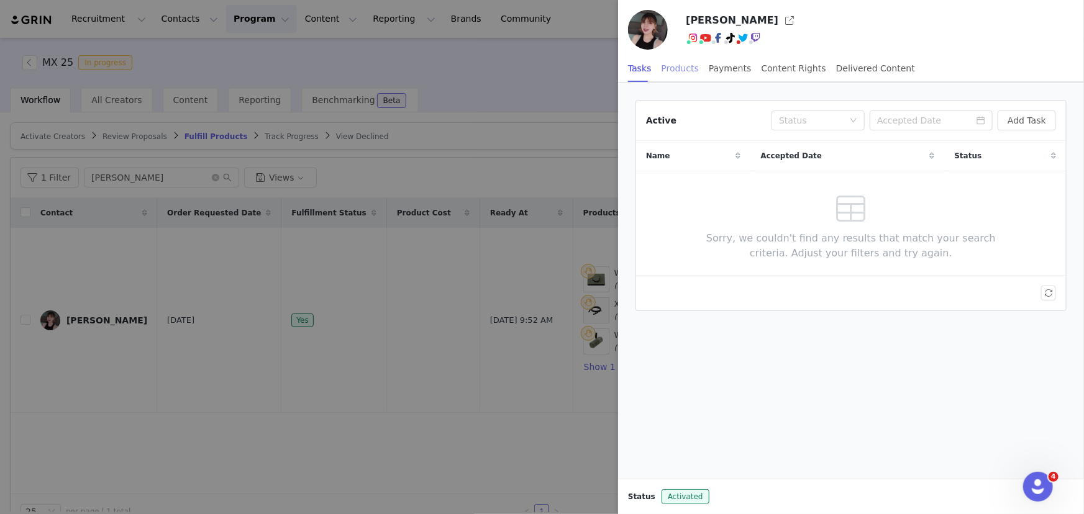
click at [684, 69] on div "Products" at bounding box center [680, 69] width 37 height 28
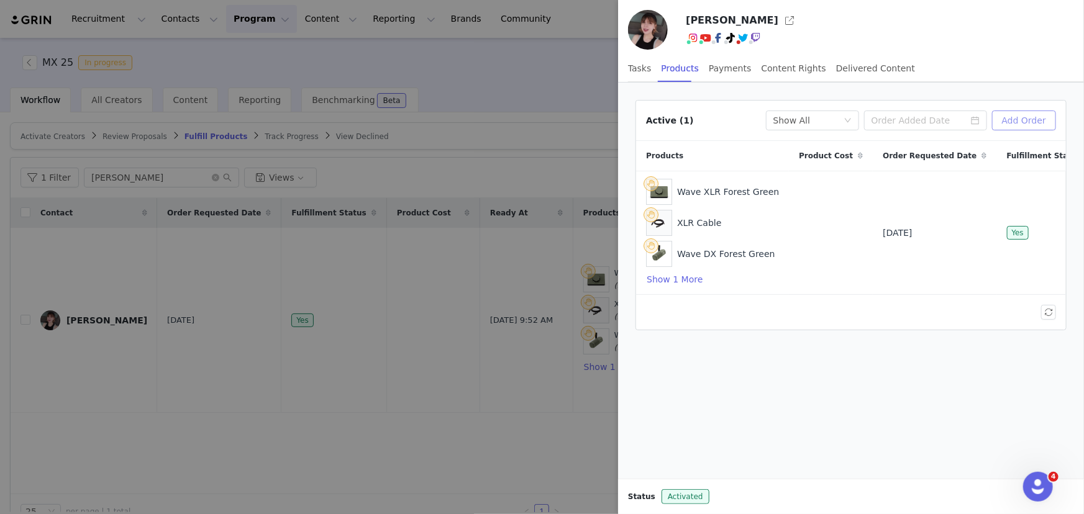
click at [1010, 121] on button "Add Order" at bounding box center [1024, 121] width 64 height 20
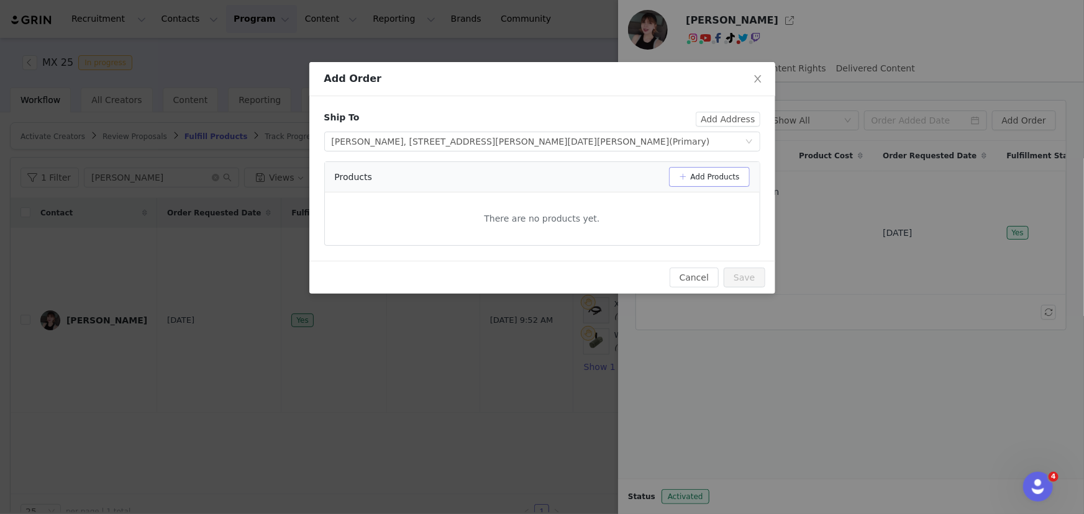
click at [693, 176] on button "Add Products" at bounding box center [709, 177] width 81 height 20
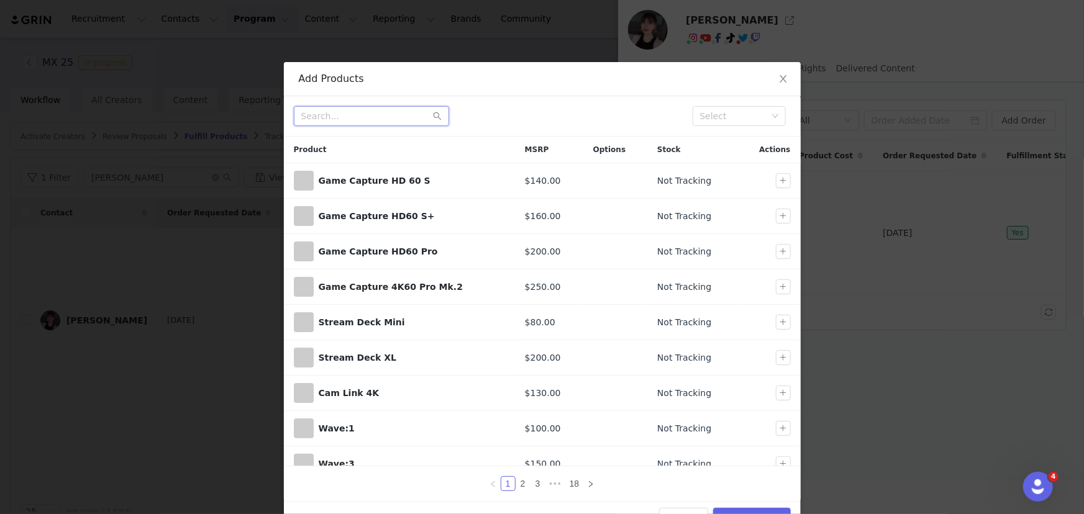
click at [363, 125] on input "text" at bounding box center [371, 116] width 155 height 20
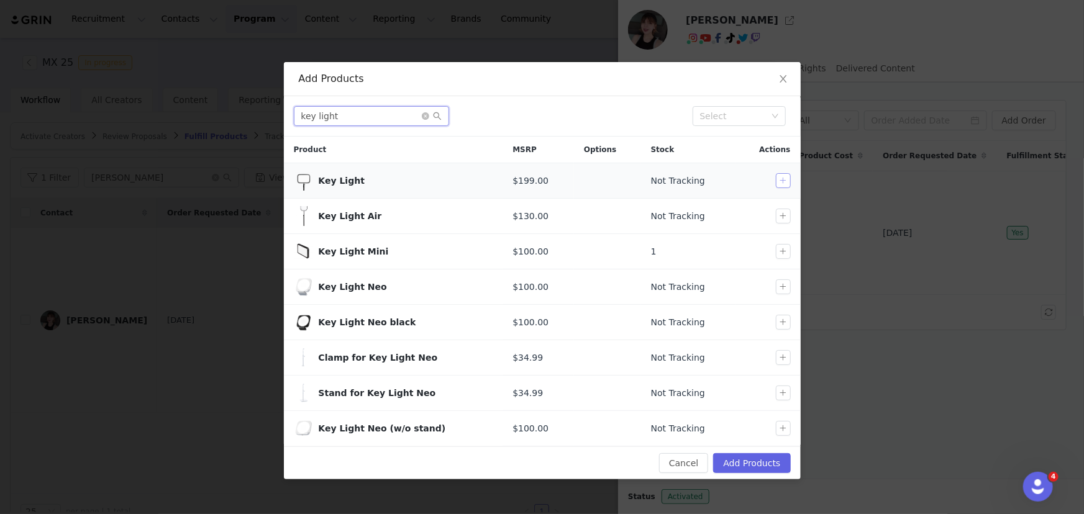
type input "key light"
click at [785, 176] on button "button" at bounding box center [783, 180] width 15 height 15
click at [758, 471] on button "Add Products" at bounding box center [751, 463] width 77 height 20
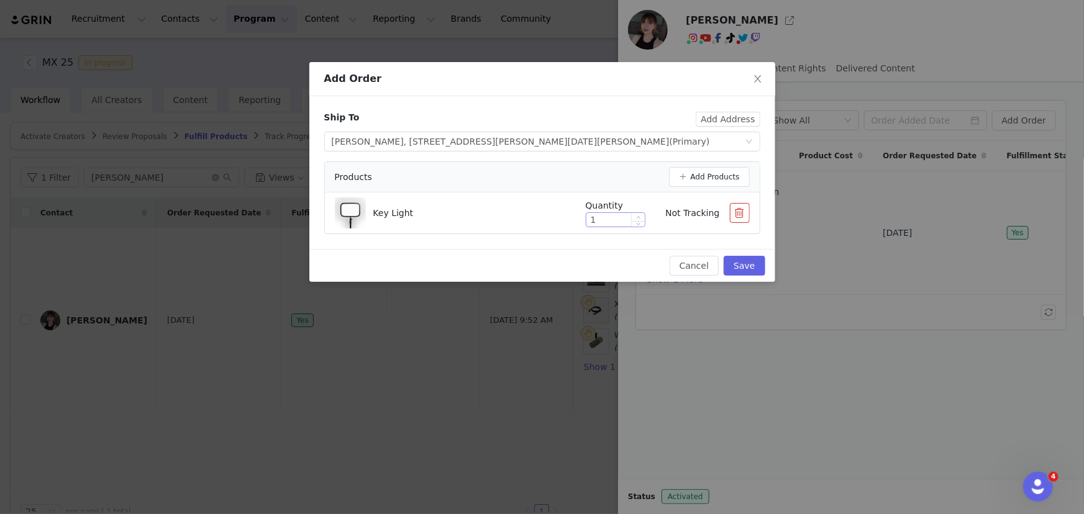
type input "2"
click at [637, 217] on icon "icon: up" at bounding box center [638, 218] width 4 height 4
click at [693, 180] on button "Add Products" at bounding box center [709, 177] width 81 height 20
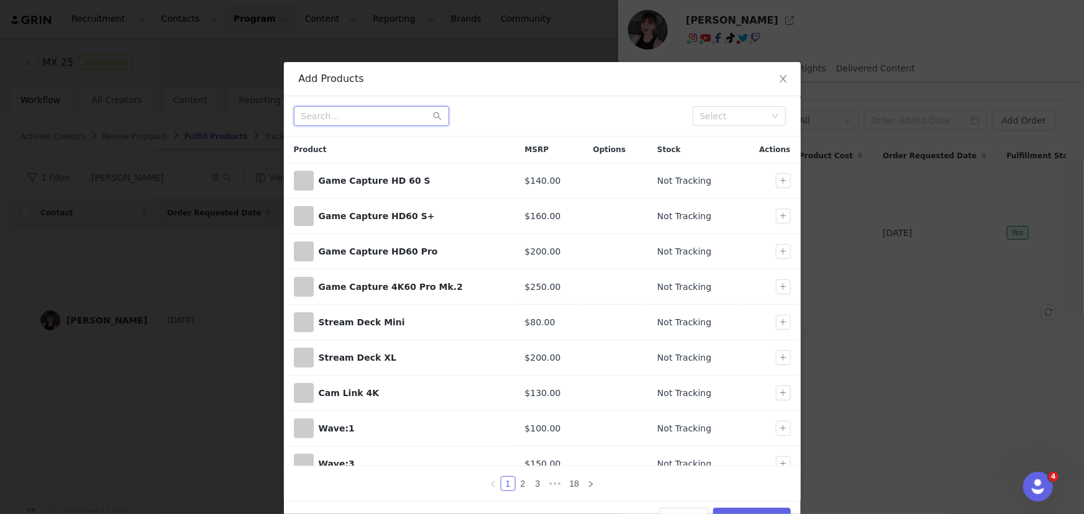
click at [371, 114] on input "text" at bounding box center [371, 116] width 155 height 20
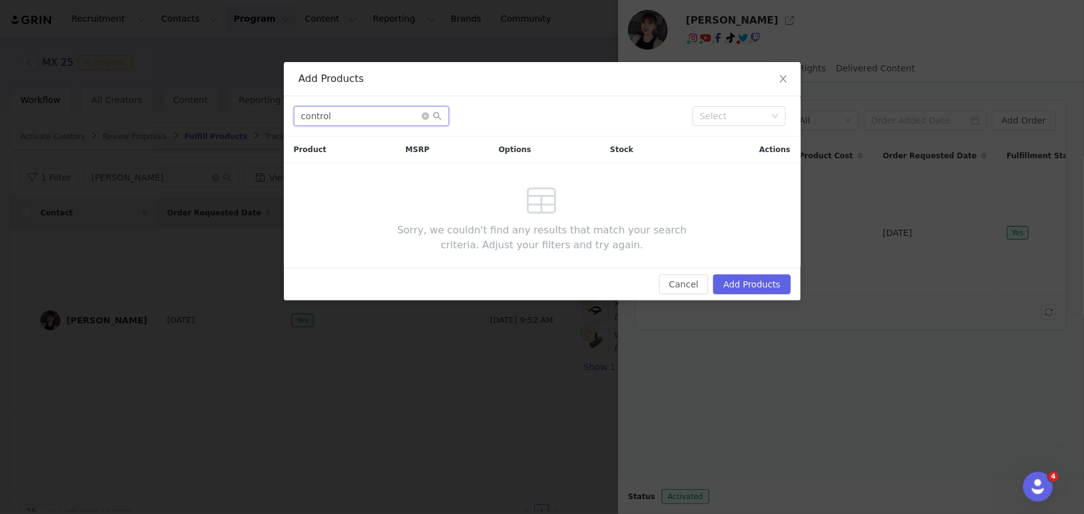
drag, startPoint x: 370, startPoint y: 114, endPoint x: 281, endPoint y: 109, distance: 88.4
click at [279, 115] on div "Add Products control Select Product MSRP Options Stock Actions Sorry, we couldn…" at bounding box center [542, 257] width 1084 height 514
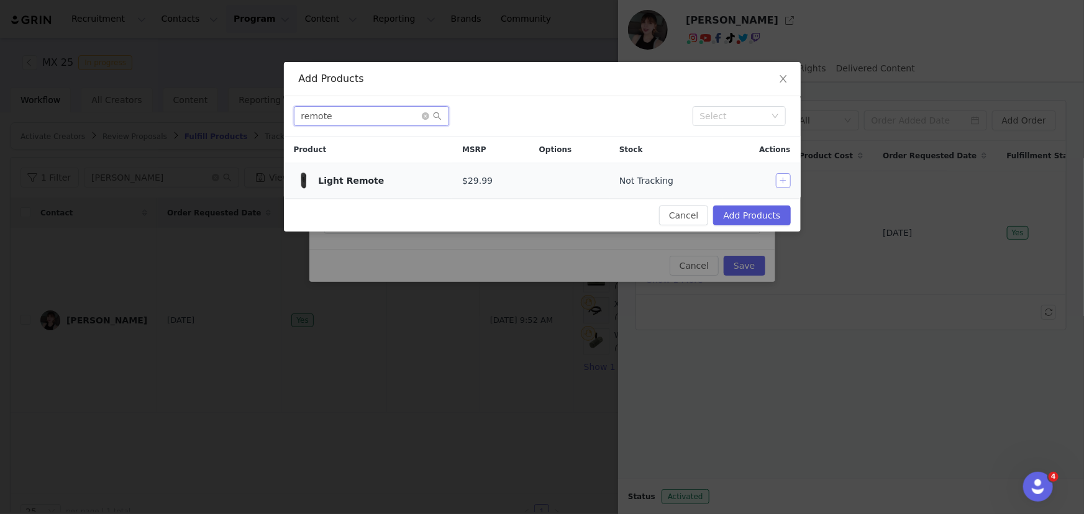
type input "remote"
click at [786, 175] on button "button" at bounding box center [783, 180] width 15 height 15
click at [757, 216] on button "Add Products" at bounding box center [751, 216] width 77 height 20
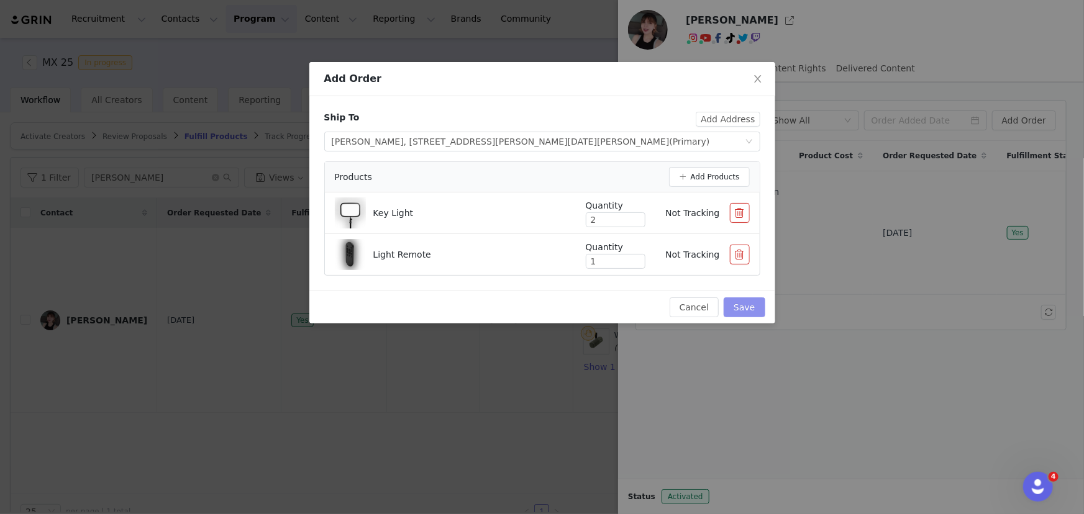
click at [749, 303] on button "Save" at bounding box center [744, 308] width 41 height 20
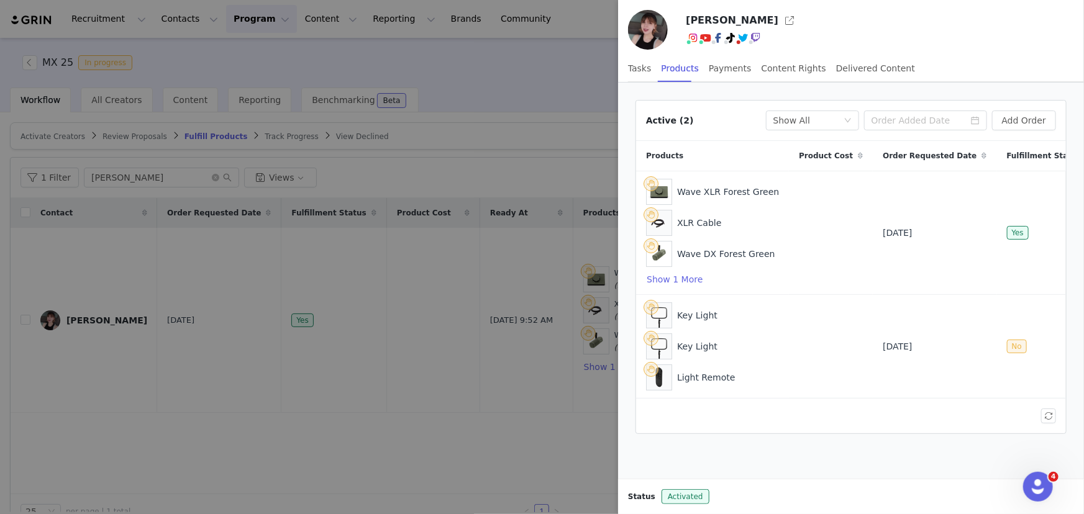
click at [434, 384] on div at bounding box center [542, 257] width 1084 height 514
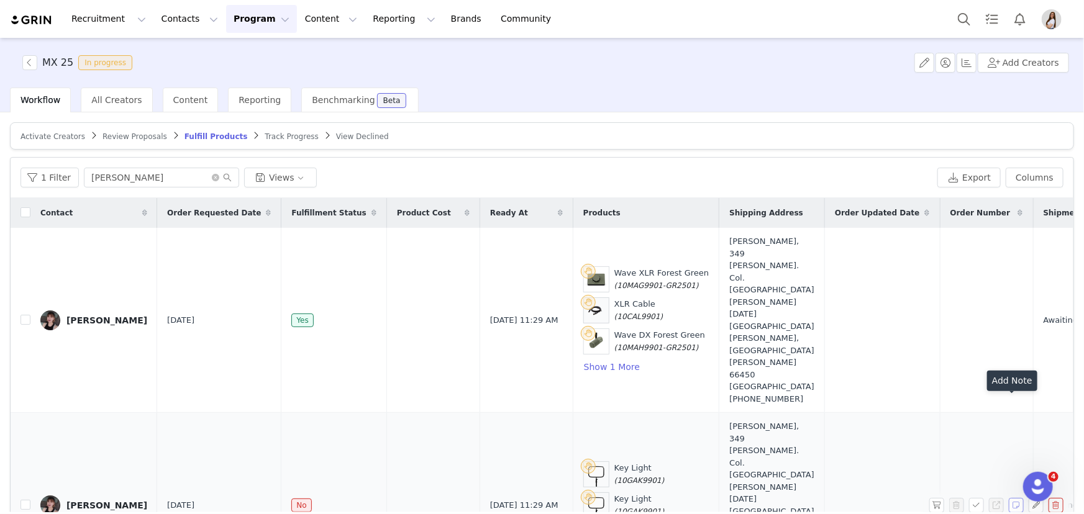
click at [1012, 498] on button "button" at bounding box center [1016, 505] width 15 height 15
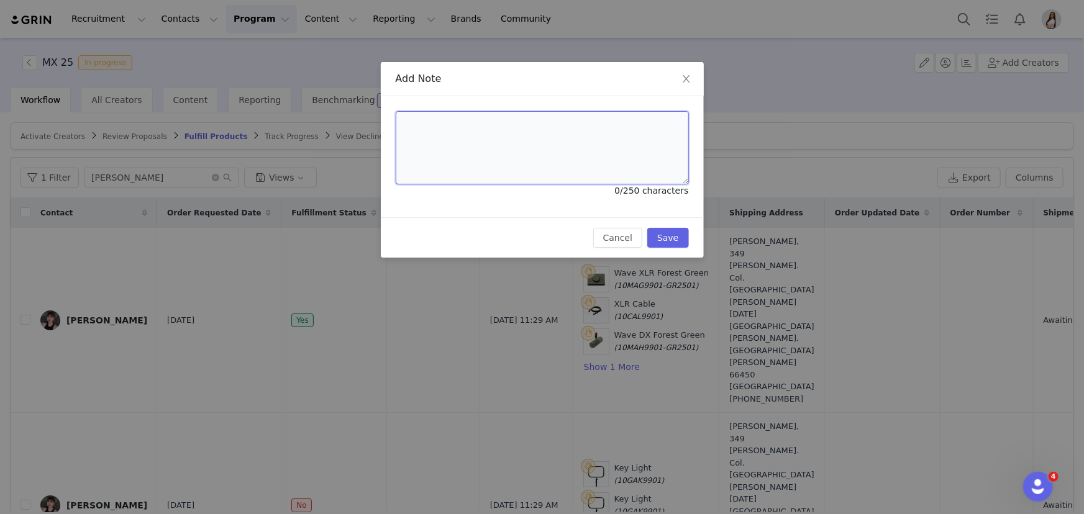
click at [503, 144] on textarea at bounding box center [542, 147] width 293 height 73
paste textarea "Please make sure to include her RFC number"
click at [430, 127] on textarea "Please make sure to include her RFC number" at bounding box center [542, 147] width 293 height 73
click at [611, 124] on textarea "Please, make sure to include her RFC number" at bounding box center [542, 147] width 293 height 73
click at [621, 130] on textarea "Please, make sure to include her RFC number (" at bounding box center [542, 147] width 293 height 73
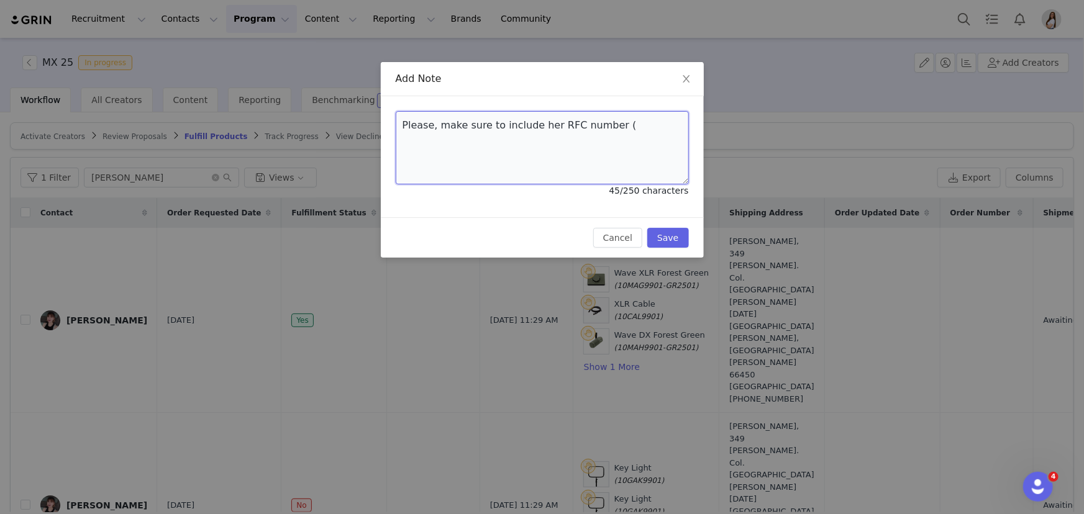
paste textarea "GOSC991130E74."
type textarea "Please, make sure to include her RFC number (GOSC991130E74). Thank you so much!"
click at [668, 234] on button "Save" at bounding box center [667, 238] width 41 height 20
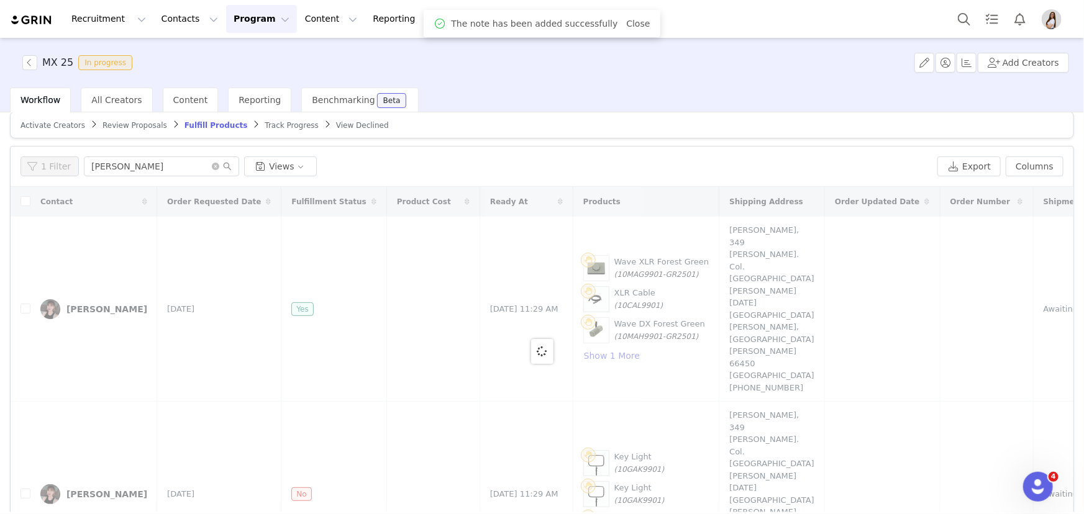
scroll to position [25, 0]
